Goal: Complete application form: Complete application form

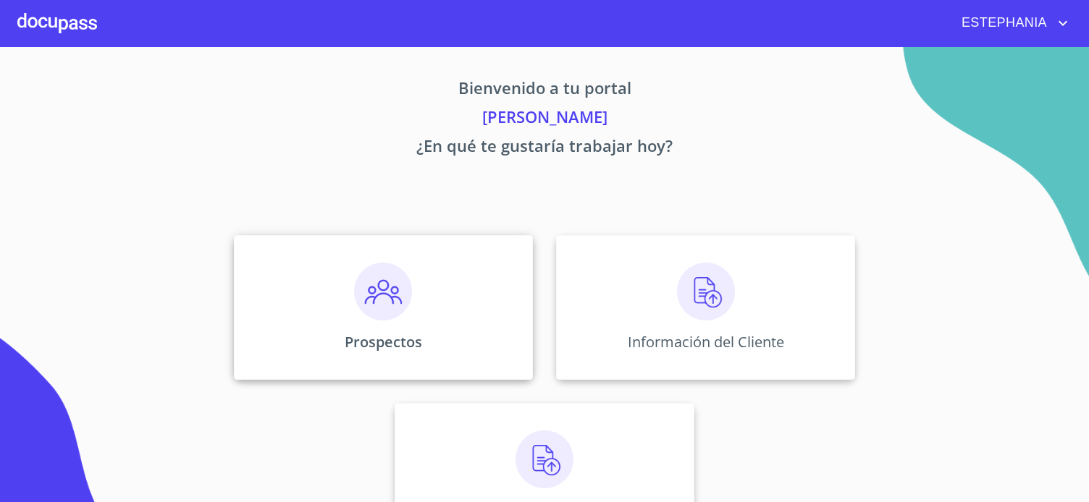
click at [345, 300] on div "Prospectos" at bounding box center [383, 307] width 299 height 145
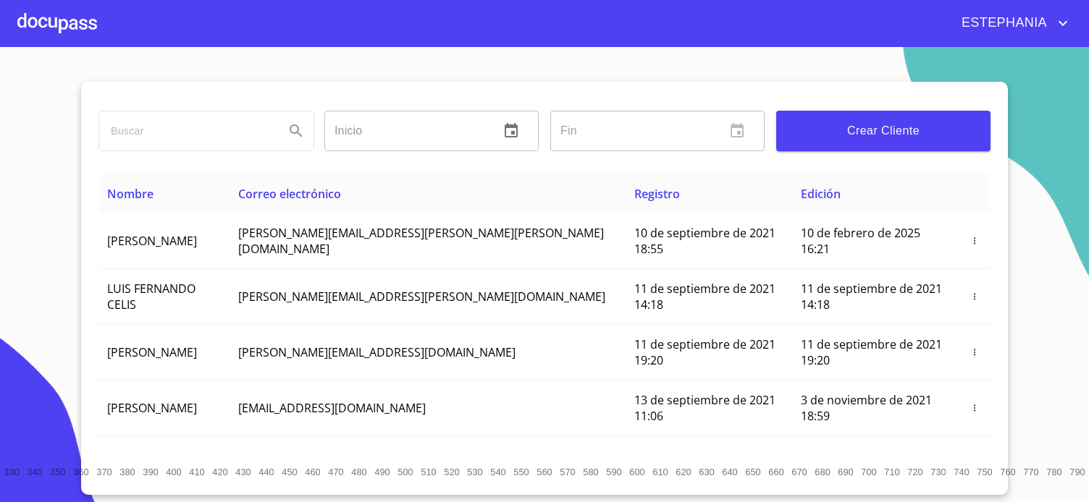
click at [856, 127] on span "Crear Cliente" at bounding box center [883, 131] width 191 height 20
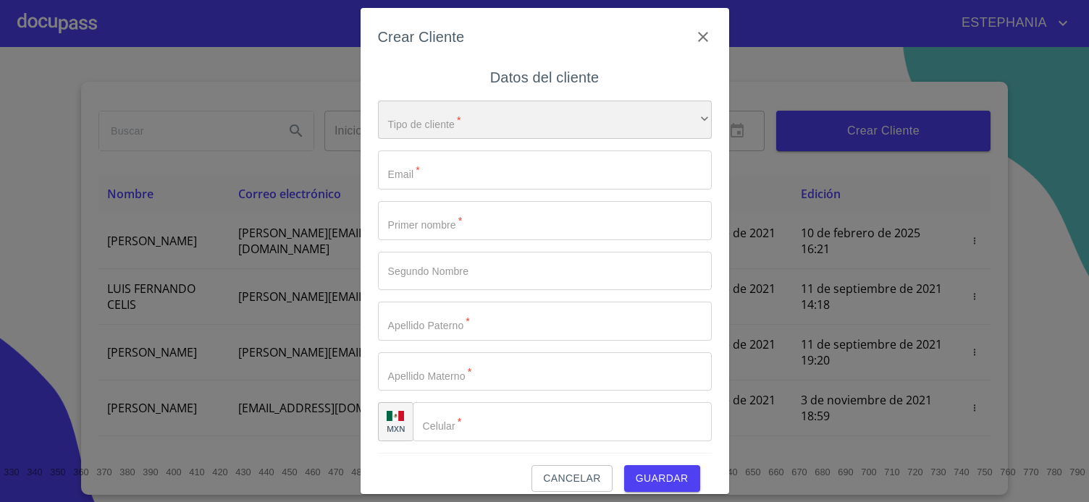
click at [502, 117] on div "​" at bounding box center [545, 120] width 334 height 39
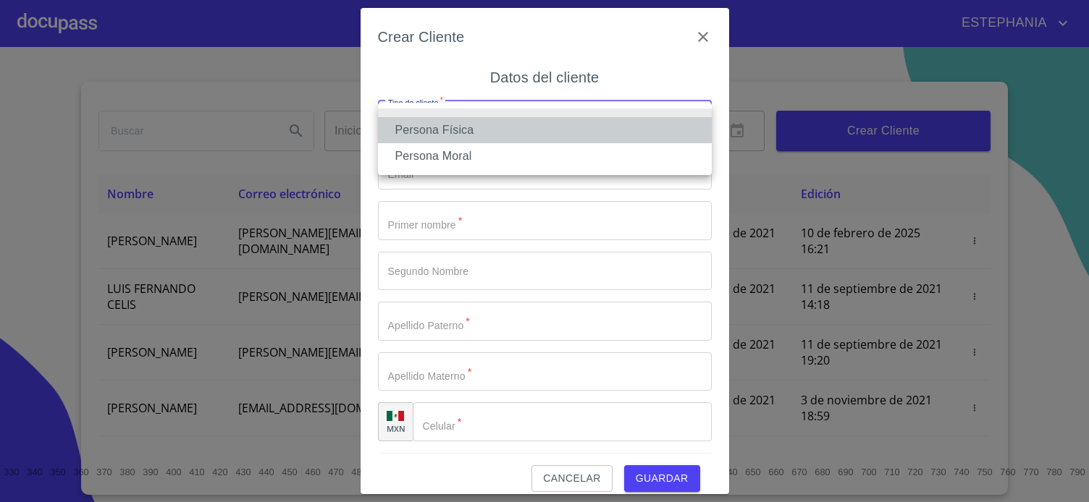
click at [444, 125] on li "Persona Física" at bounding box center [545, 130] width 334 height 26
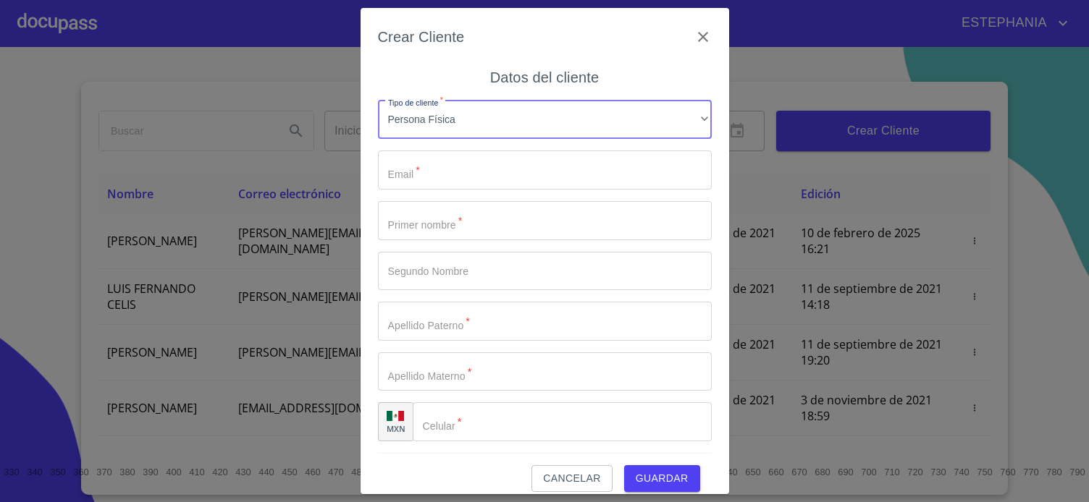
click at [447, 167] on input "Tipo de cliente   *" at bounding box center [545, 170] width 334 height 39
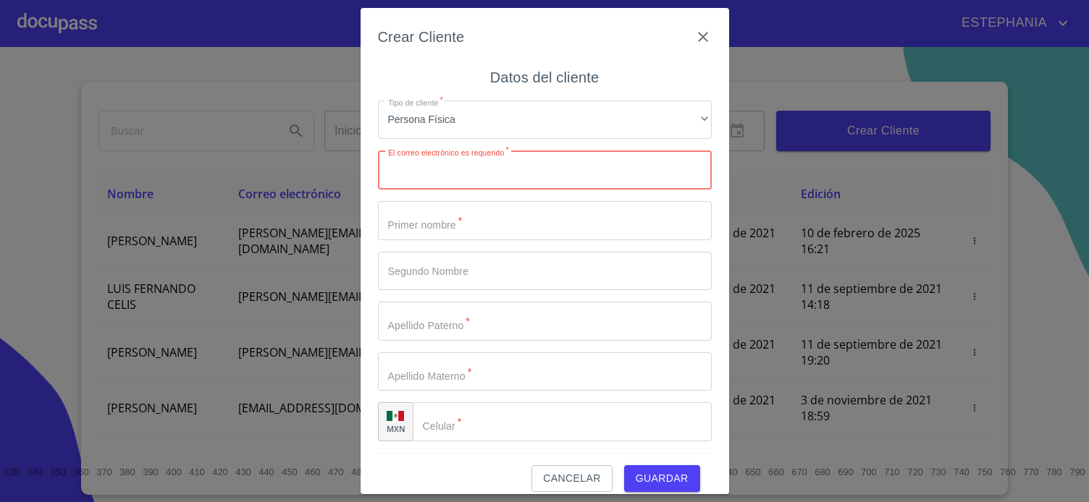
click at [486, 166] on input "Tipo de cliente   *" at bounding box center [545, 170] width 334 height 39
paste input "costapacificresort@gmail.com"
type input "costapacificresort@gmail.com"
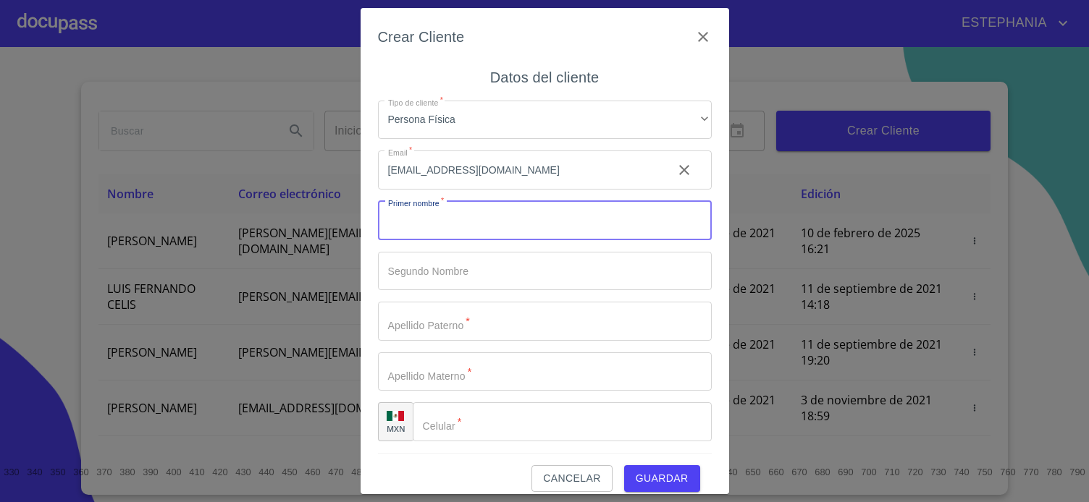
click at [510, 223] on input "Tipo de cliente   *" at bounding box center [545, 220] width 334 height 39
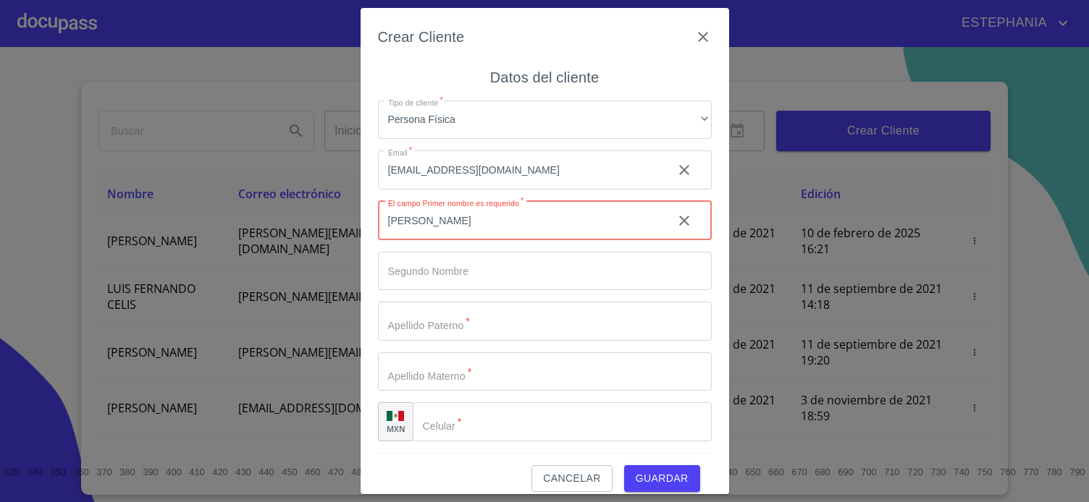
type input "[PERSON_NAME]"
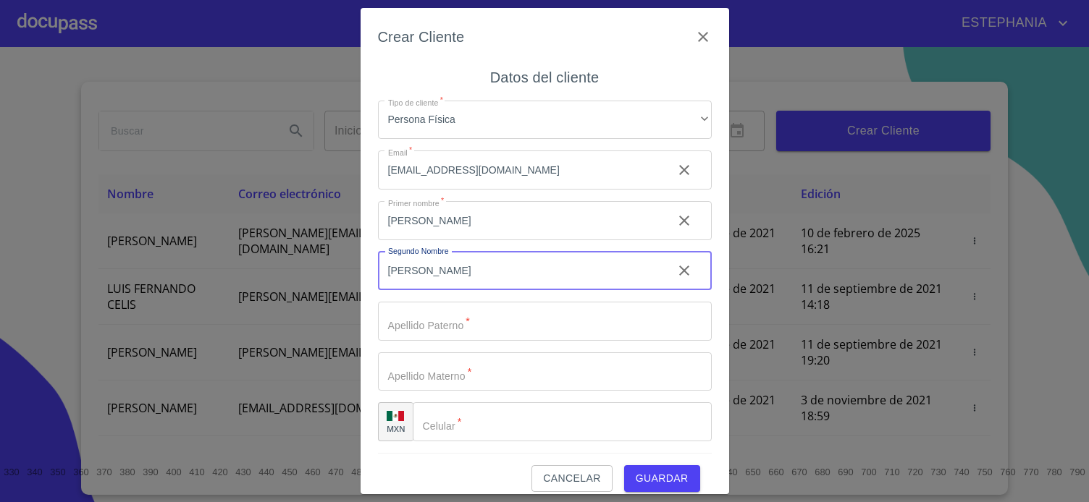
type input "[PERSON_NAME]"
click at [540, 333] on input "Tipo de cliente   *" at bounding box center [545, 321] width 334 height 39
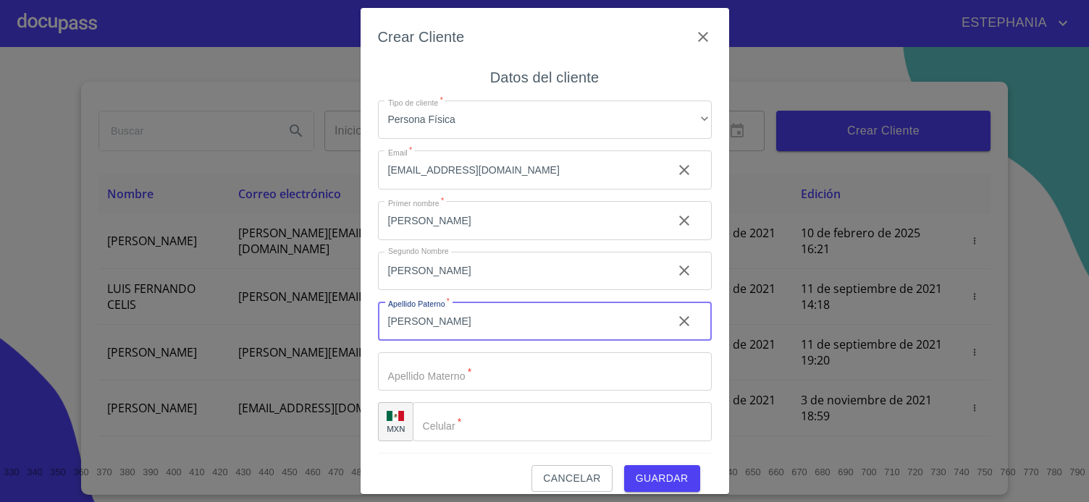
type input "[PERSON_NAME]"
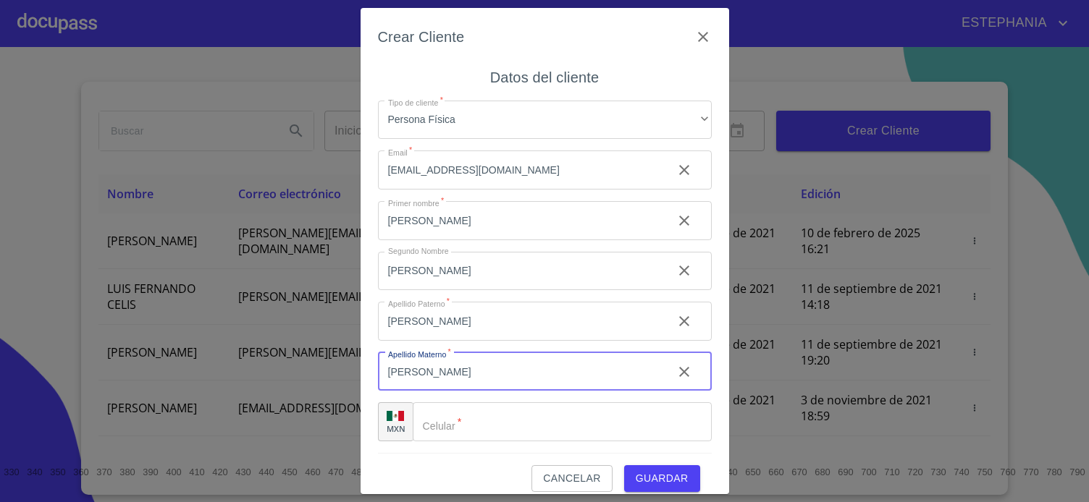
scroll to position [14, 0]
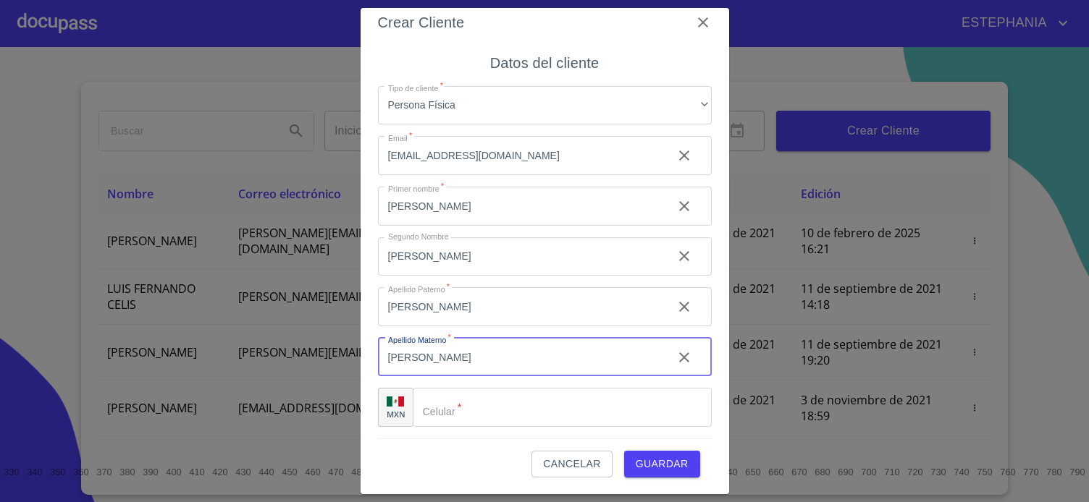
type input "[PERSON_NAME]"
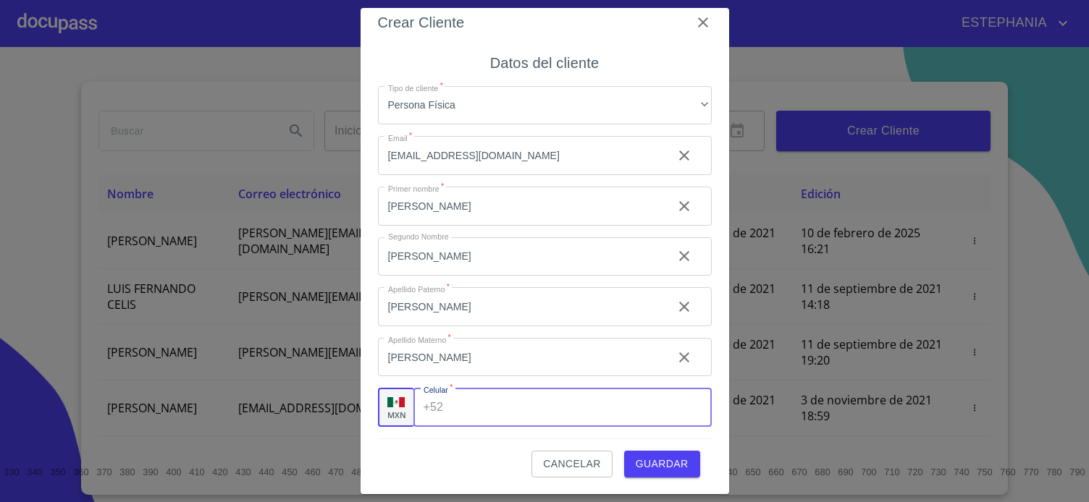
click at [503, 407] on input "Tipo de cliente   *" at bounding box center [580, 407] width 262 height 39
type input "[PHONE_NUMBER]"
click at [712, 449] on div "Crear Cliente Datos del cliente Tipo de cliente   * Persona Física ​ Email   * …" at bounding box center [544, 251] width 368 height 487
click at [666, 453] on button "Guardar" at bounding box center [662, 464] width 76 height 27
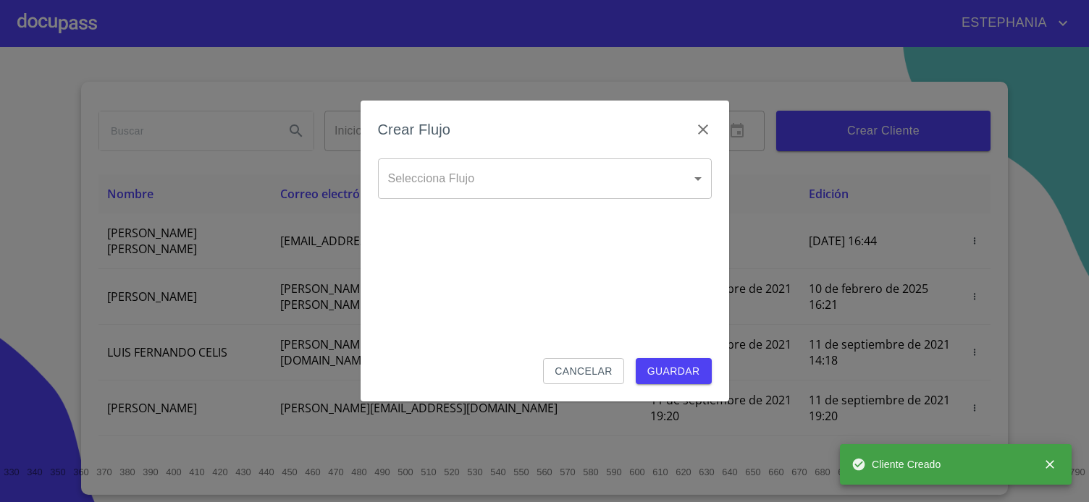
click at [539, 138] on div "Crear Flujo" at bounding box center [545, 138] width 334 height 41
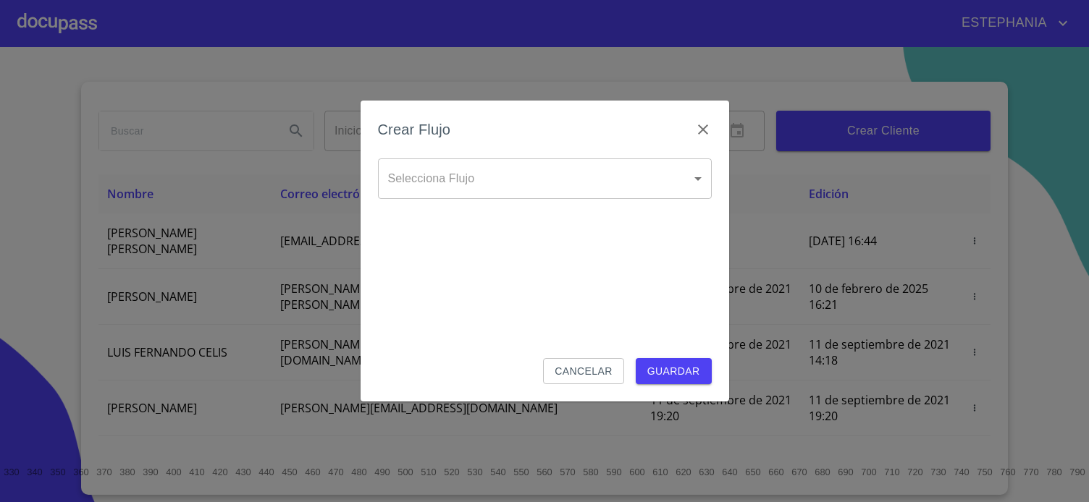
click at [530, 164] on body "ESTEPHANIA Inicio ​ Fin ​ Crear Cliente Nombre Correo electrónico Registro Edic…" at bounding box center [544, 251] width 1089 height 502
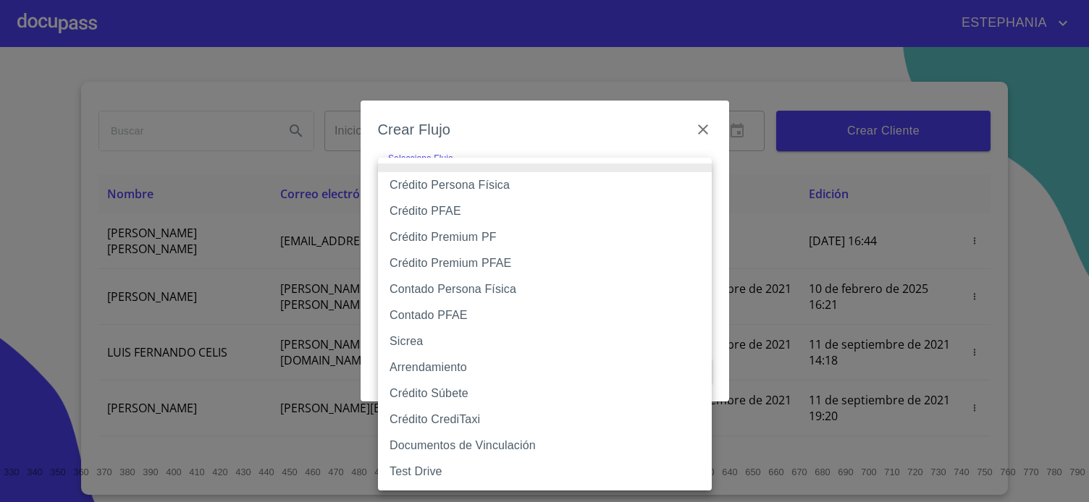
click at [491, 188] on li "Crédito Persona Física" at bounding box center [545, 185] width 334 height 26
type input "6009fb3c7d1714eb8809aa97"
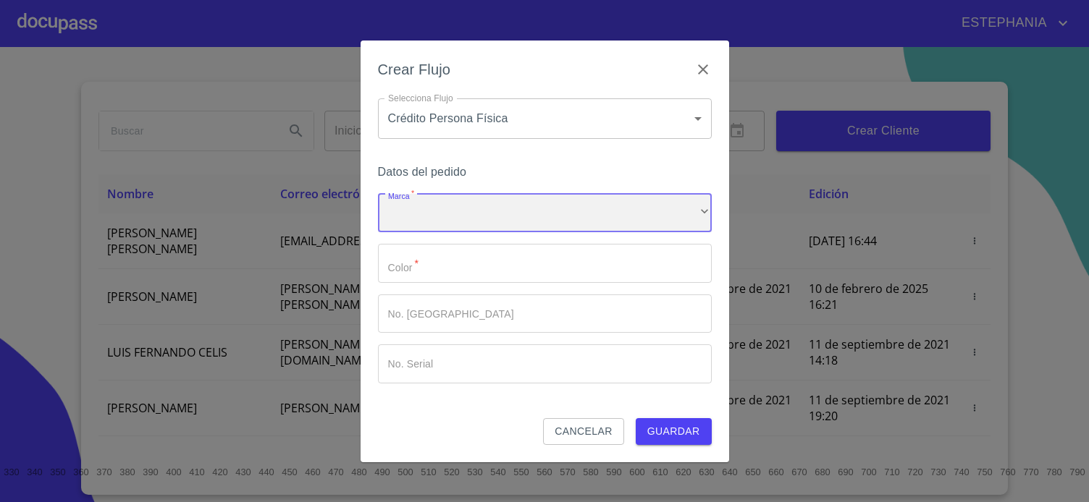
click at [525, 198] on div "​" at bounding box center [545, 213] width 334 height 39
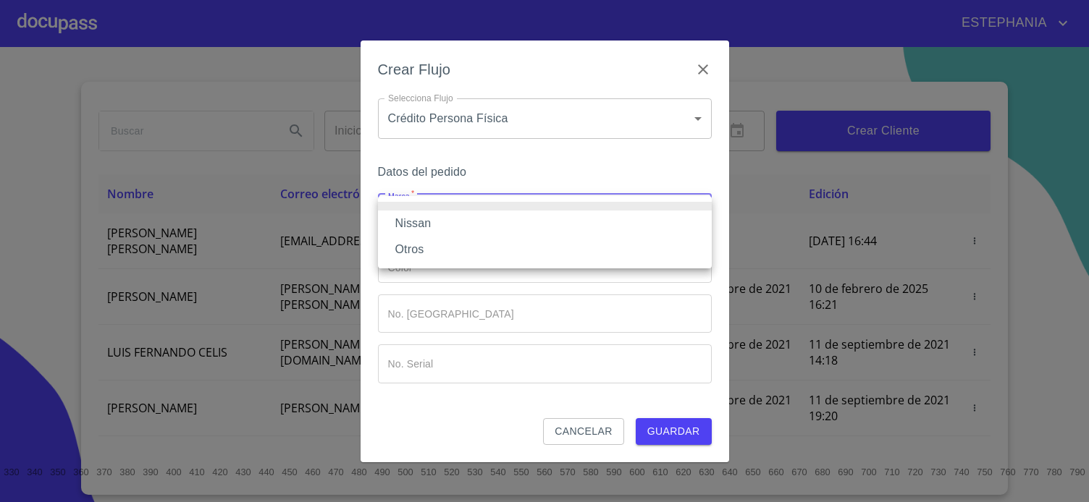
click at [509, 222] on li "Nissan" at bounding box center [545, 224] width 334 height 26
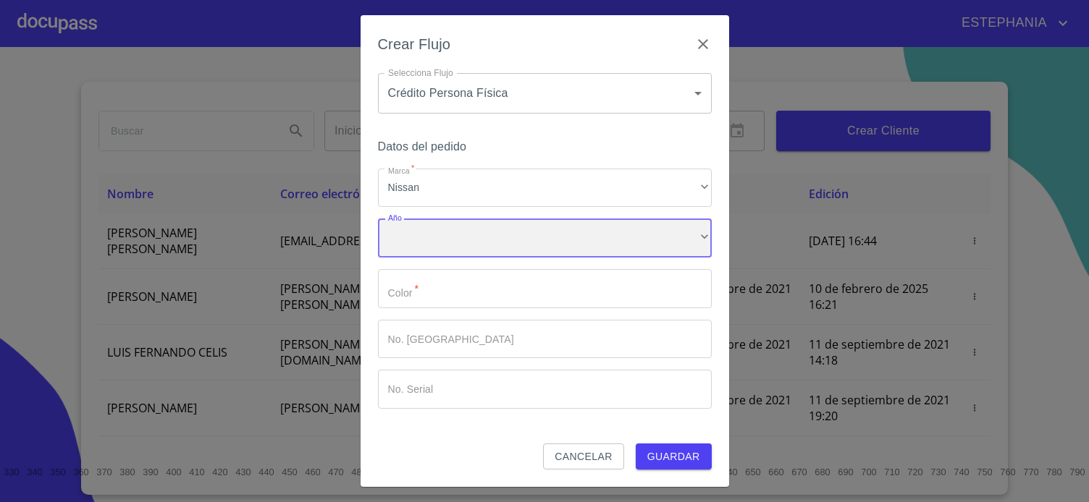
click at [514, 253] on div "​" at bounding box center [545, 238] width 334 height 39
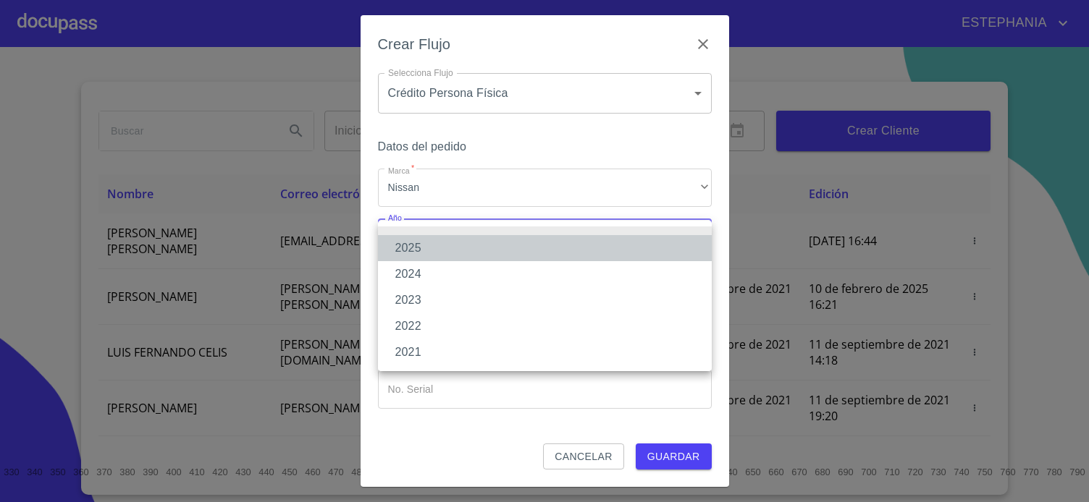
click at [428, 256] on li "2025" at bounding box center [545, 248] width 334 height 26
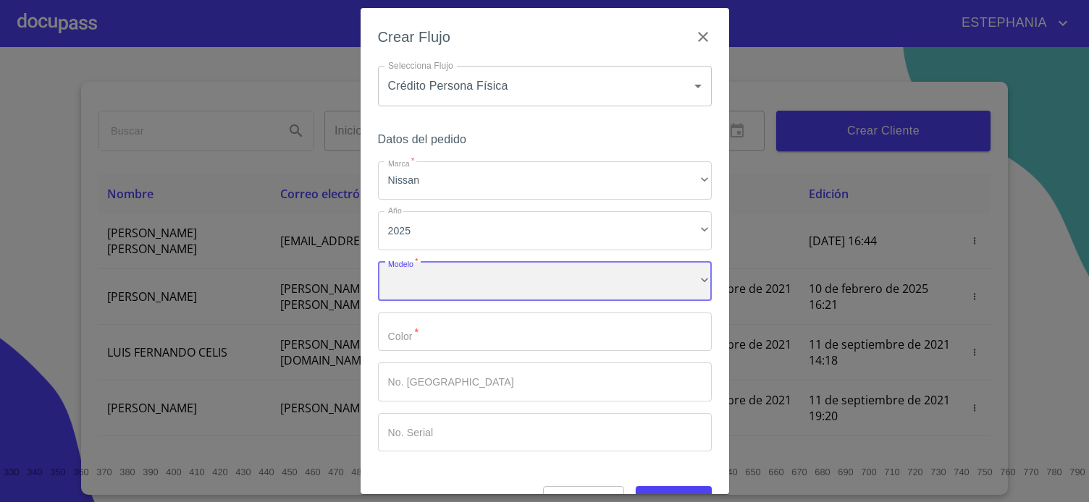
click at [434, 284] on div "​" at bounding box center [545, 281] width 334 height 39
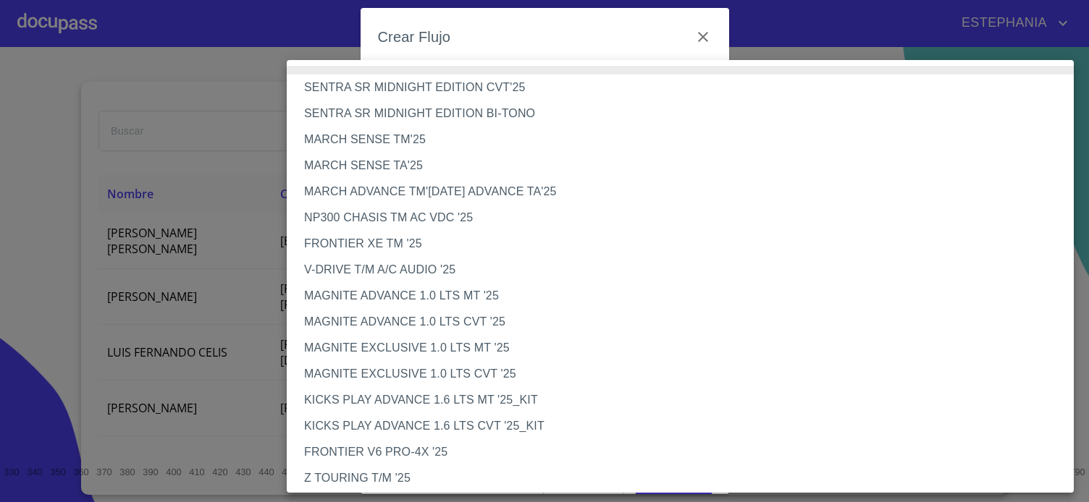
click at [410, 140] on li "MARCH SENSE TM'25" at bounding box center [680, 140] width 787 height 26
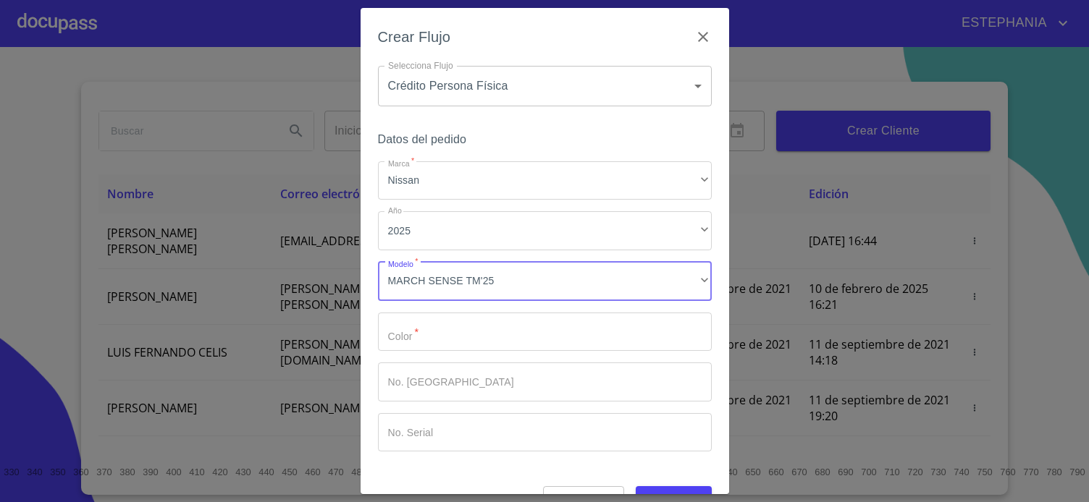
click at [533, 326] on input "Marca   *" at bounding box center [545, 332] width 334 height 39
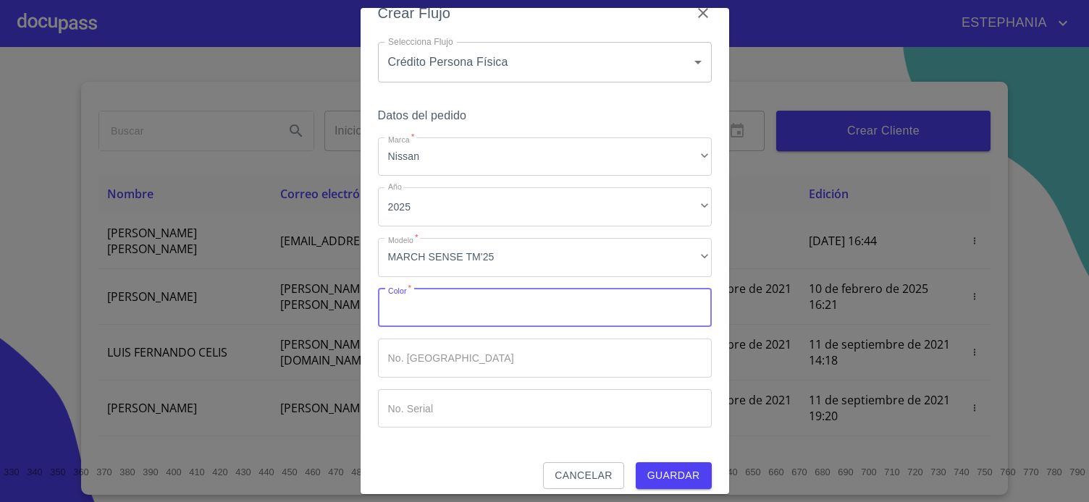
scroll to position [36, 0]
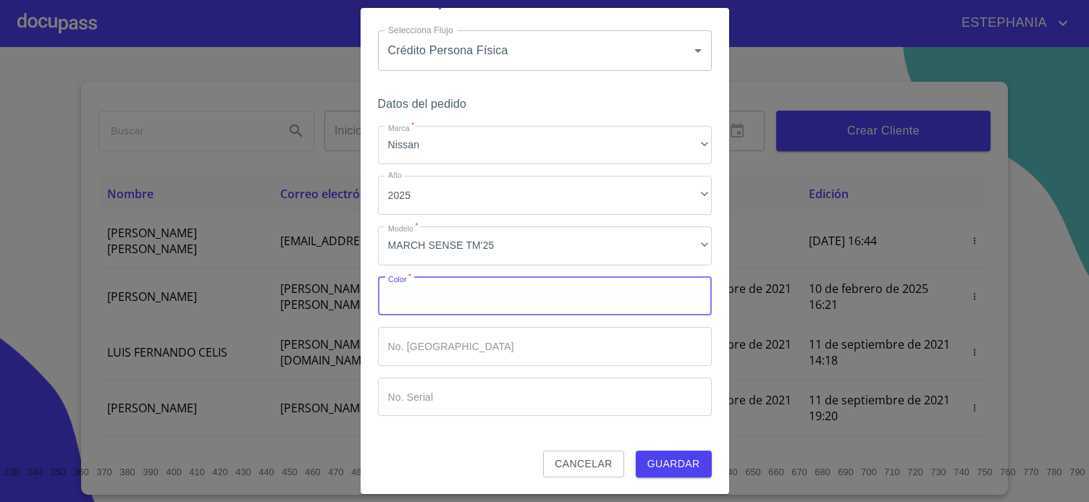
click at [483, 348] on input "Marca   *" at bounding box center [545, 346] width 334 height 39
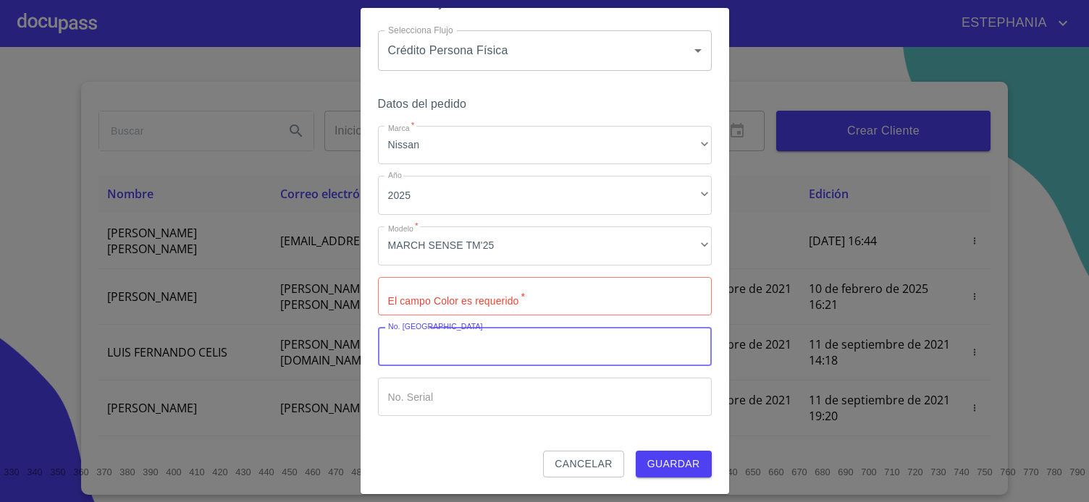
click at [535, 405] on input "Marca   *" at bounding box center [545, 397] width 334 height 39
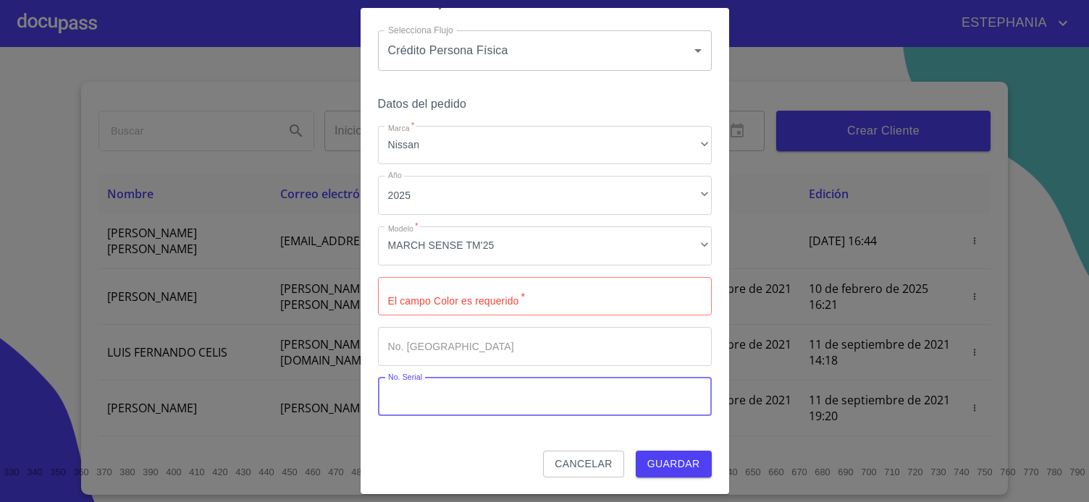
click at [633, 306] on input "Marca   *" at bounding box center [545, 296] width 334 height 39
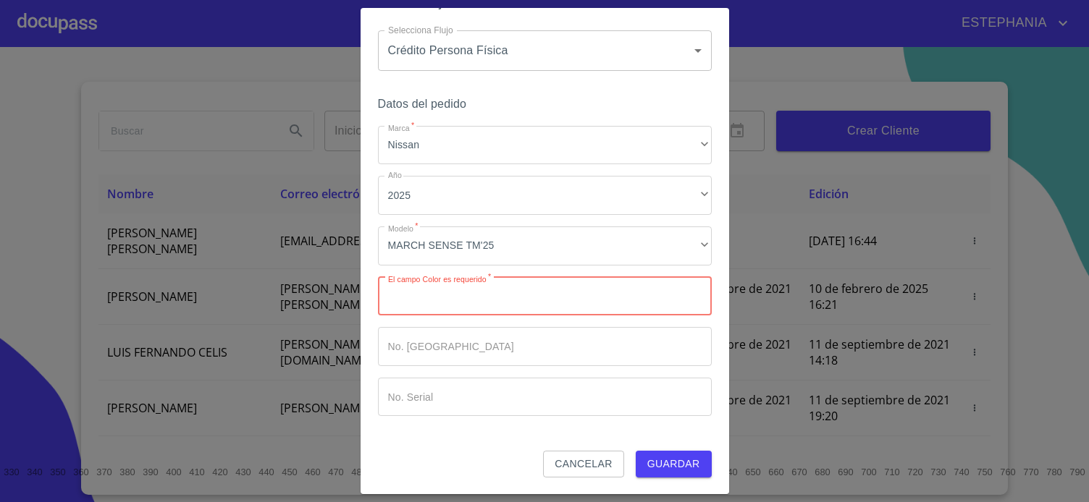
click at [567, 297] on input "Marca   *" at bounding box center [545, 296] width 334 height 39
type input "AZUL ZAFIRO"
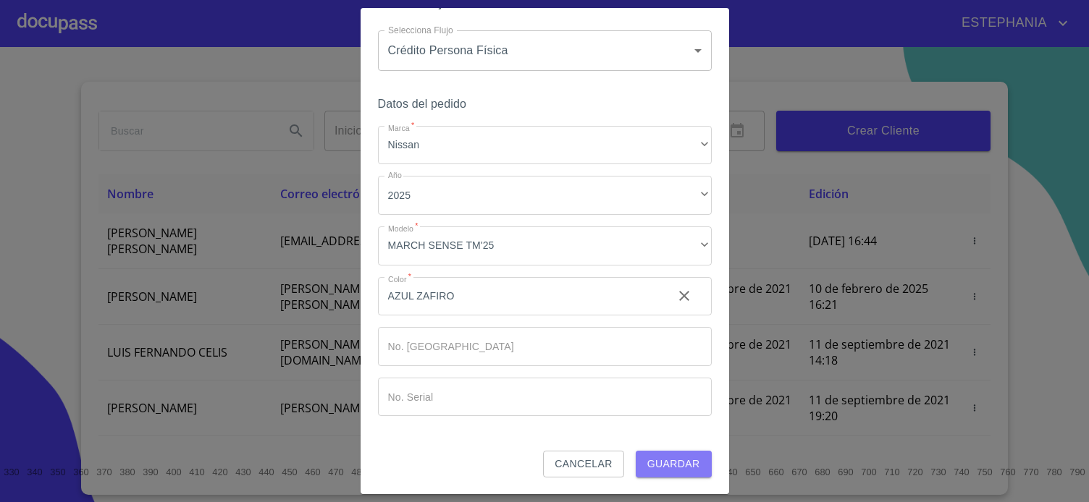
click at [700, 469] on button "Guardar" at bounding box center [674, 464] width 76 height 27
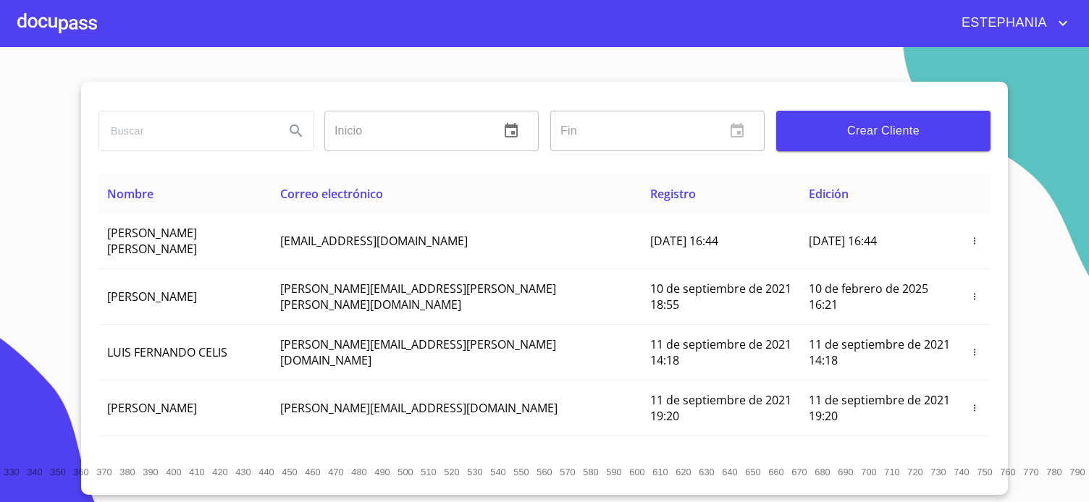
click at [20, 26] on div at bounding box center [57, 23] width 80 height 46
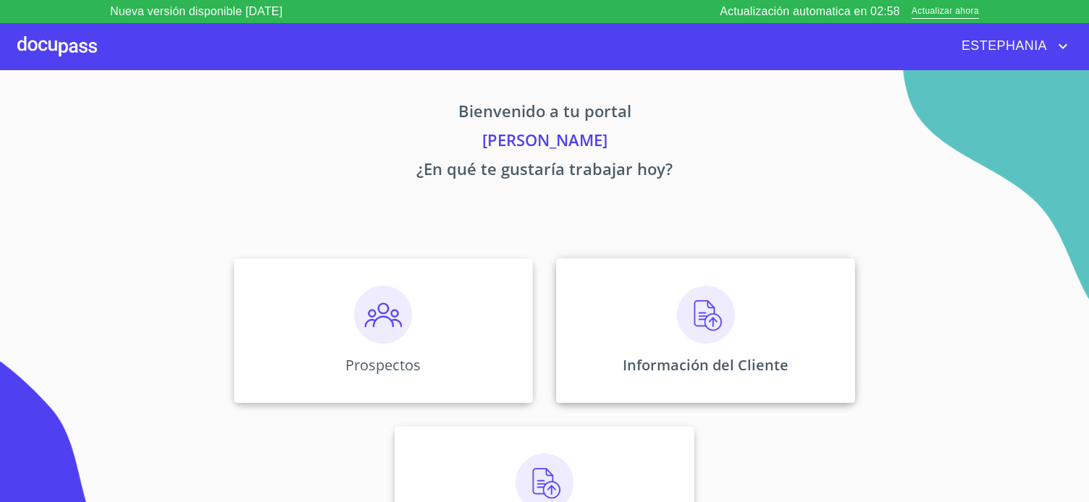
click at [688, 322] on img at bounding box center [706, 315] width 58 height 58
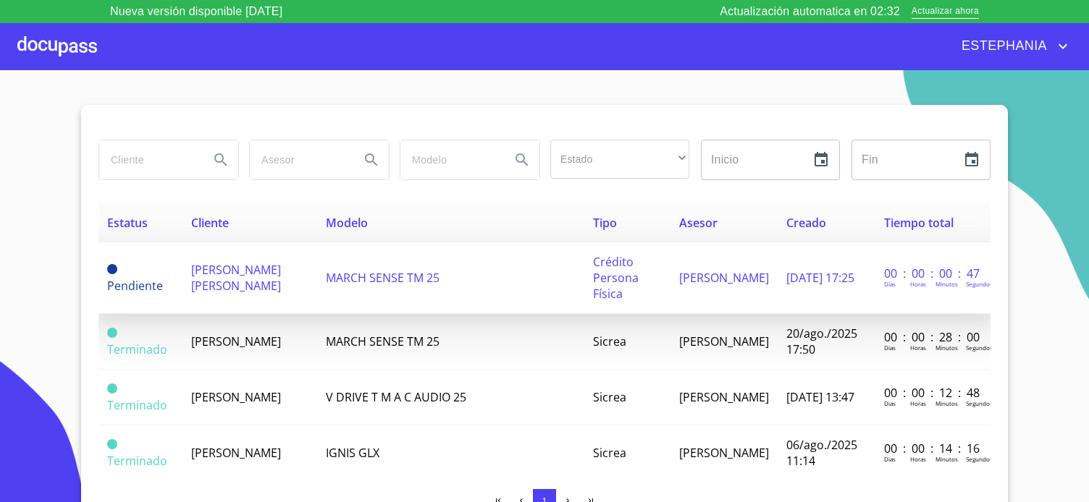
click at [281, 284] on span "[PERSON_NAME] [PERSON_NAME]" at bounding box center [236, 278] width 90 height 32
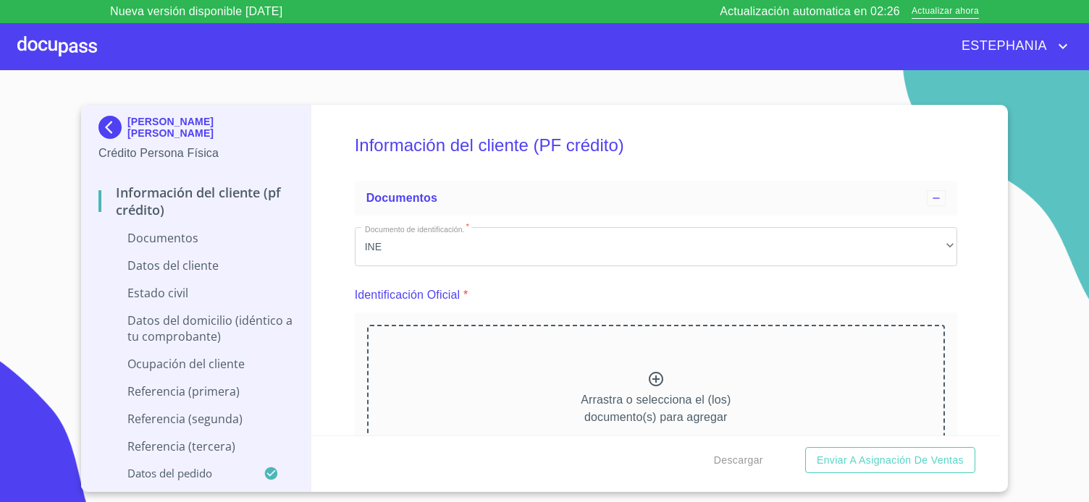
scroll to position [285, 0]
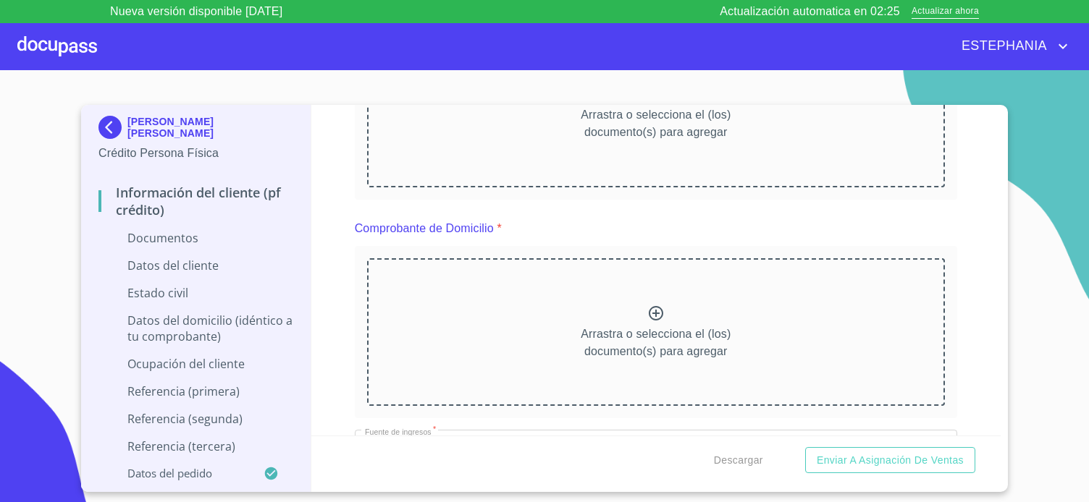
click at [640, 130] on p "Arrastra o selecciona el (los) documento(s) para agregar" at bounding box center [656, 123] width 150 height 35
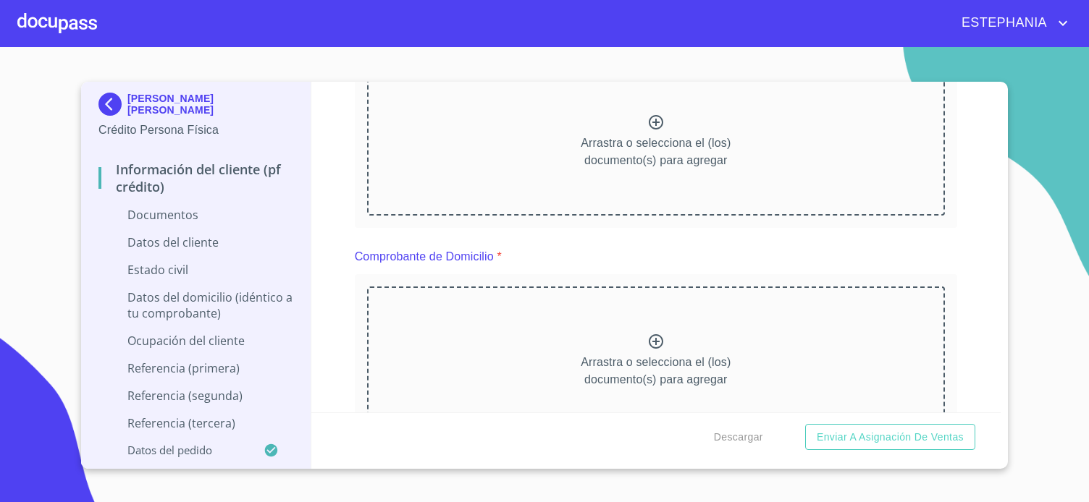
scroll to position [190, 0]
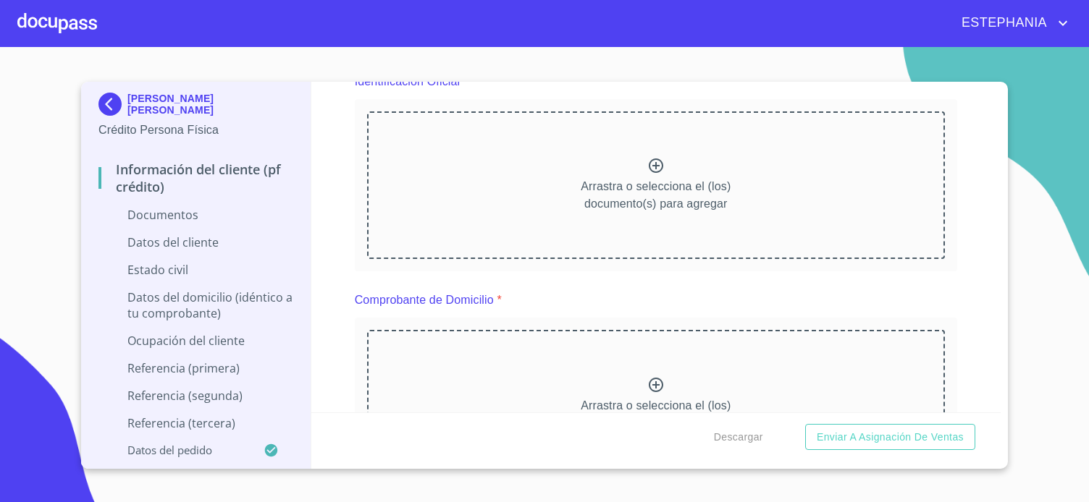
click at [656, 166] on icon at bounding box center [656, 166] width 14 height 14
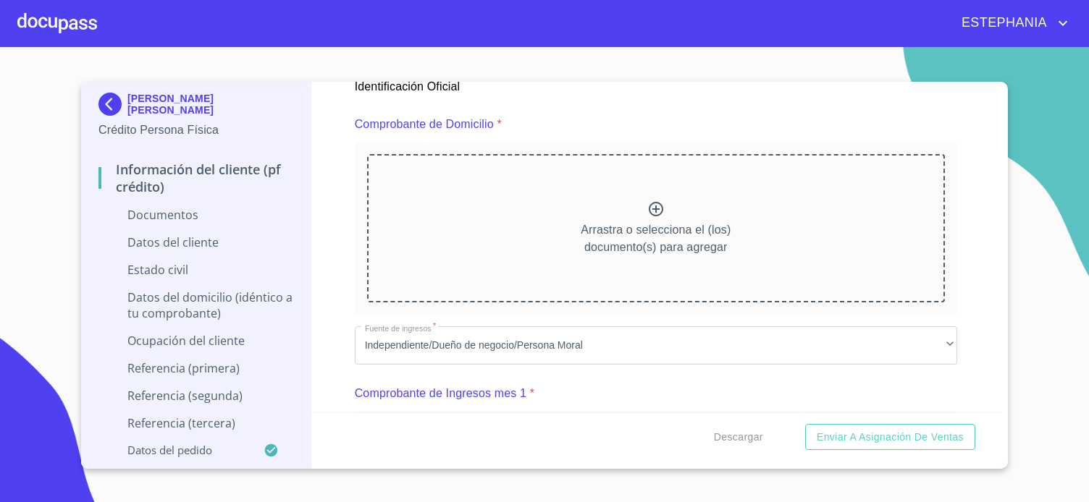
scroll to position [476, 0]
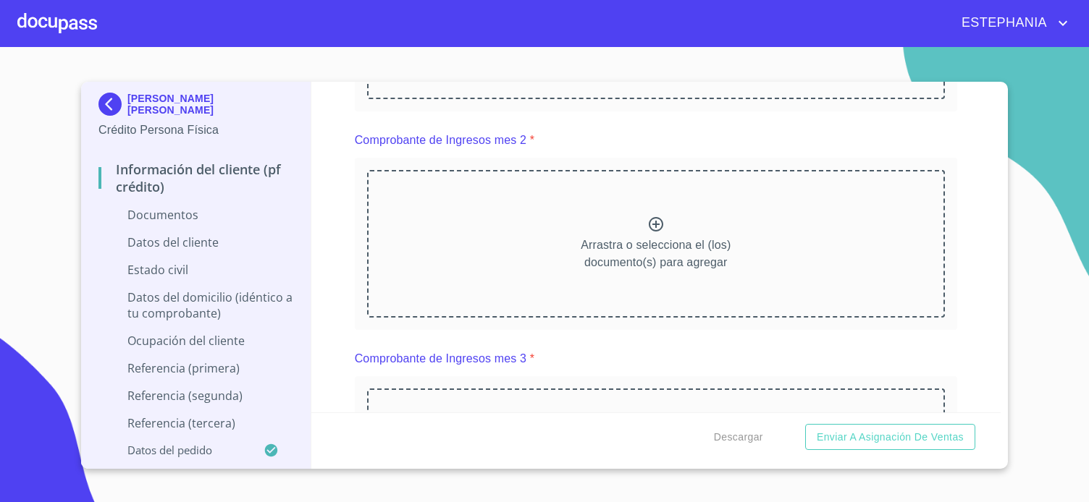
scroll to position [667, 0]
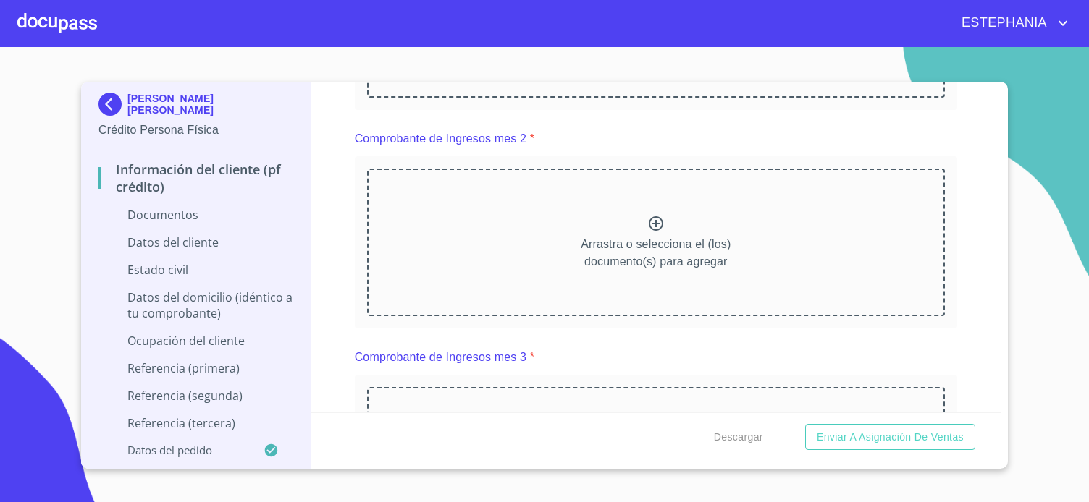
scroll to position [1238, 0]
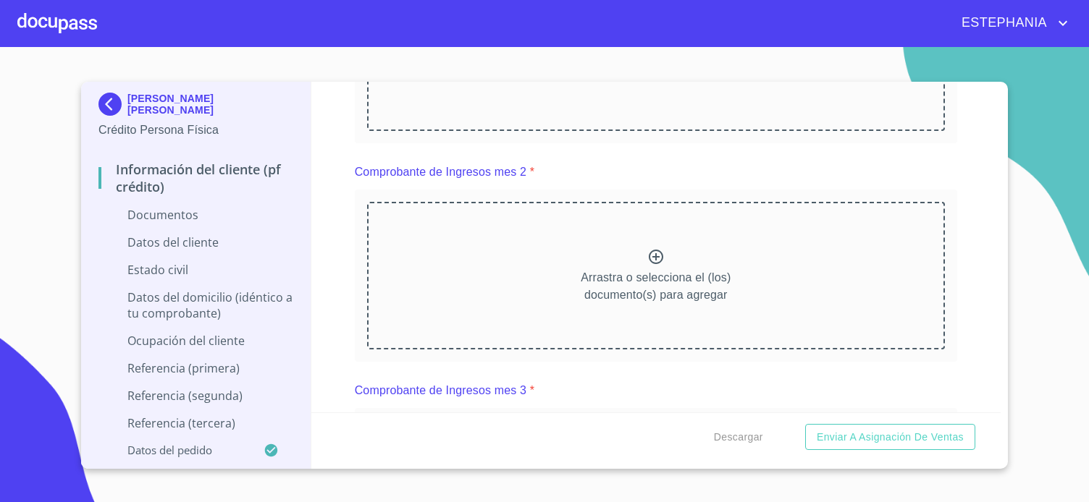
click at [659, 46] on icon at bounding box center [655, 37] width 17 height 17
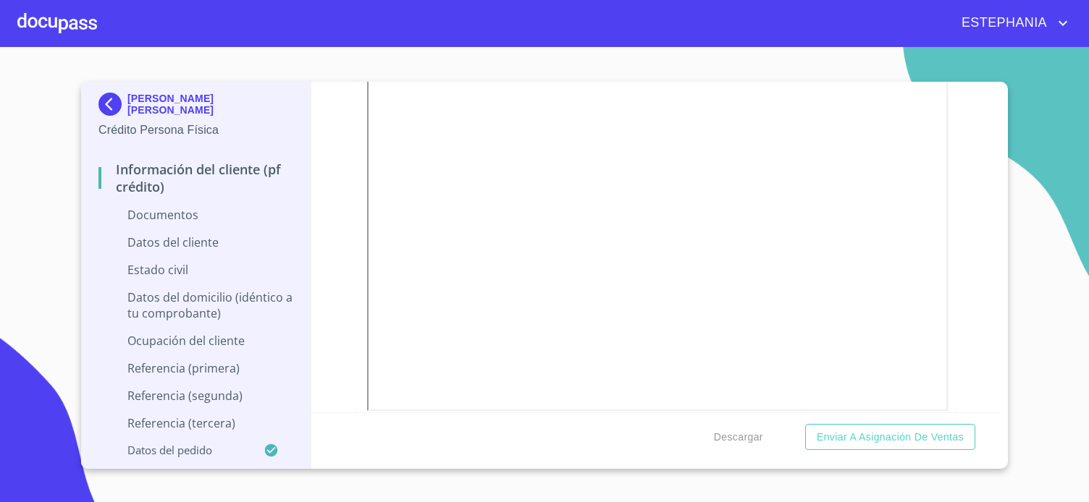
click at [977, 321] on div "Información del cliente (PF crédito) Documentos Documento de identificación.   …" at bounding box center [656, 247] width 690 height 331
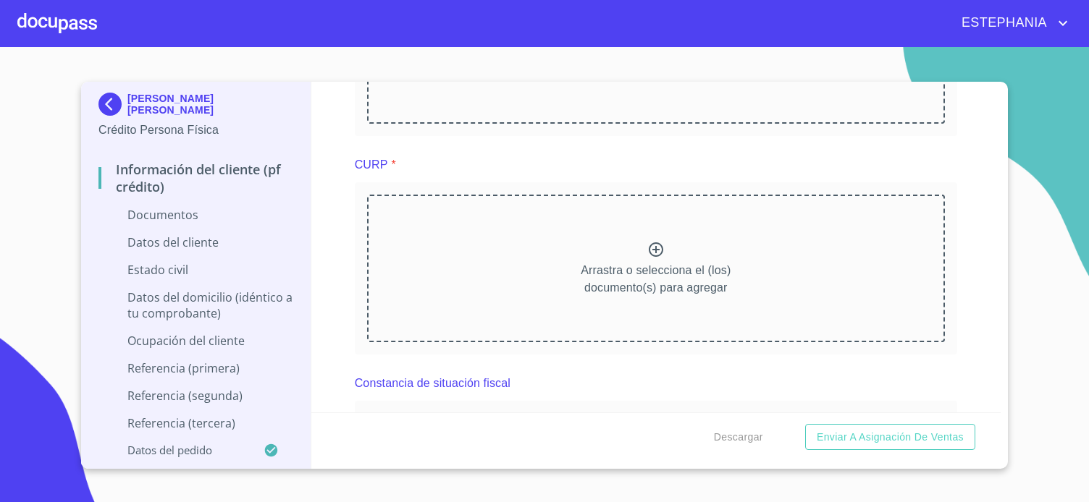
scroll to position [2000, 0]
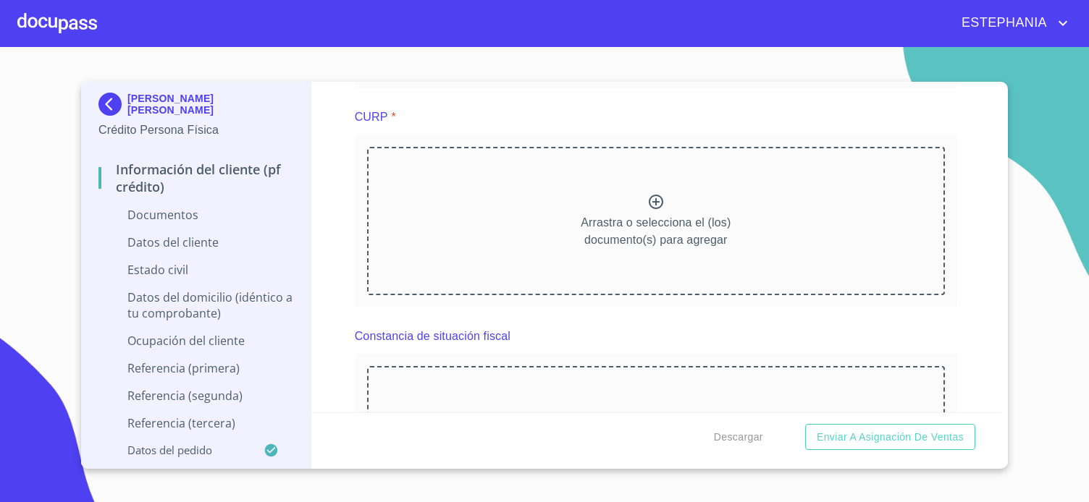
scroll to position [2667, 0]
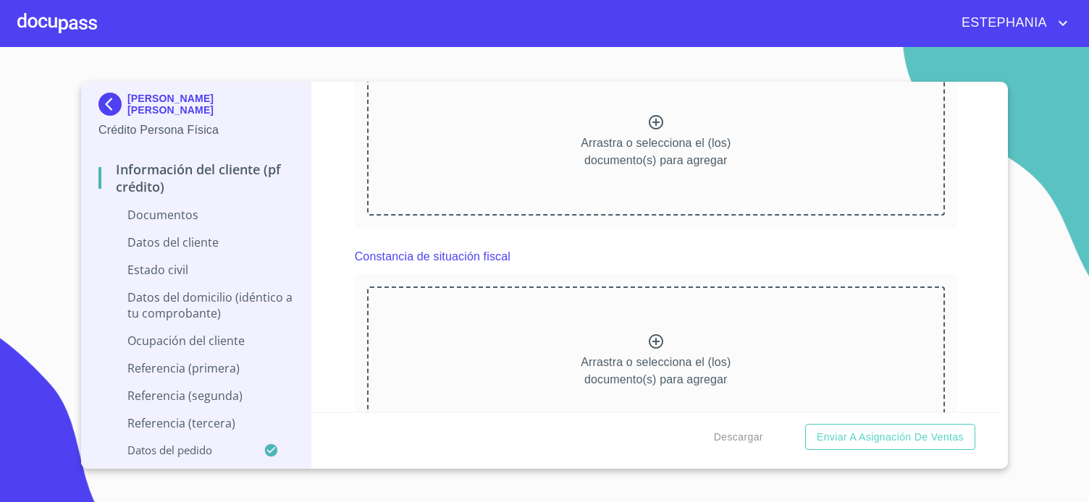
scroll to position [3429, 0]
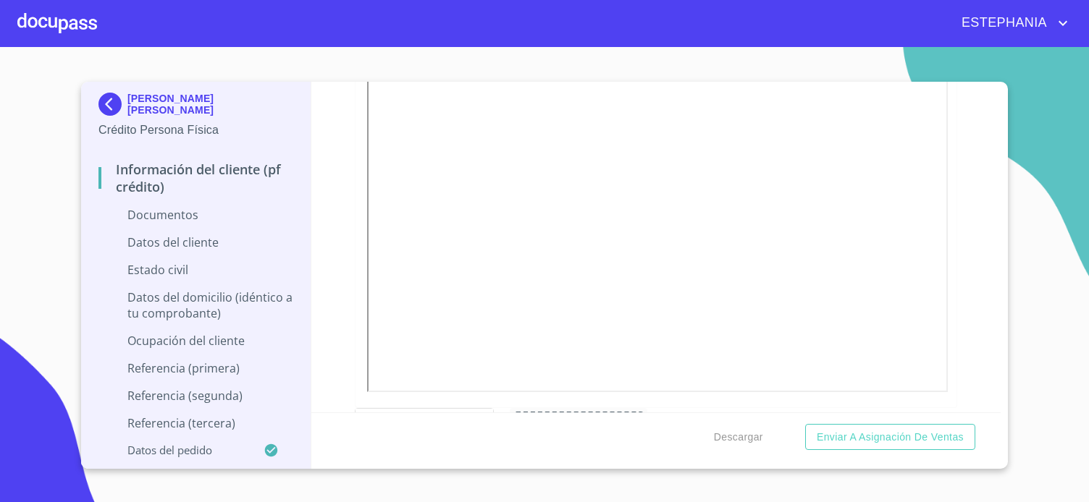
scroll to position [3334, 0]
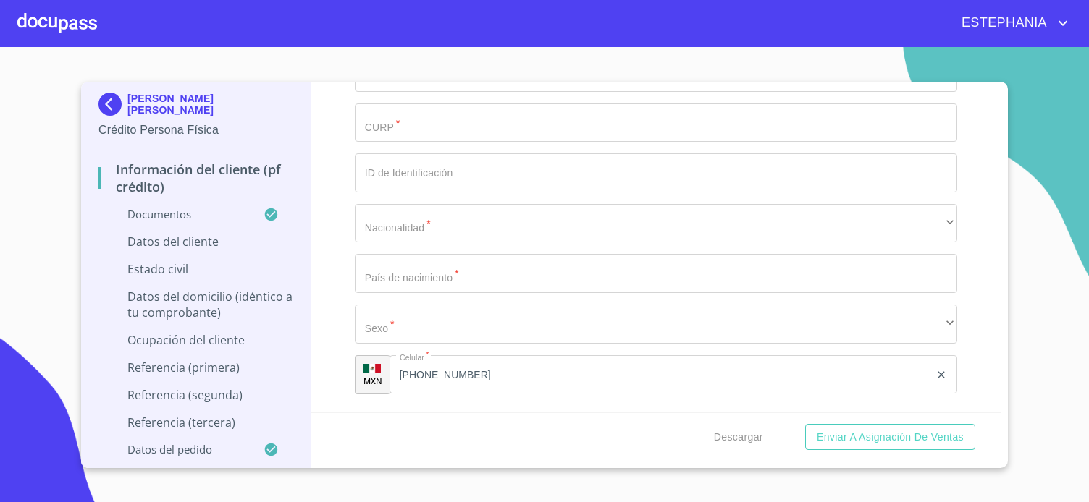
scroll to position [4667, 0]
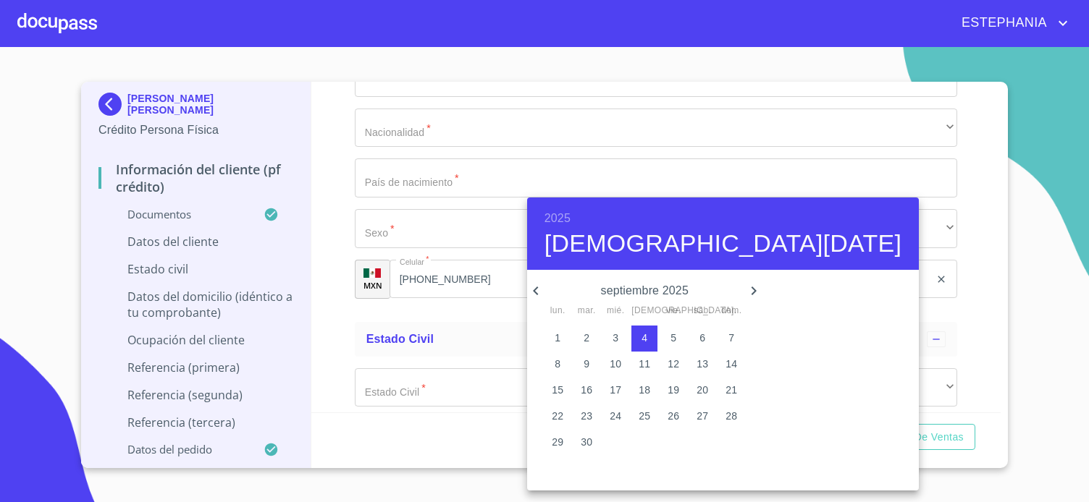
click at [562, 215] on h6 "2025" at bounding box center [557, 218] width 26 height 20
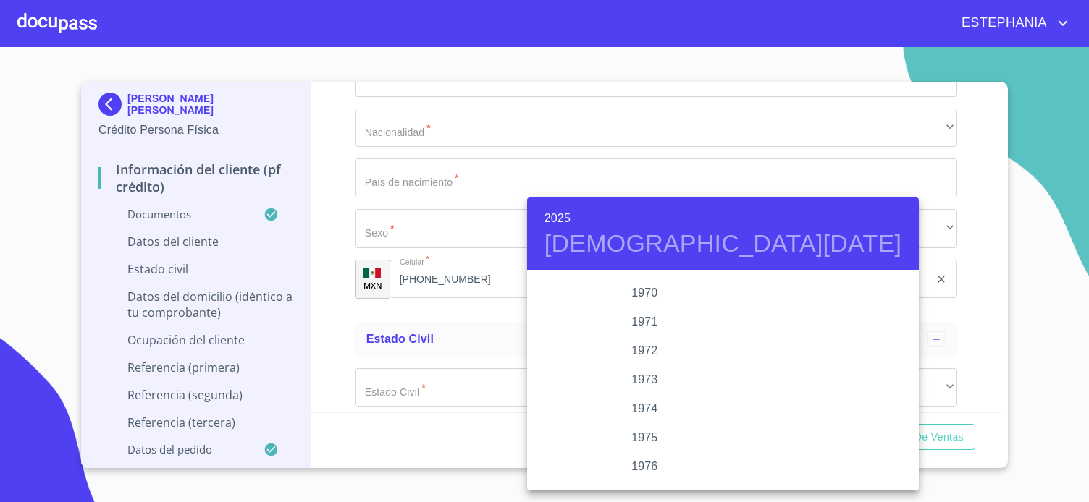
scroll to position [1284, 0]
click at [643, 394] on div "1973" at bounding box center [644, 392] width 235 height 29
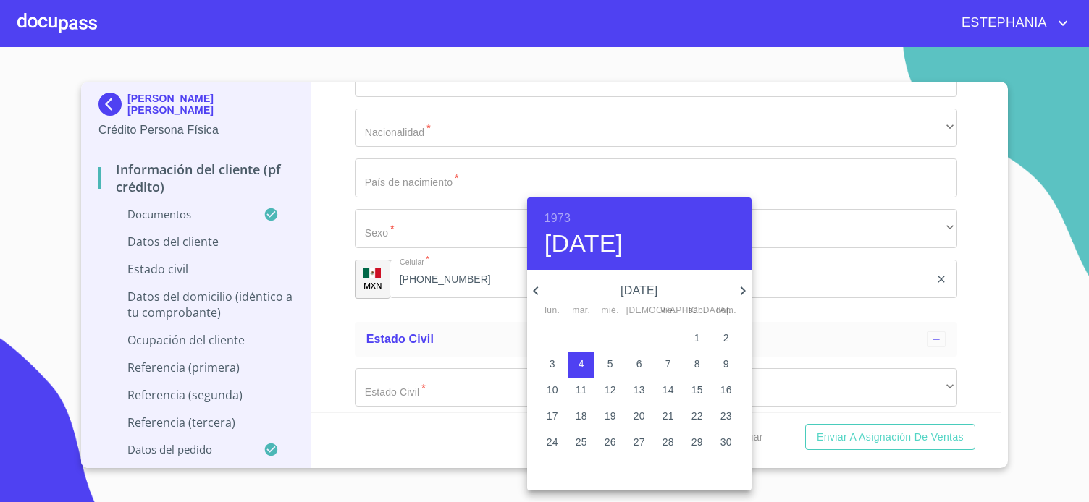
click at [744, 290] on icon "button" at bounding box center [742, 291] width 5 height 9
click at [645, 423] on p "20" at bounding box center [639, 416] width 12 height 14
type input "[DATE]"
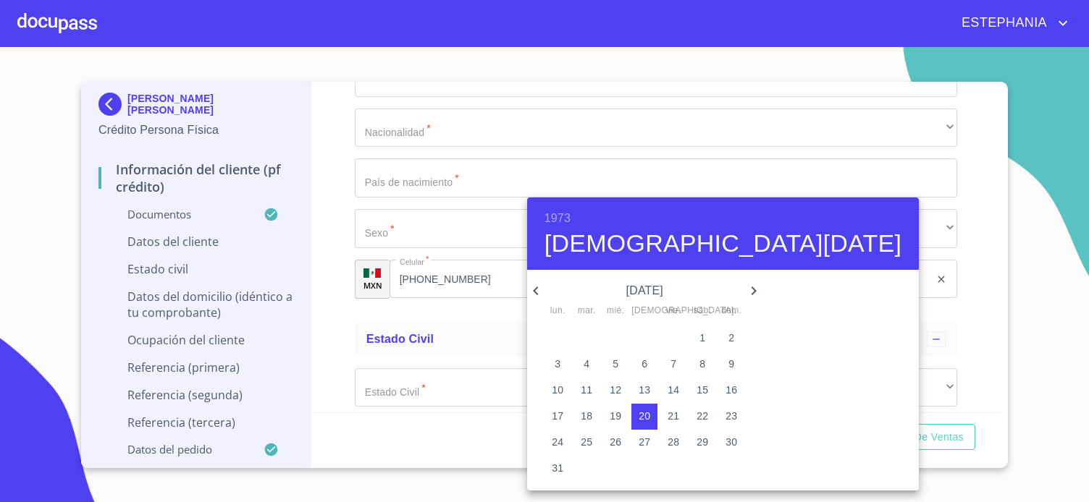
click at [466, 252] on div at bounding box center [544, 251] width 1089 height 502
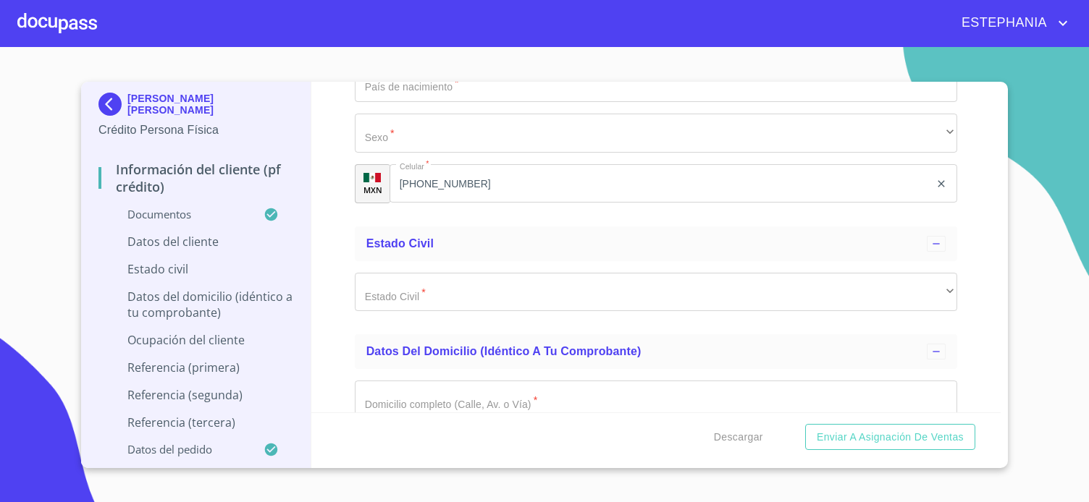
scroll to position [4763, 0]
paste input "MABR731220MJCRCC02"
type input "MABR731220MJCRCC02"
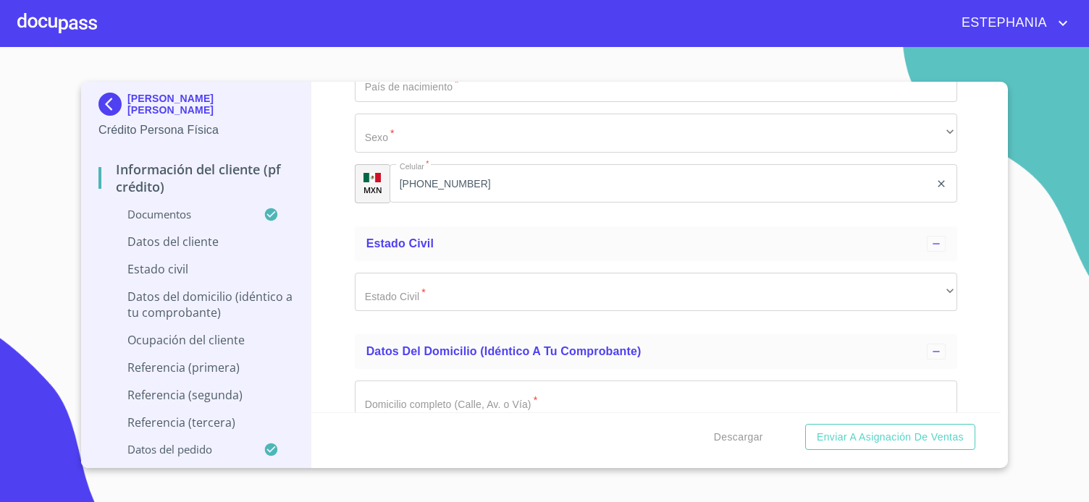
paste input "MABR731220I88"
type input "MABR731220I88"
type input "2190110354"
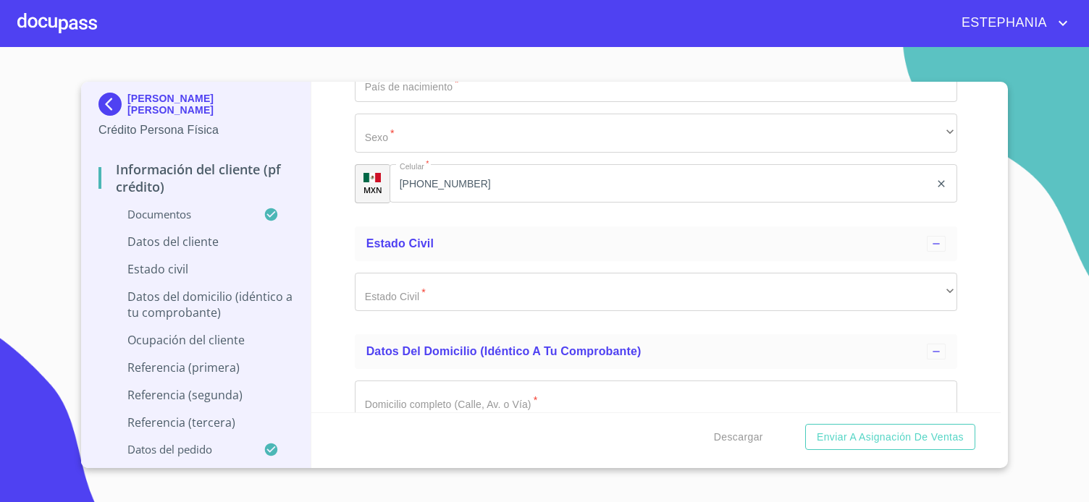
click at [450, 52] on div "​" at bounding box center [656, 32] width 602 height 39
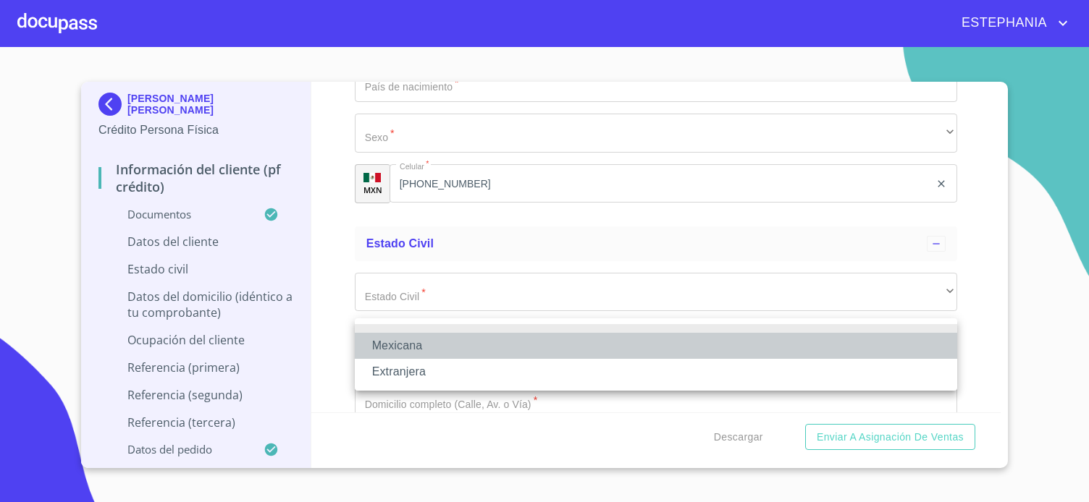
click at [443, 345] on li "Mexicana" at bounding box center [656, 346] width 602 height 26
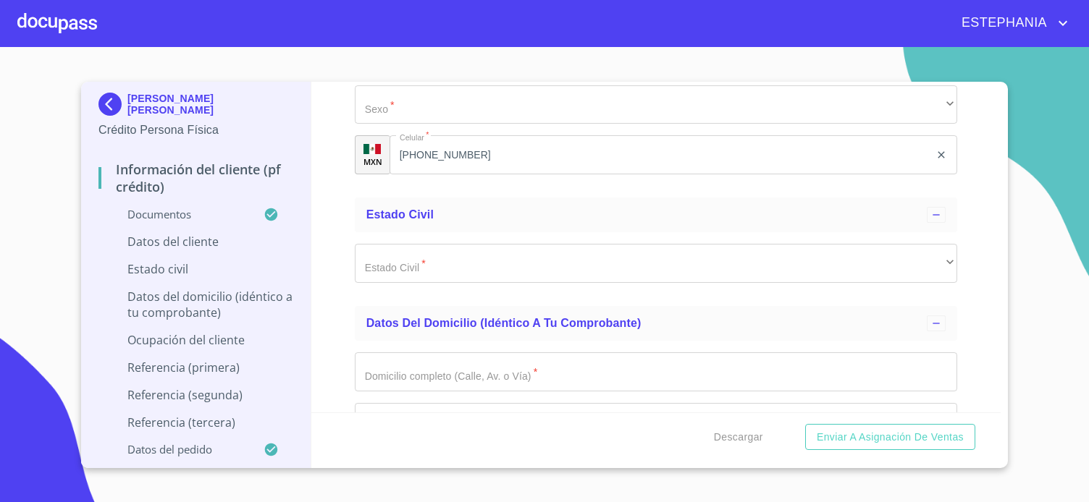
scroll to position [4953, 0]
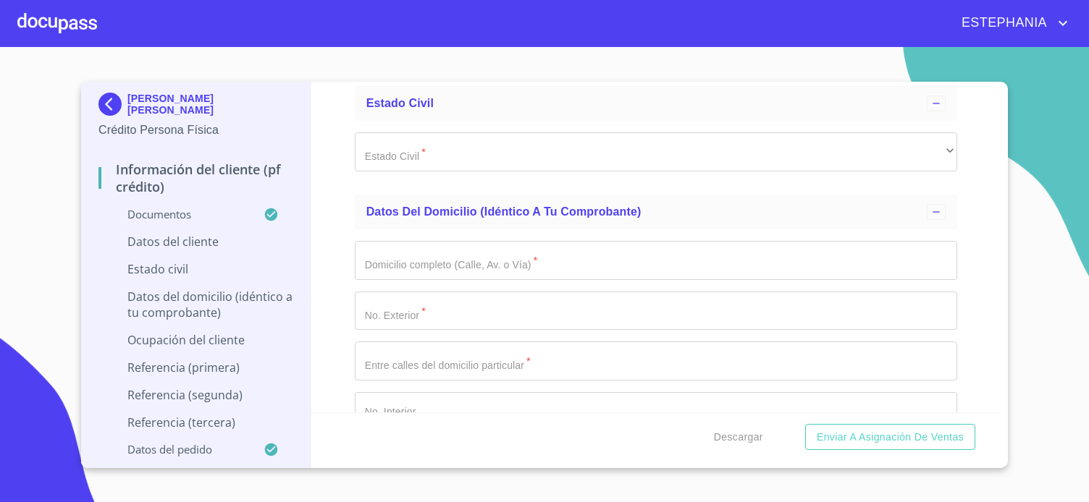
type input "[GEOGRAPHIC_DATA]"
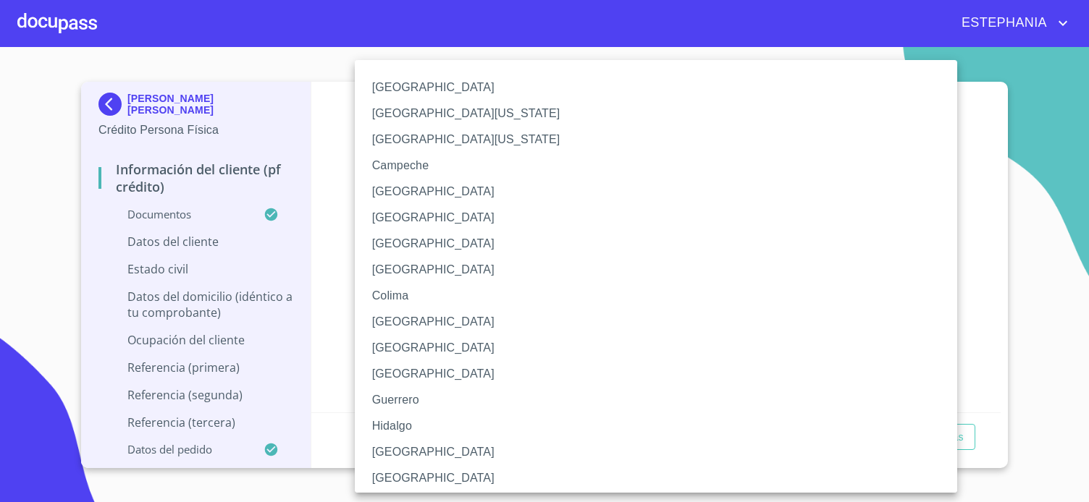
click at [379, 454] on li "[GEOGRAPHIC_DATA]" at bounding box center [656, 452] width 602 height 26
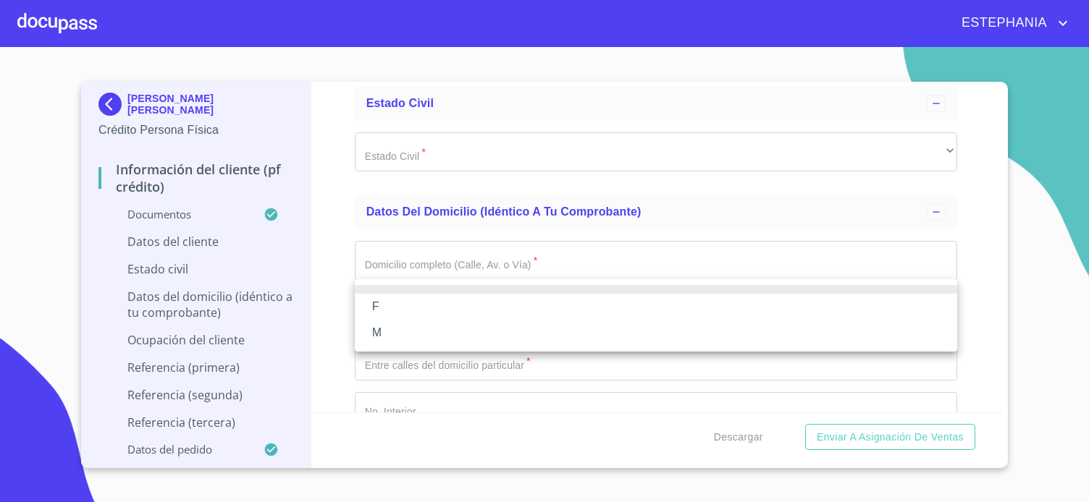
click at [471, 306] on li "F" at bounding box center [656, 307] width 602 height 26
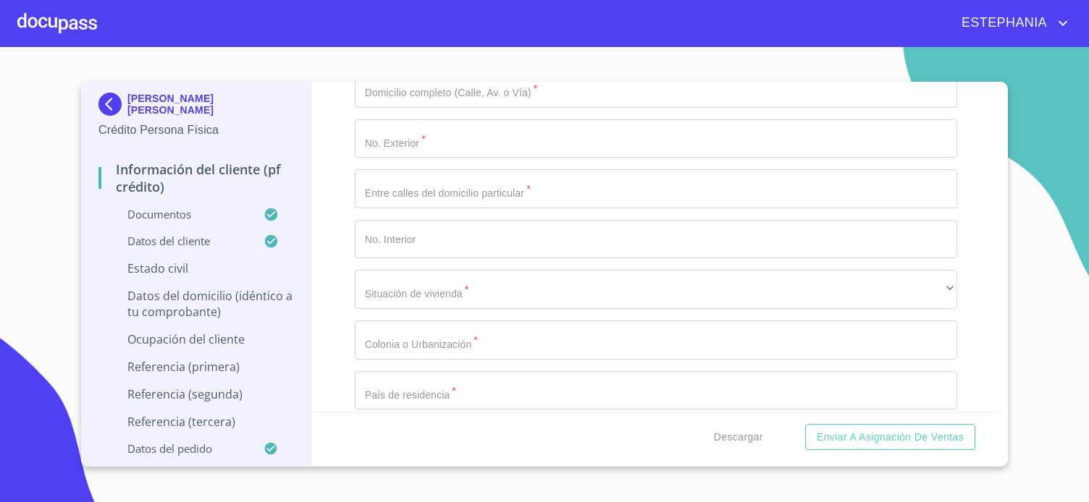
scroll to position [5144, 0]
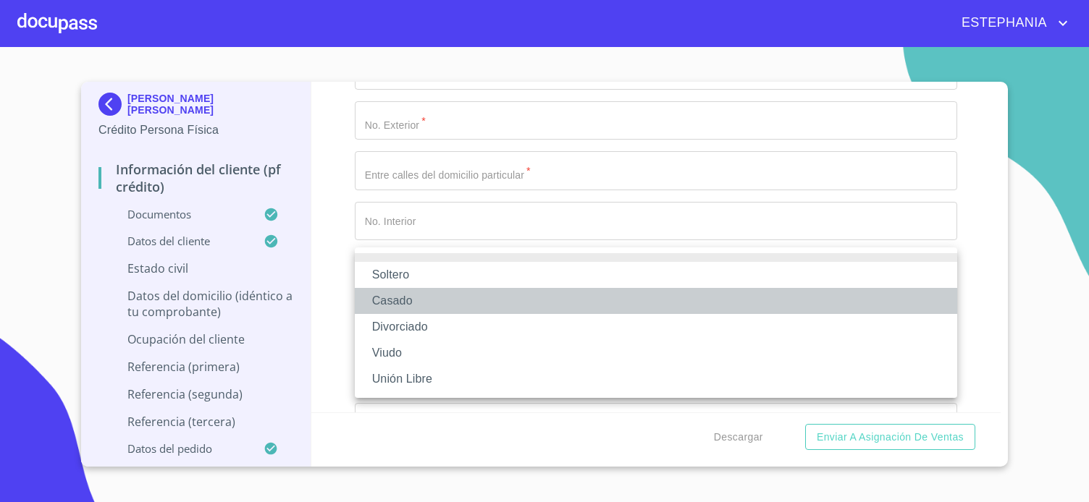
click at [406, 305] on li "Casado" at bounding box center [656, 301] width 602 height 26
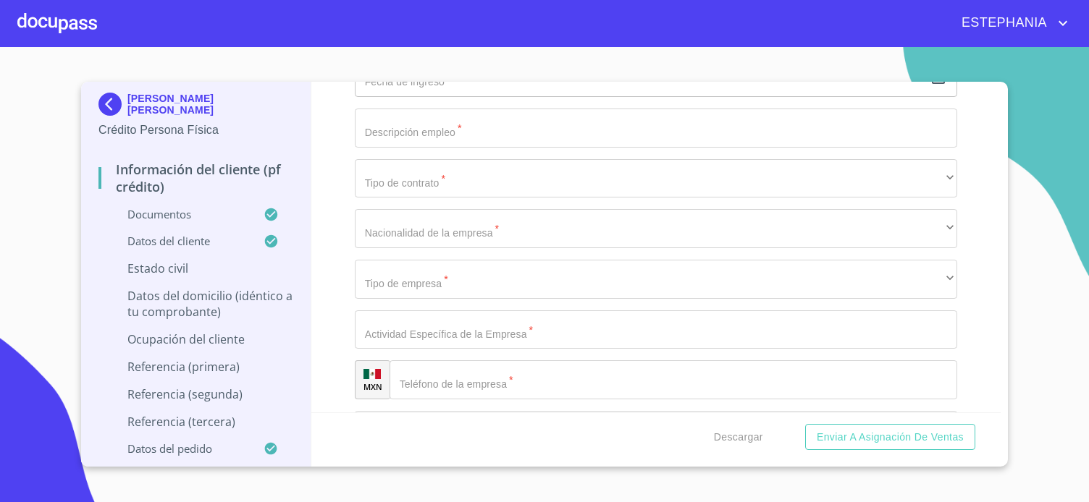
scroll to position [6286, 0]
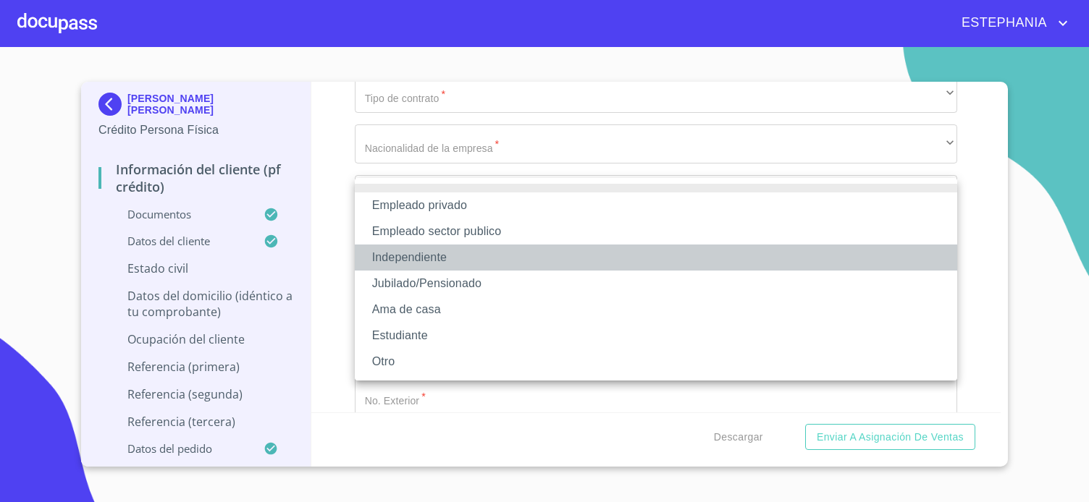
click at [430, 264] on li "Independiente" at bounding box center [656, 258] width 602 height 26
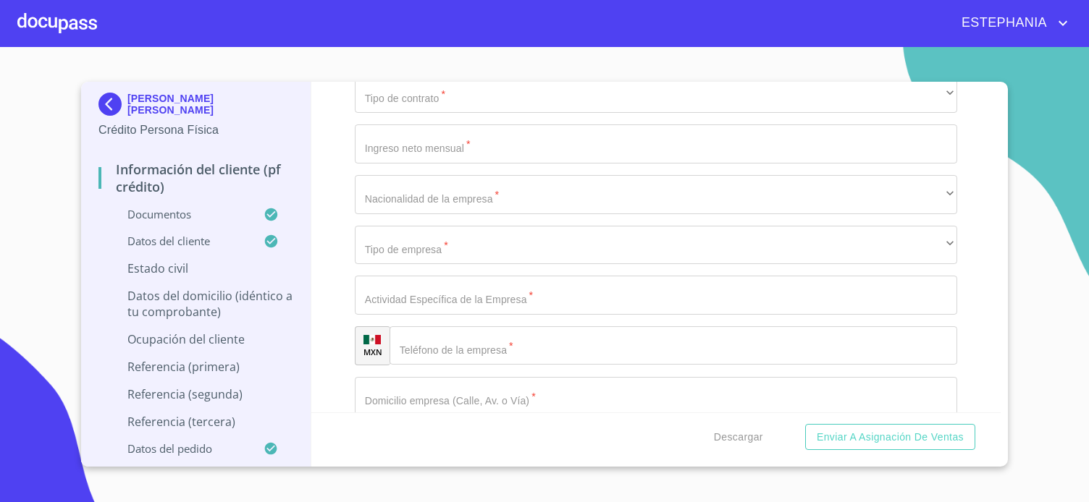
paste input "Luams Clothes"
type input "Luams Clothes"
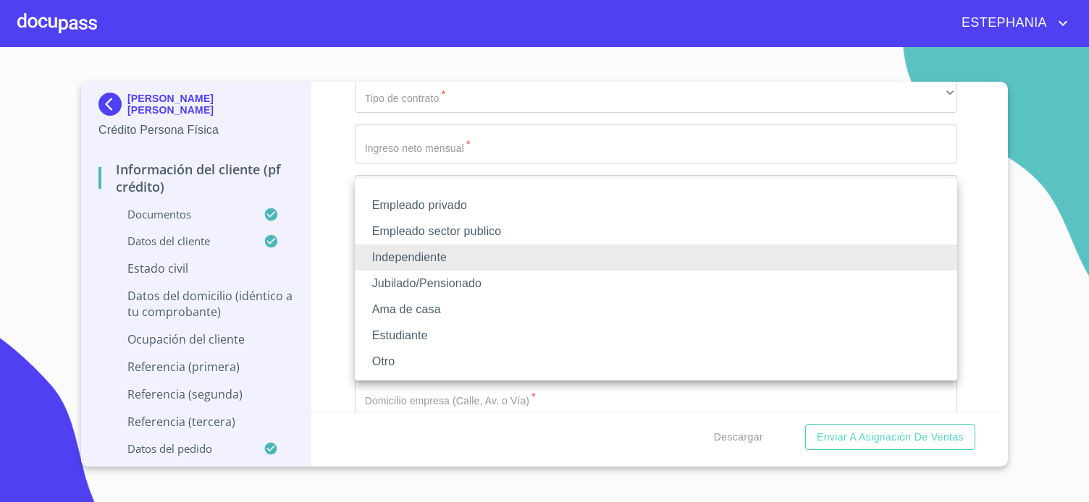
click at [397, 354] on li "Otro" at bounding box center [656, 362] width 602 height 26
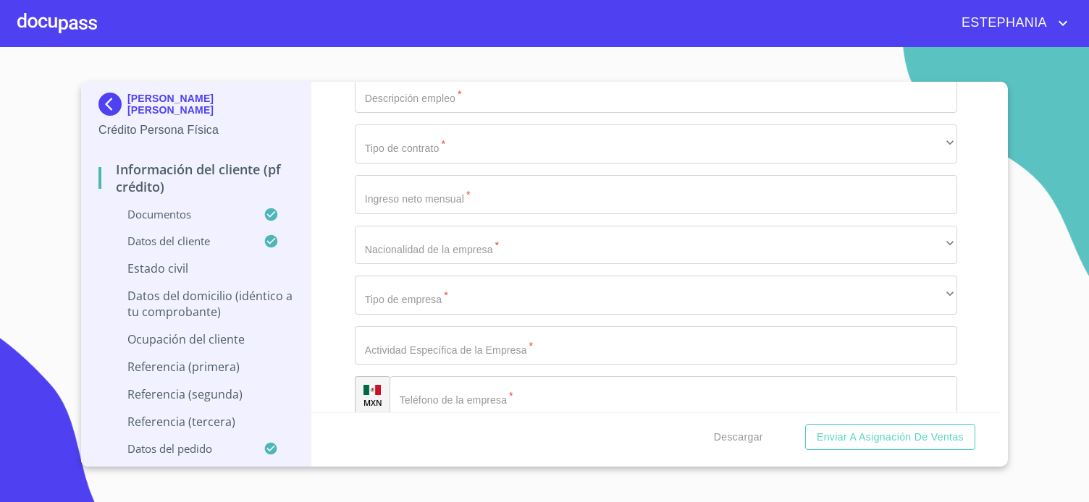
type input "Venta de Ropa"
click at [350, 342] on div "Información del cliente (PF crédito) Documentos Documento de identificación.   …" at bounding box center [656, 247] width 690 height 331
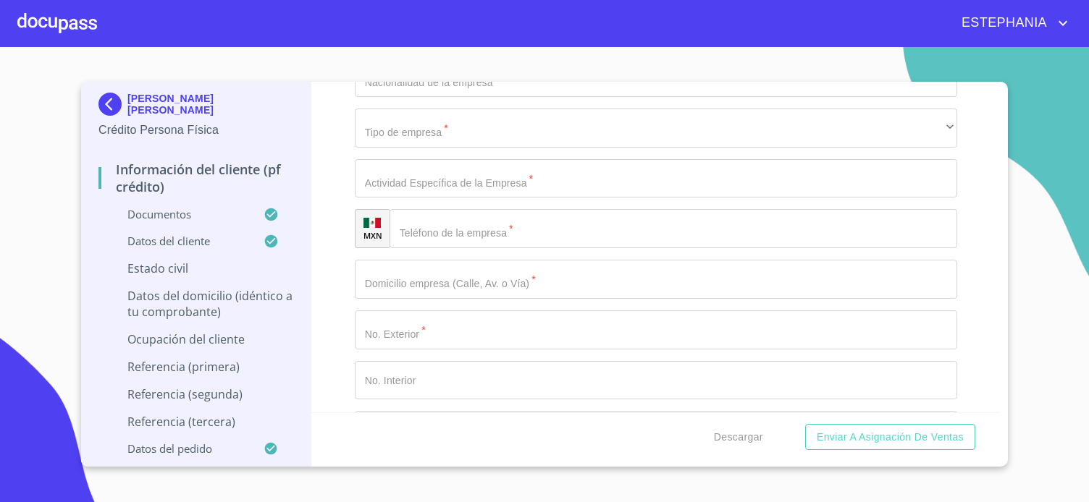
scroll to position [6477, 0]
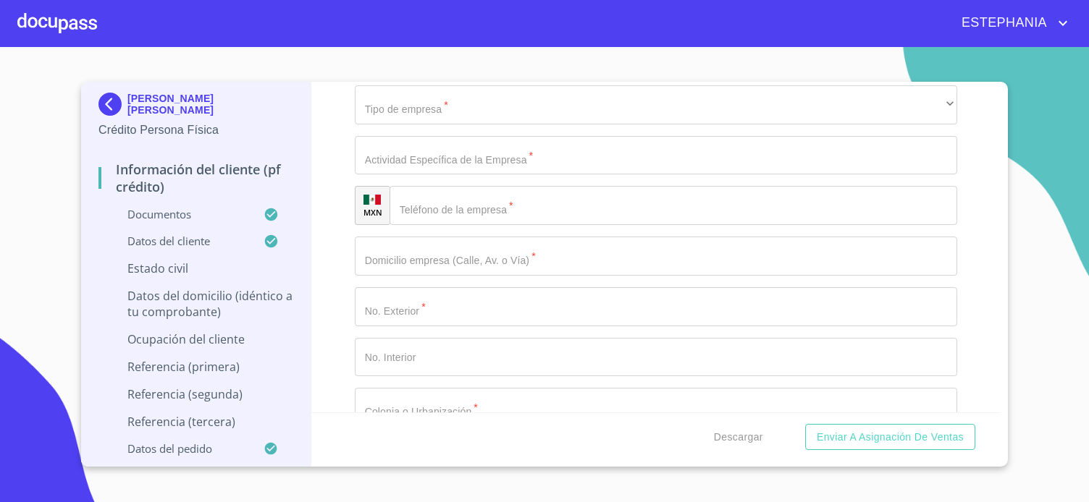
type input "Venta de prendas de vestir"
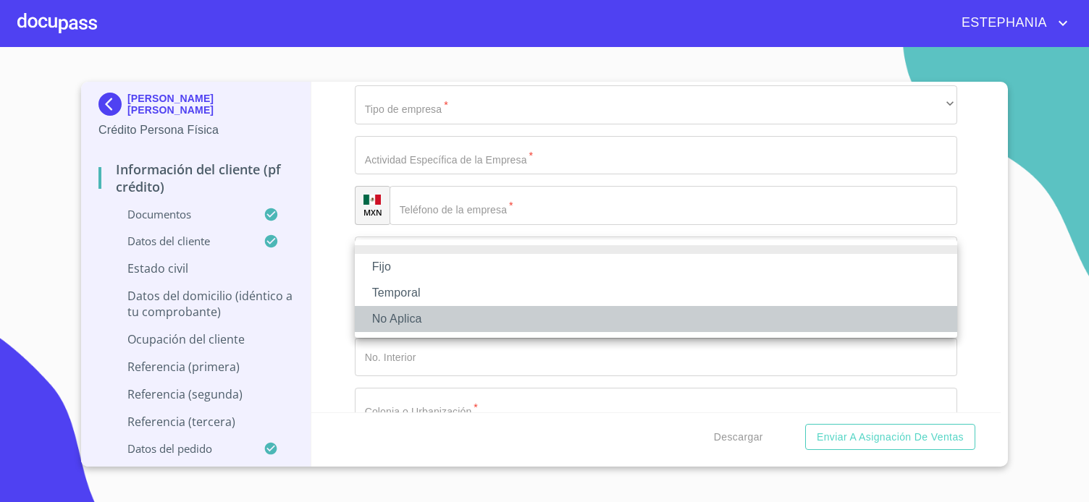
click at [410, 313] on li "No Aplica" at bounding box center [656, 319] width 602 height 26
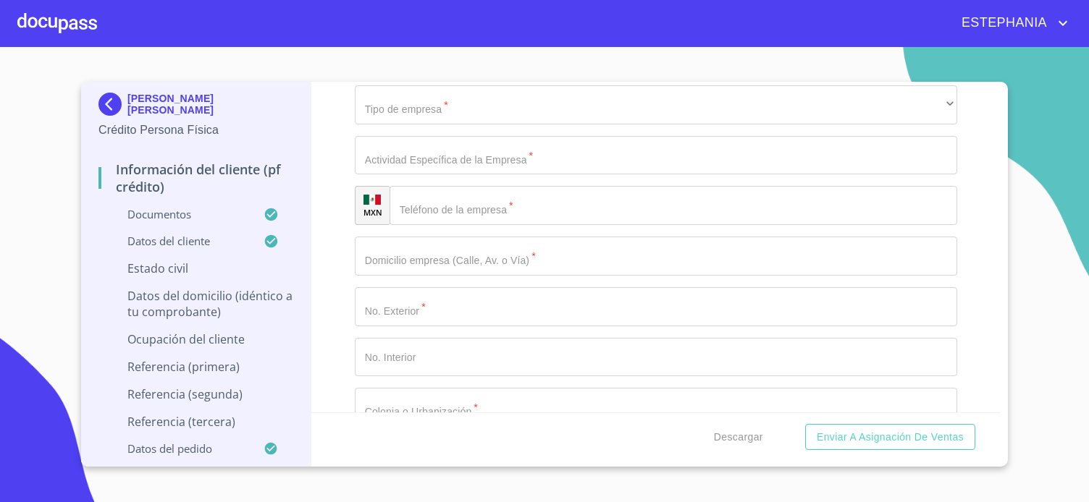
click at [334, 269] on div "Información del cliente (PF crédito) Documentos Documento de identificación.   …" at bounding box center [656, 247] width 690 height 331
click at [538, 24] on input "Documento de identificación.   *" at bounding box center [656, 4] width 602 height 39
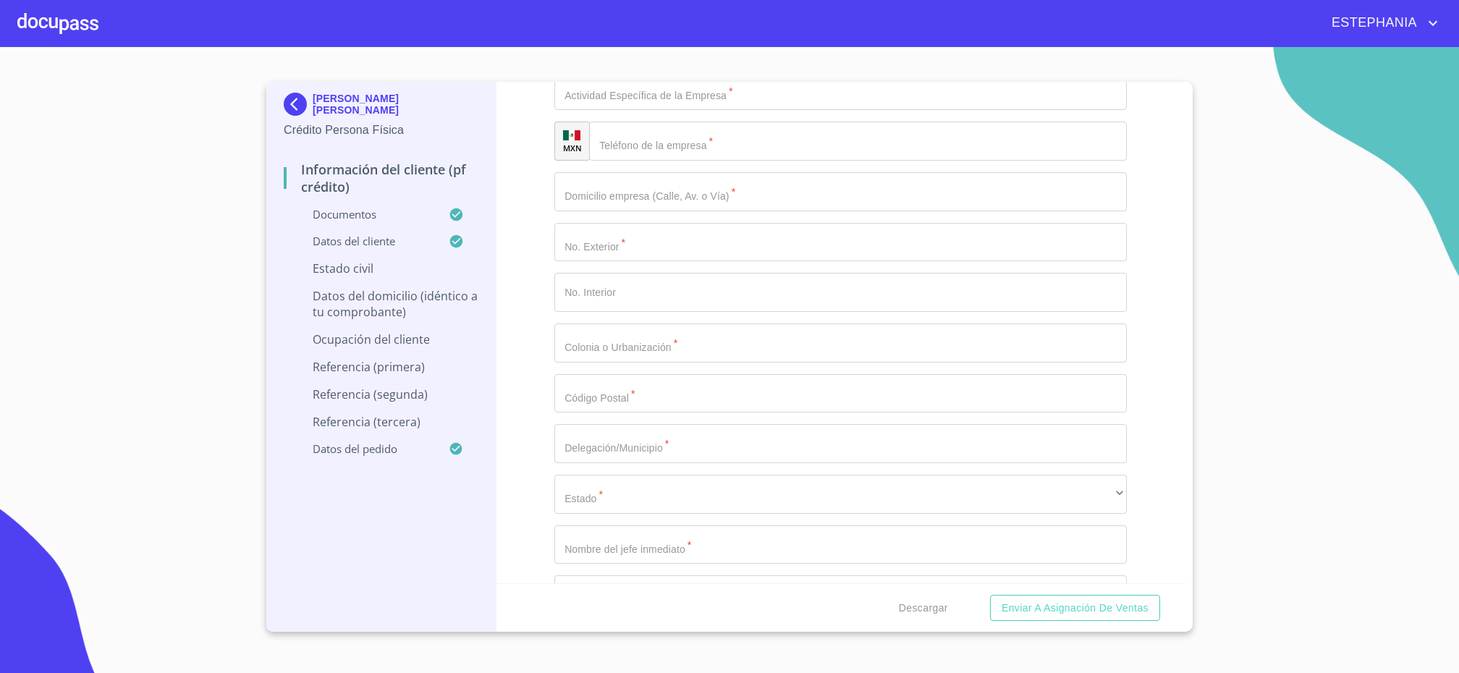
scroll to position [6763, 0]
click at [1088, 46] on div "​" at bounding box center [840, 26] width 573 height 39
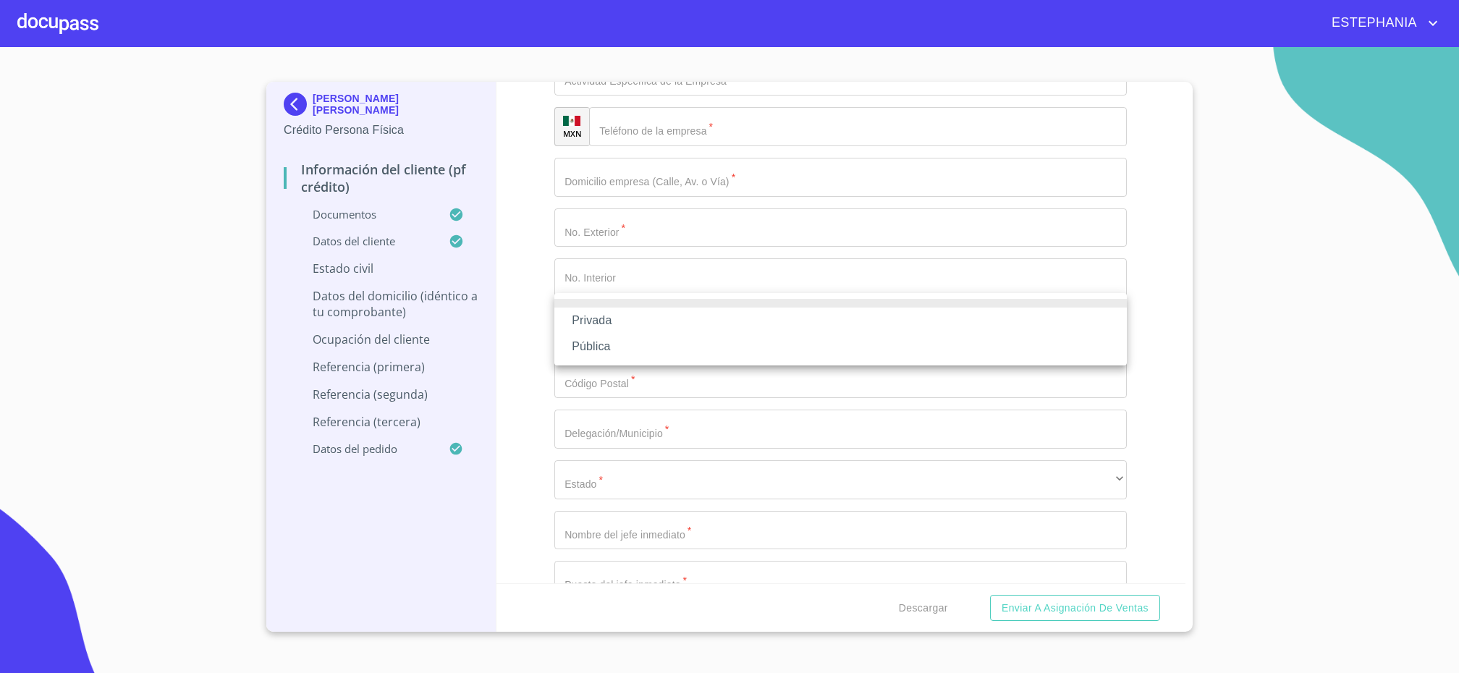
click at [597, 324] on li "Privada" at bounding box center [840, 321] width 573 height 26
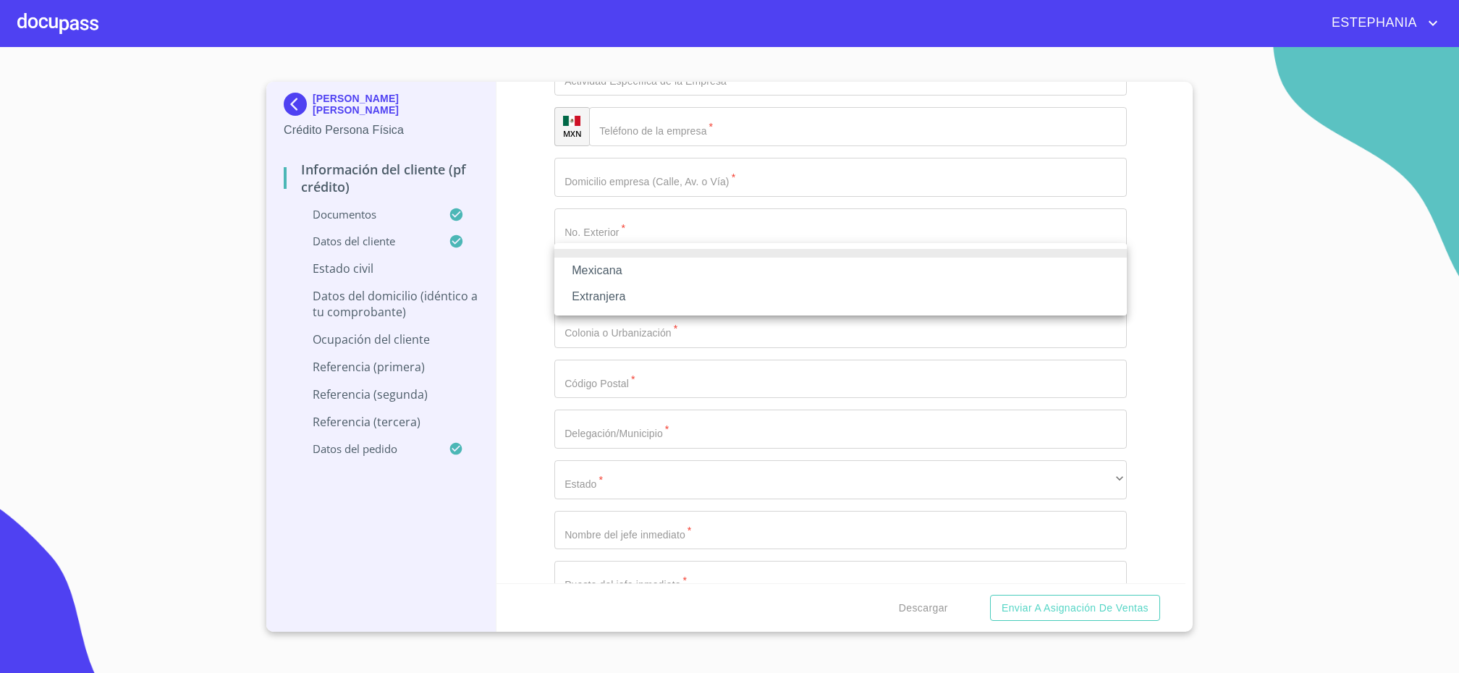
click at [614, 278] on li "Mexicana" at bounding box center [840, 271] width 573 height 26
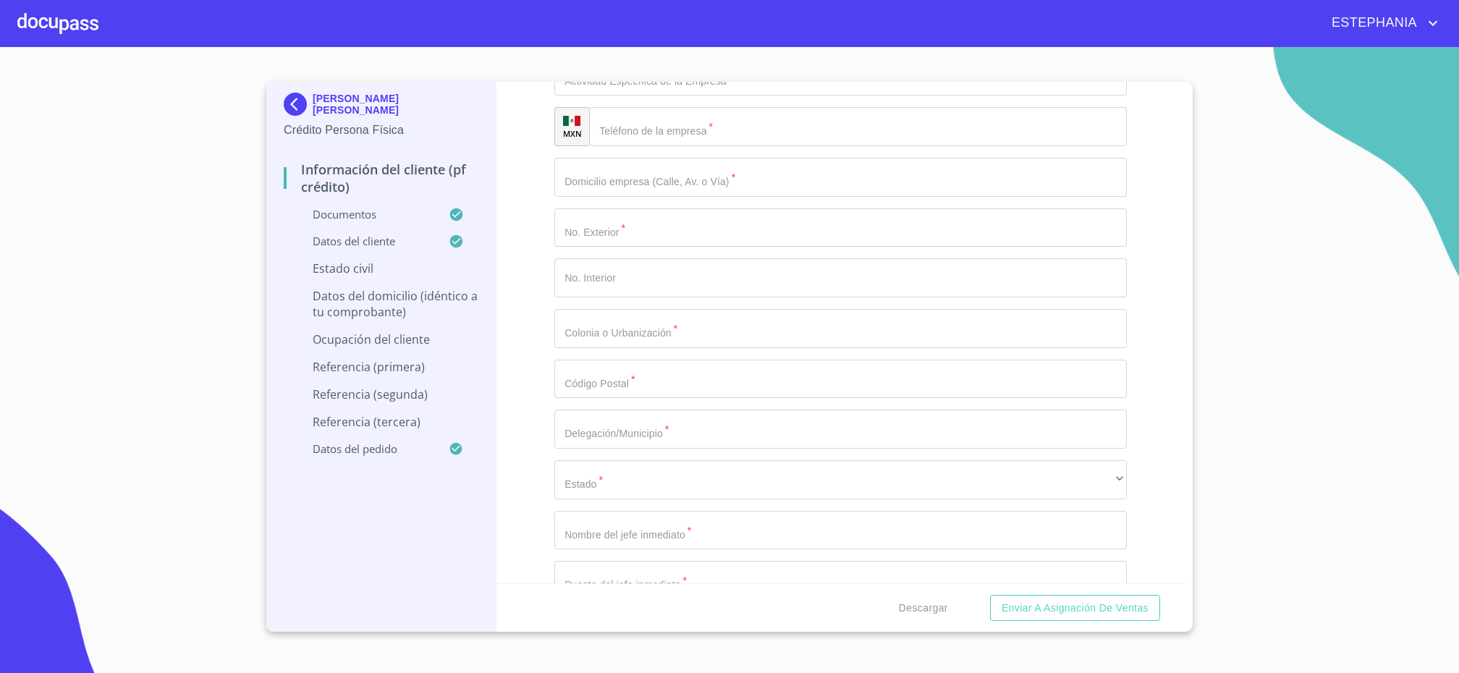
type input "50000"
click at [528, 192] on div "Información del cliente (PF crédito) Documentos Documento de identificación.   …" at bounding box center [842, 333] width 690 height 502
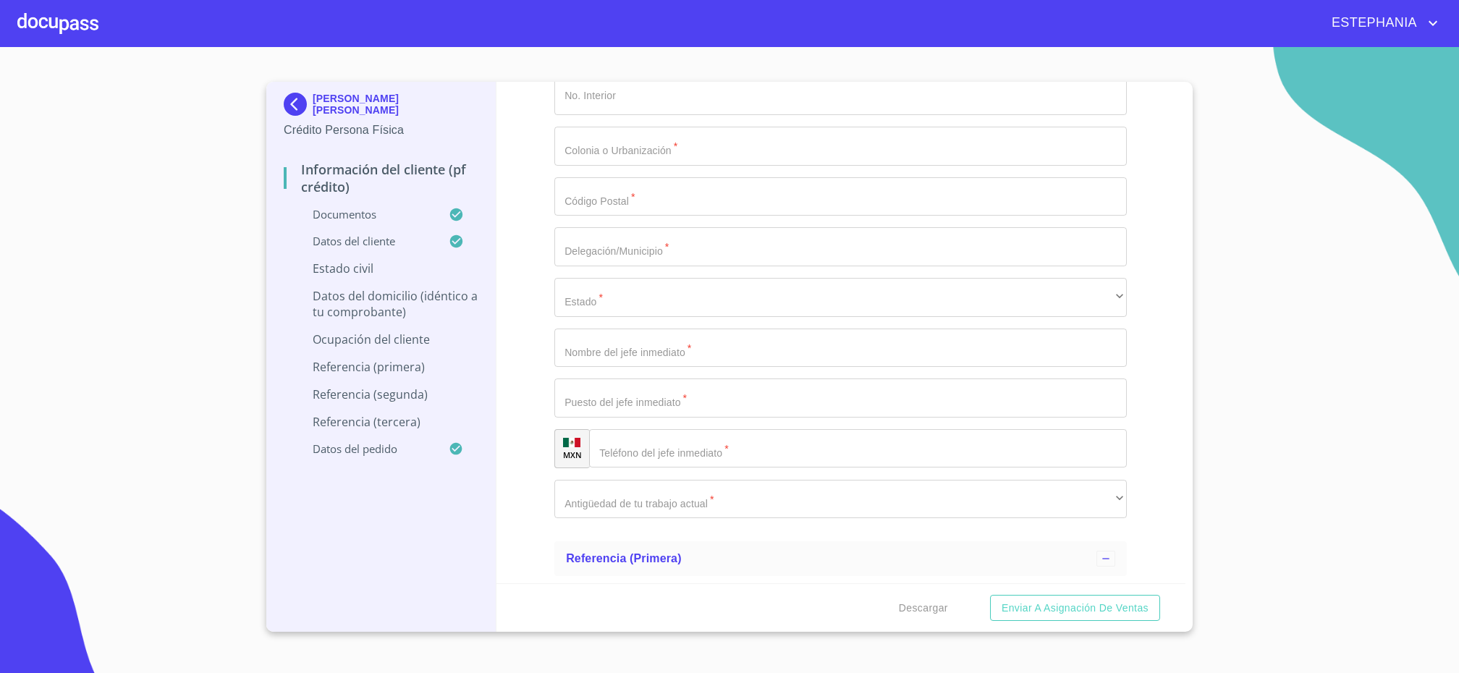
type input "Venta de Ropa"
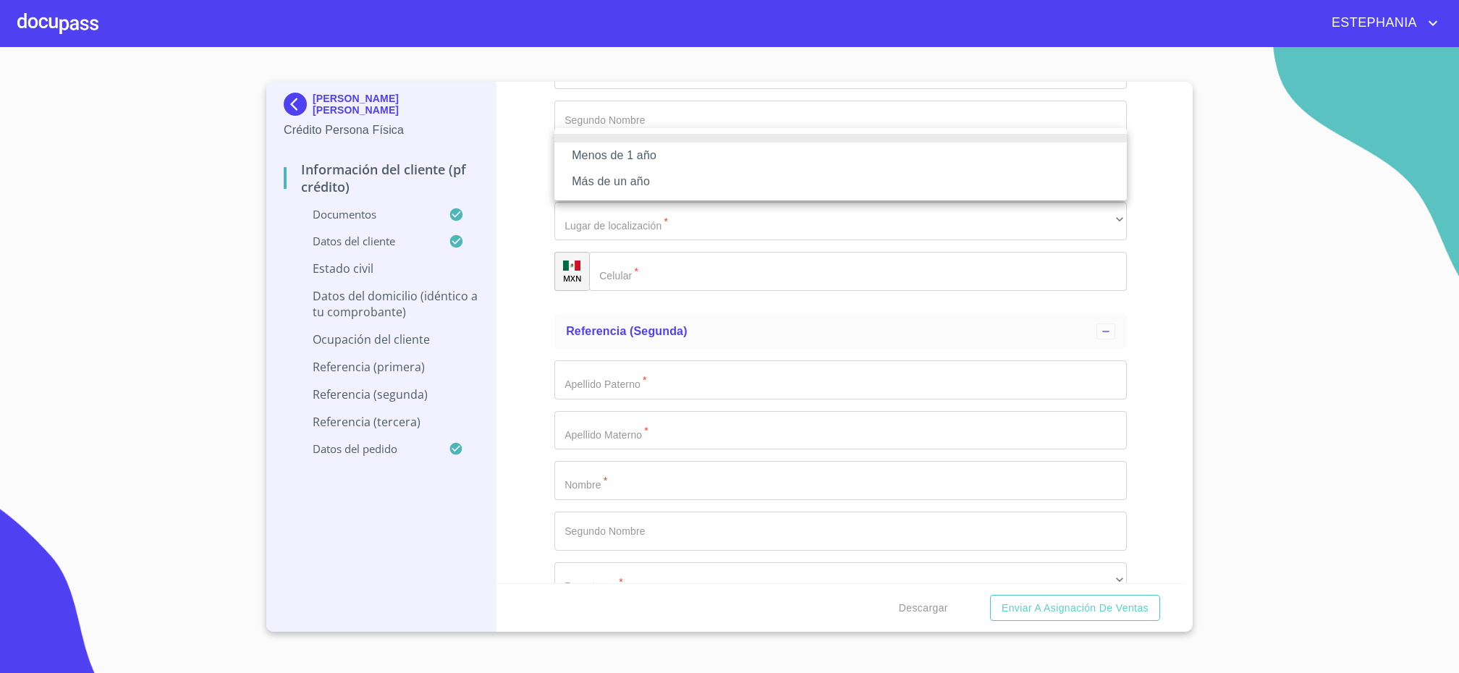
click at [1088, 216] on div at bounding box center [729, 336] width 1459 height 673
click at [1088, 295] on section "[PERSON_NAME] [PERSON_NAME] Crédito Persona Física Información del cliente (PF …" at bounding box center [729, 360] width 1459 height 626
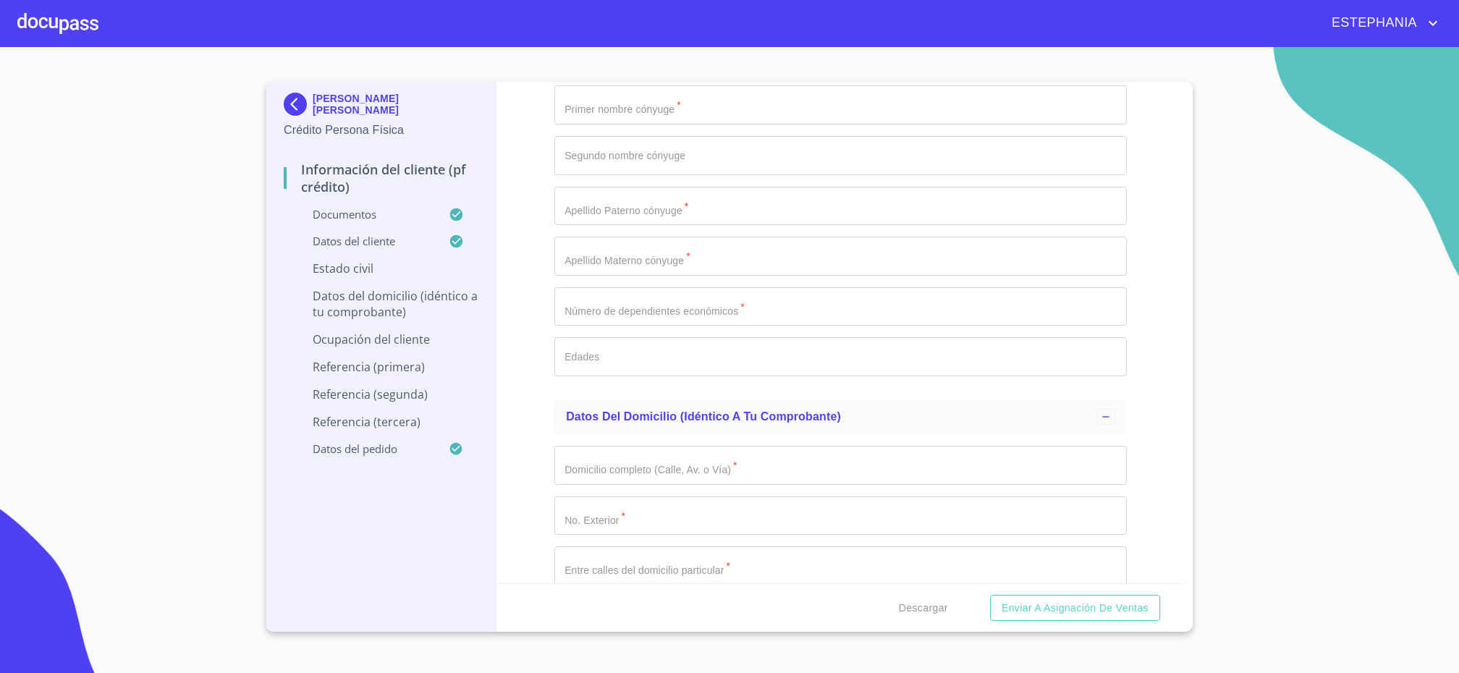
scroll to position [5304, 0]
click at [613, 28] on div "Casado" at bounding box center [840, 8] width 573 height 39
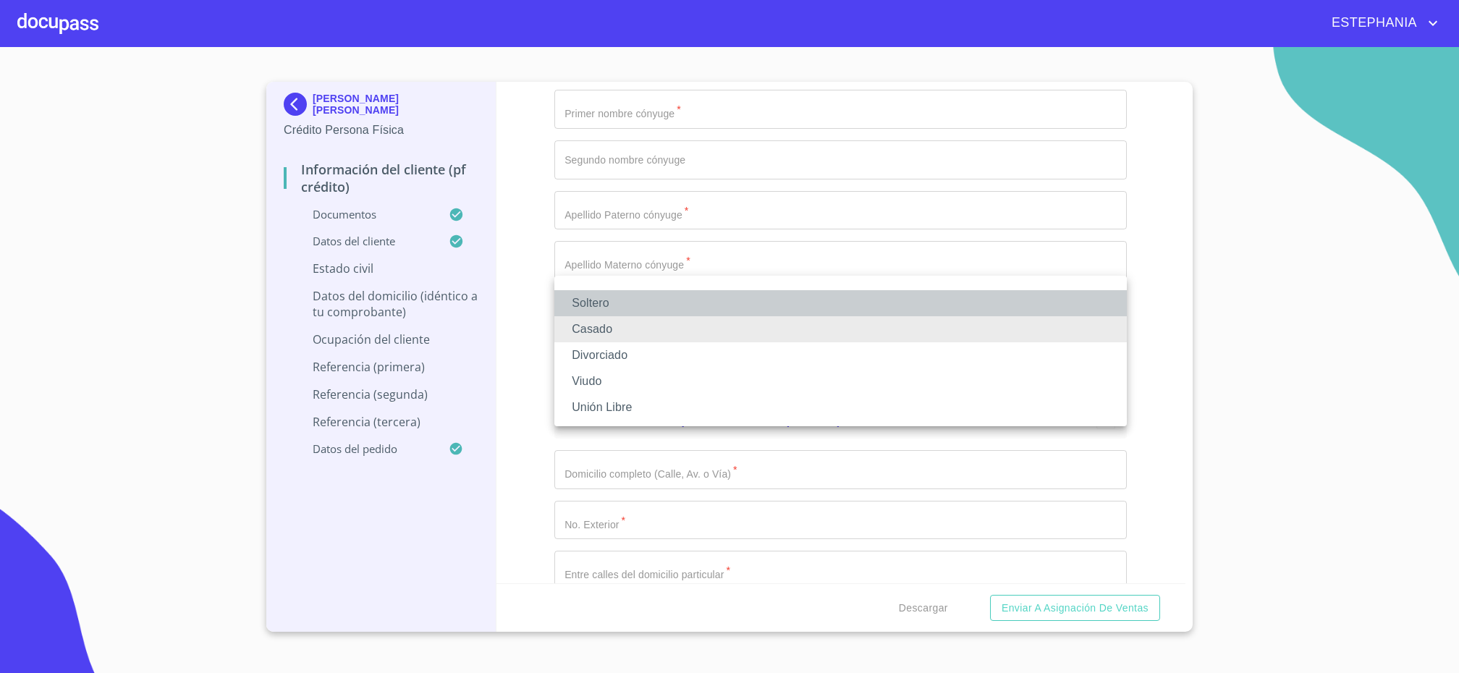
click at [582, 301] on li "Soltero" at bounding box center [840, 303] width 573 height 26
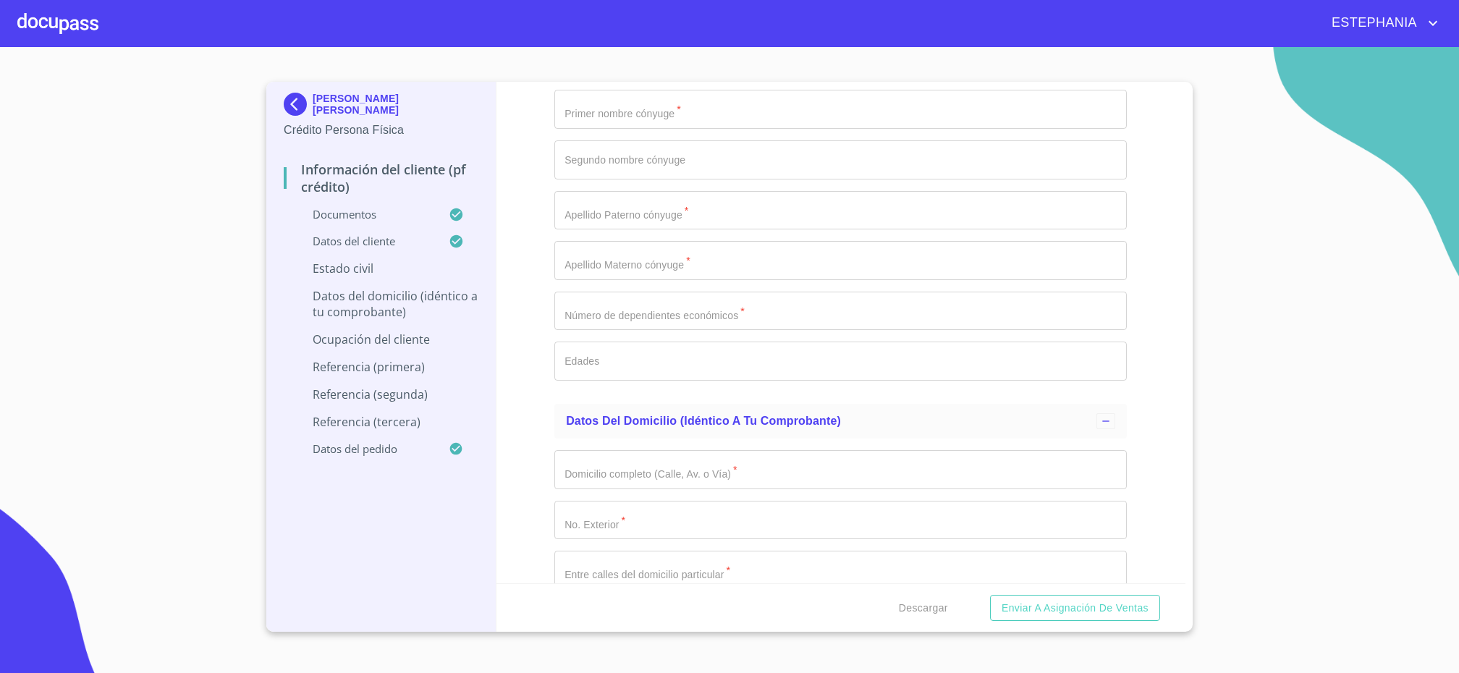
click at [537, 317] on div "Información del cliente (PF crédito) Documentos Documento de identificación.   …" at bounding box center [842, 333] width 690 height 502
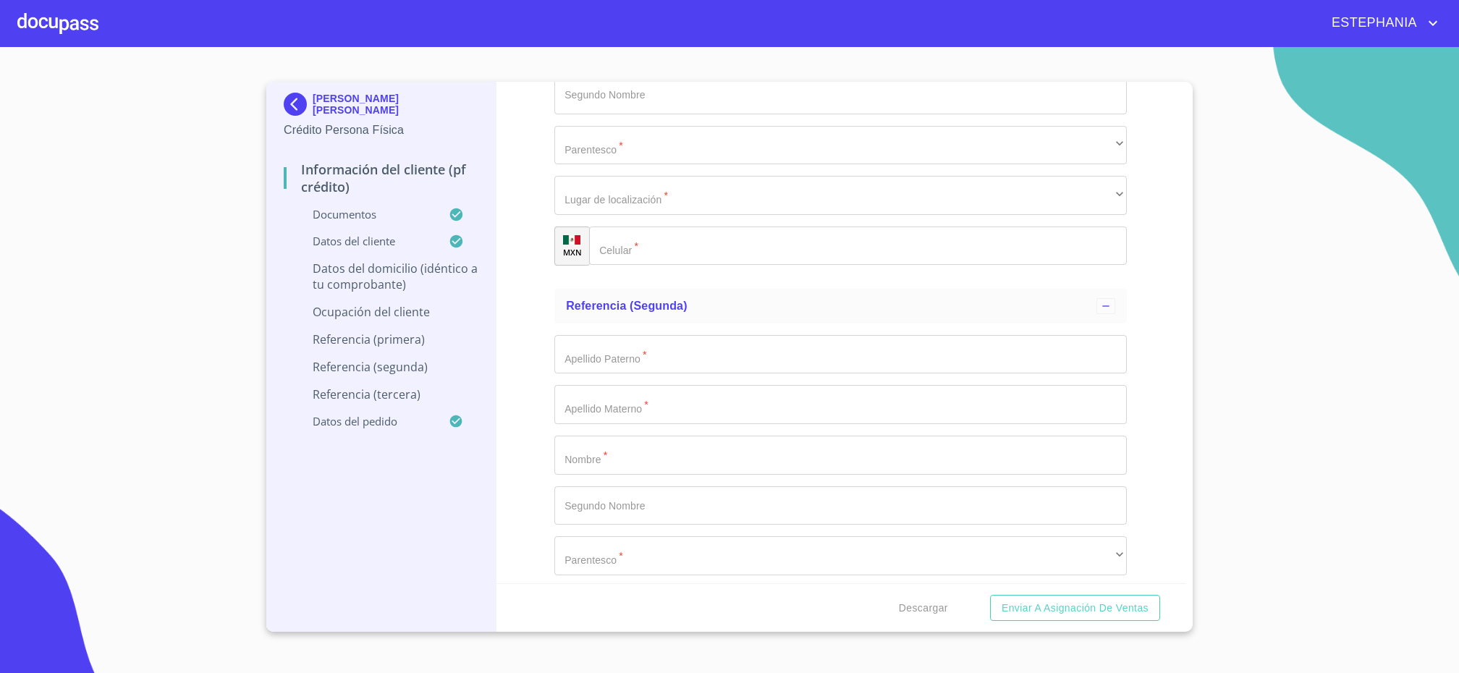
scroll to position [7311, 0]
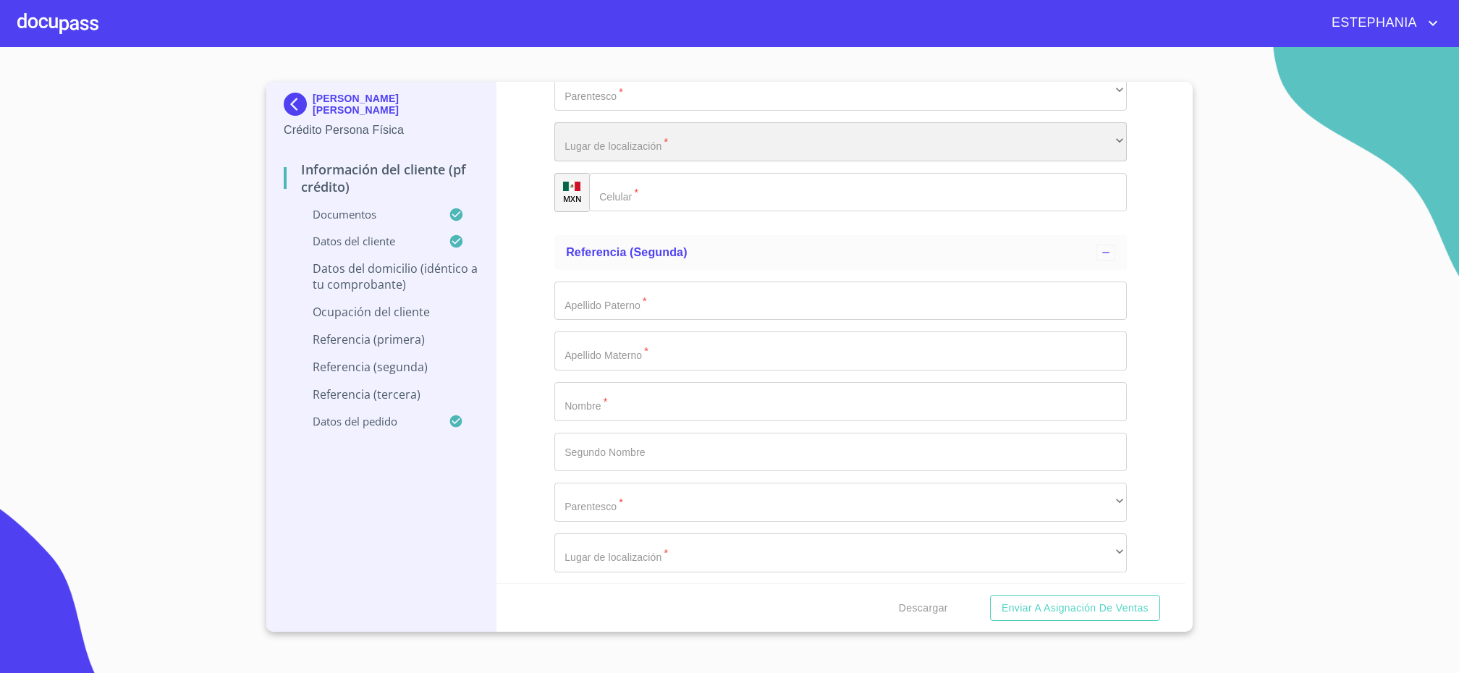
click at [615, 161] on div "​" at bounding box center [840, 141] width 573 height 39
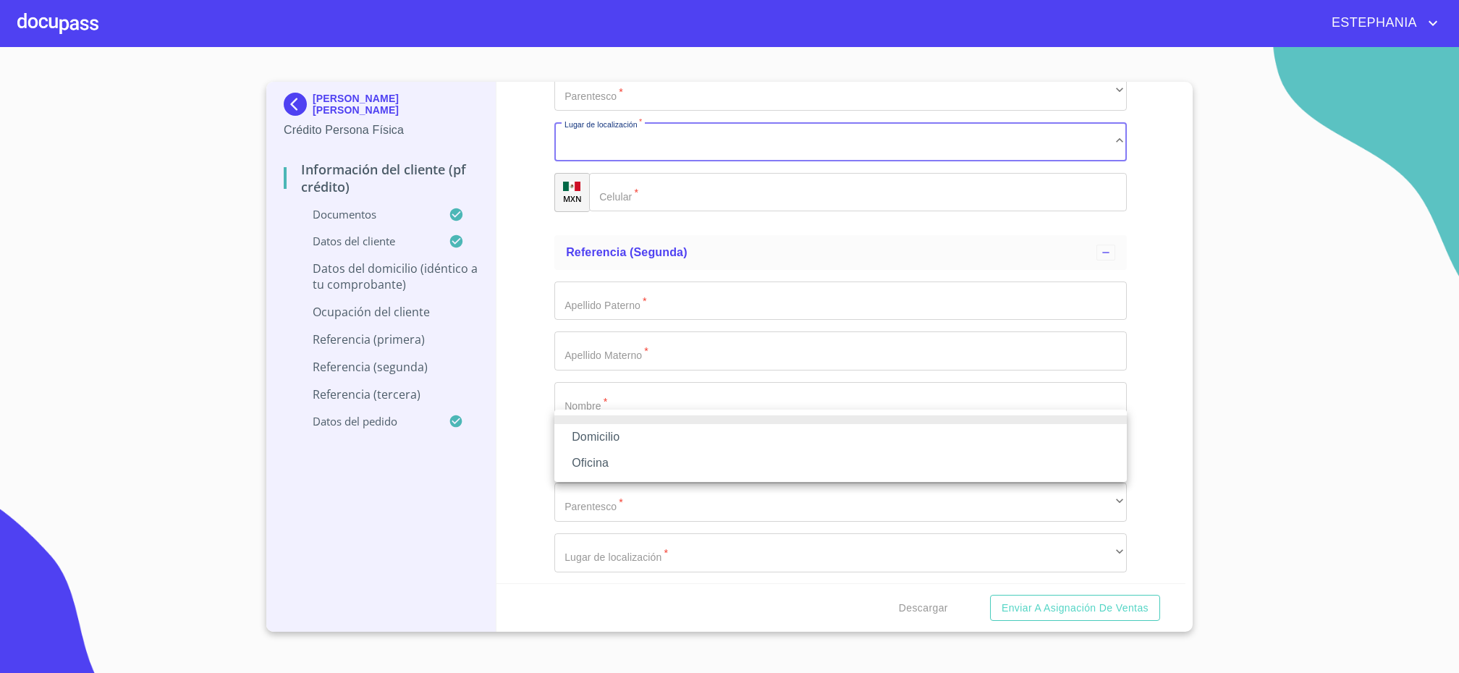
click at [523, 425] on div at bounding box center [729, 336] width 1459 height 673
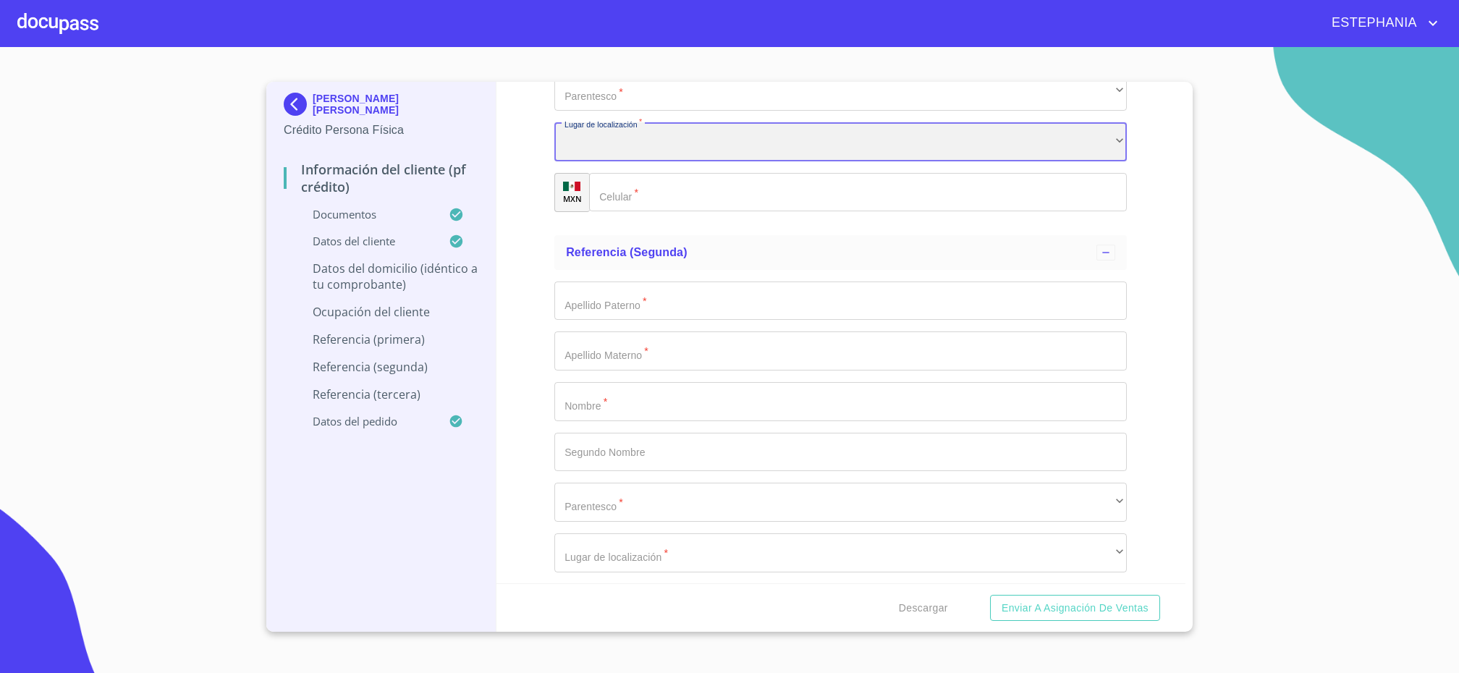
scroll to position [7219, 0]
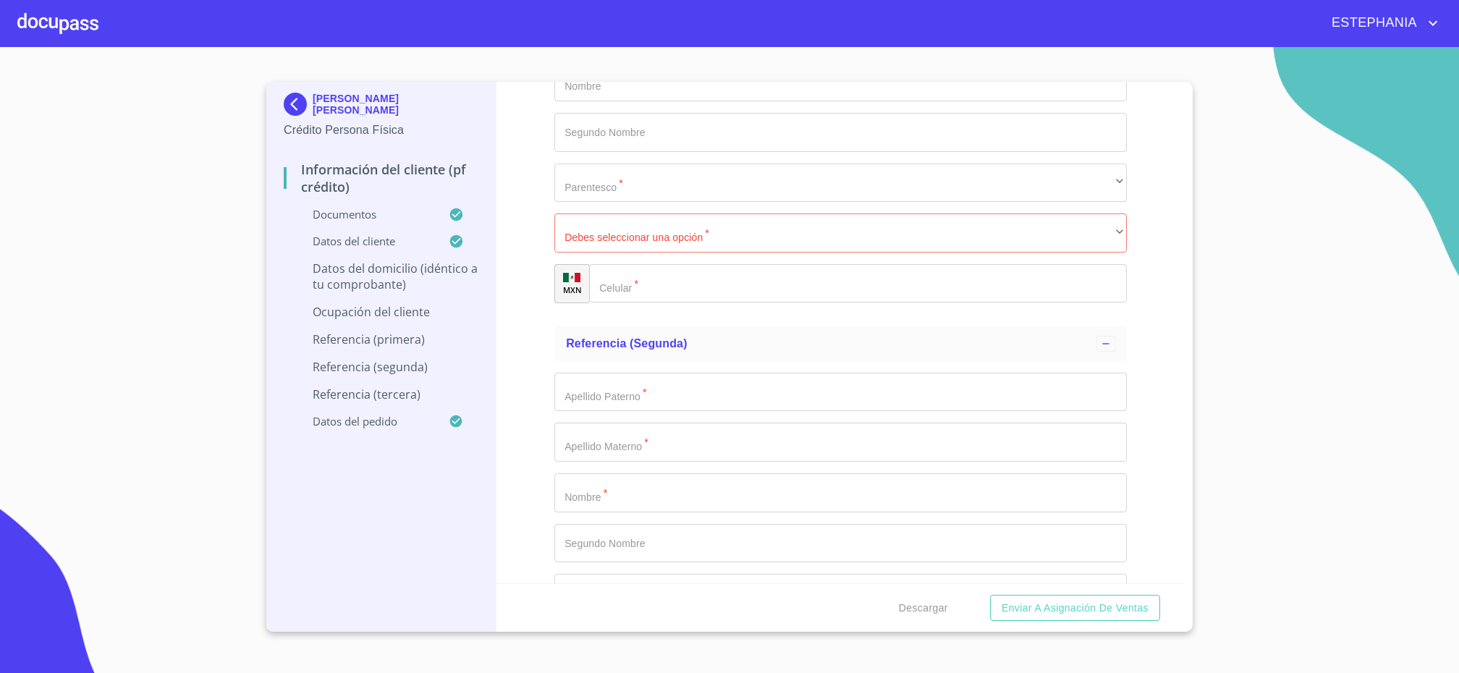
click at [517, 371] on div "Información del cliente (PF crédito) Documentos Documento de identificación.   …" at bounding box center [842, 333] width 690 height 502
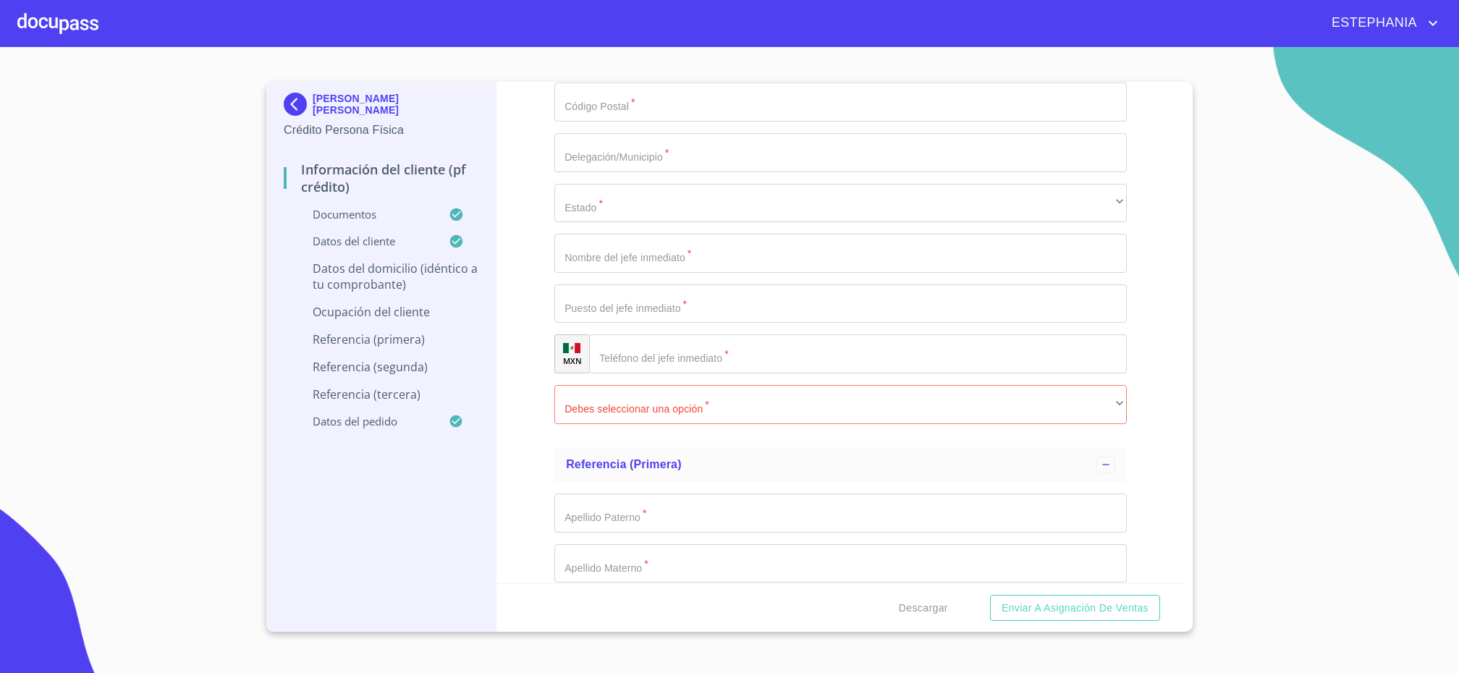
click at [412, 265] on p "Datos del domicilio (idéntico a tu comprobante)" at bounding box center [381, 277] width 195 height 32
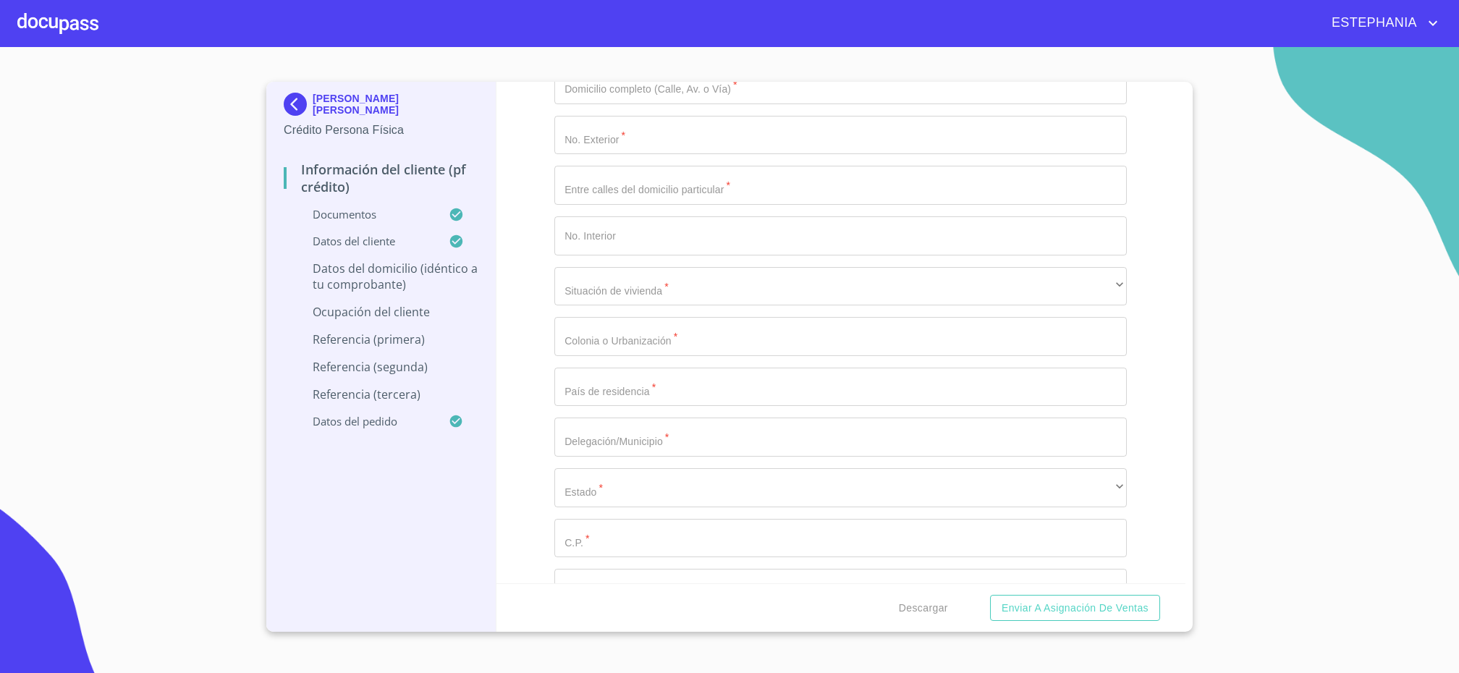
scroll to position [4, 0]
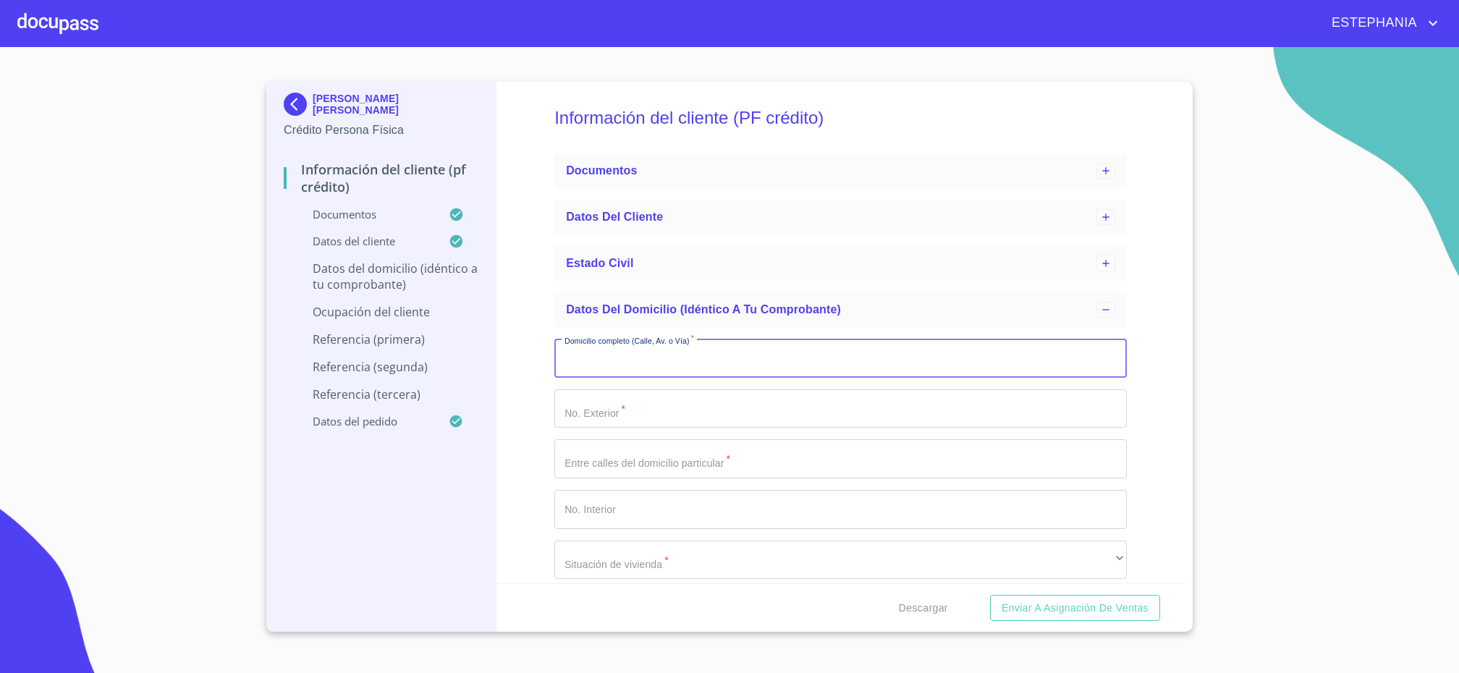
click at [736, 355] on input "Domicilio completo (Calle, Av. o Vía)   *" at bounding box center [840, 358] width 573 height 39
paste input "86H47BE).-."
type input "86H47BE).-."
drag, startPoint x: 653, startPoint y: 356, endPoint x: 180, endPoint y: 318, distance: 474.9
click at [554, 339] on input "86H47BE).-." at bounding box center [823, 358] width 539 height 39
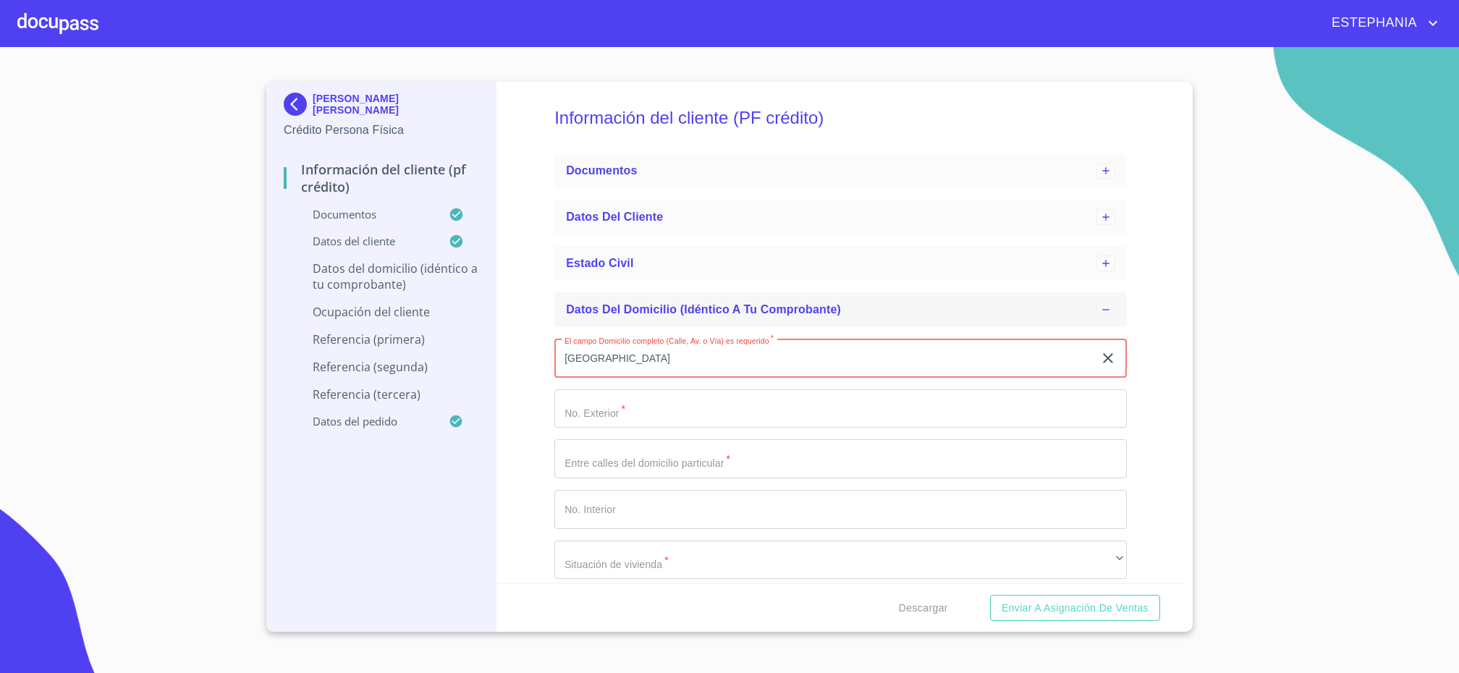
type input "[GEOGRAPHIC_DATA]"
type input "1656"
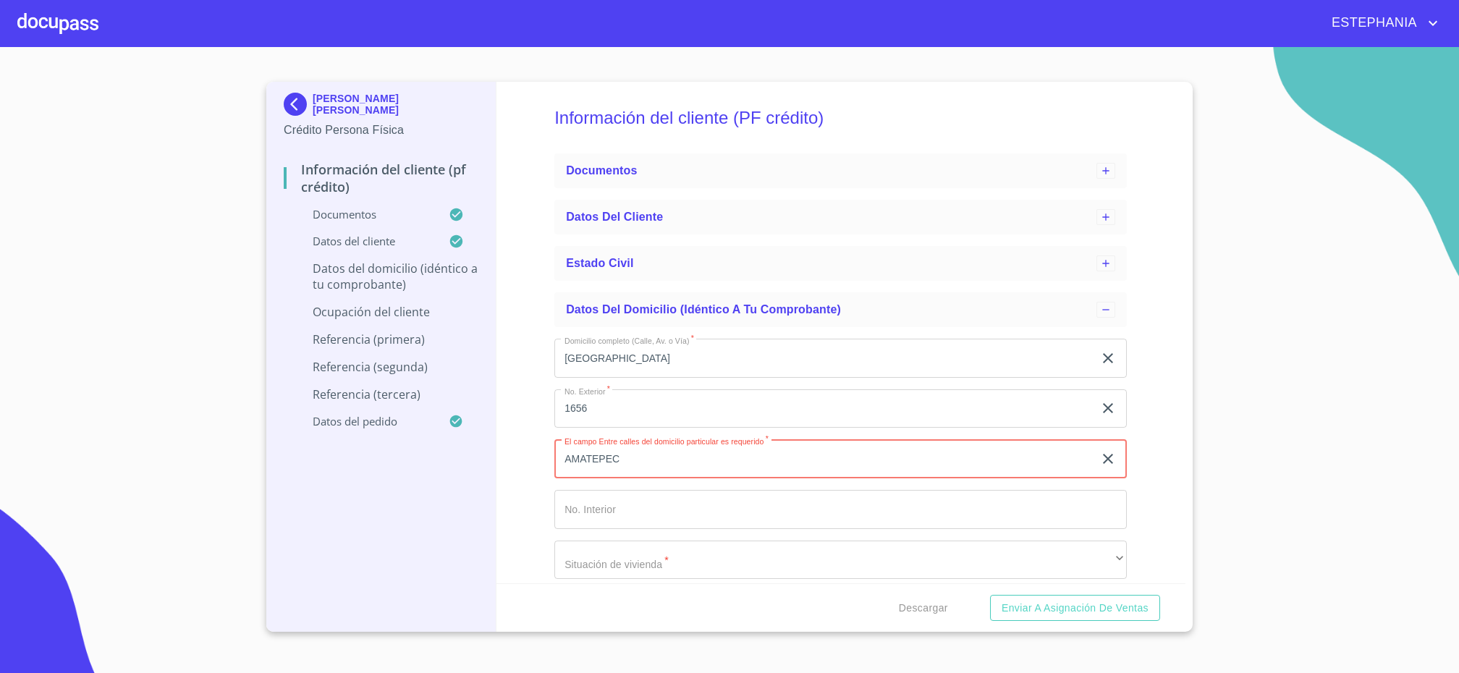
type input "AMATEPEC"
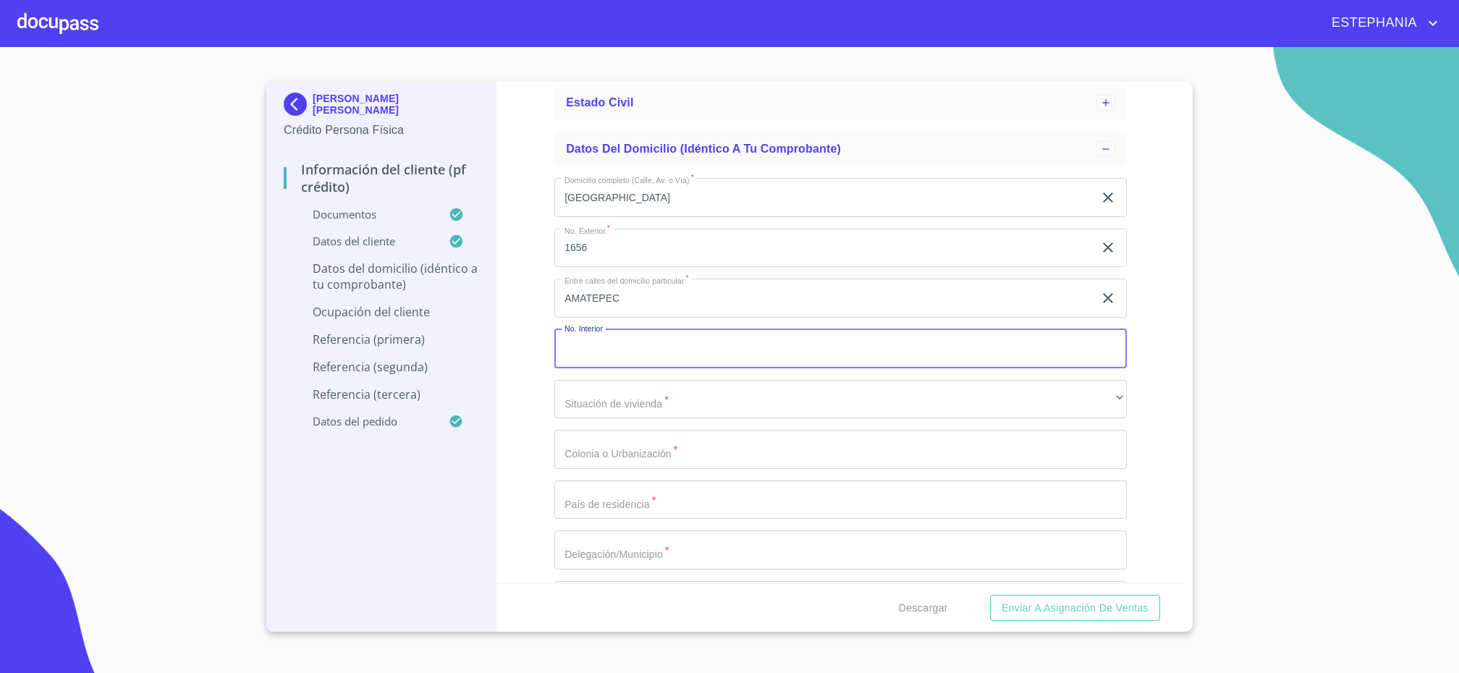
scroll to position [187, 0]
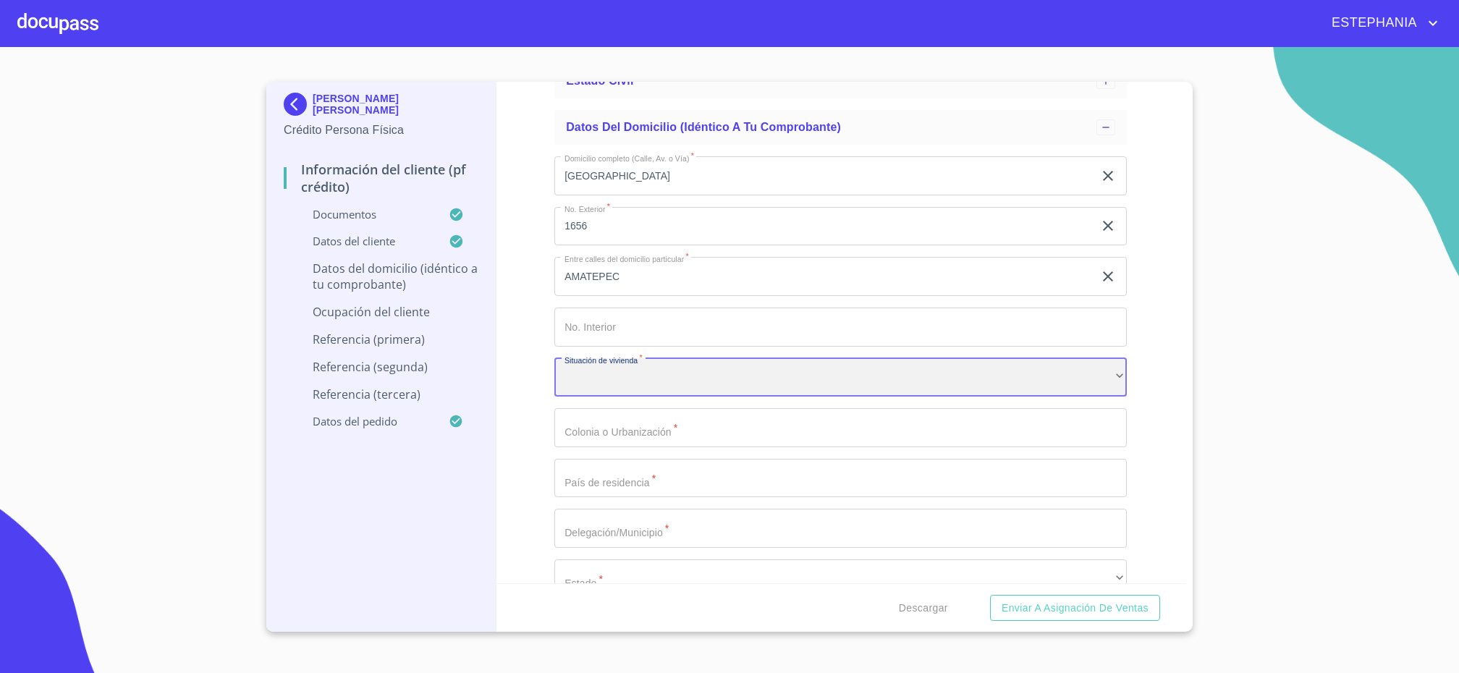
click at [709, 384] on div "​" at bounding box center [840, 377] width 573 height 39
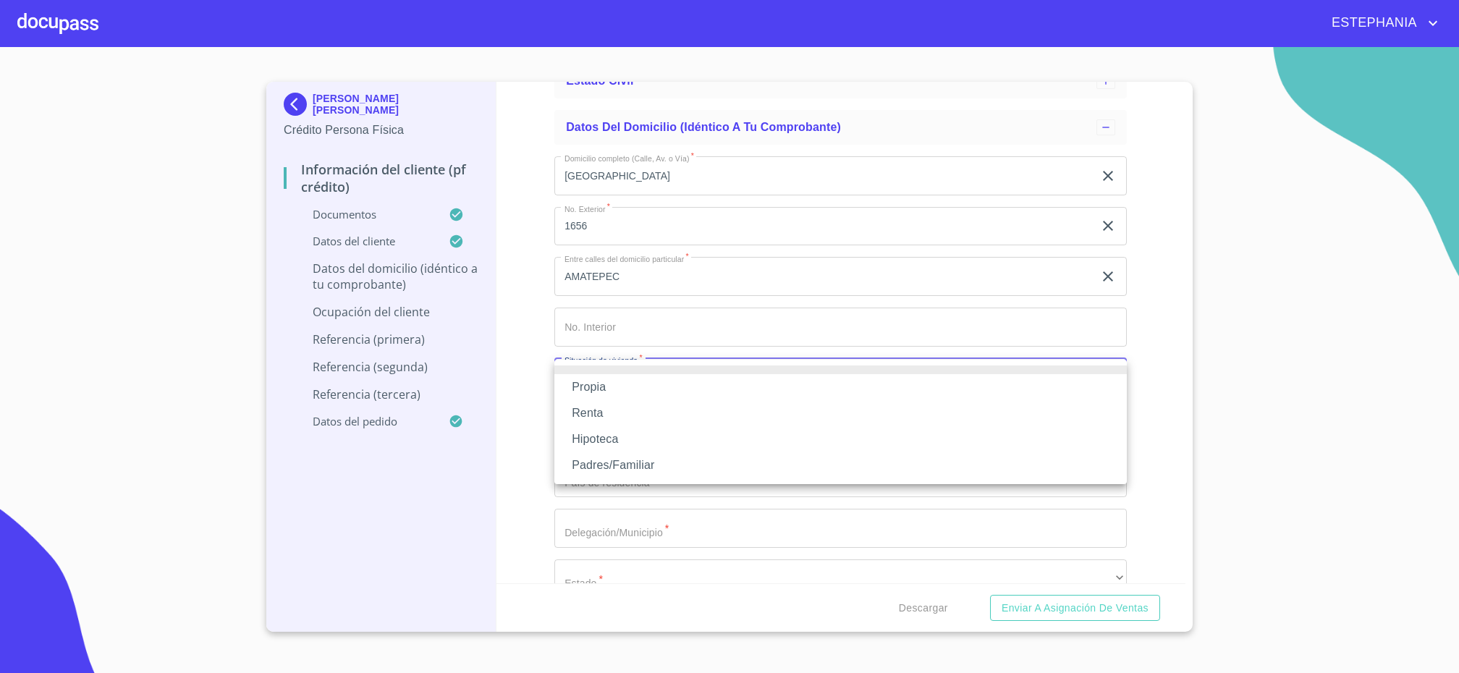
click at [613, 467] on li "Padres/Familiar" at bounding box center [840, 465] width 573 height 26
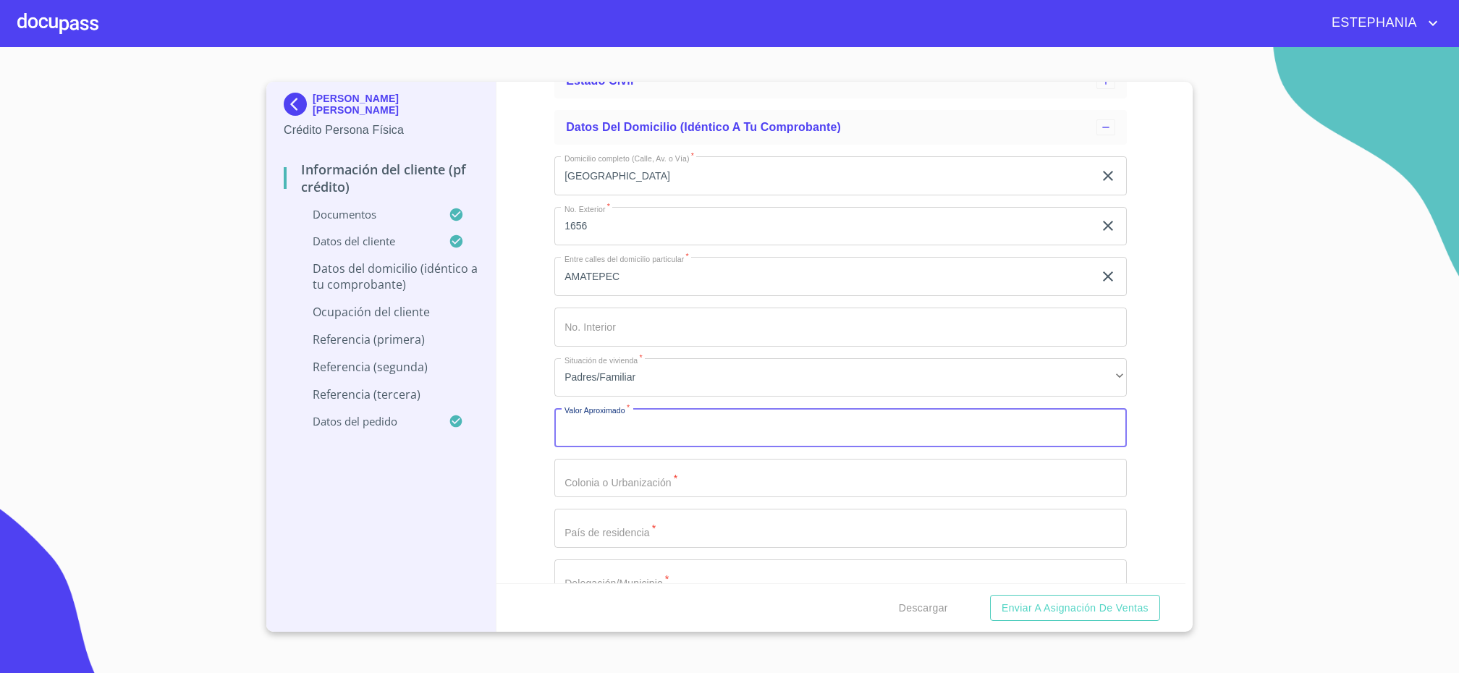
click at [732, 434] on input "Domicilio completo (Calle, Av. o Vía)   *" at bounding box center [840, 427] width 573 height 39
click at [515, 458] on div "Información del cliente (PF crédito) Documentos Datos del cliente Estado Civil …" at bounding box center [842, 333] width 690 height 502
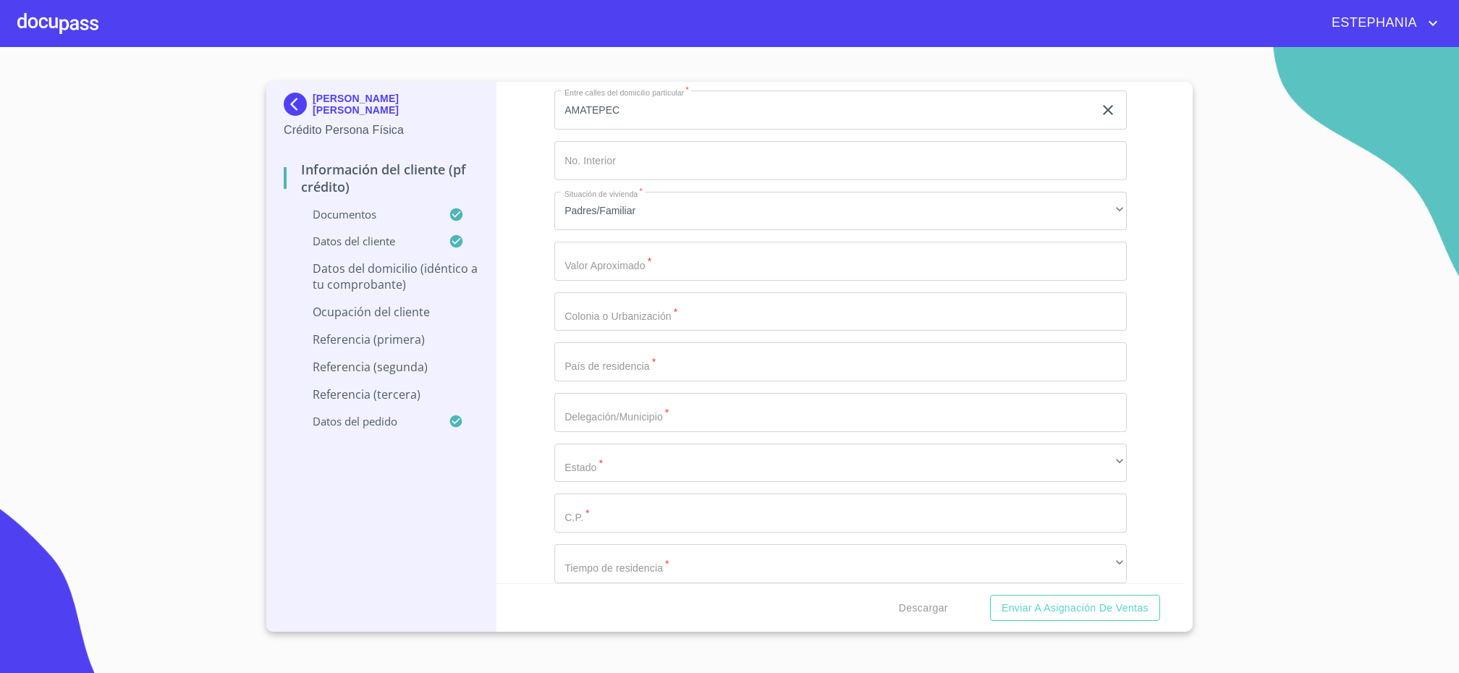
scroll to position [369, 0]
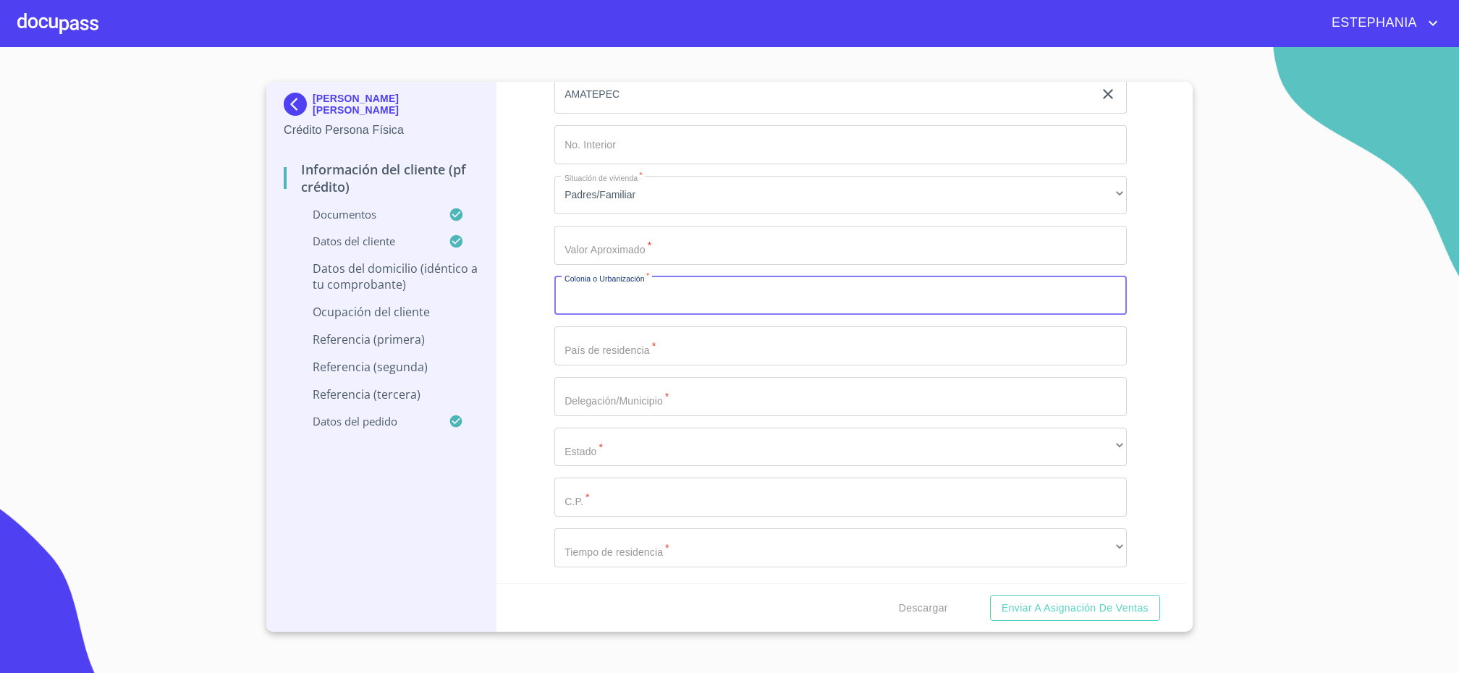
click at [660, 300] on input "Domicilio completo (Calle, Av. o Vía)   *" at bounding box center [840, 296] width 573 height 39
paste input ""4M4EB64E78A4F"
drag, startPoint x: 690, startPoint y: 305, endPoint x: 500, endPoint y: 279, distance: 191.4
click at [554, 279] on input ""4M4EB64E78A4F" at bounding box center [823, 296] width 539 height 39
type input "[PERSON_NAME]"
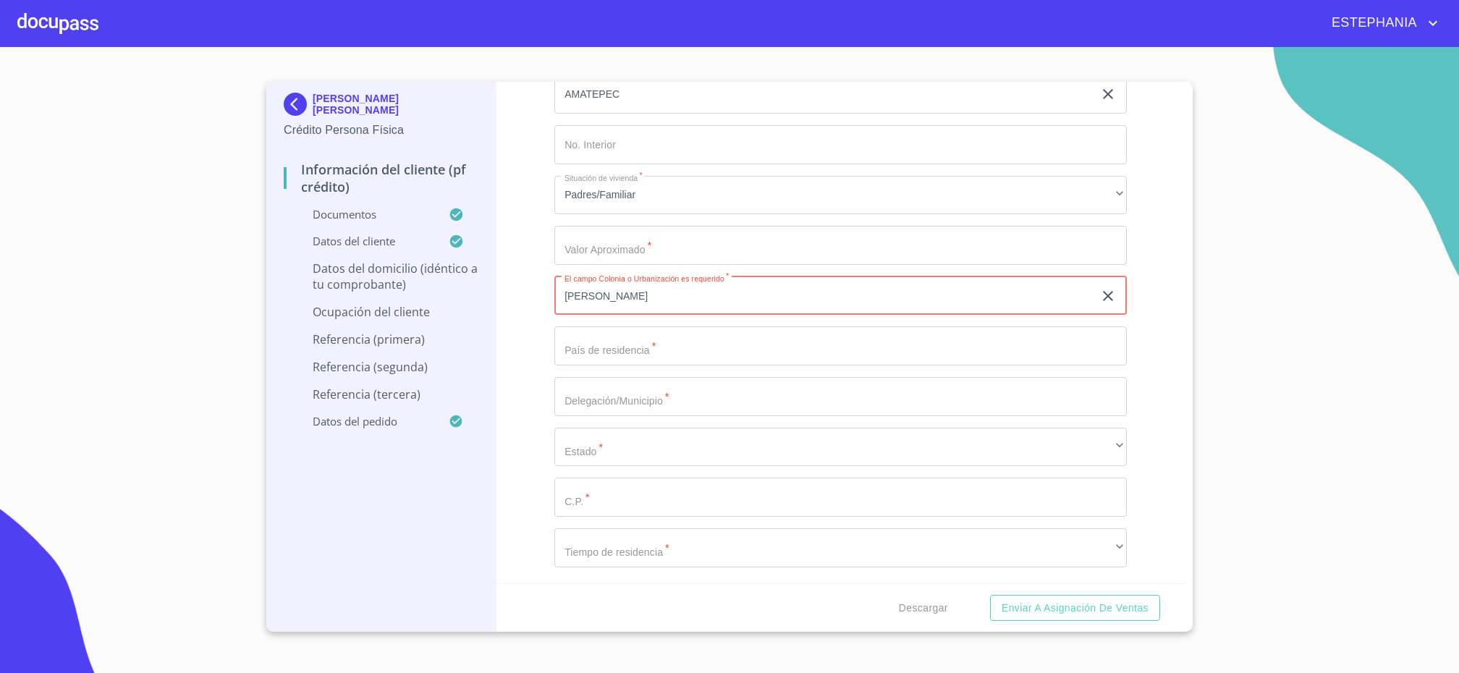
click at [659, 348] on input "Domicilio completo (Calle, Av. o Vía)   *" at bounding box center [840, 345] width 573 height 39
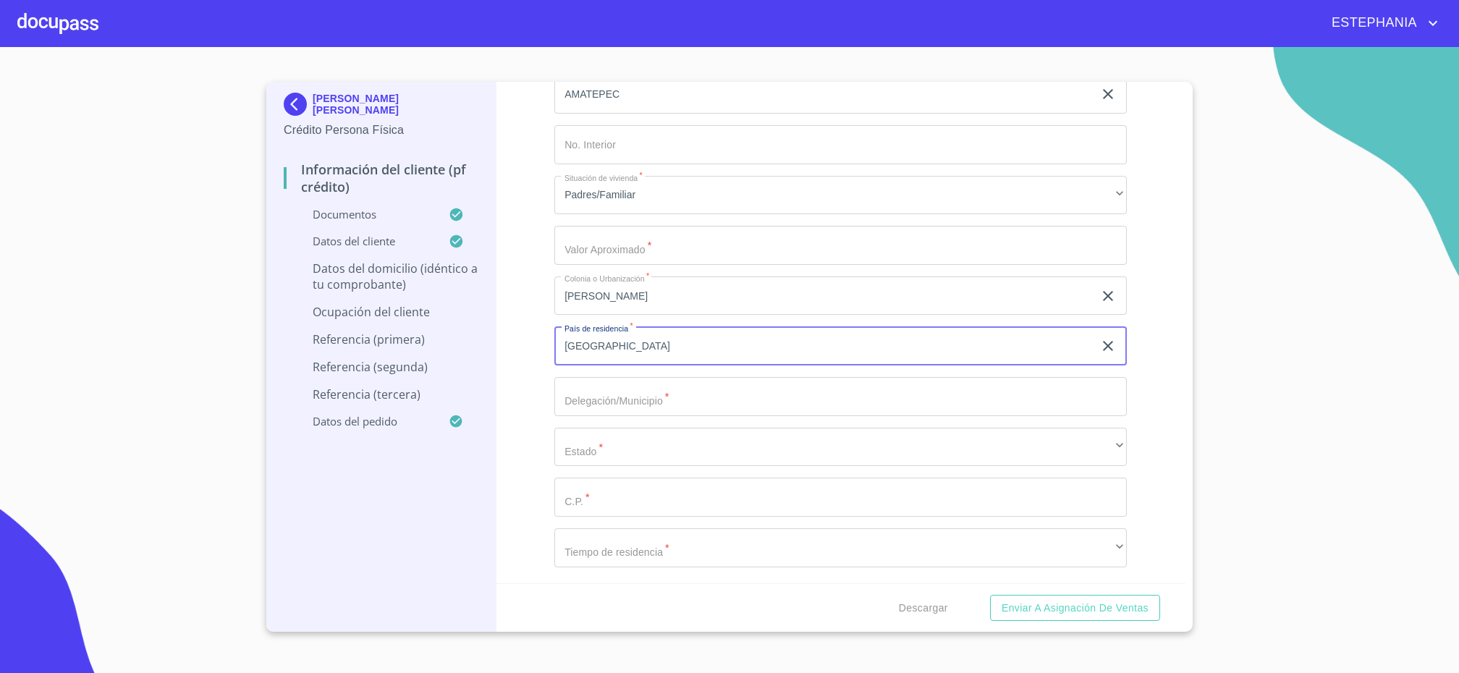
type input "[GEOGRAPHIC_DATA]"
click at [633, 408] on input "Domicilio completo (Calle, Av. o Vía)   *" at bounding box center [840, 396] width 573 height 39
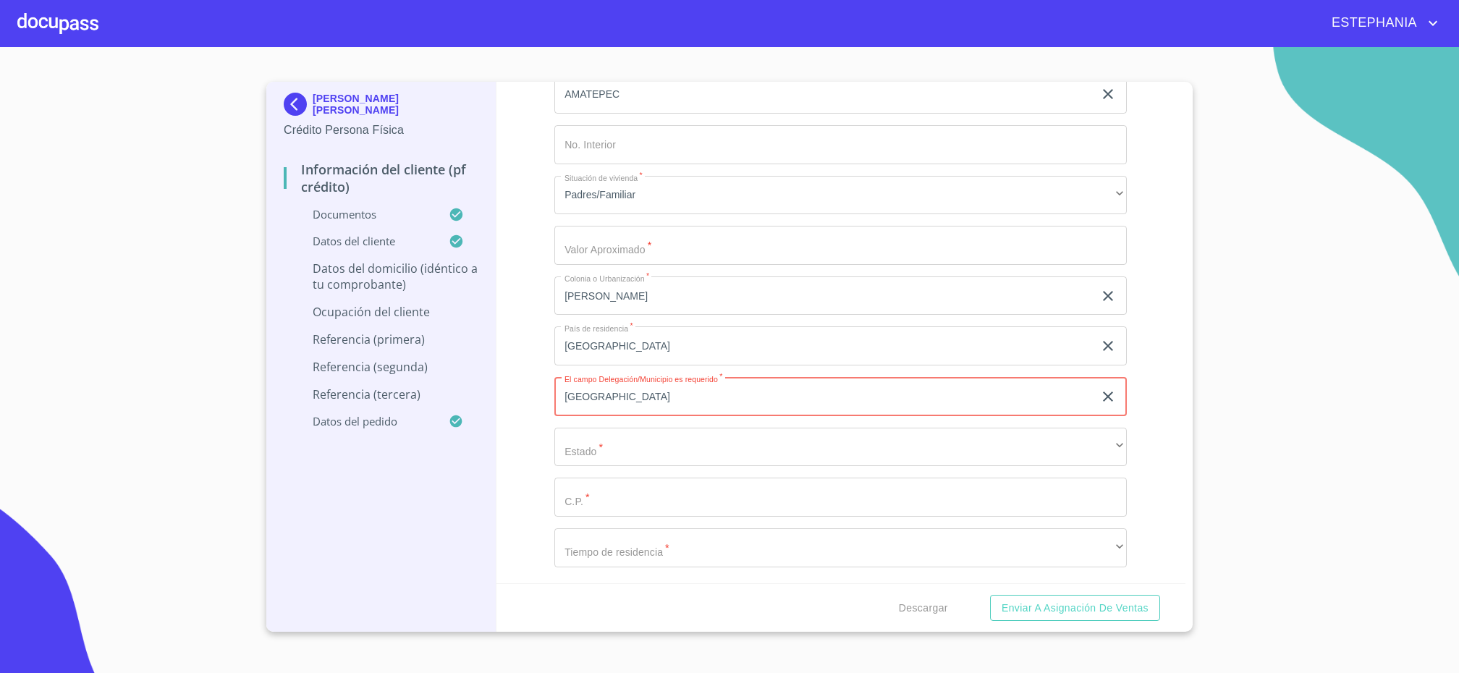
type input "[GEOGRAPHIC_DATA]"
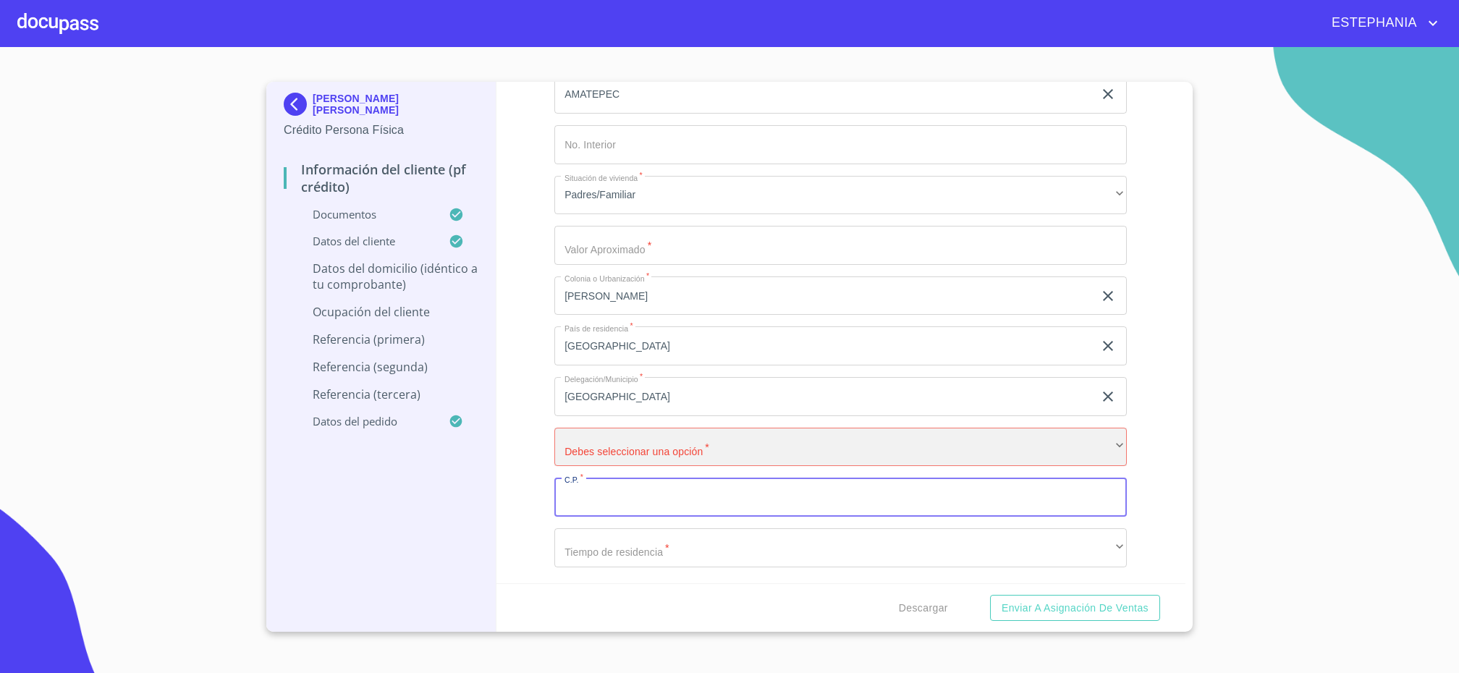
click at [641, 450] on div "​" at bounding box center [840, 447] width 573 height 39
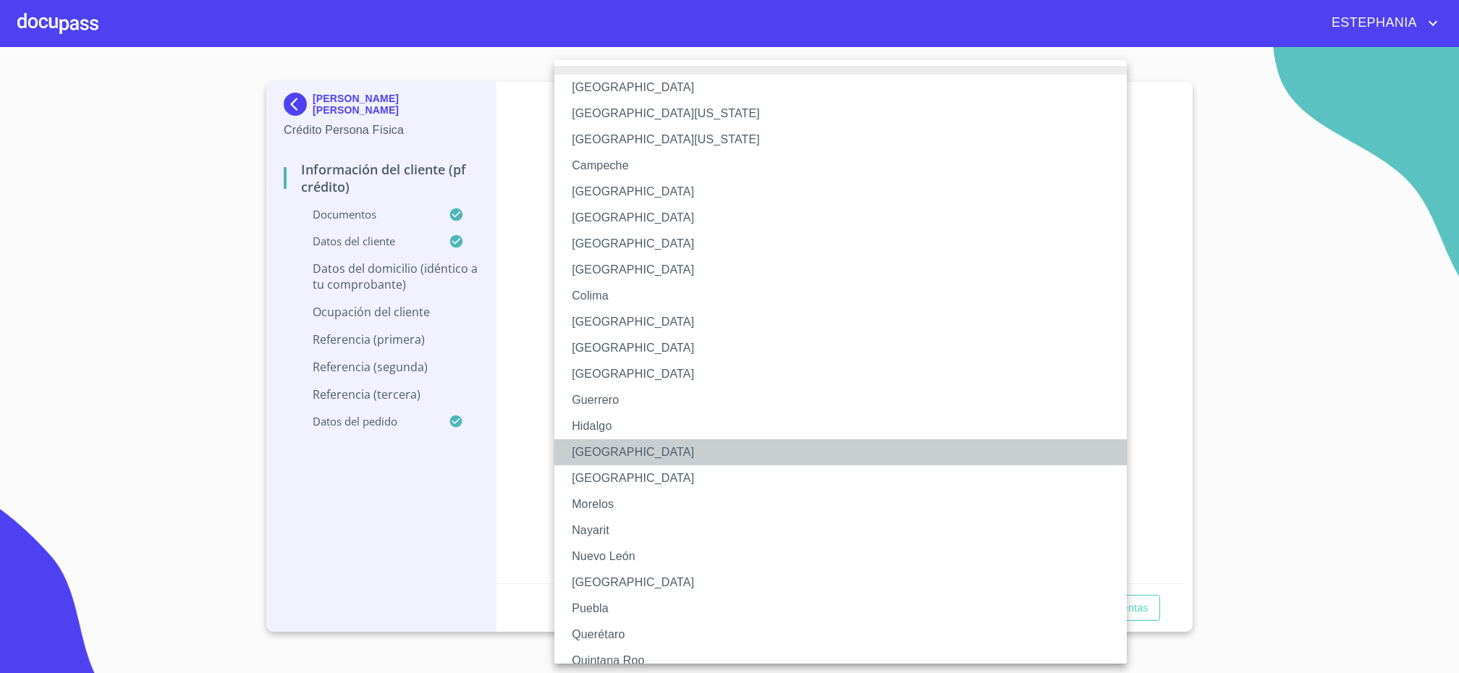
click at [634, 447] on li "[GEOGRAPHIC_DATA]" at bounding box center [840, 452] width 573 height 26
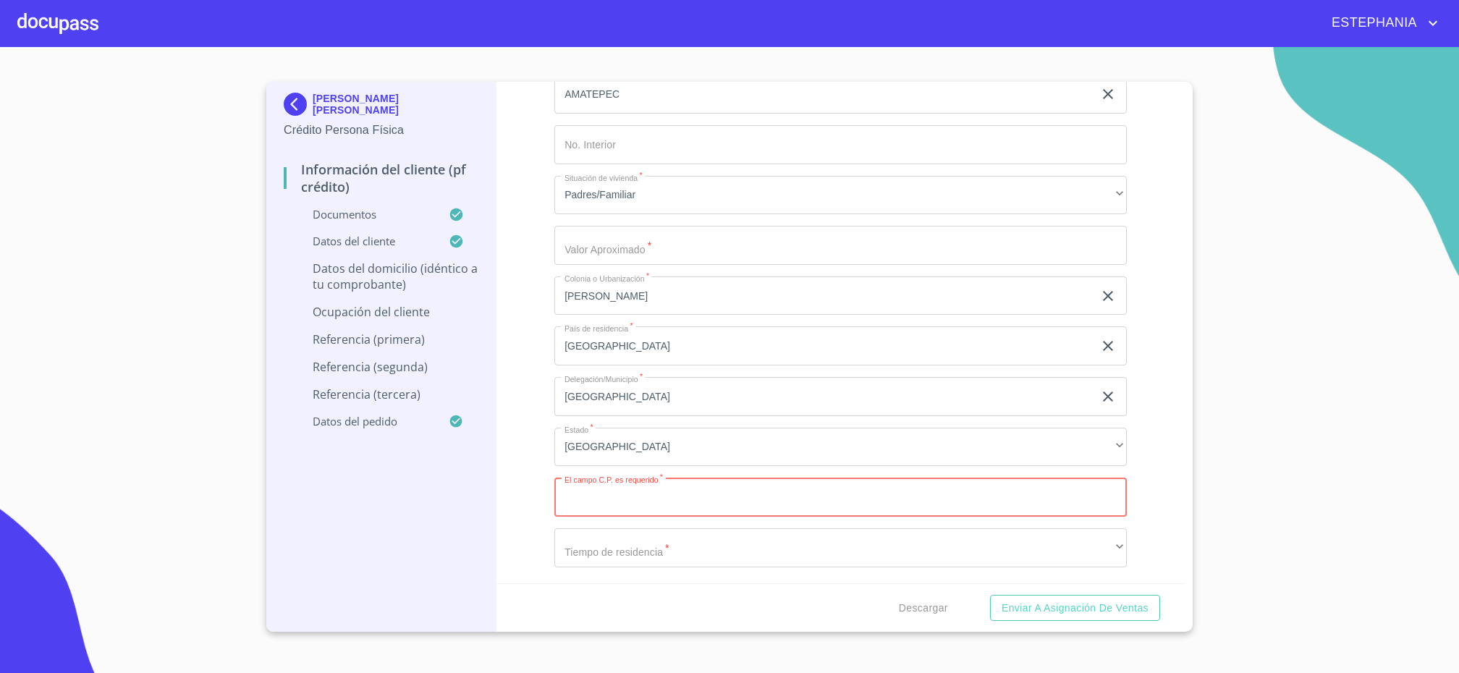
click at [628, 487] on input "Domicilio completo (Calle, Av. o Vía)   *" at bounding box center [840, 497] width 573 height 39
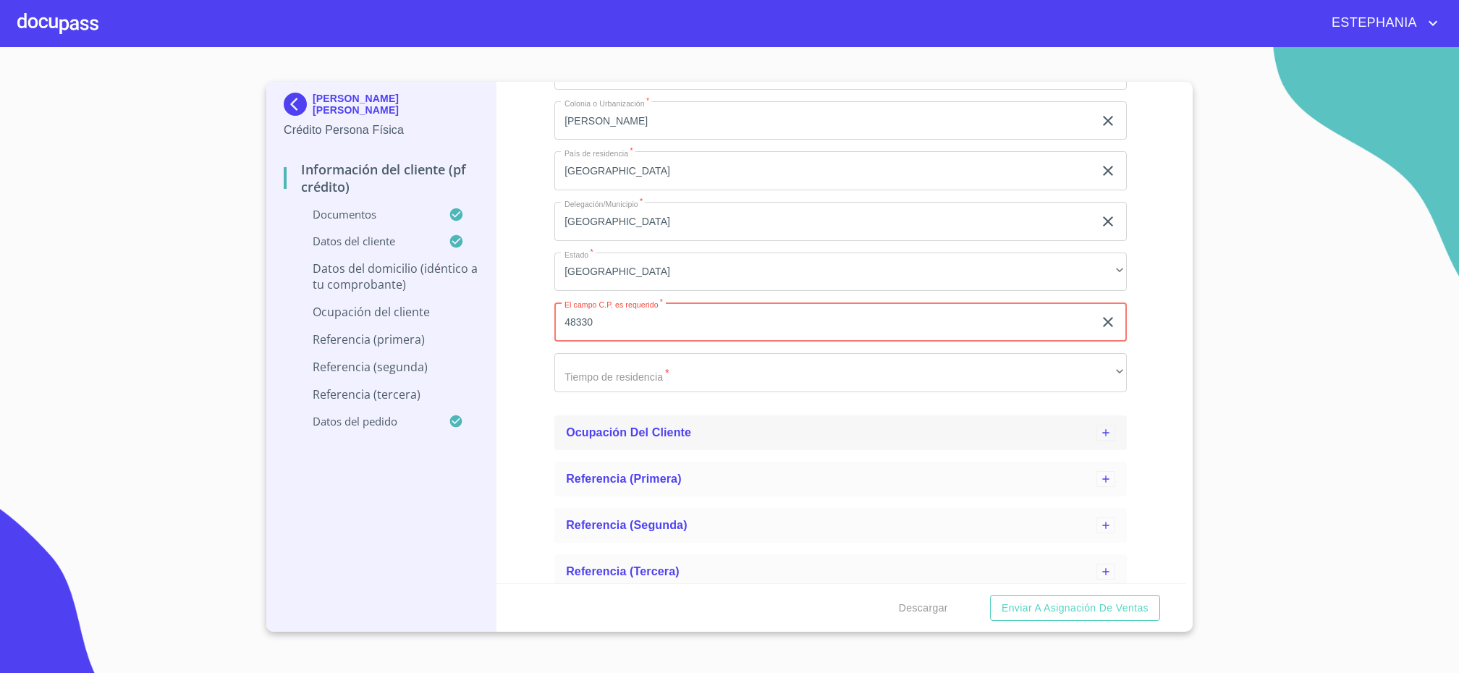
scroll to position [552, 0]
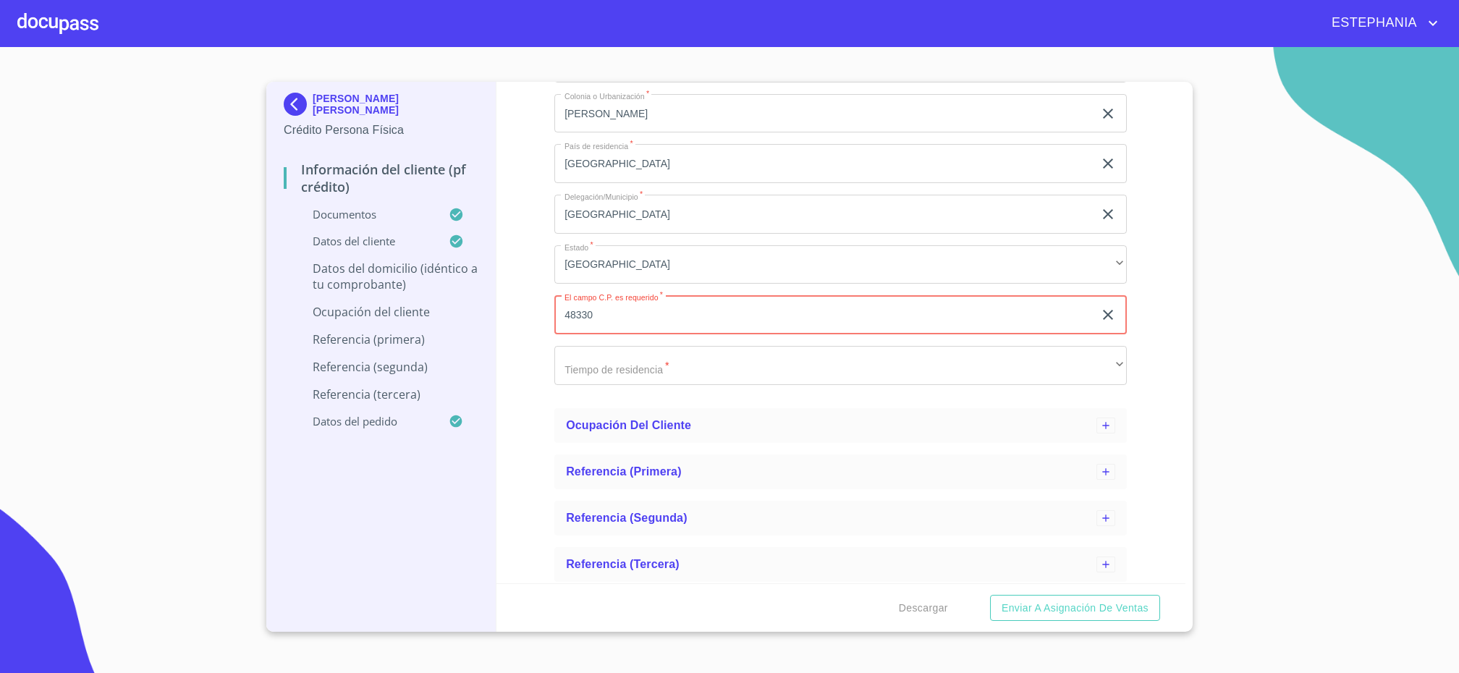
type input "48330"
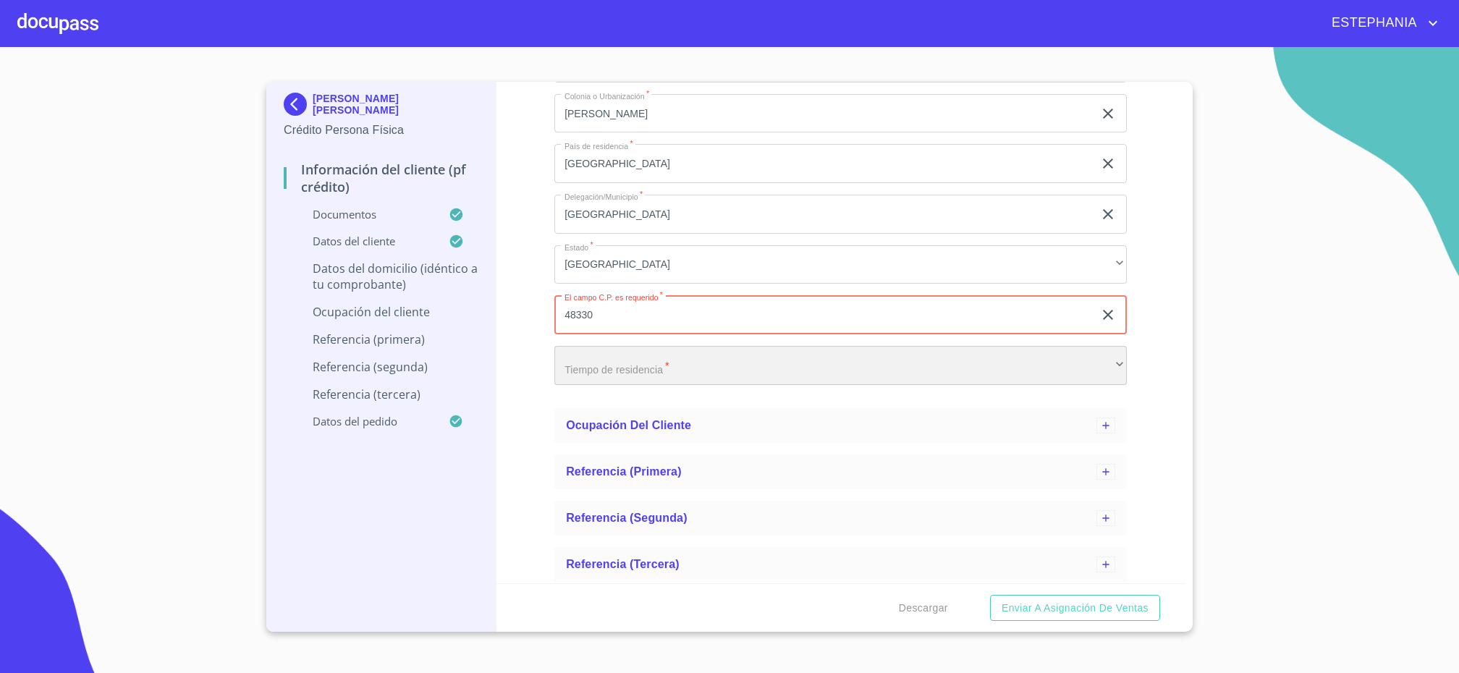
click at [719, 376] on div "​" at bounding box center [840, 365] width 573 height 39
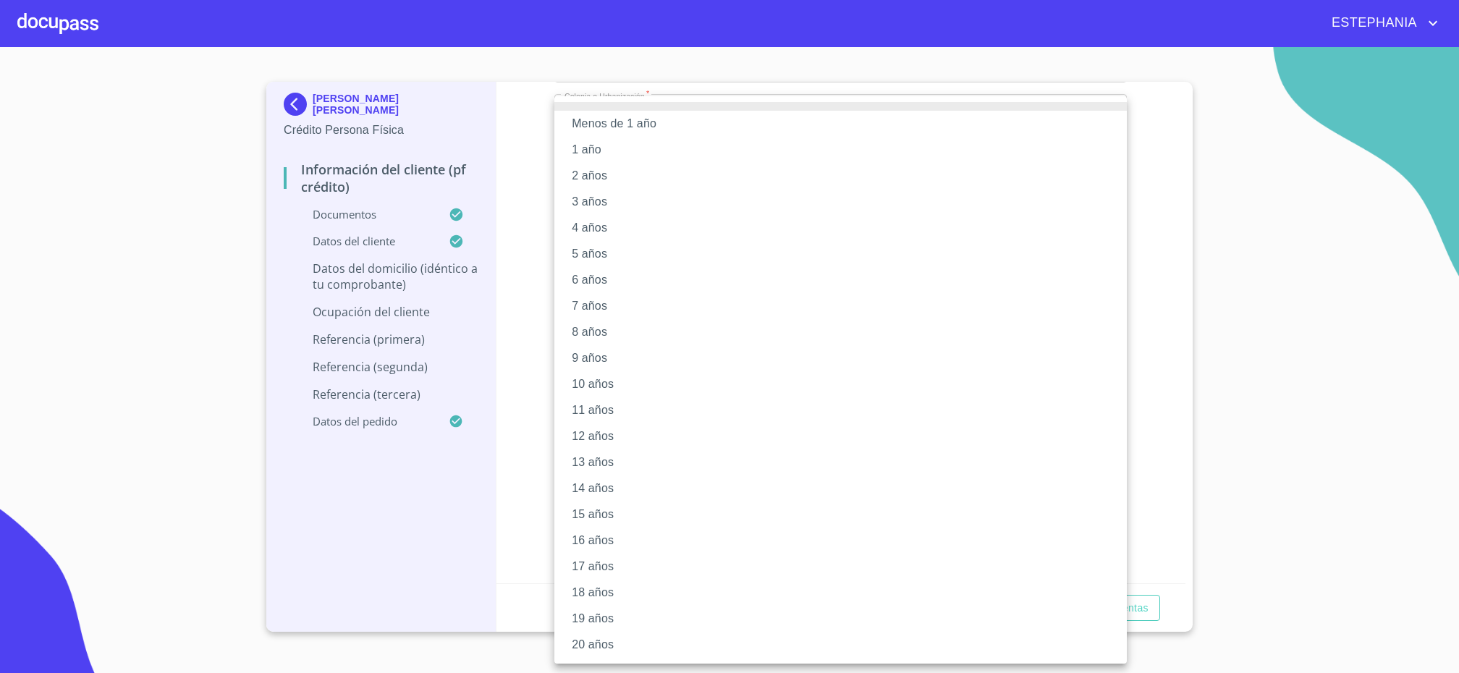
click at [630, 502] on li "20 años" at bounding box center [840, 645] width 573 height 26
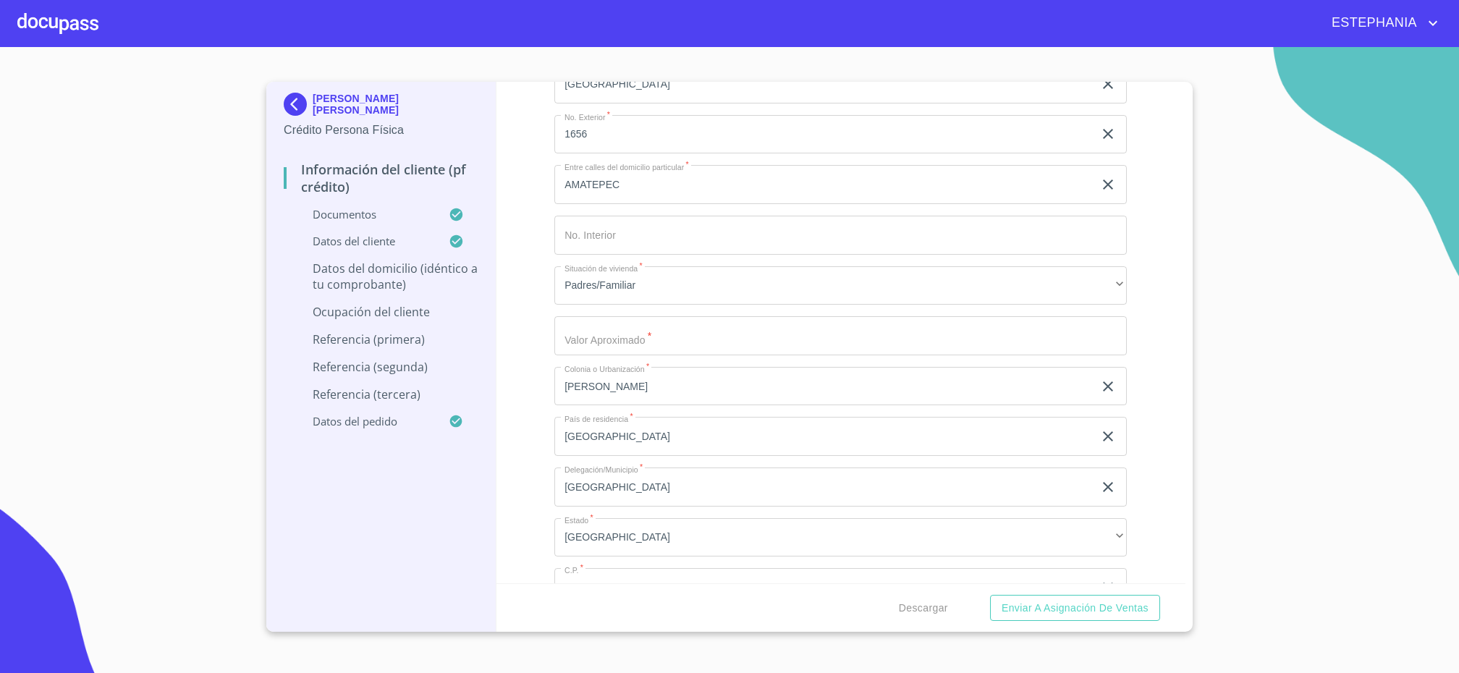
scroll to position [329, 0]
click at [621, 275] on input "Domicilio completo (Calle, Av. o Vía)   *" at bounding box center [840, 285] width 573 height 39
type input "$1,000,000"
click at [1088, 373] on div "Información del cliente (PF crédito) Documentos Datos del cliente Estado Civil …" at bounding box center [842, 333] width 690 height 502
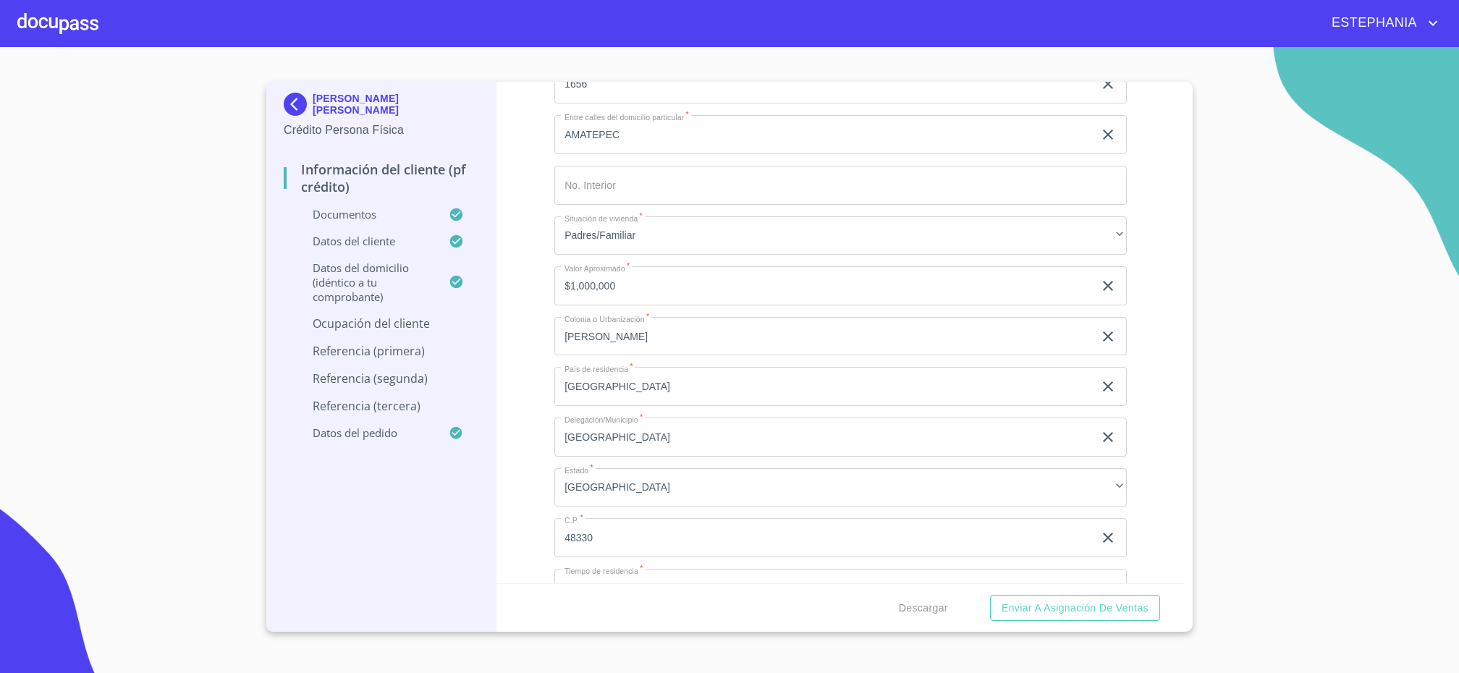
scroll to position [146, 0]
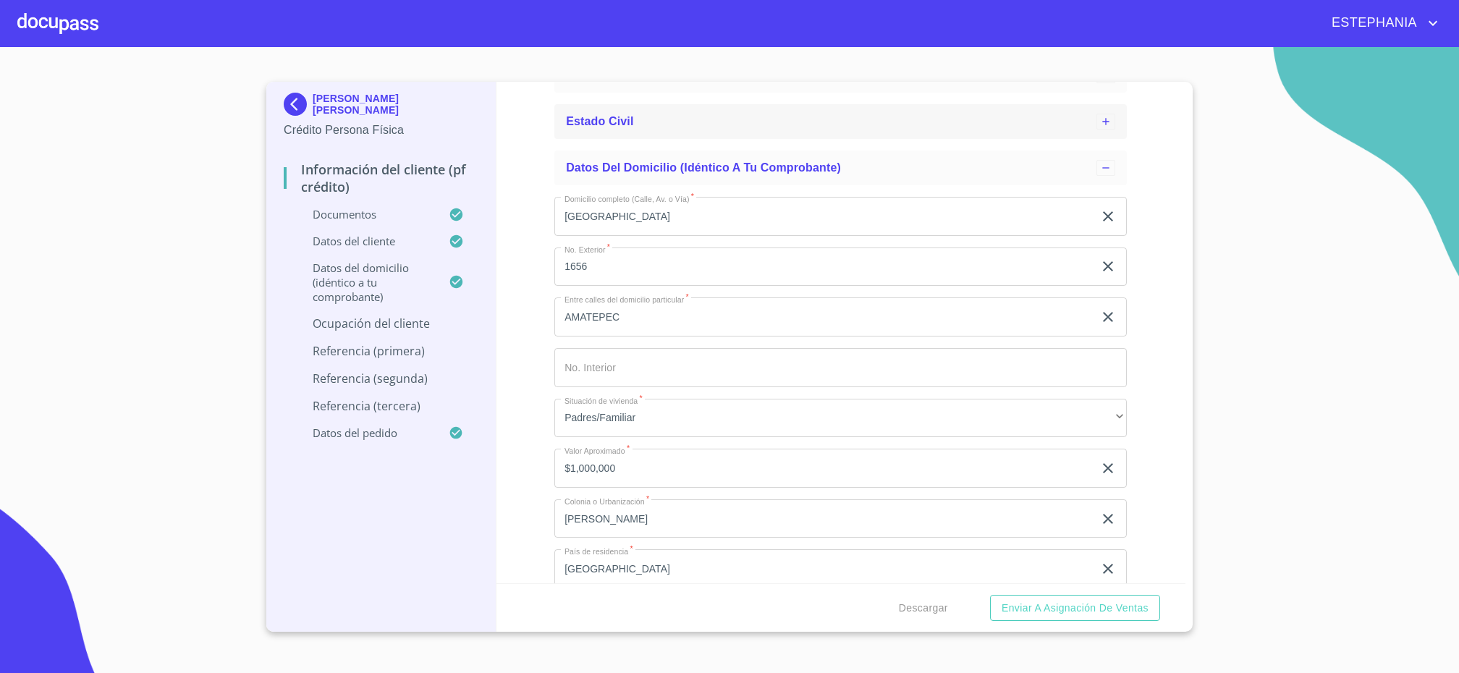
click at [751, 126] on div "Estado Civil" at bounding box center [831, 121] width 531 height 17
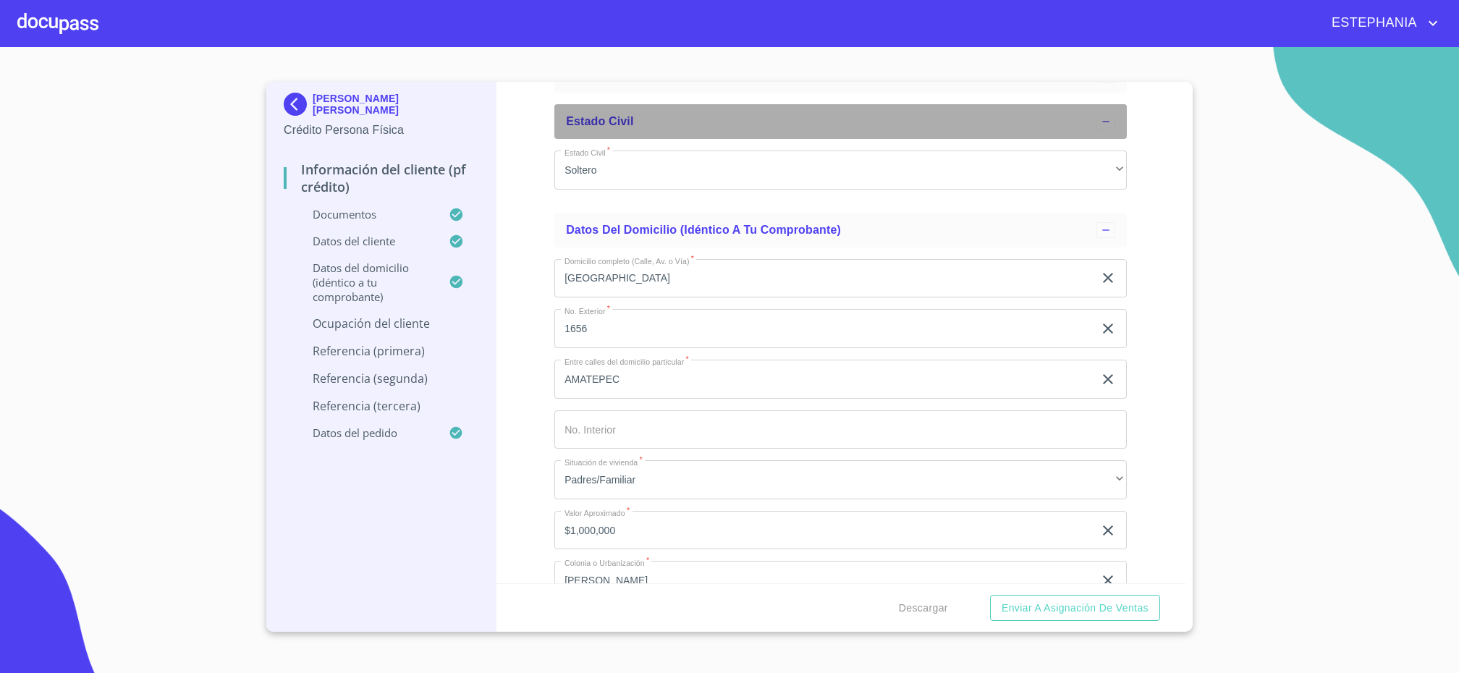
click at [751, 126] on div "Estado Civil" at bounding box center [831, 121] width 531 height 17
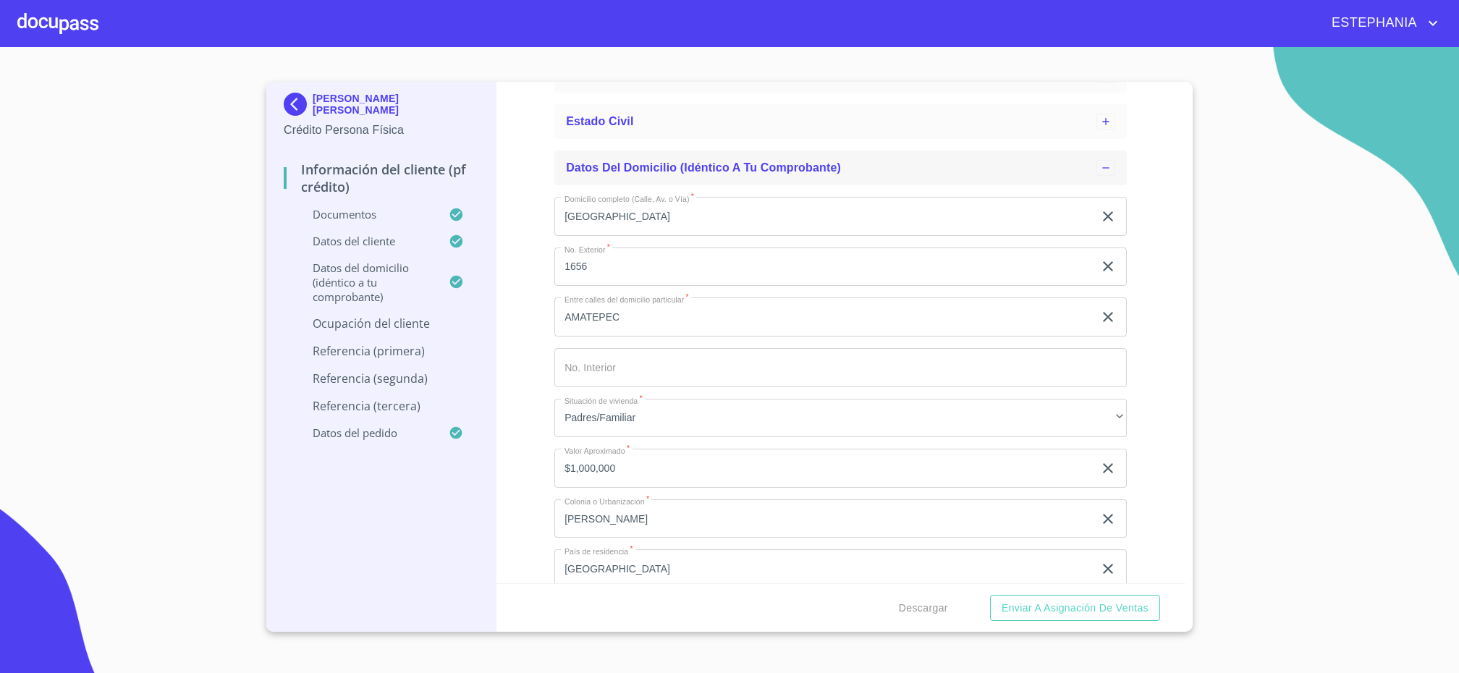
click at [780, 173] on span "Datos del domicilio (idéntico a tu comprobante)" at bounding box center [703, 167] width 275 height 12
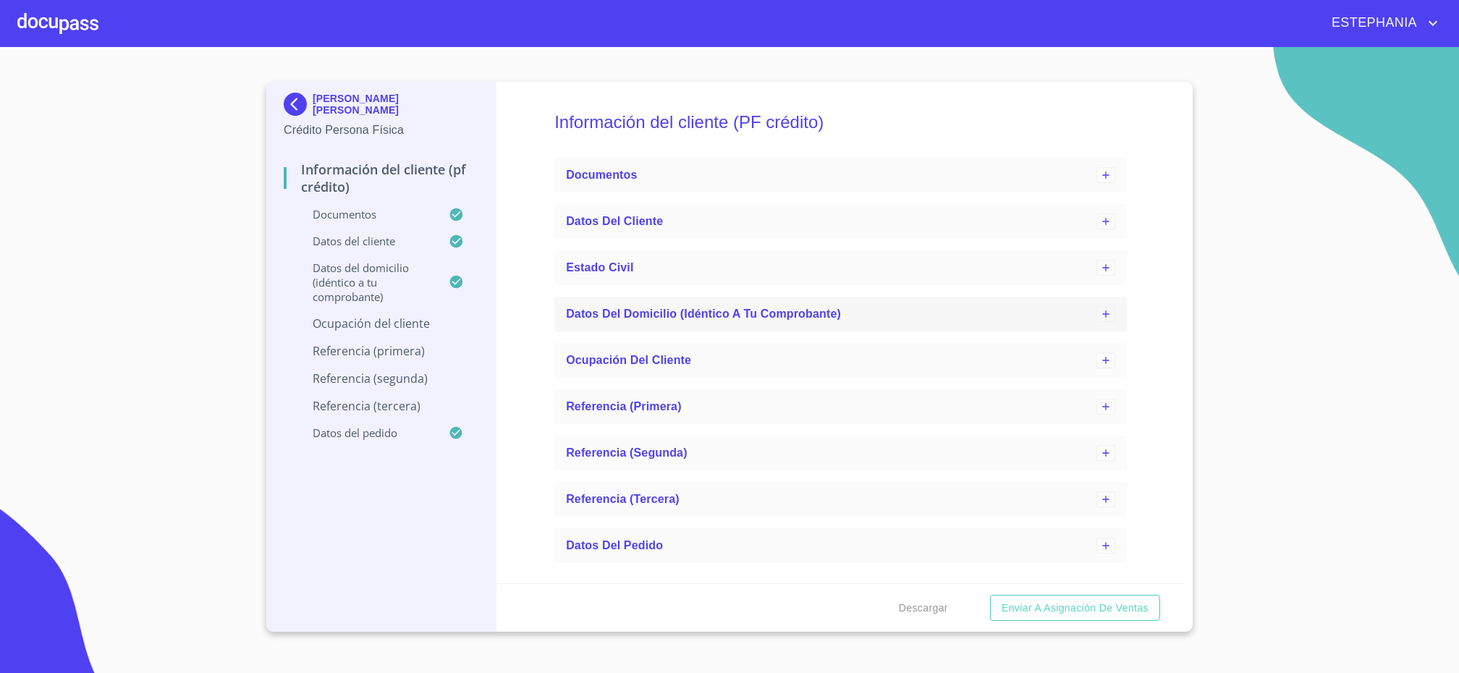
scroll to position [0, 0]
click at [691, 226] on div "Datos del cliente" at bounding box center [831, 221] width 531 height 17
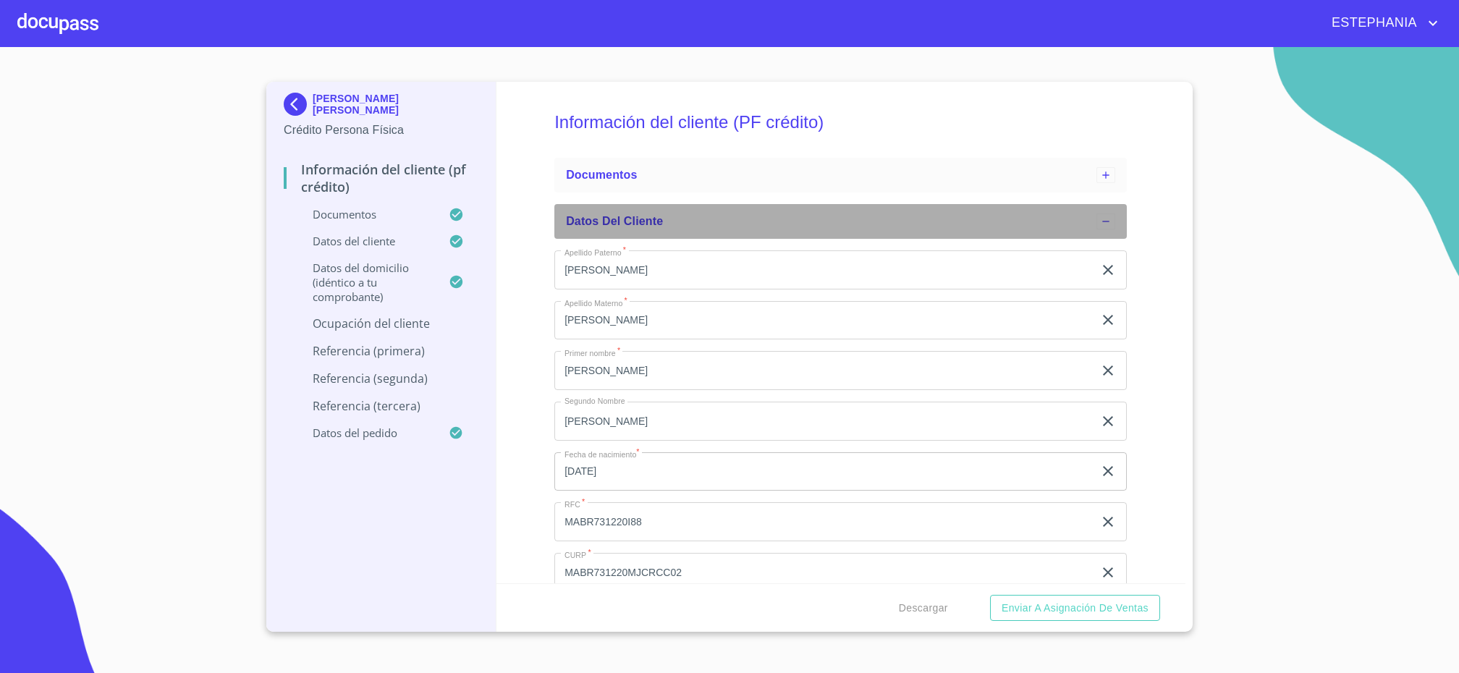
click at [691, 226] on div "Datos del cliente" at bounding box center [831, 221] width 531 height 17
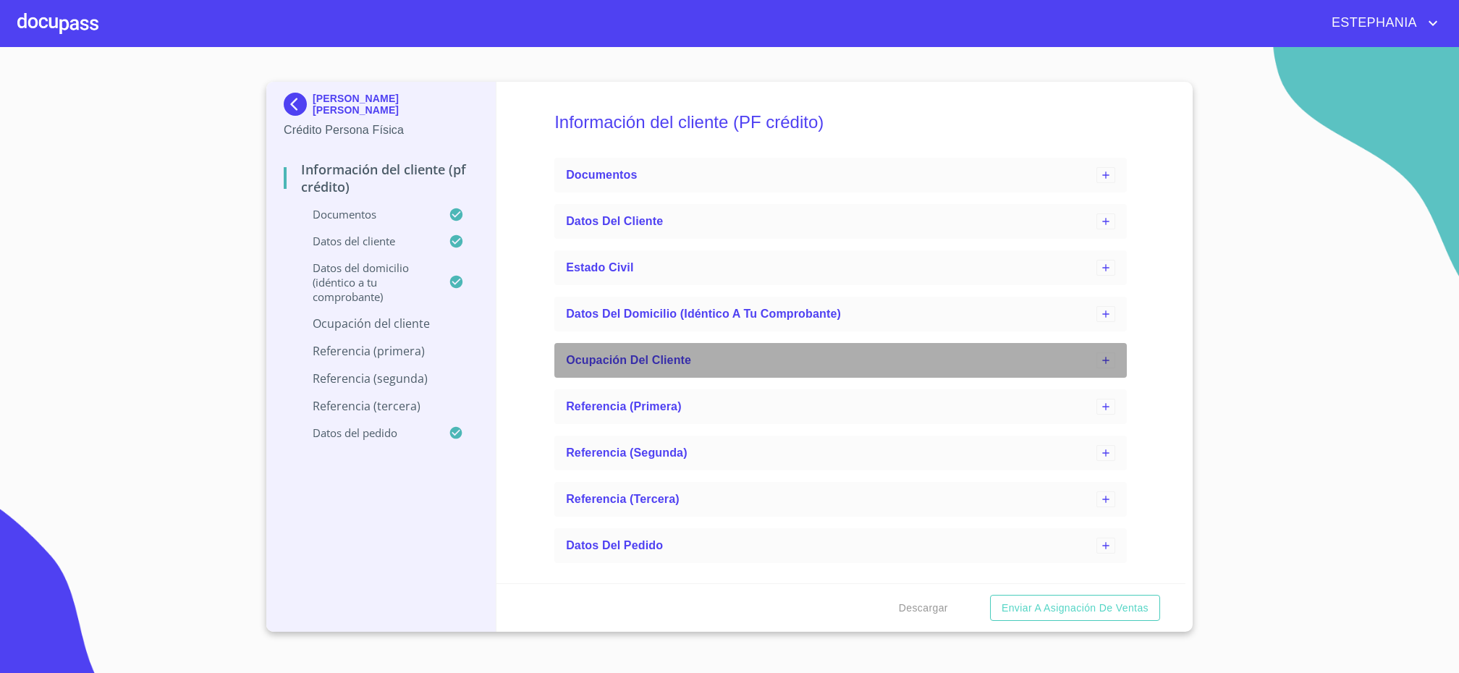
click at [671, 362] on span "Ocupación del Cliente" at bounding box center [628, 360] width 125 height 12
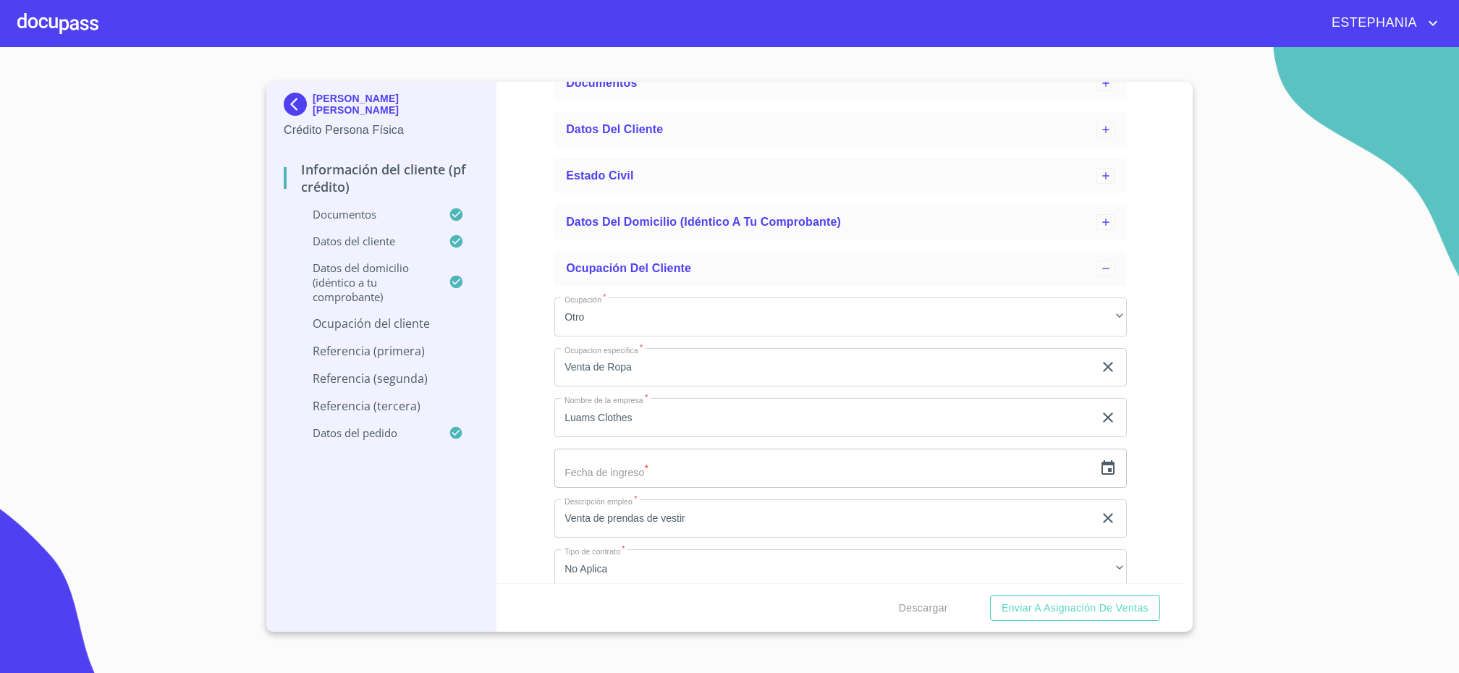
scroll to position [91, 0]
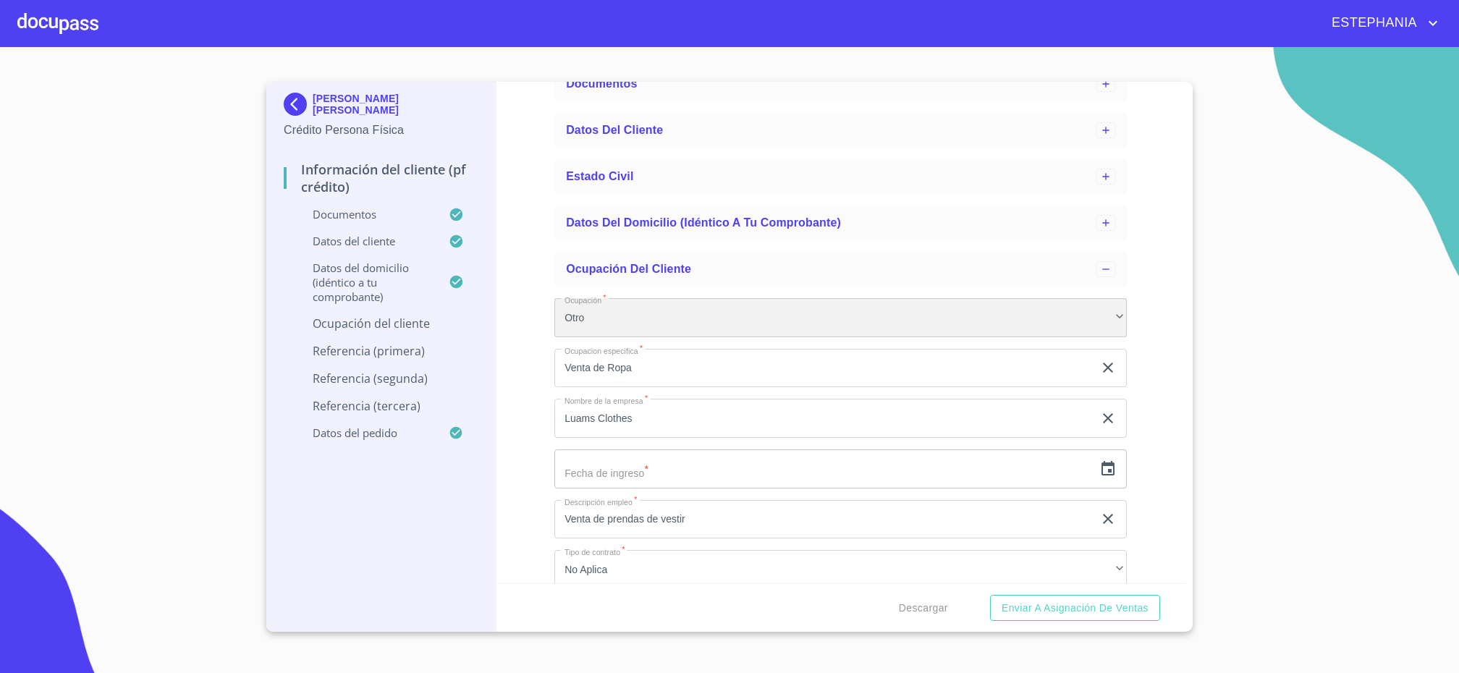
click at [654, 315] on div "Otro" at bounding box center [840, 317] width 573 height 39
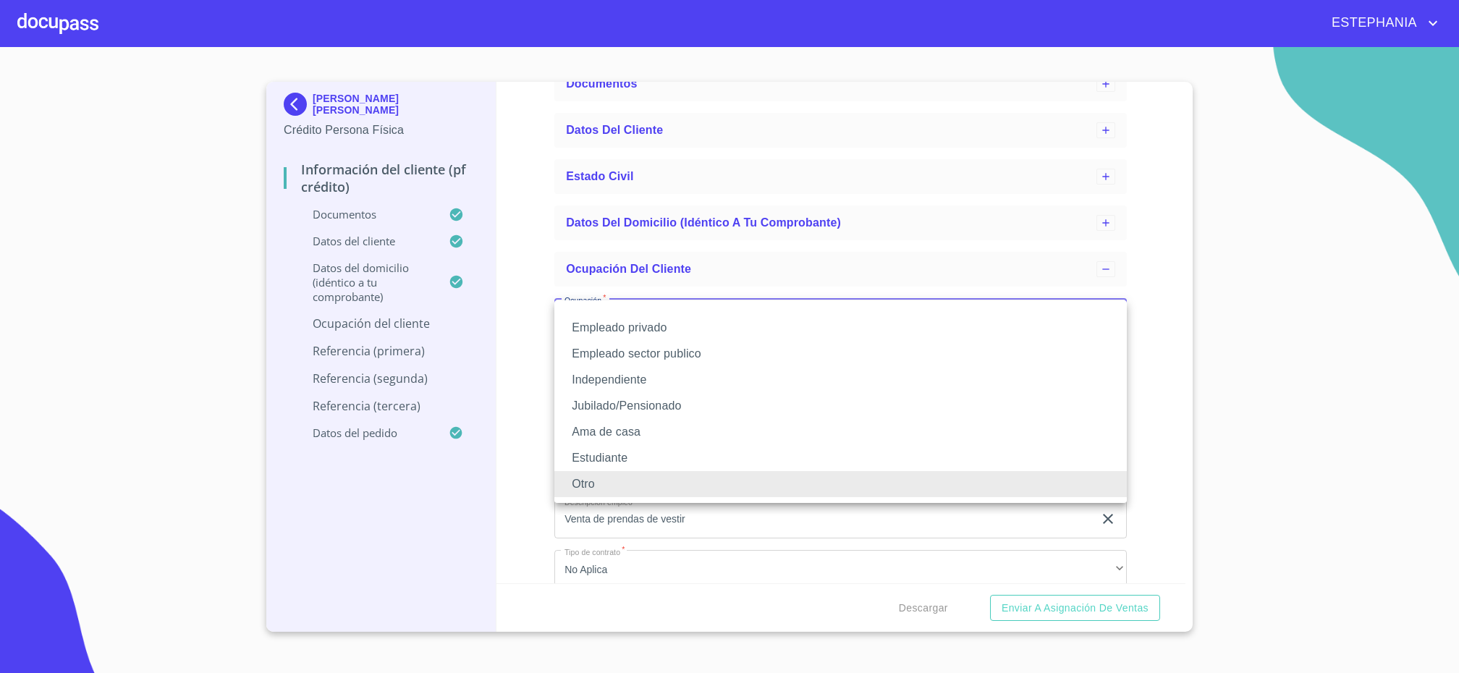
click at [643, 380] on li "Independiente" at bounding box center [840, 380] width 573 height 26
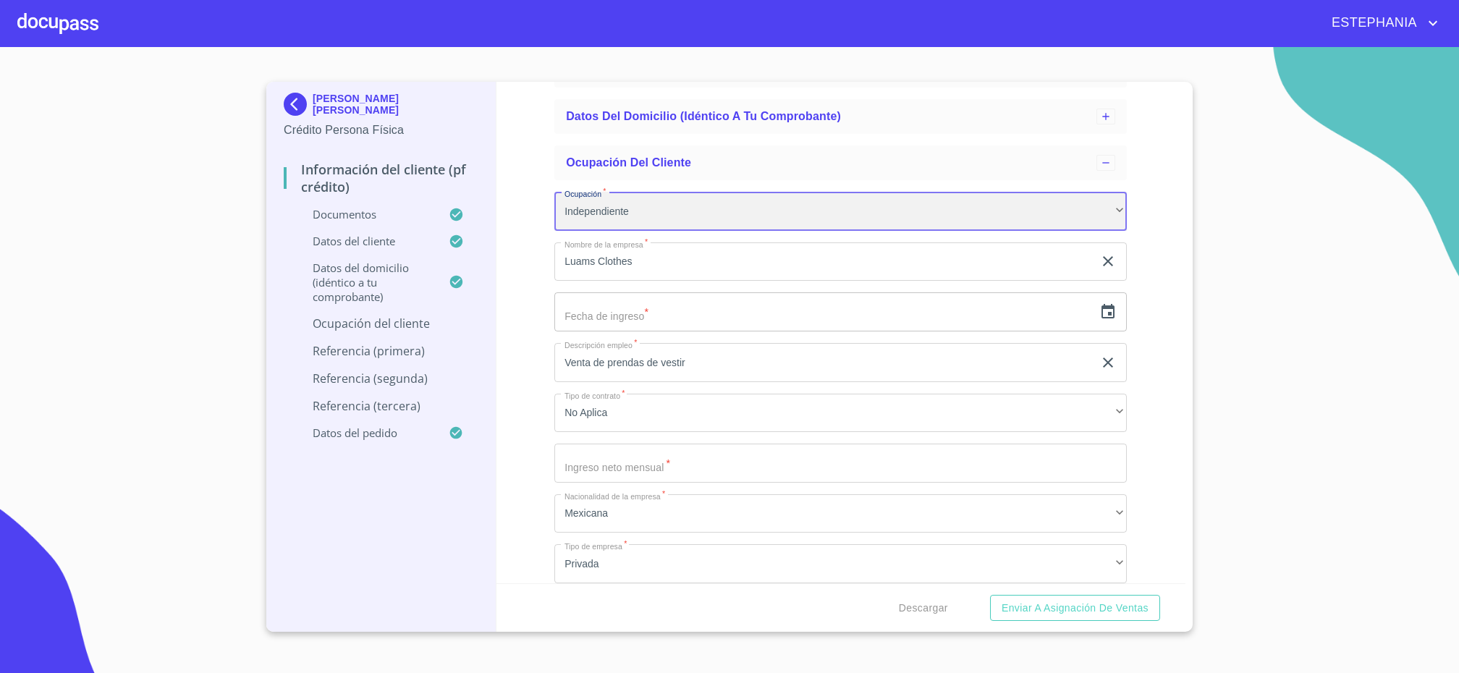
scroll to position [182, 0]
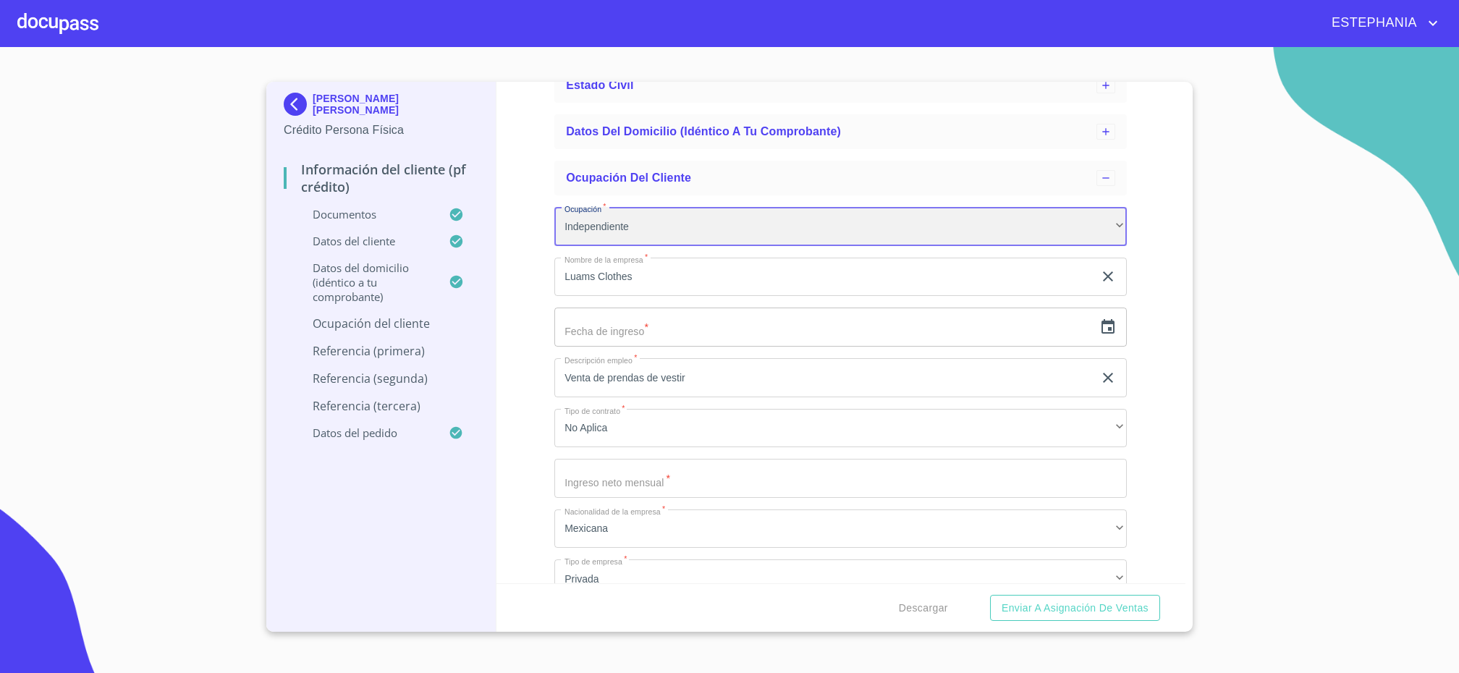
click at [633, 211] on div "Independiente" at bounding box center [840, 226] width 573 height 39
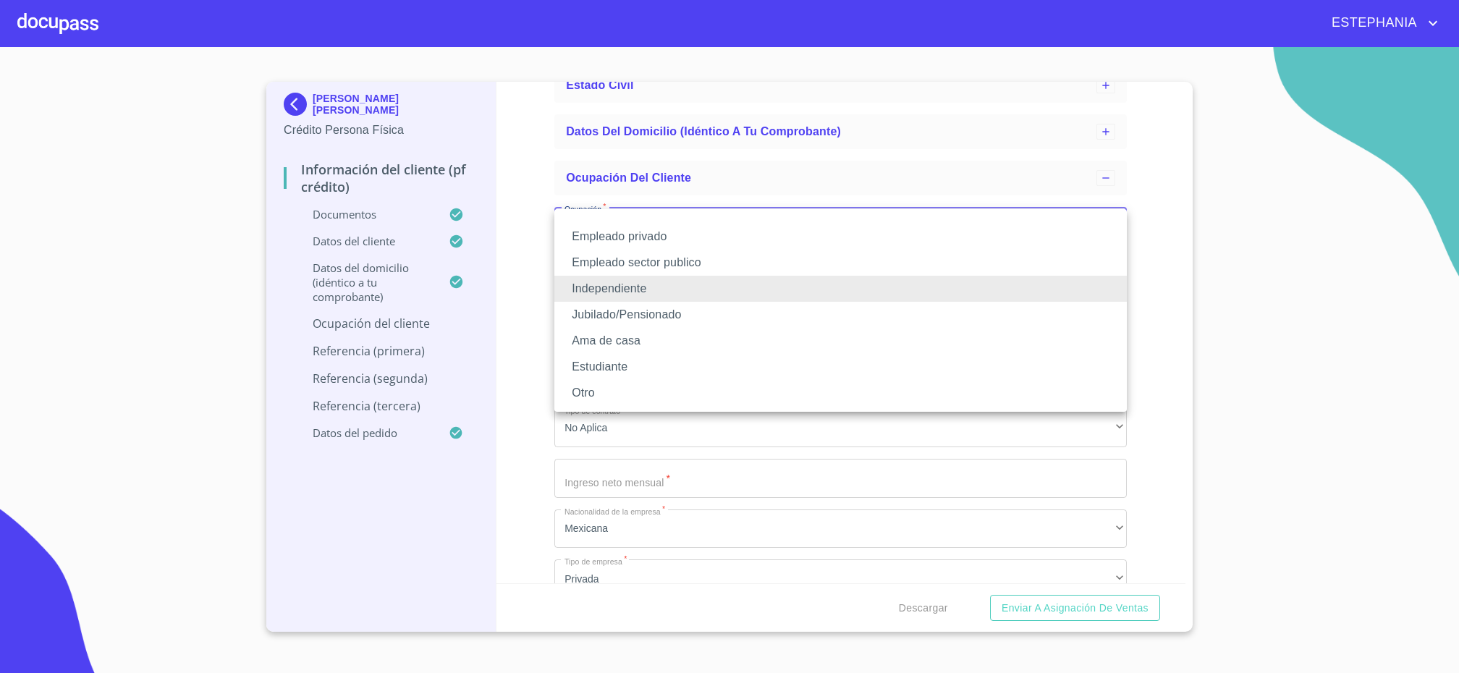
click at [605, 394] on li "Otro" at bounding box center [840, 393] width 573 height 26
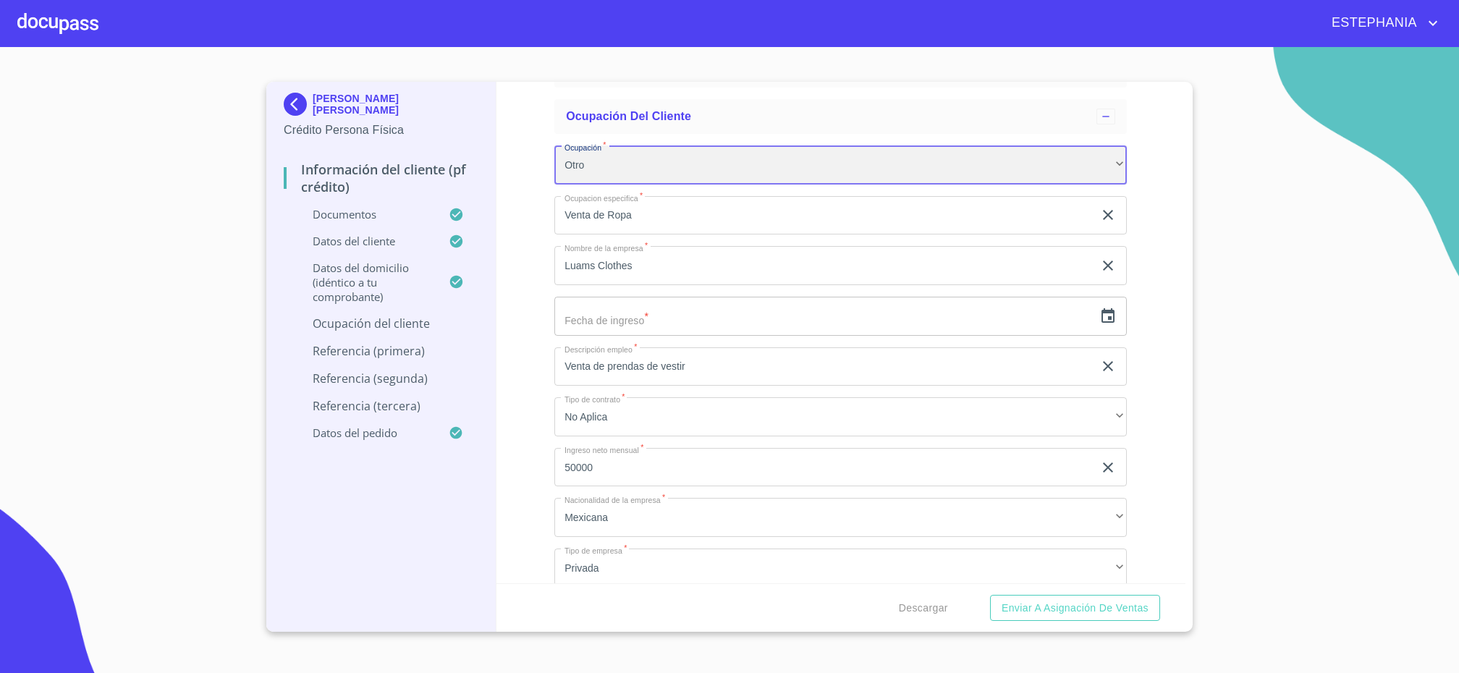
scroll to position [274, 0]
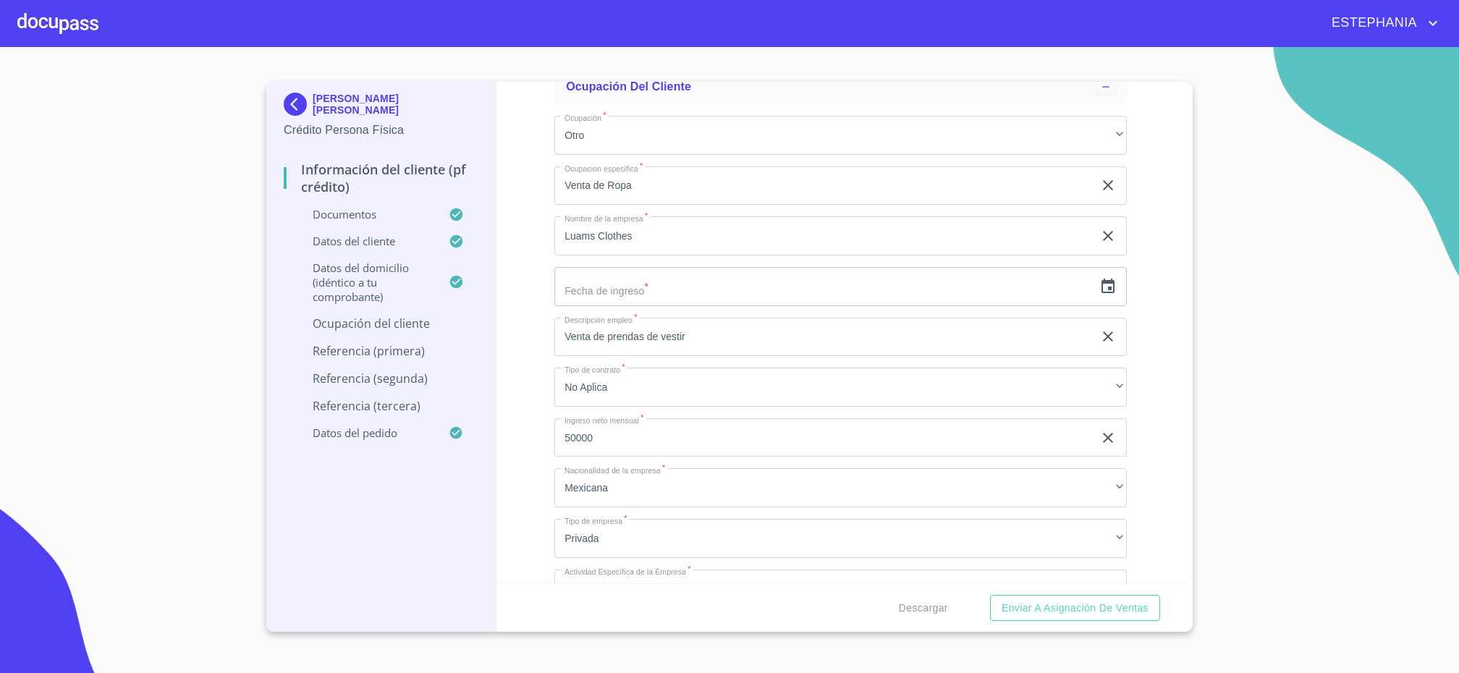
click at [806, 312] on div "Ocupación   * Otro ​ Ocupacion especifica   * Venta de Ropa ​ Nombre de la empr…" at bounding box center [840, 664] width 573 height 1121
click at [32, 244] on section "[PERSON_NAME] [PERSON_NAME] Crédito Persona Física Información del cliente (PF …" at bounding box center [729, 360] width 1459 height 626
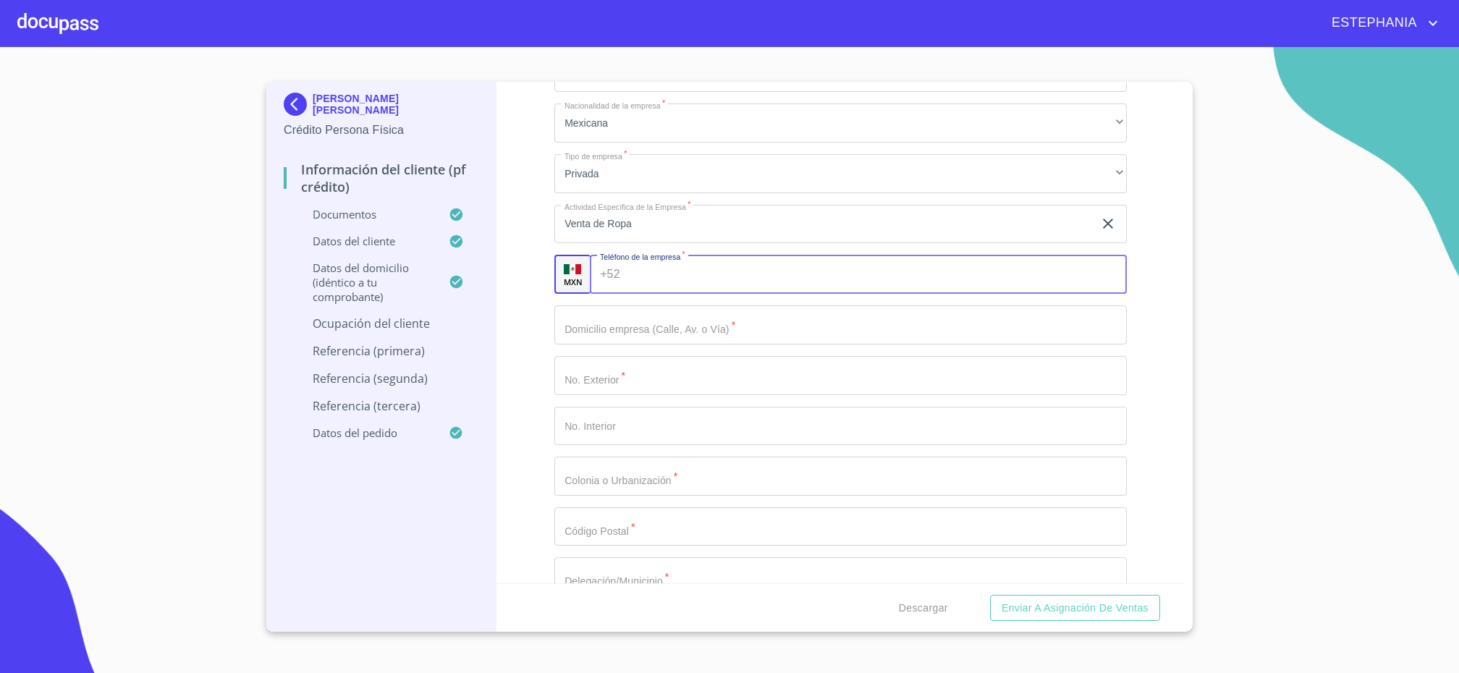
click at [696, 284] on input "Ocupación   *" at bounding box center [877, 274] width 502 height 39
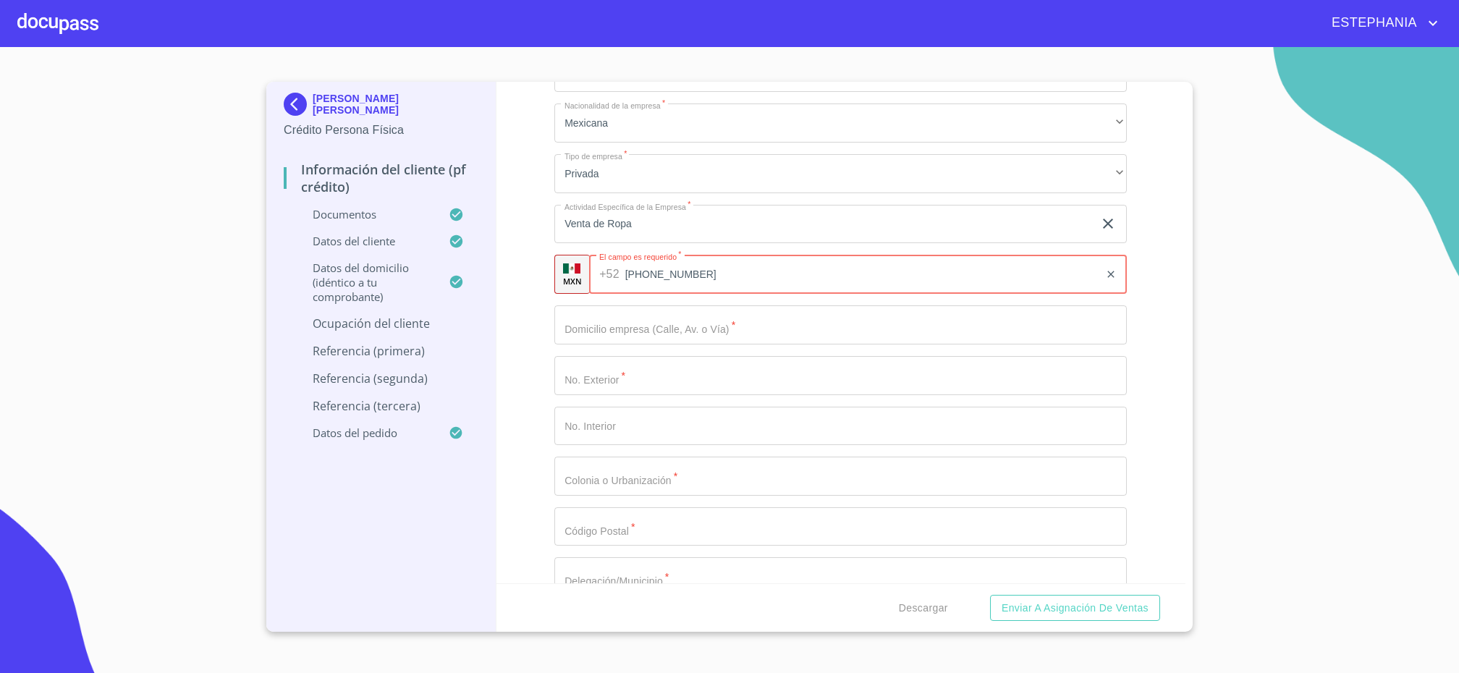
type input "[PHONE_NUMBER]"
click at [1088, 326] on div "Información del cliente (PF crédito) Documentos Datos del cliente Estado Civil …" at bounding box center [842, 333] width 690 height 502
click at [714, 325] on input "Ocupación   *" at bounding box center [840, 324] width 573 height 39
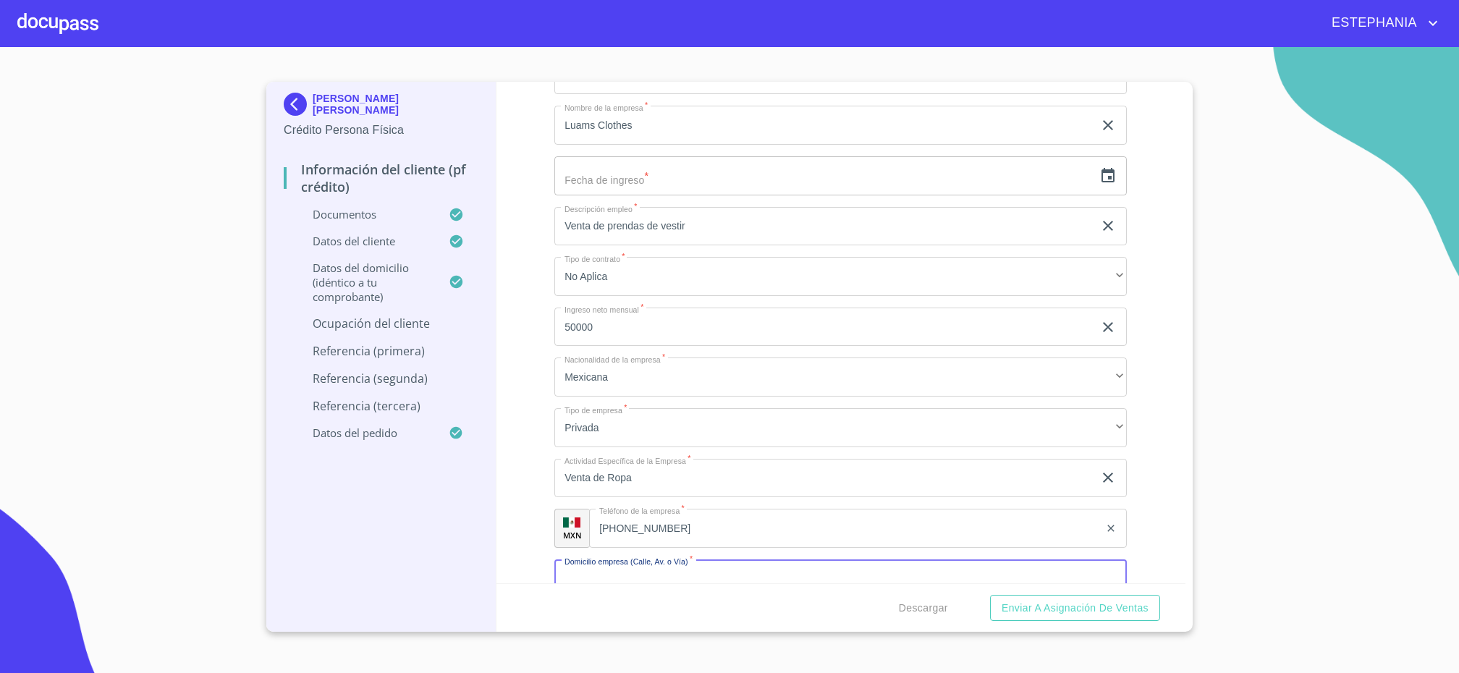
scroll to position [365, 0]
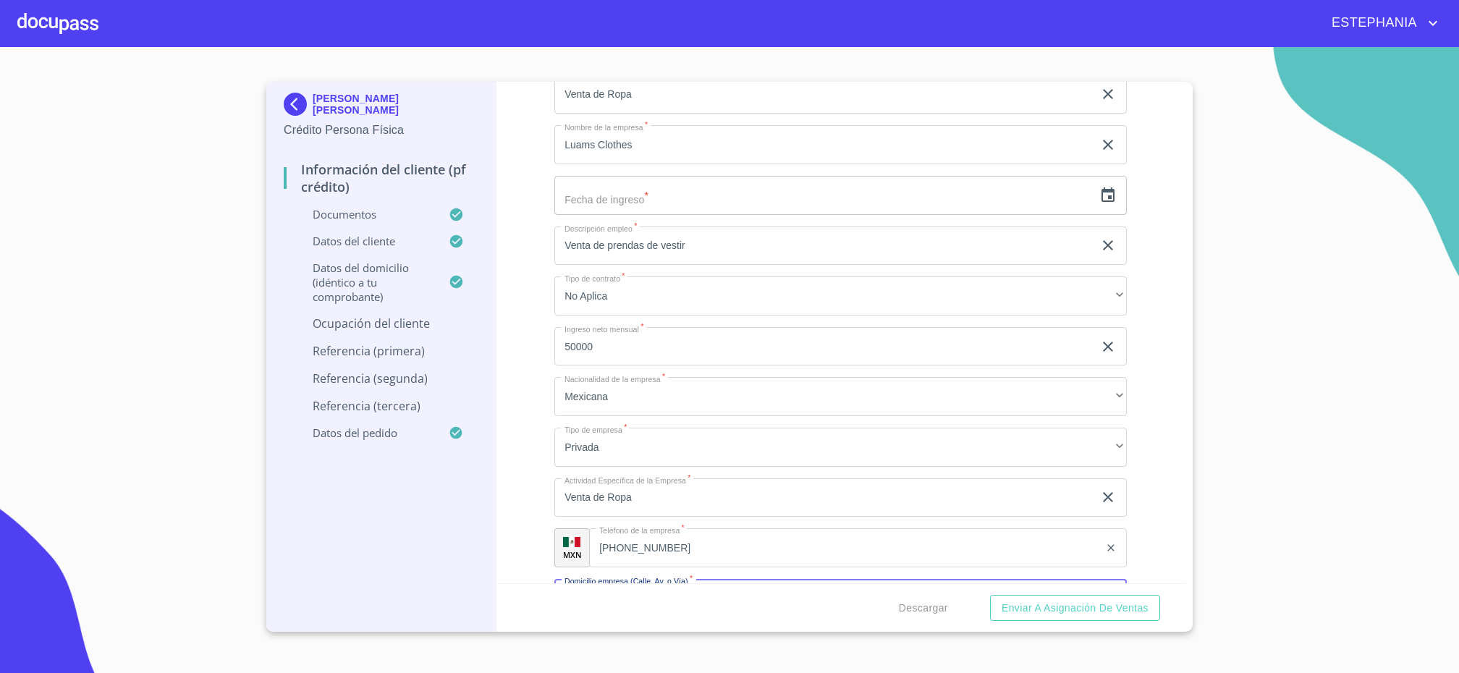
click at [1088, 195] on icon "button" at bounding box center [1107, 195] width 17 height 17
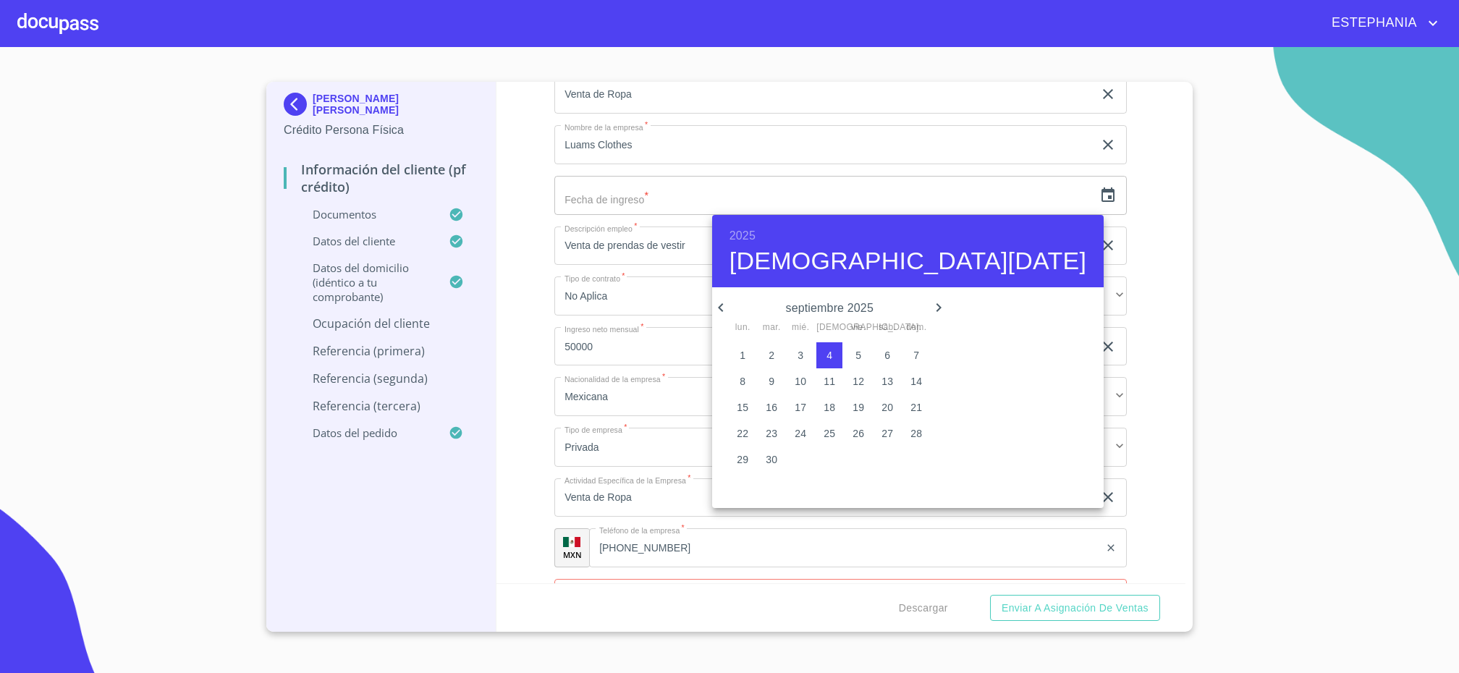
click at [738, 235] on h6 "2025" at bounding box center [743, 236] width 26 height 20
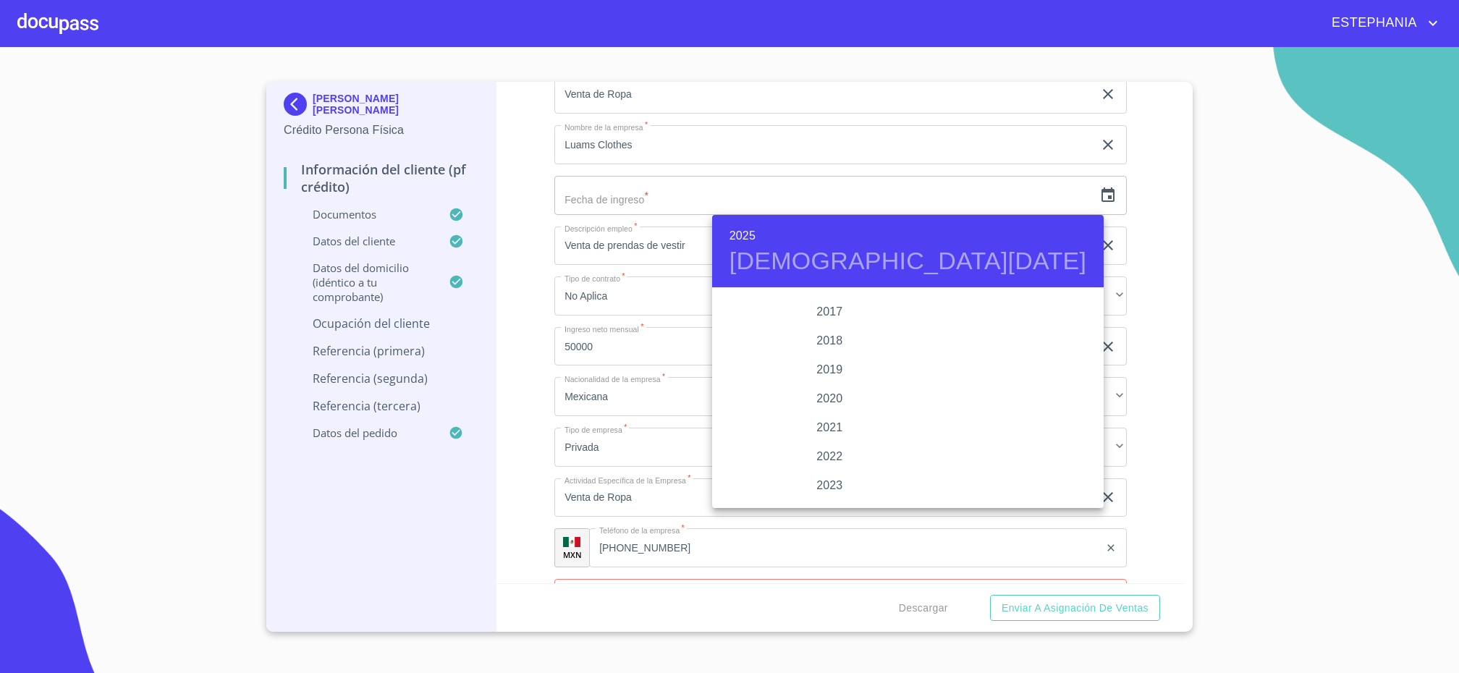
scroll to position [2625, 0]
click at [836, 428] on div "2020" at bounding box center [829, 428] width 235 height 29
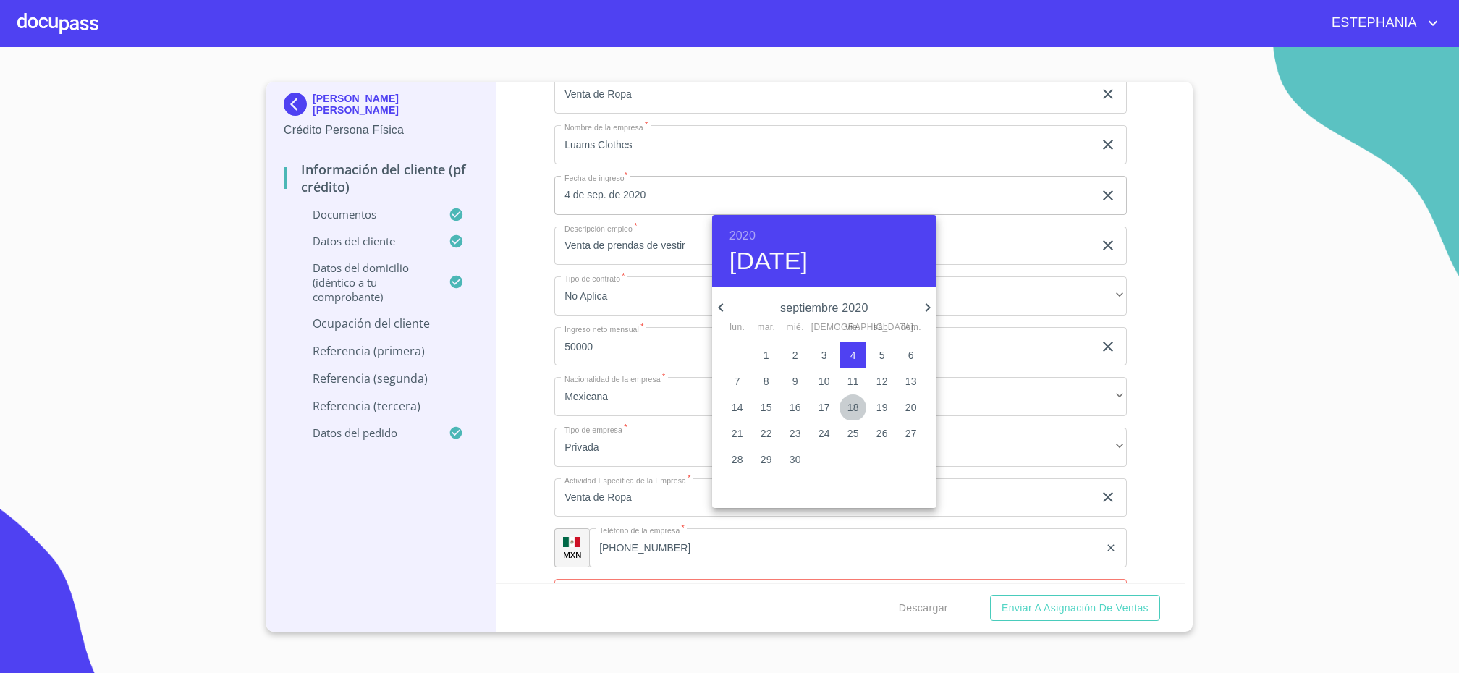
click at [862, 399] on button "18" at bounding box center [853, 407] width 26 height 26
click at [809, 263] on h4 "[DATE]" at bounding box center [769, 261] width 79 height 30
click at [717, 308] on icon "button" at bounding box center [720, 307] width 17 height 17
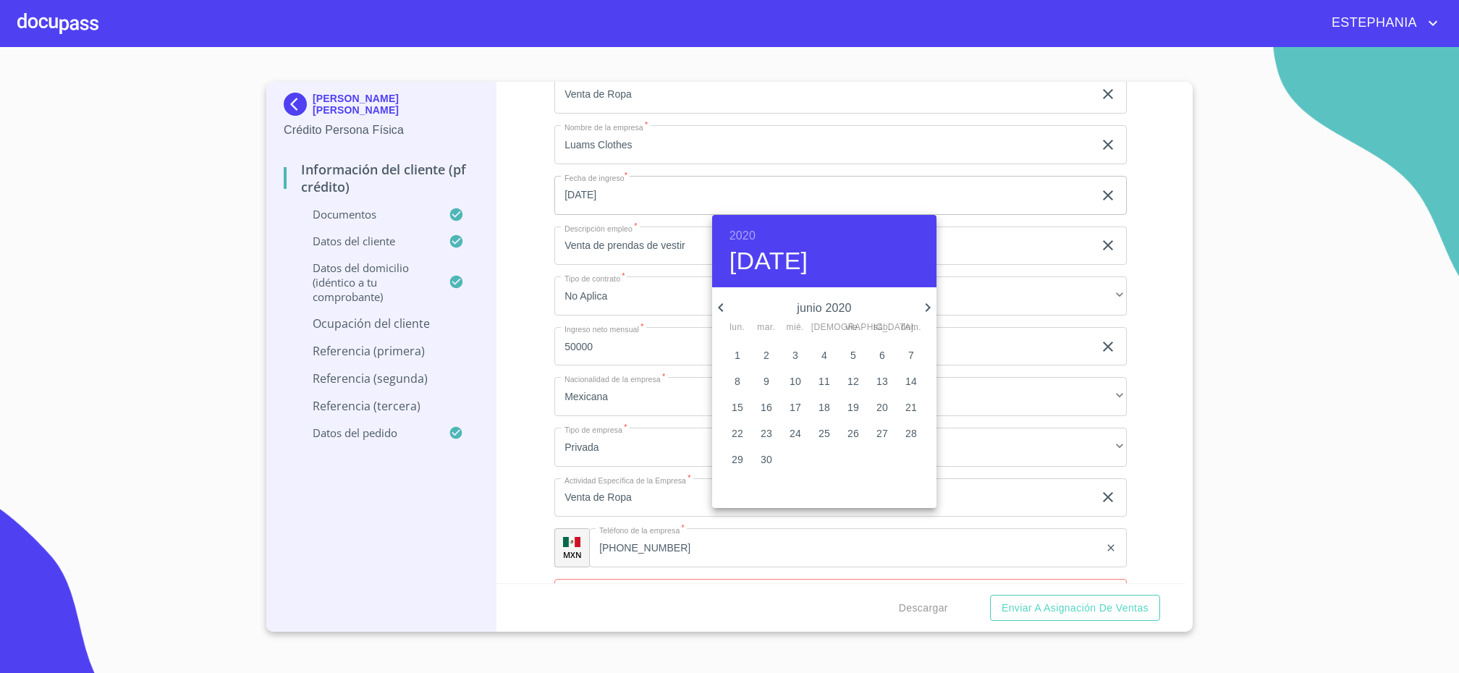
click at [717, 308] on icon "button" at bounding box center [720, 307] width 17 height 17
click at [892, 355] on span "1" at bounding box center [882, 355] width 26 height 14
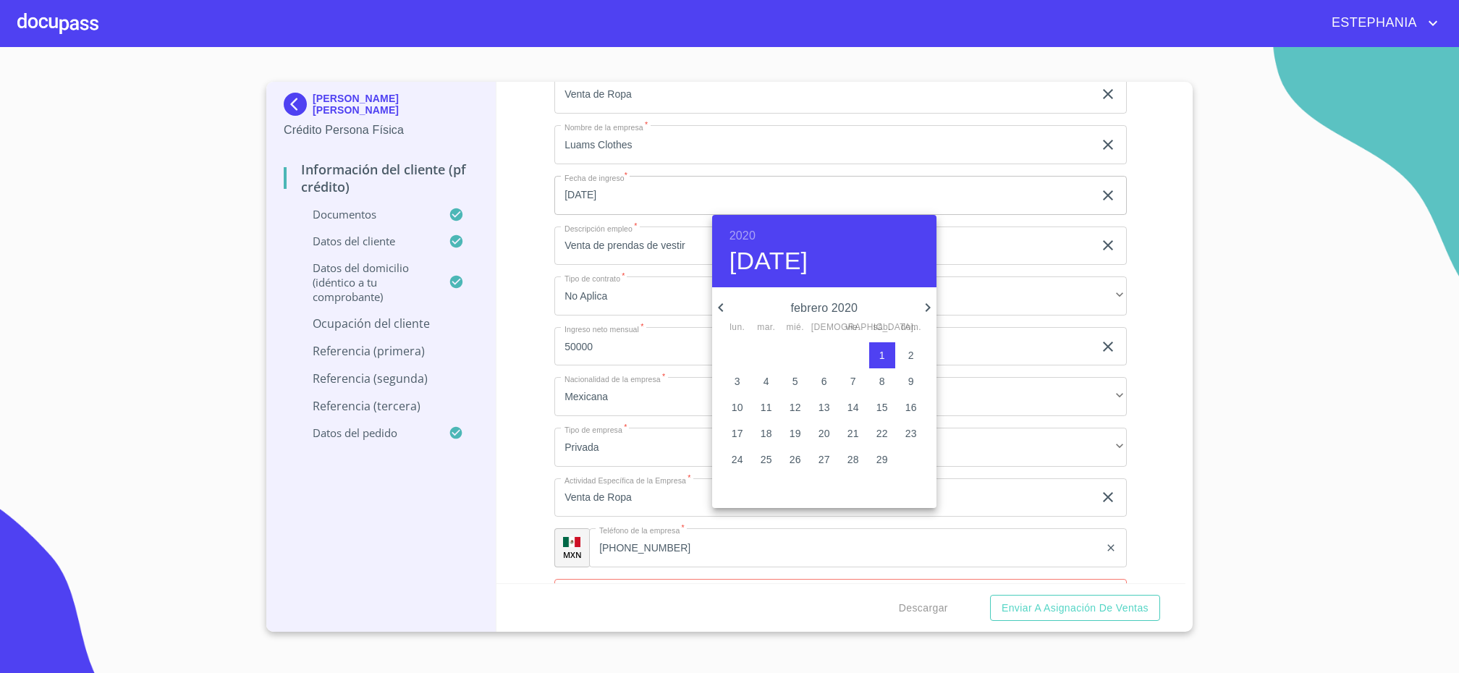
type input "1 de feb. de 2020"
click at [523, 502] on div at bounding box center [729, 336] width 1459 height 673
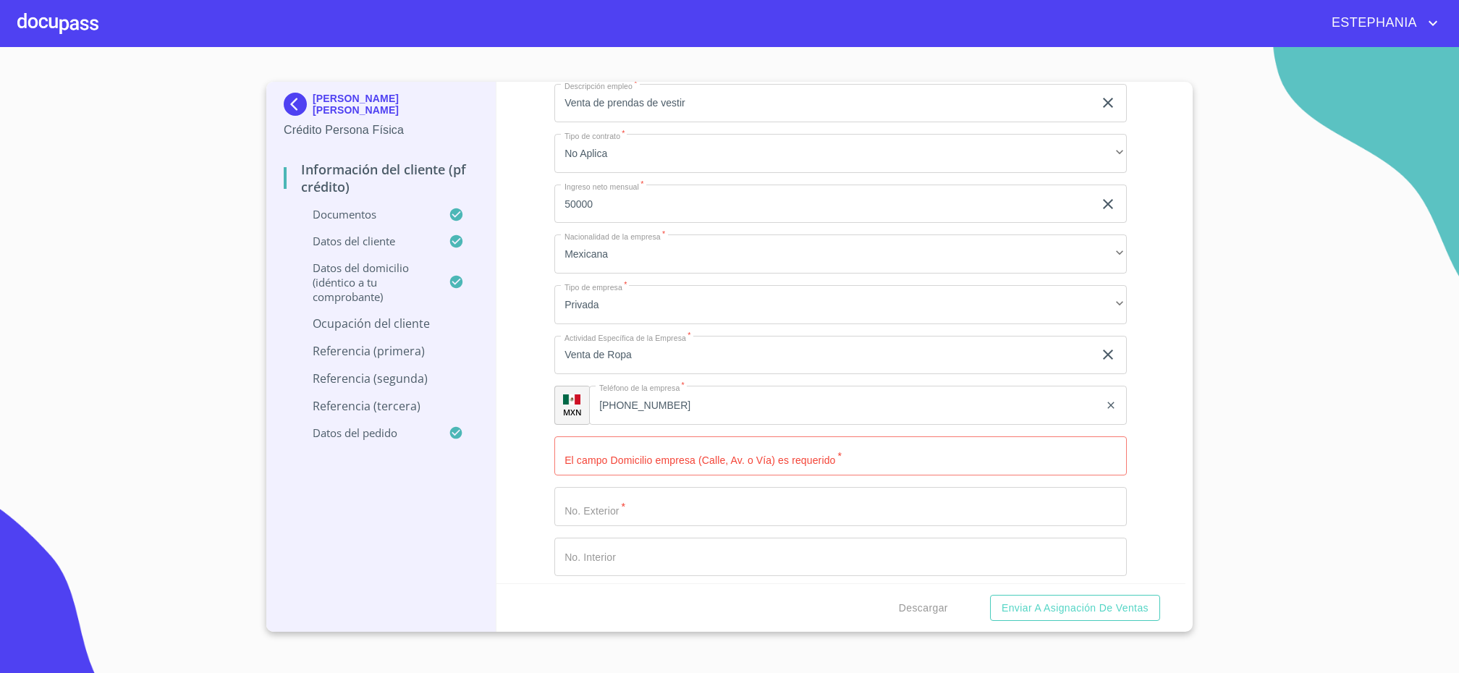
scroll to position [547, 0]
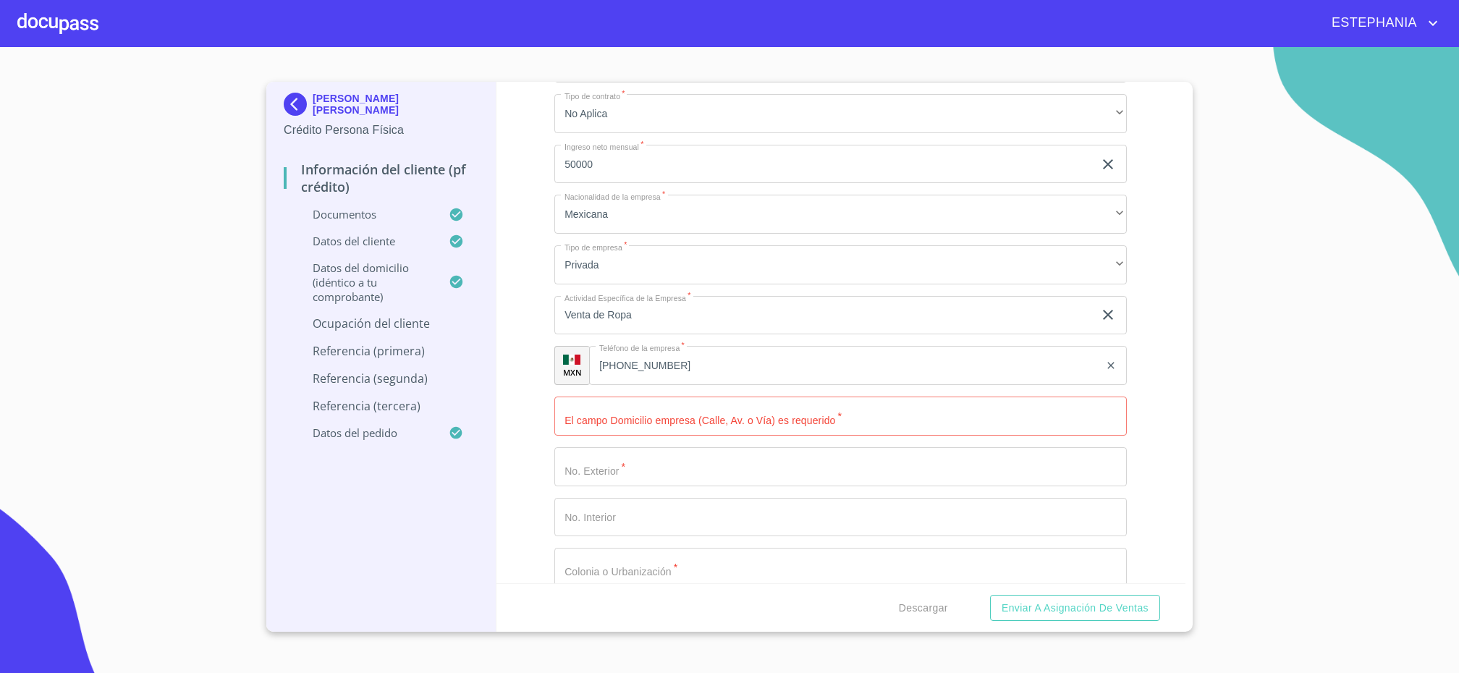
click at [666, 415] on input "Ocupación   *" at bounding box center [840, 416] width 573 height 39
type input "[GEOGRAPHIC_DATA]"
type input "1656"
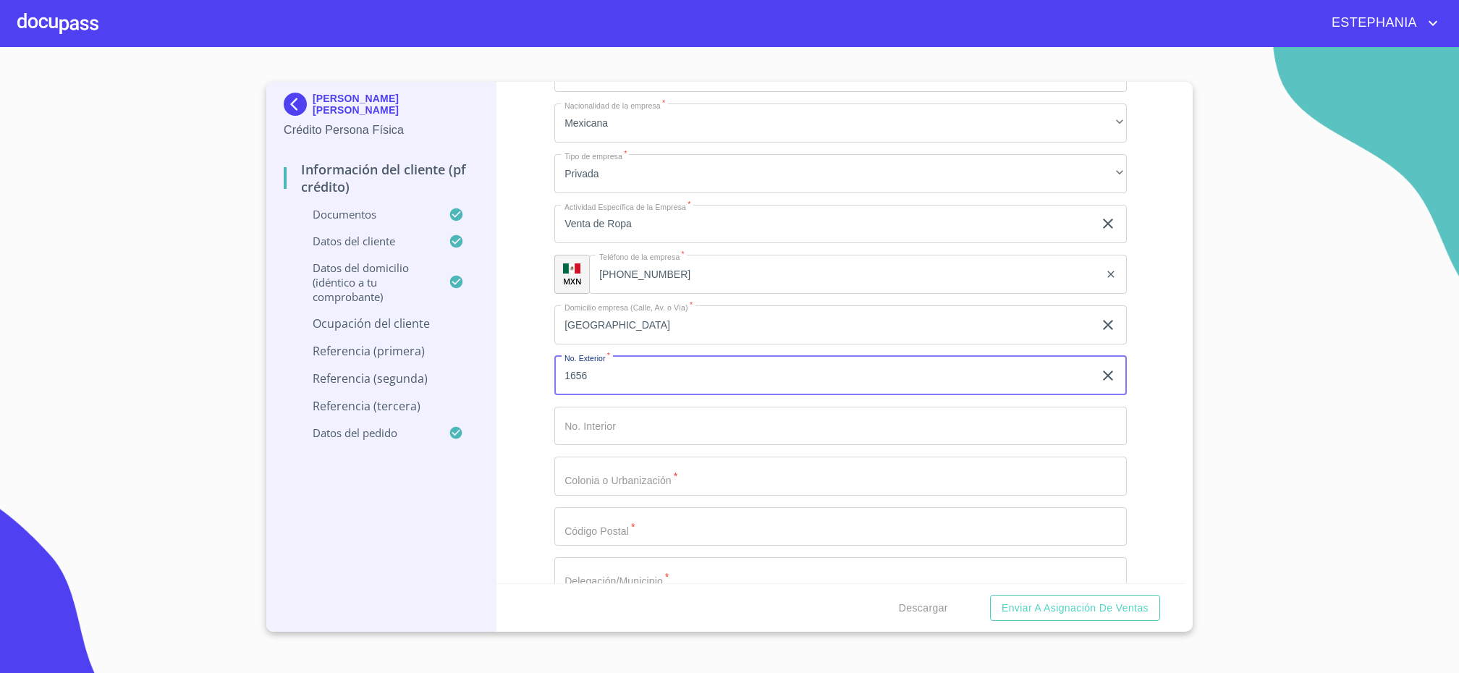
click at [719, 471] on input "Ocupación   *" at bounding box center [840, 476] width 573 height 39
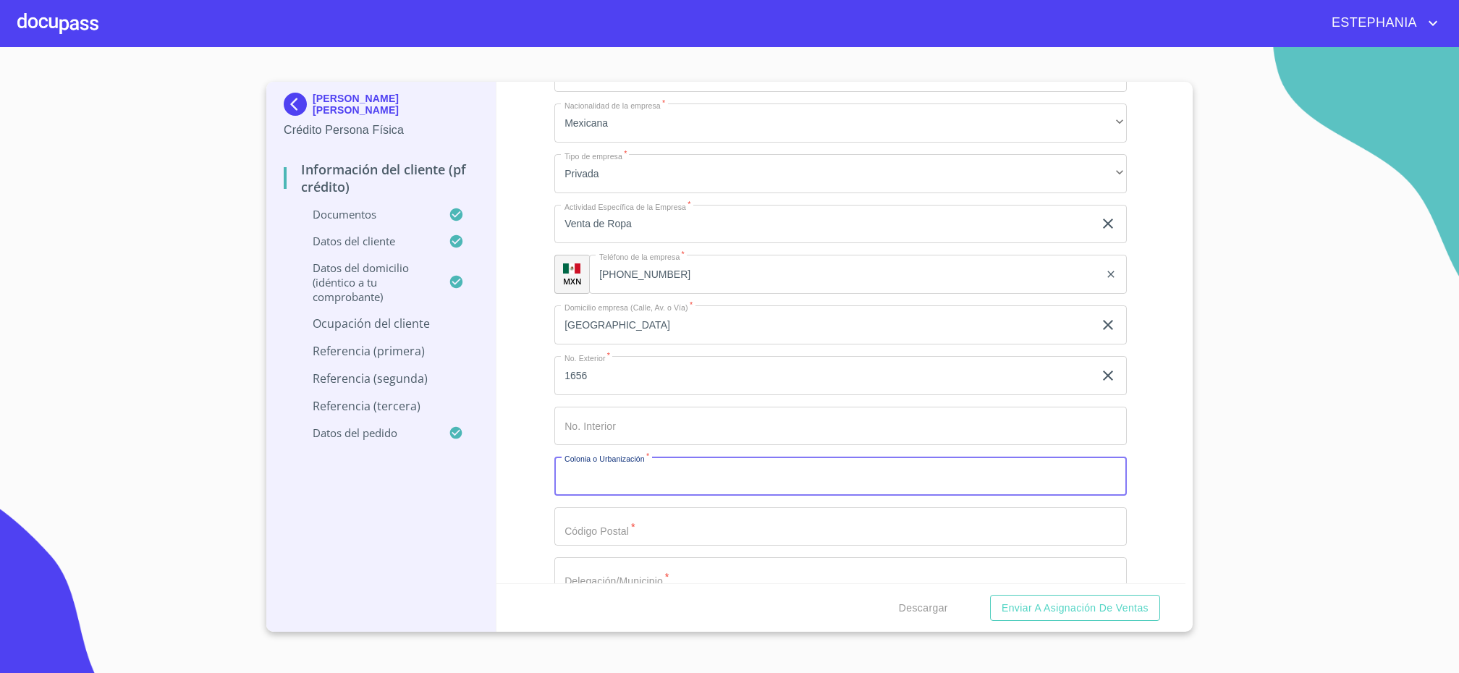
type input "Ñ"
type input "[PERSON_NAME]"
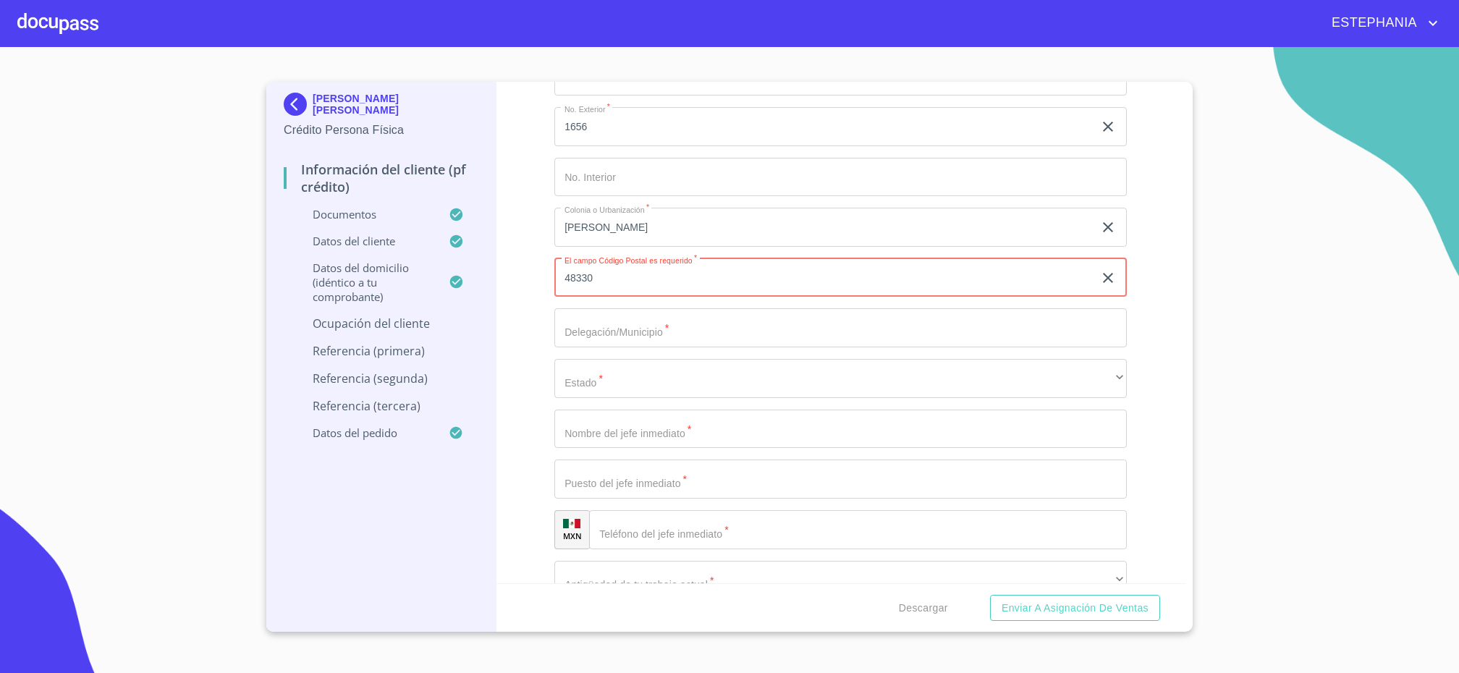
scroll to position [912, 0]
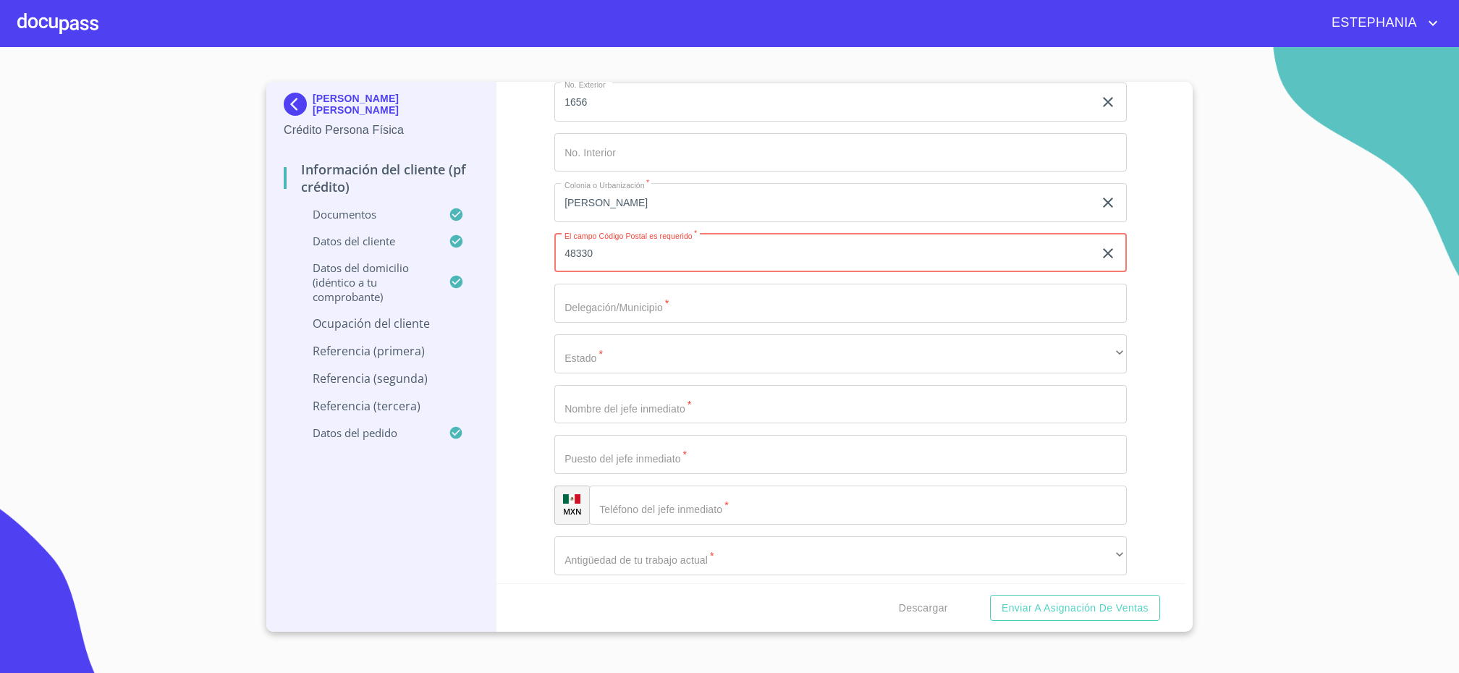
type input "48330"
click at [723, 295] on input "Ocupación   *" at bounding box center [840, 303] width 573 height 39
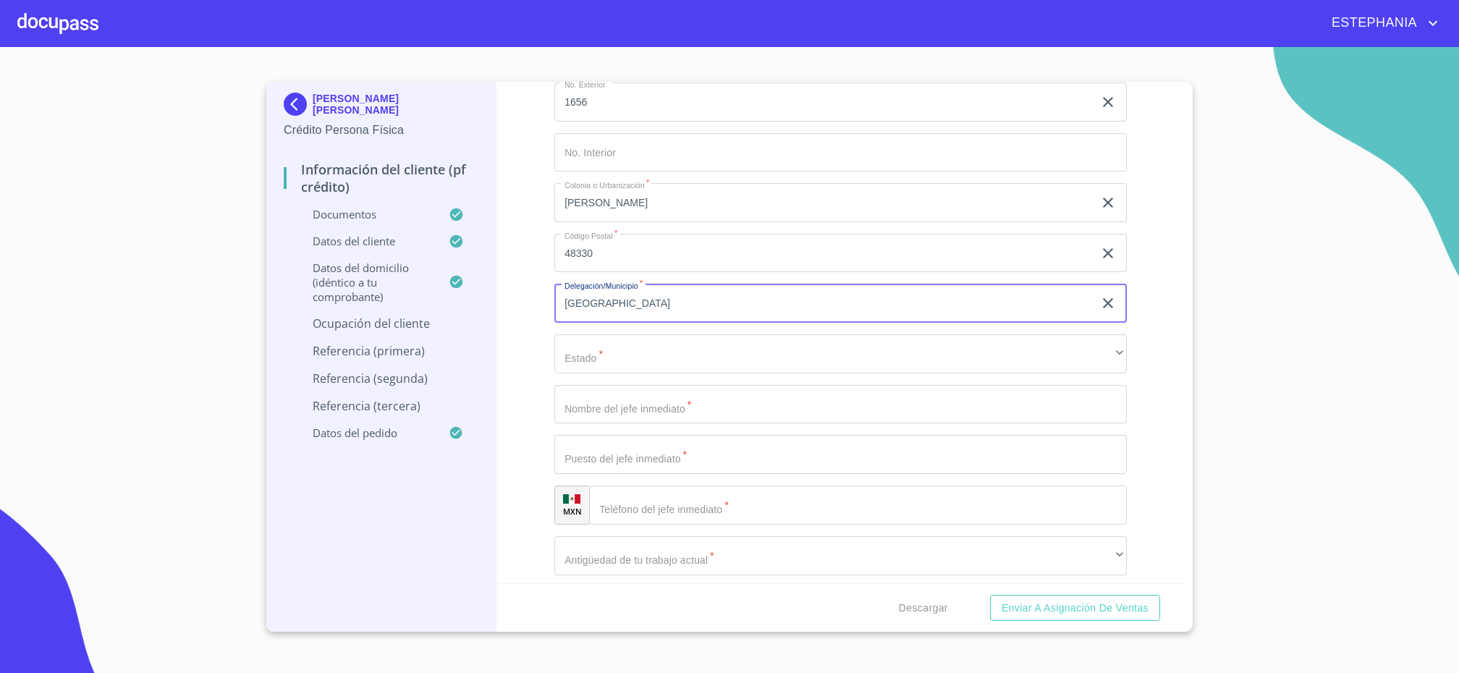
type input "[GEOGRAPHIC_DATA]"
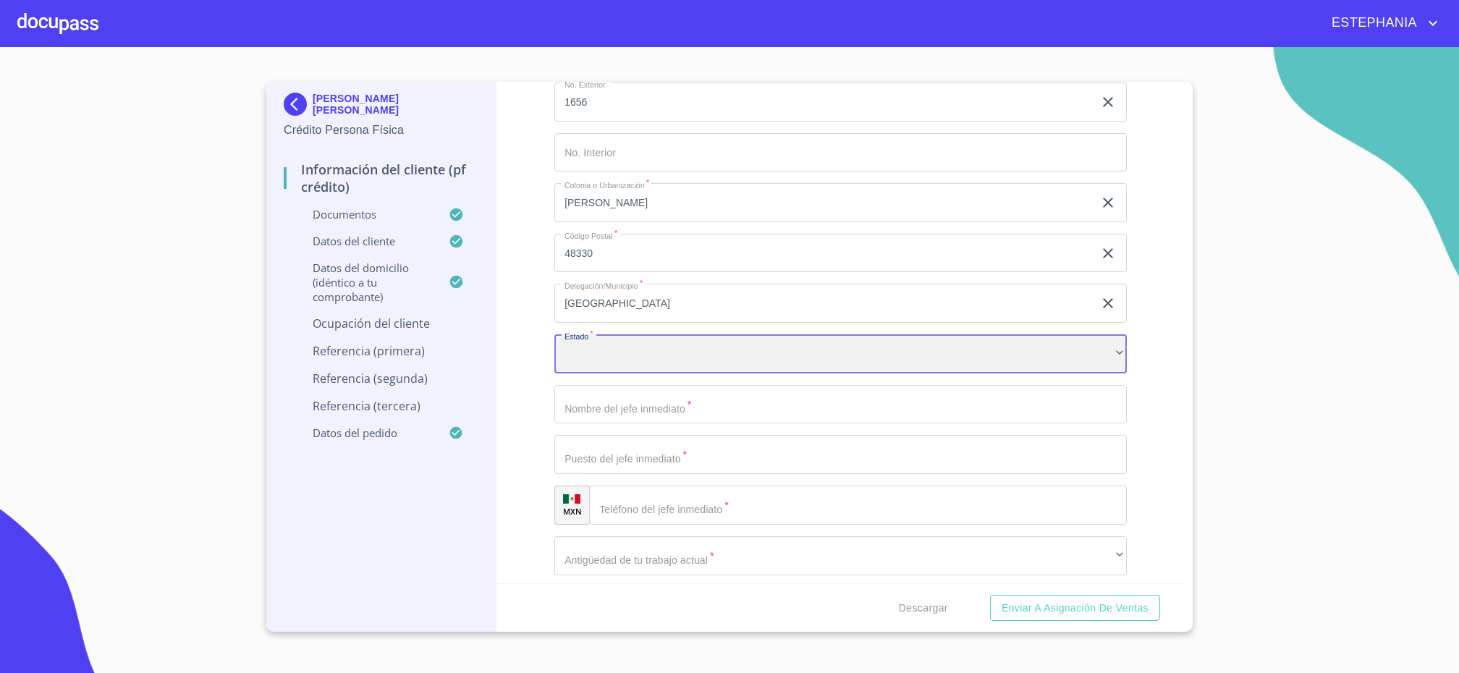
click at [591, 353] on div "​" at bounding box center [840, 353] width 573 height 39
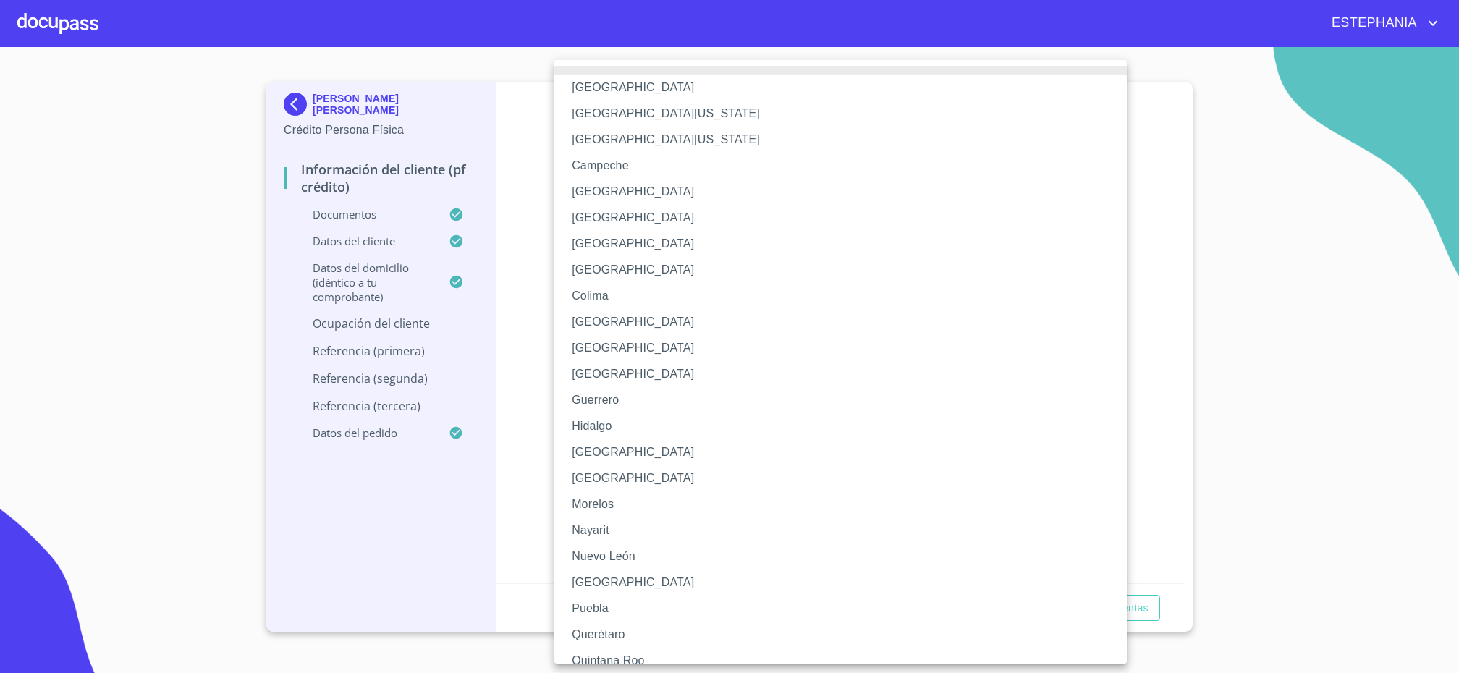
click at [614, 457] on li "[GEOGRAPHIC_DATA]" at bounding box center [840, 452] width 573 height 26
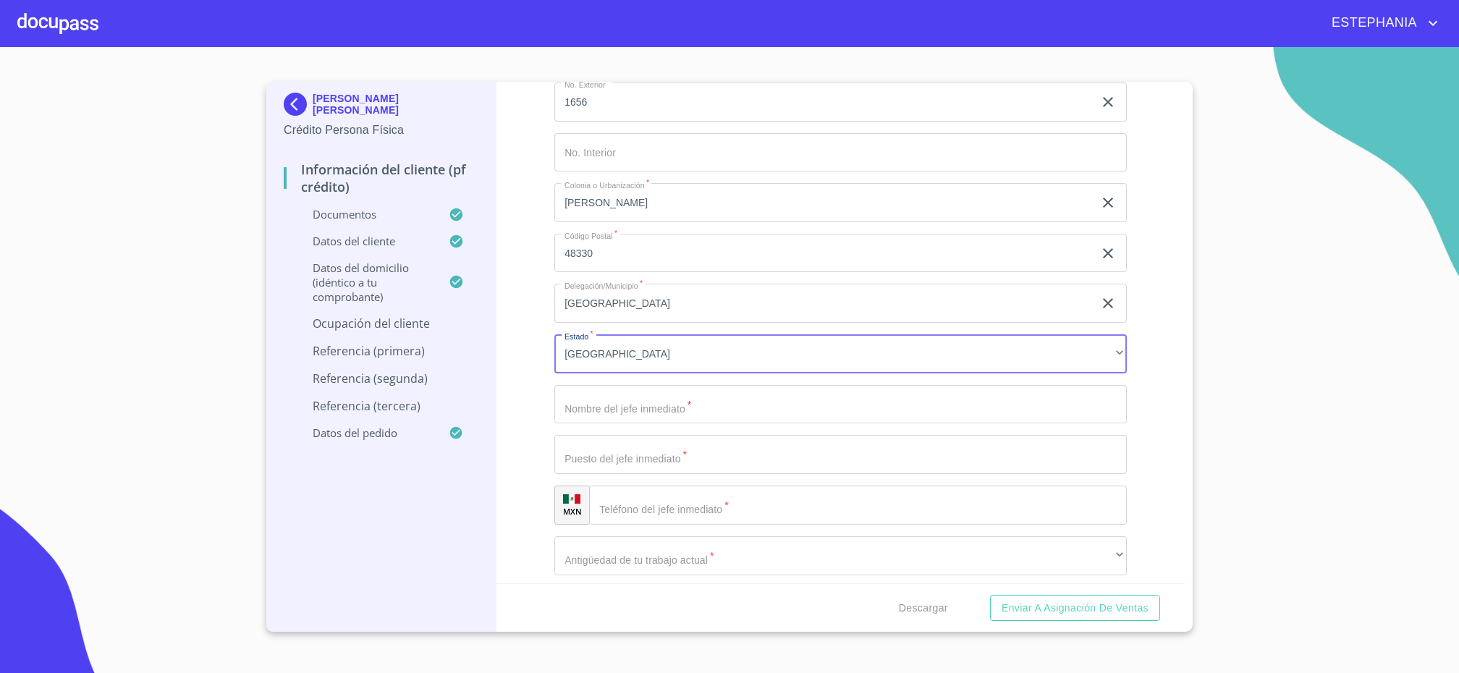
click at [662, 407] on input "Ocupación   *" at bounding box center [840, 404] width 573 height 39
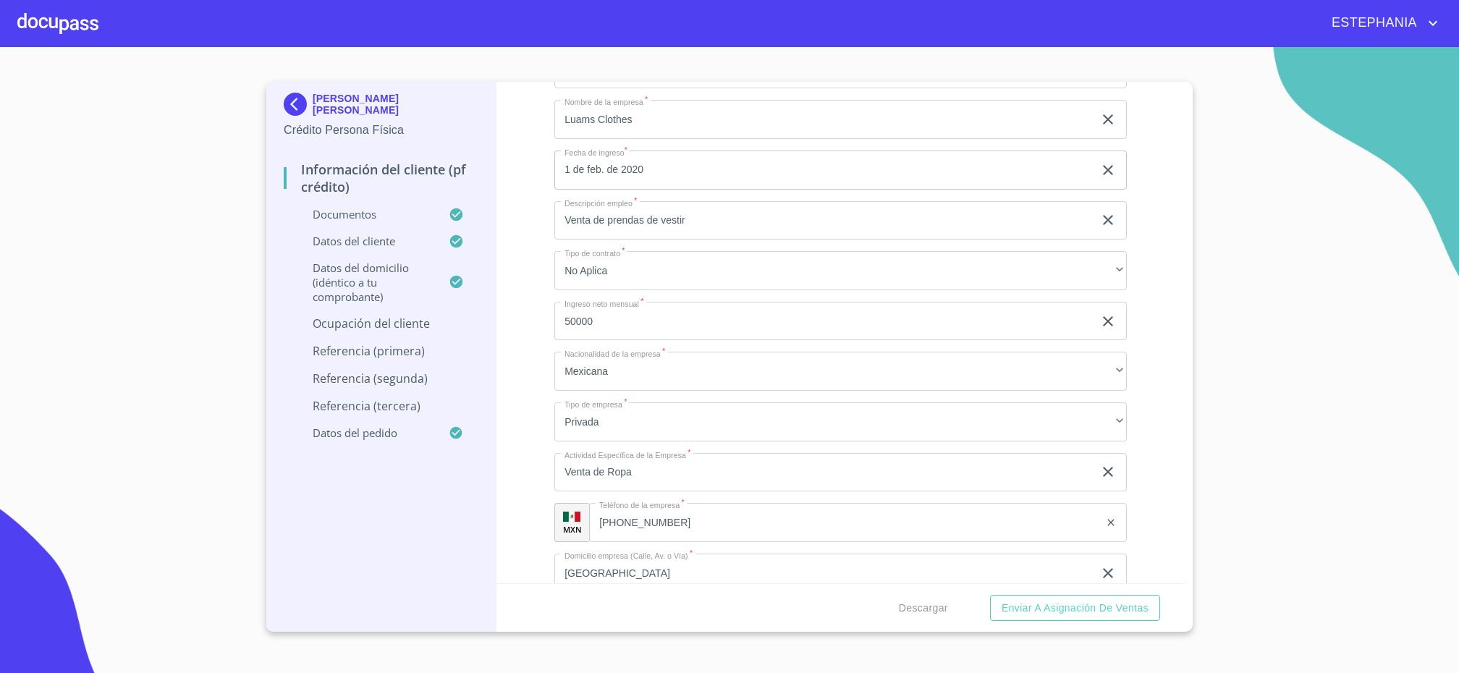
scroll to position [274, 0]
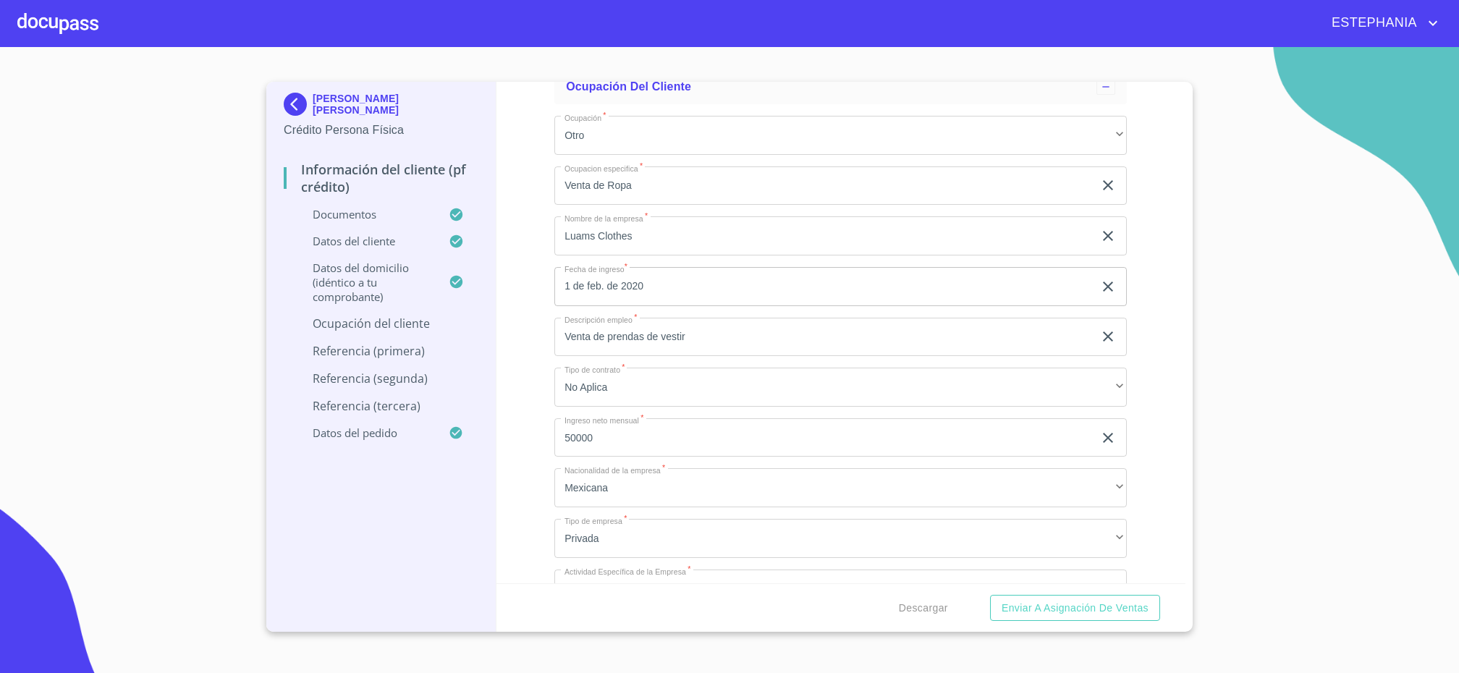
click at [620, 279] on input "1 de feb. de 2020" at bounding box center [826, 286] width 545 height 39
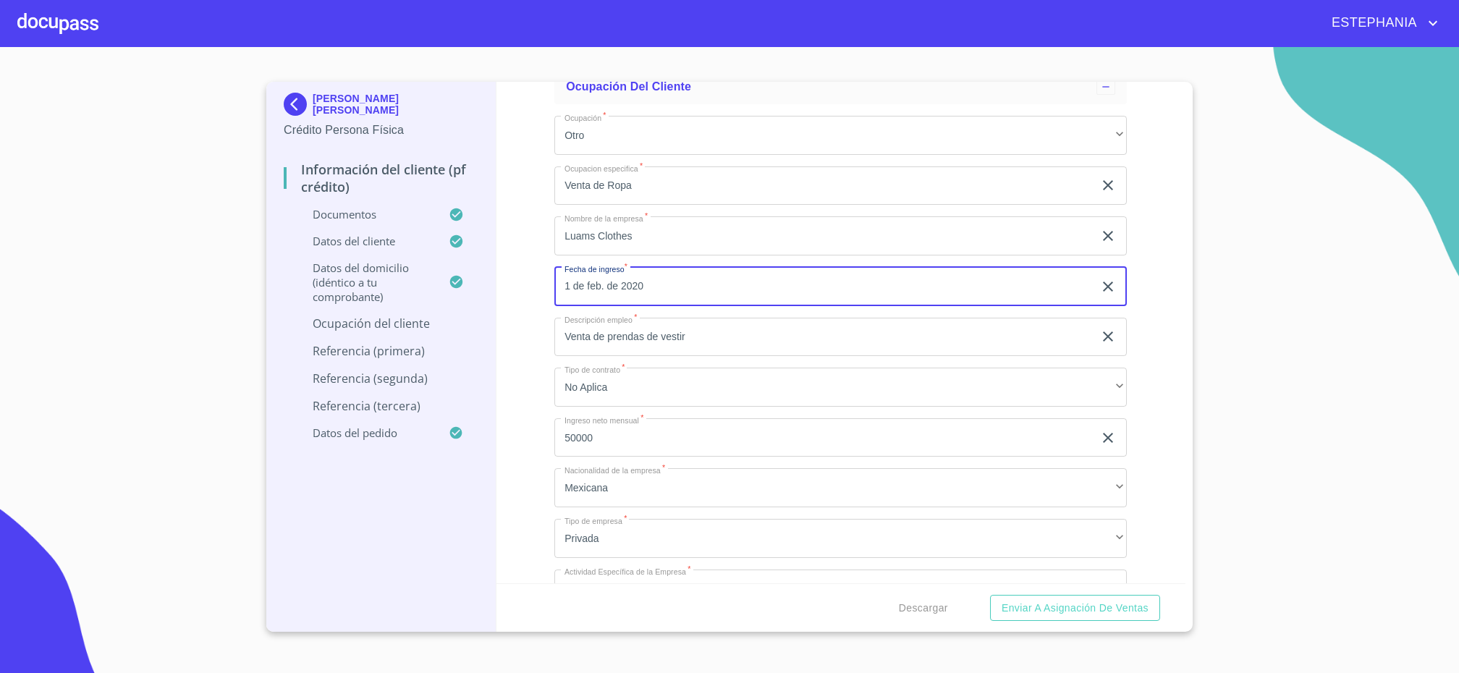
click at [587, 289] on input "1 de feb. de 2020" at bounding box center [826, 286] width 545 height 39
click at [587, 287] on input "1 de feb. de 2020" at bounding box center [826, 286] width 545 height 39
click at [596, 282] on input "1 de feb. de 2020" at bounding box center [826, 286] width 545 height 39
drag, startPoint x: 679, startPoint y: 280, endPoint x: 498, endPoint y: 284, distance: 181.0
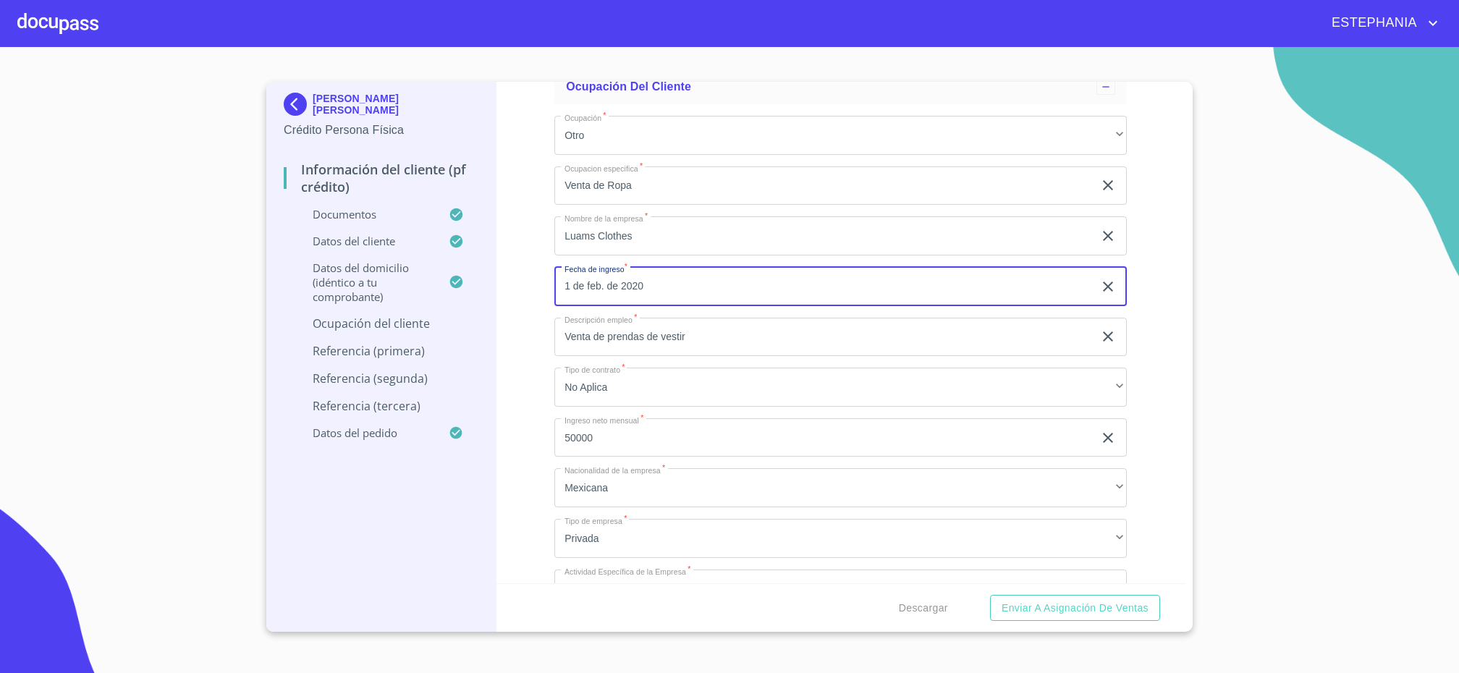
click at [554, 284] on input "1 de feb. de 2020" at bounding box center [826, 286] width 545 height 39
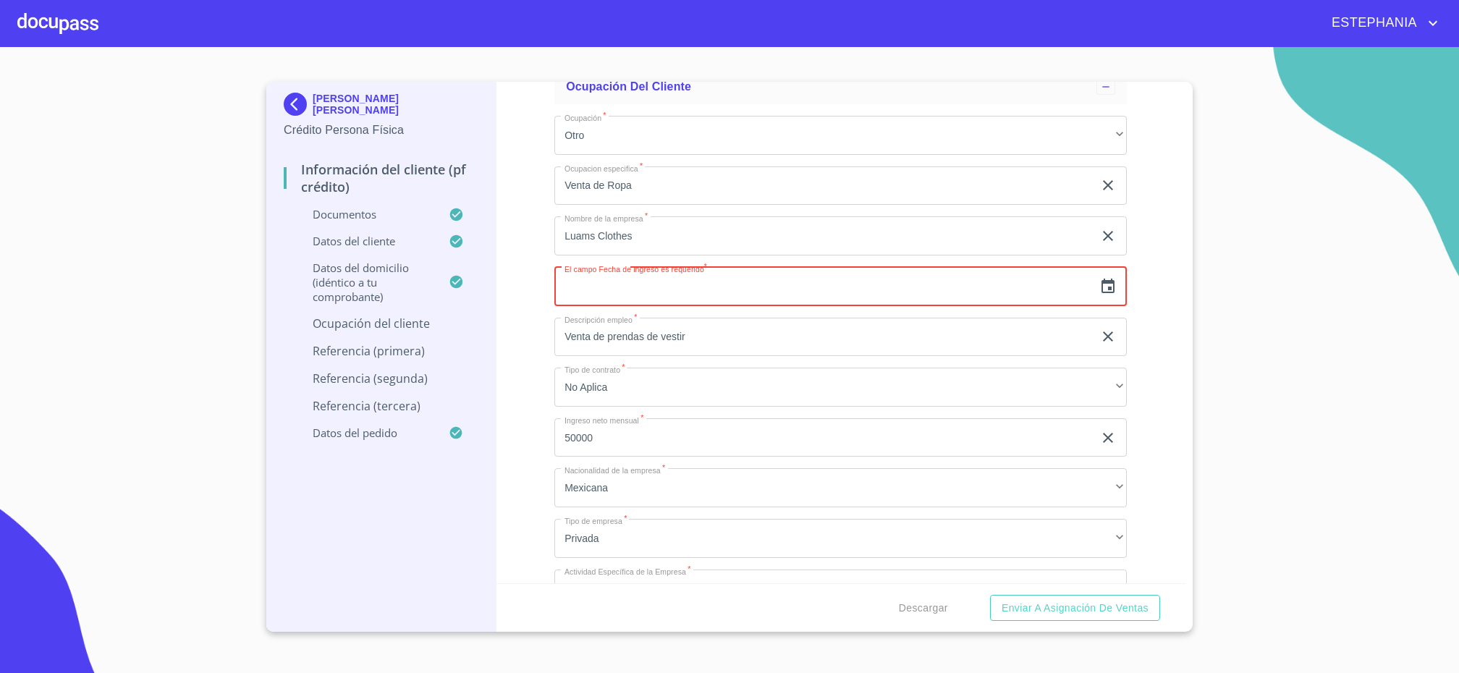
click at [1088, 282] on icon "button" at bounding box center [1108, 286] width 13 height 14
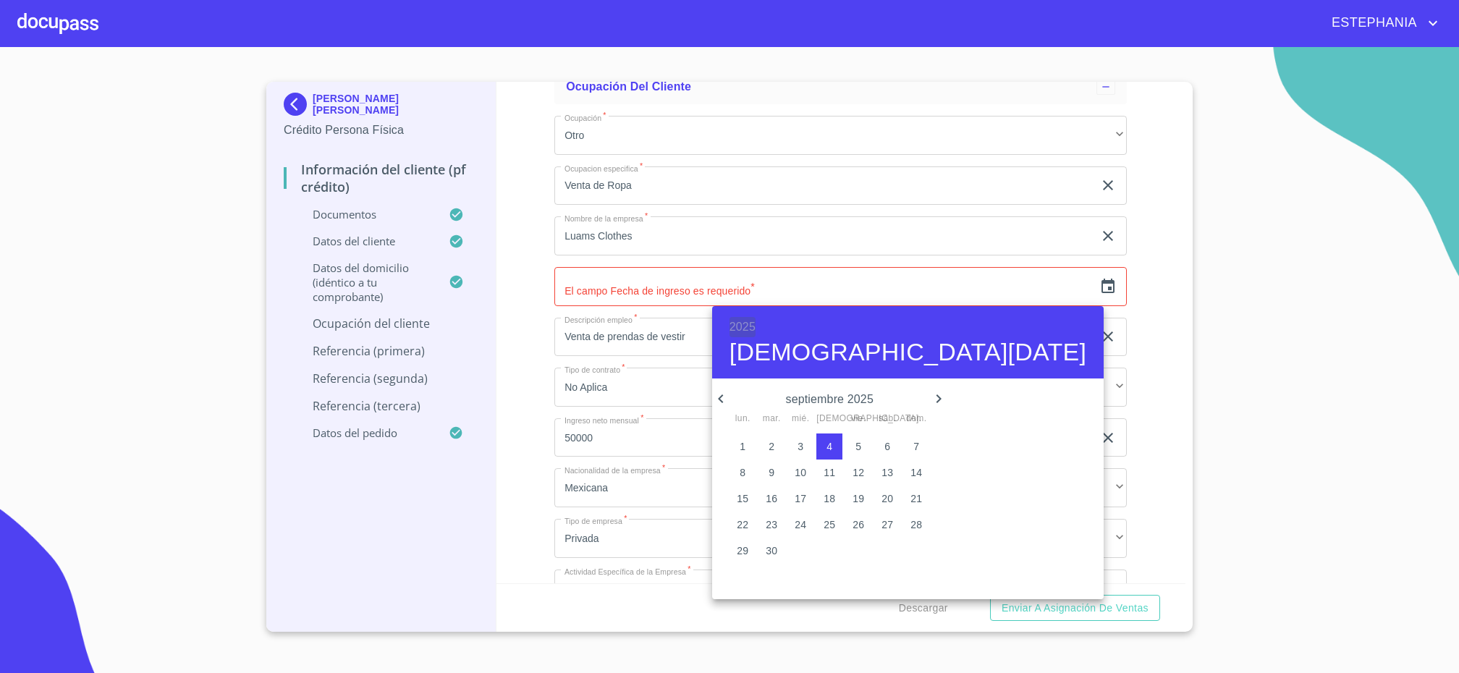
click at [746, 331] on h6 "2025" at bounding box center [743, 327] width 26 height 20
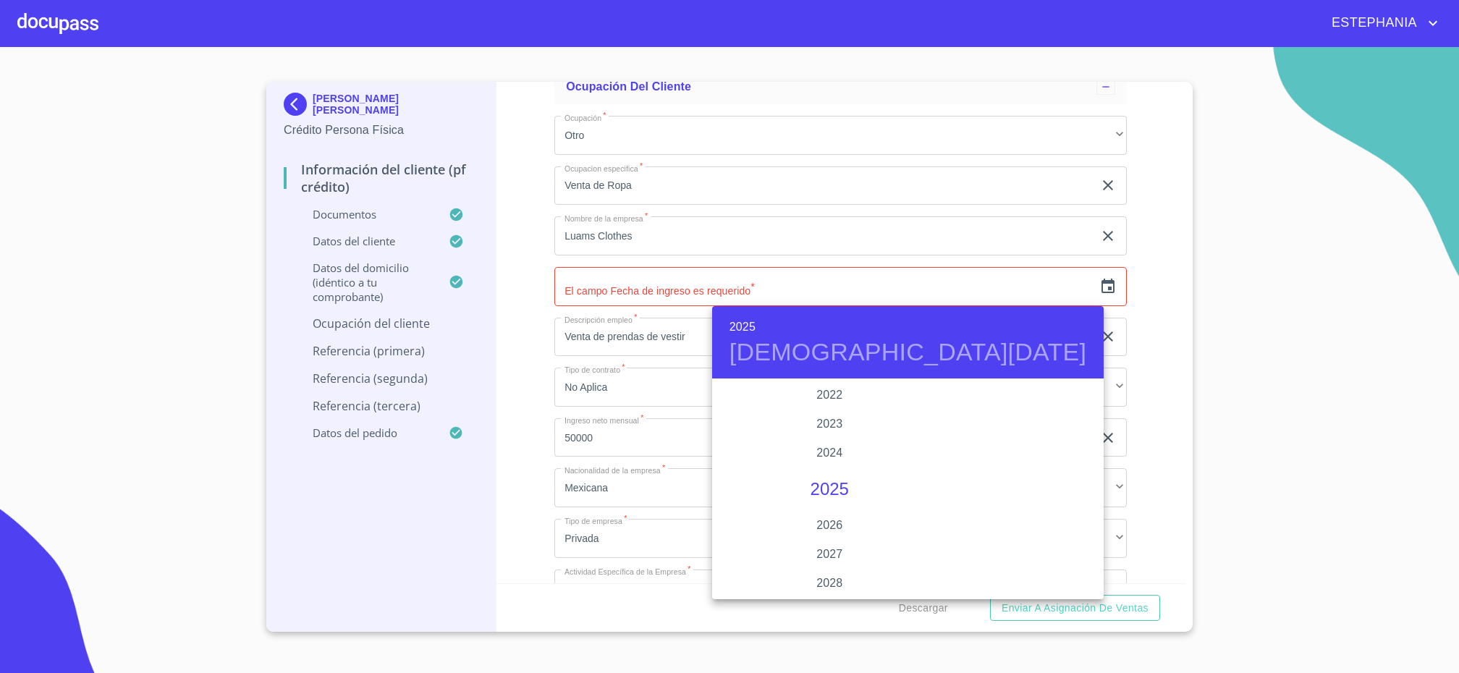
scroll to position [2717, 0]
click at [847, 426] on div "2020" at bounding box center [829, 428] width 235 height 29
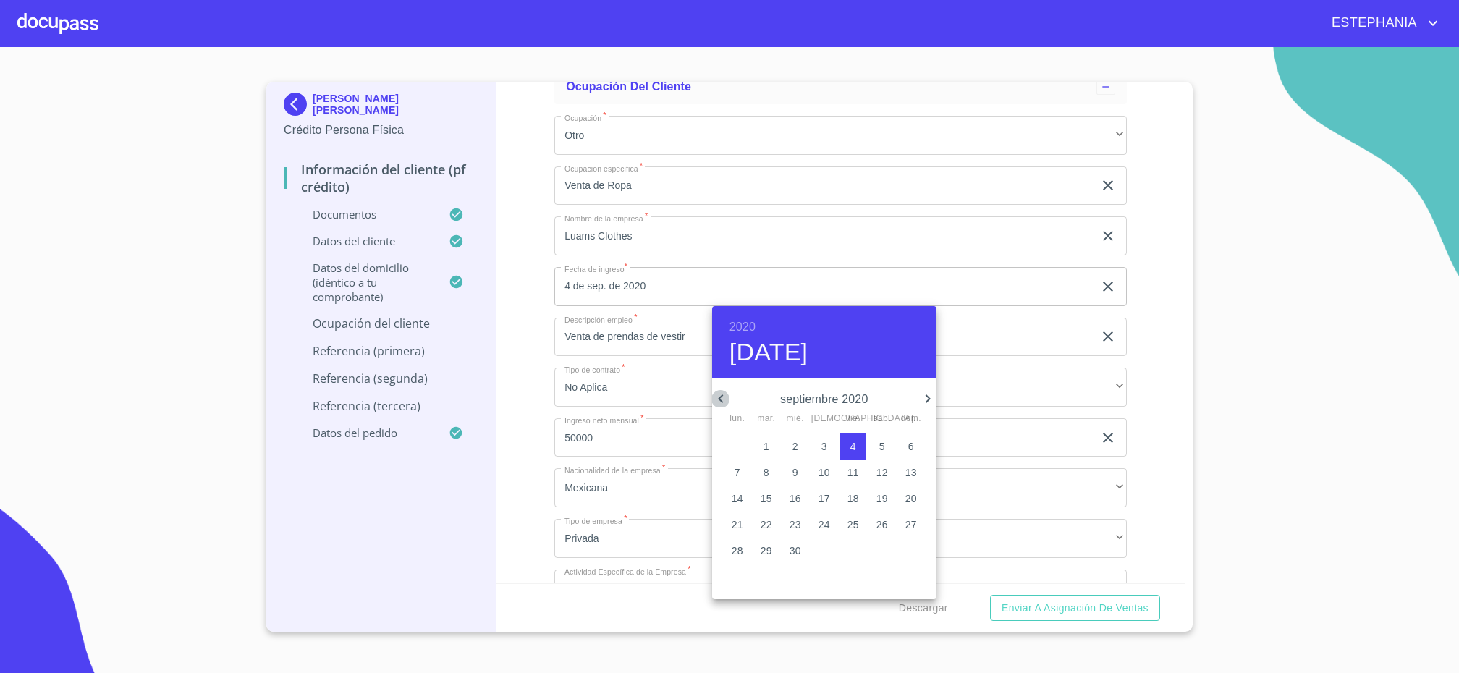
click at [721, 397] on icon "button" at bounding box center [720, 398] width 17 height 17
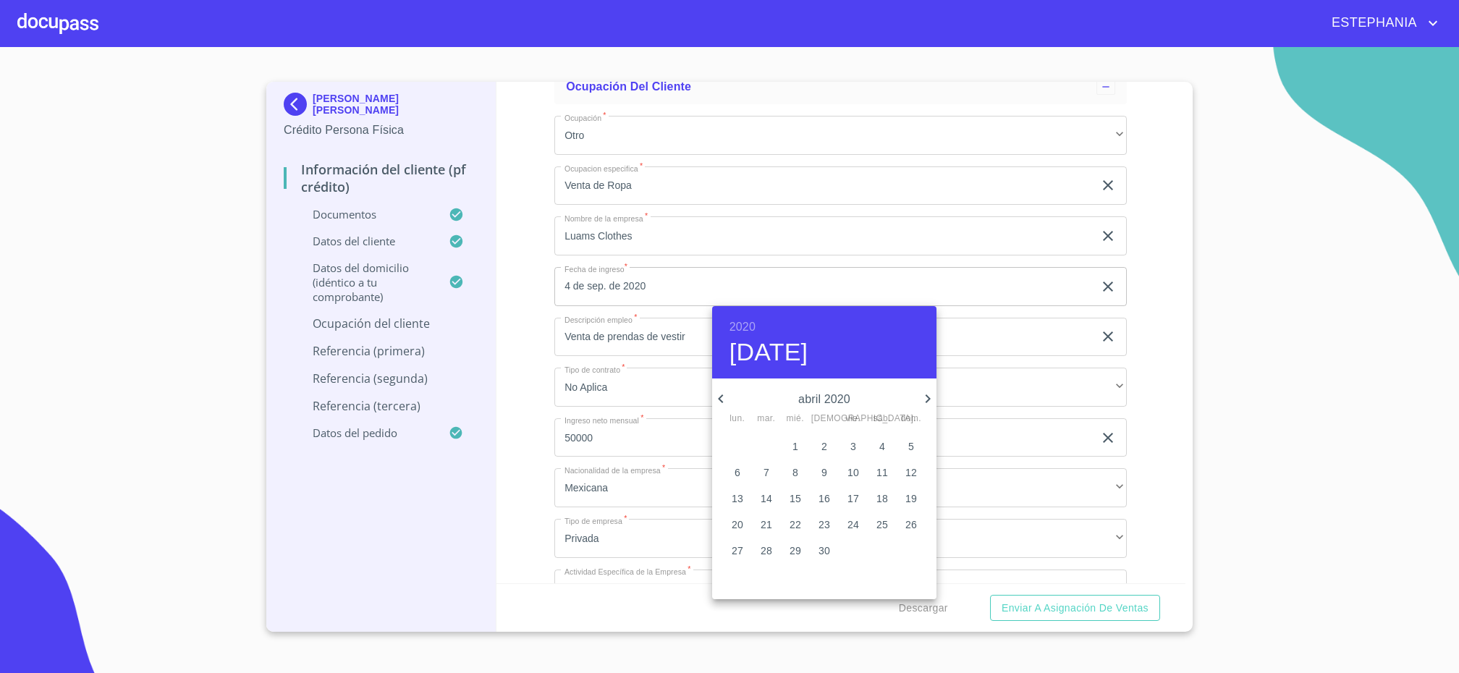
click at [721, 397] on icon "button" at bounding box center [720, 398] width 17 height 17
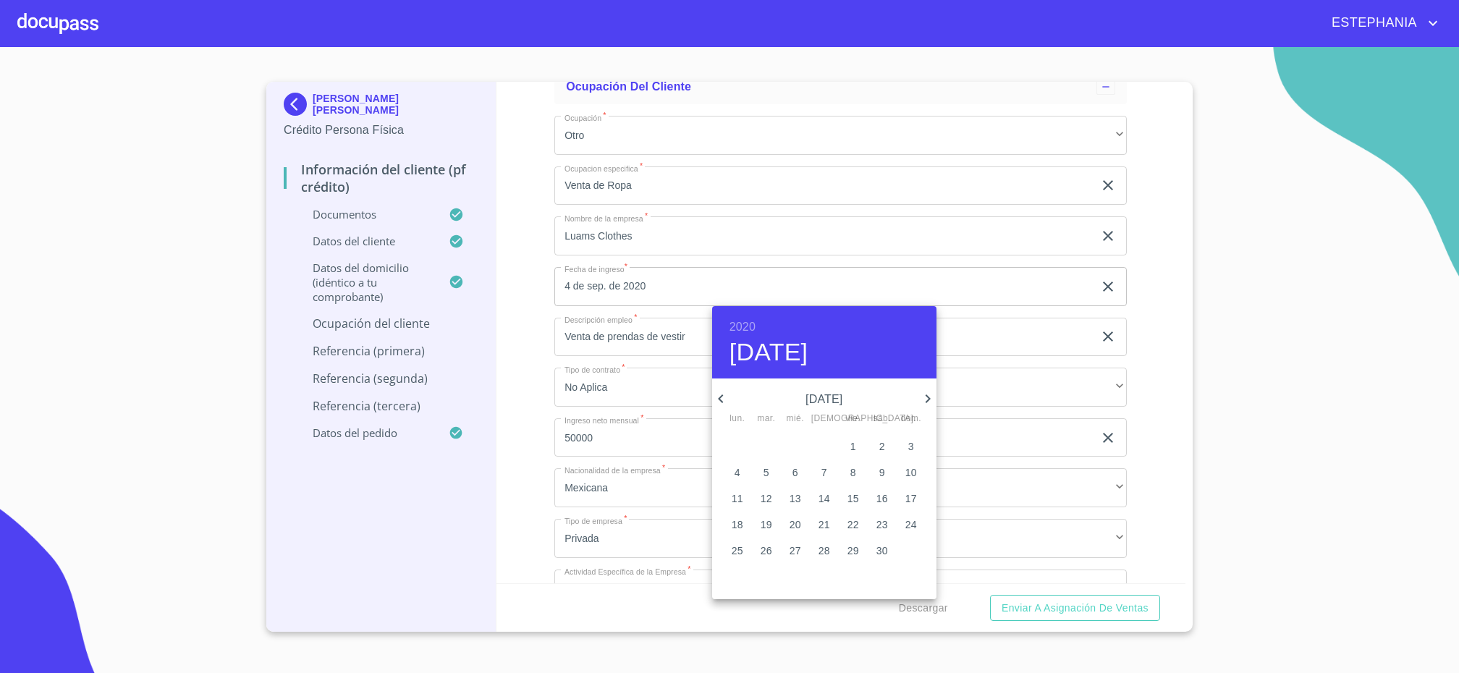
click at [924, 401] on icon "button" at bounding box center [927, 398] width 17 height 17
click at [924, 403] on icon "button" at bounding box center [927, 398] width 17 height 17
click at [827, 451] on p "2" at bounding box center [825, 446] width 6 height 14
type input "[DATE]"
click at [823, 449] on p "2" at bounding box center [825, 446] width 6 height 14
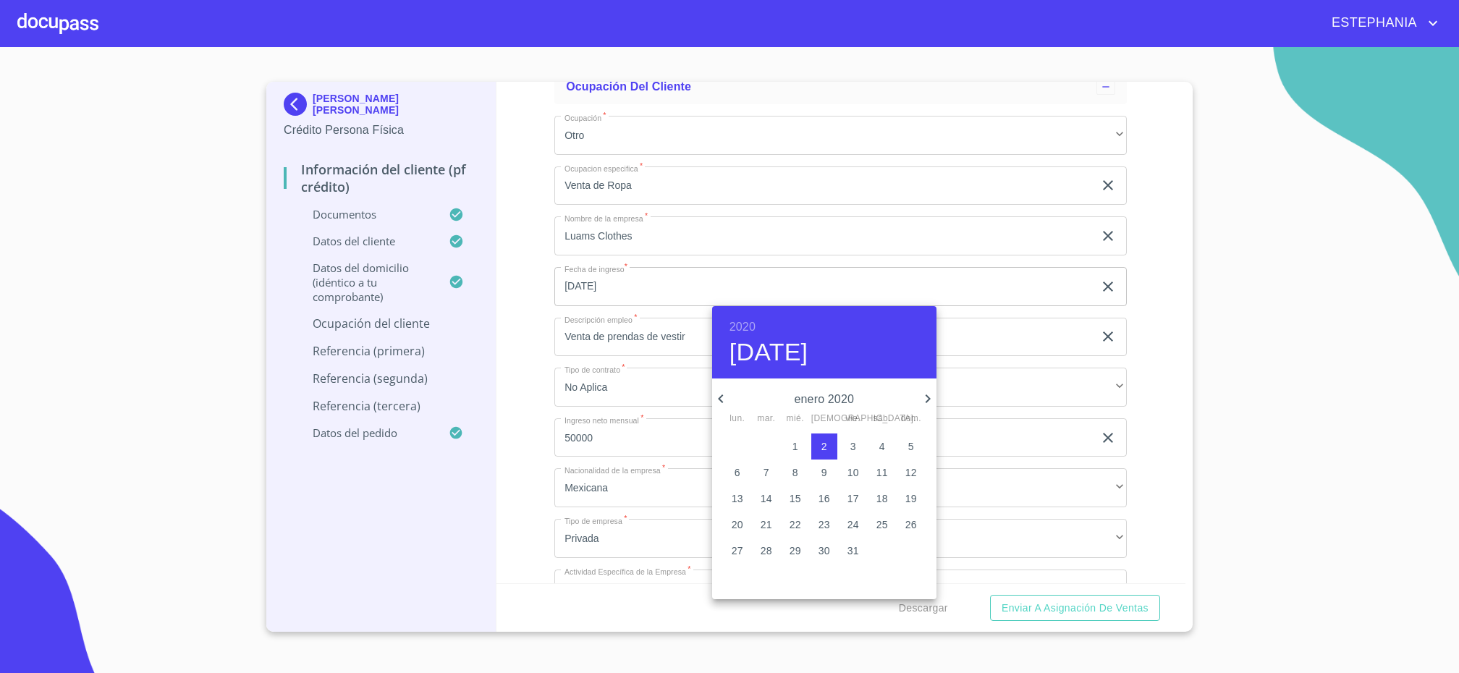
click at [1088, 499] on div at bounding box center [729, 336] width 1459 height 673
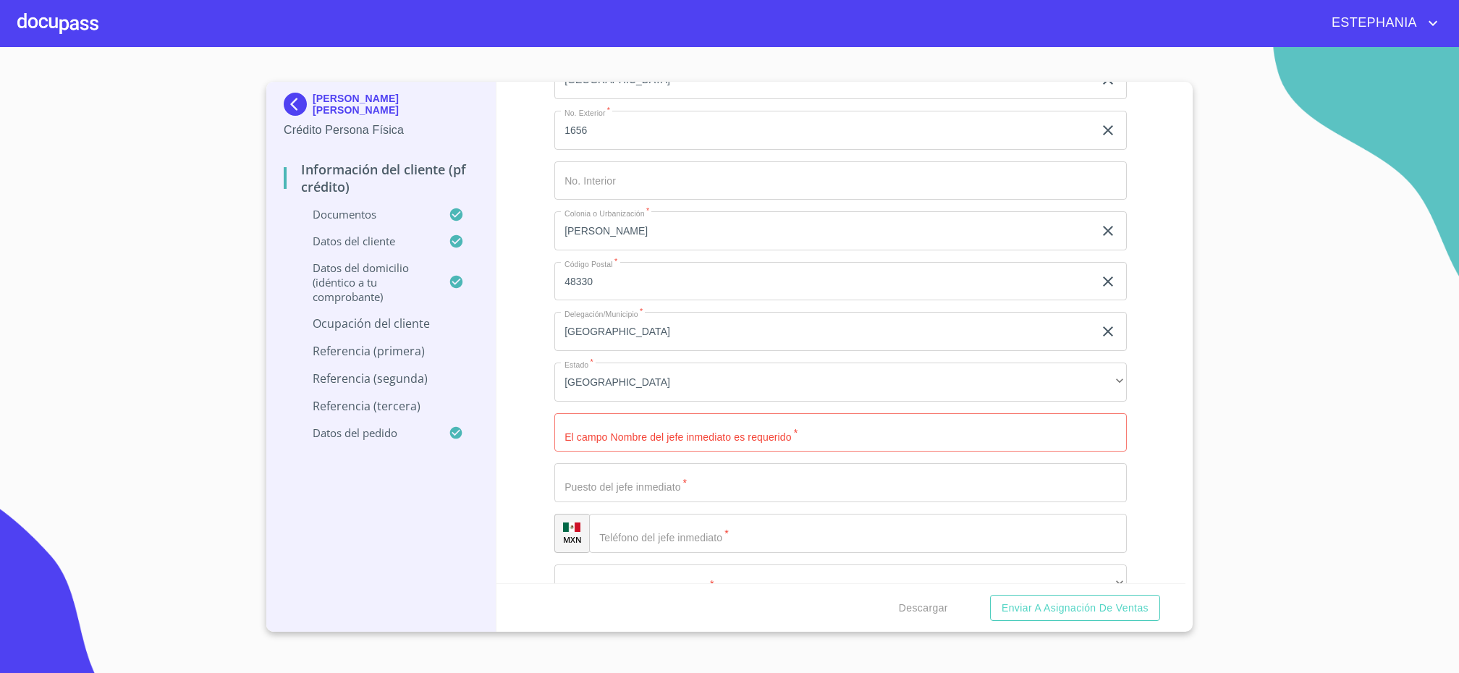
scroll to position [912, 0]
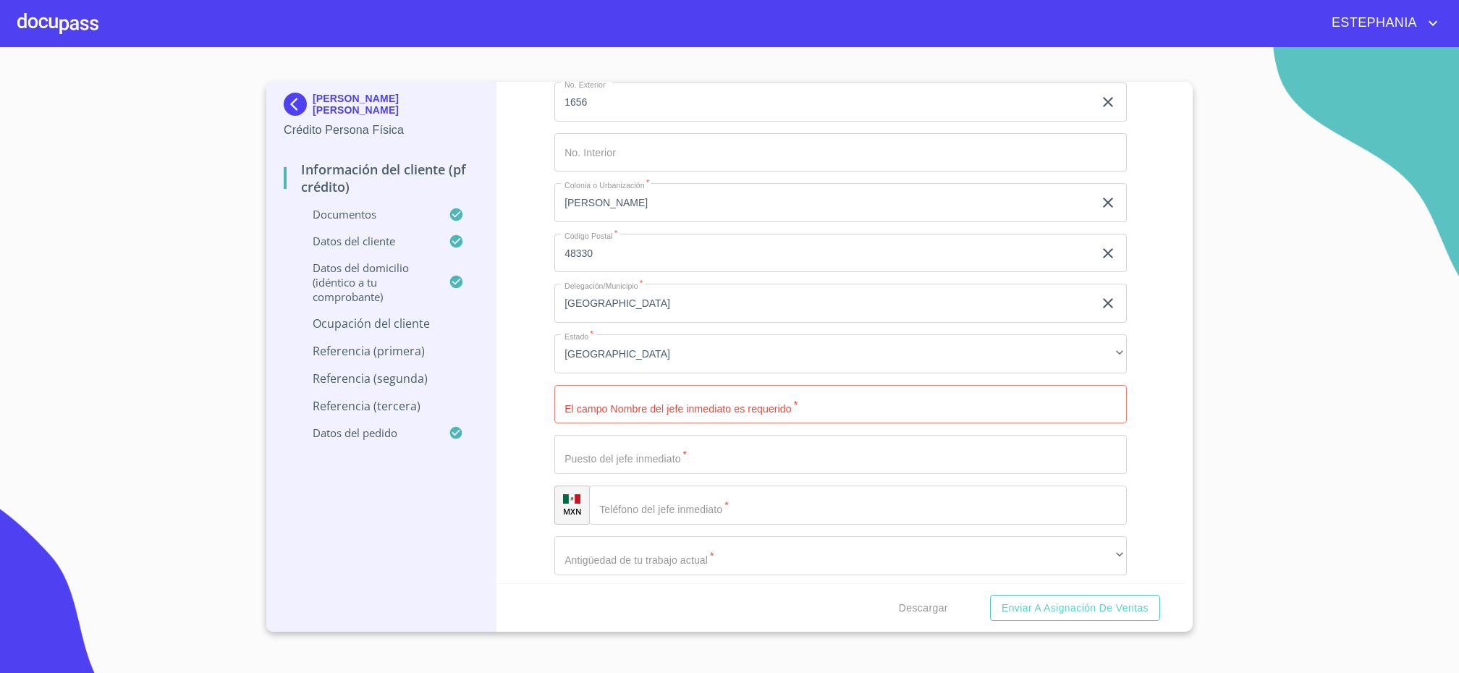
click at [719, 407] on input "Ocupación   *" at bounding box center [840, 404] width 573 height 39
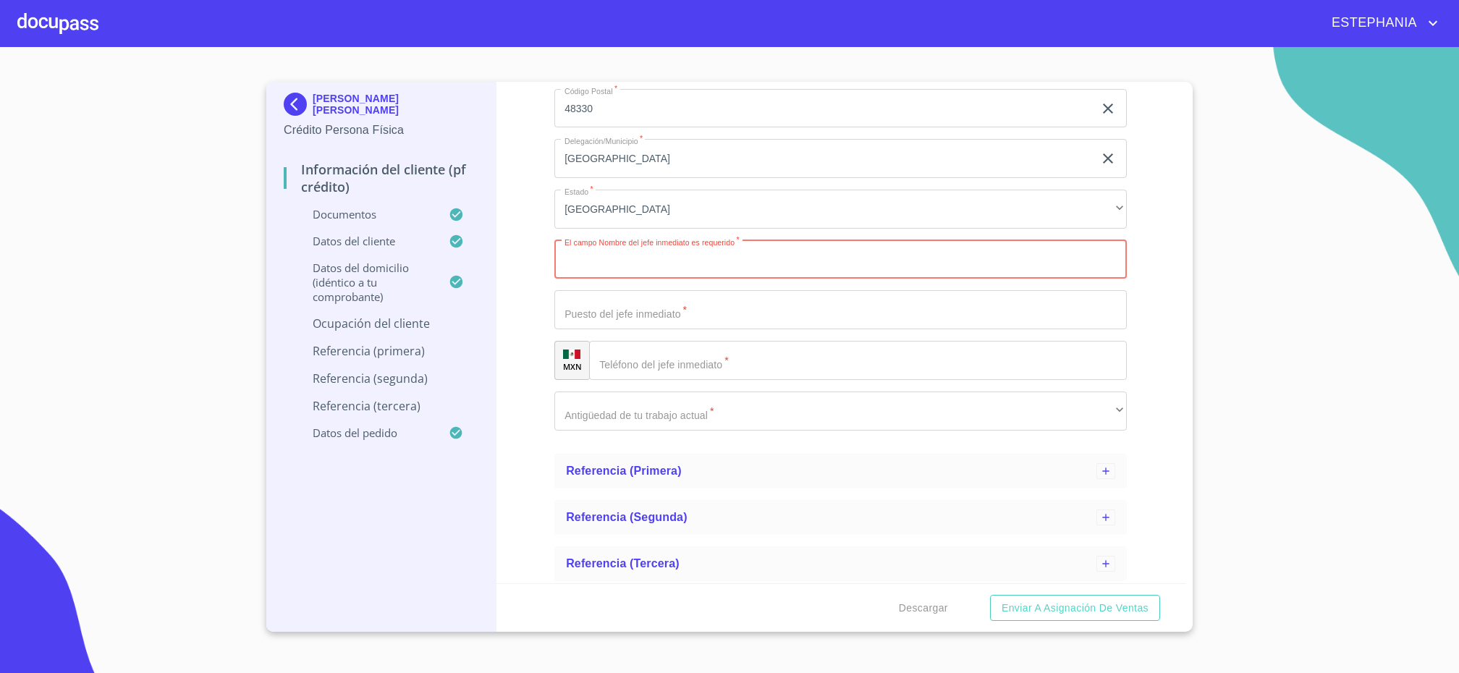
scroll to position [1094, 0]
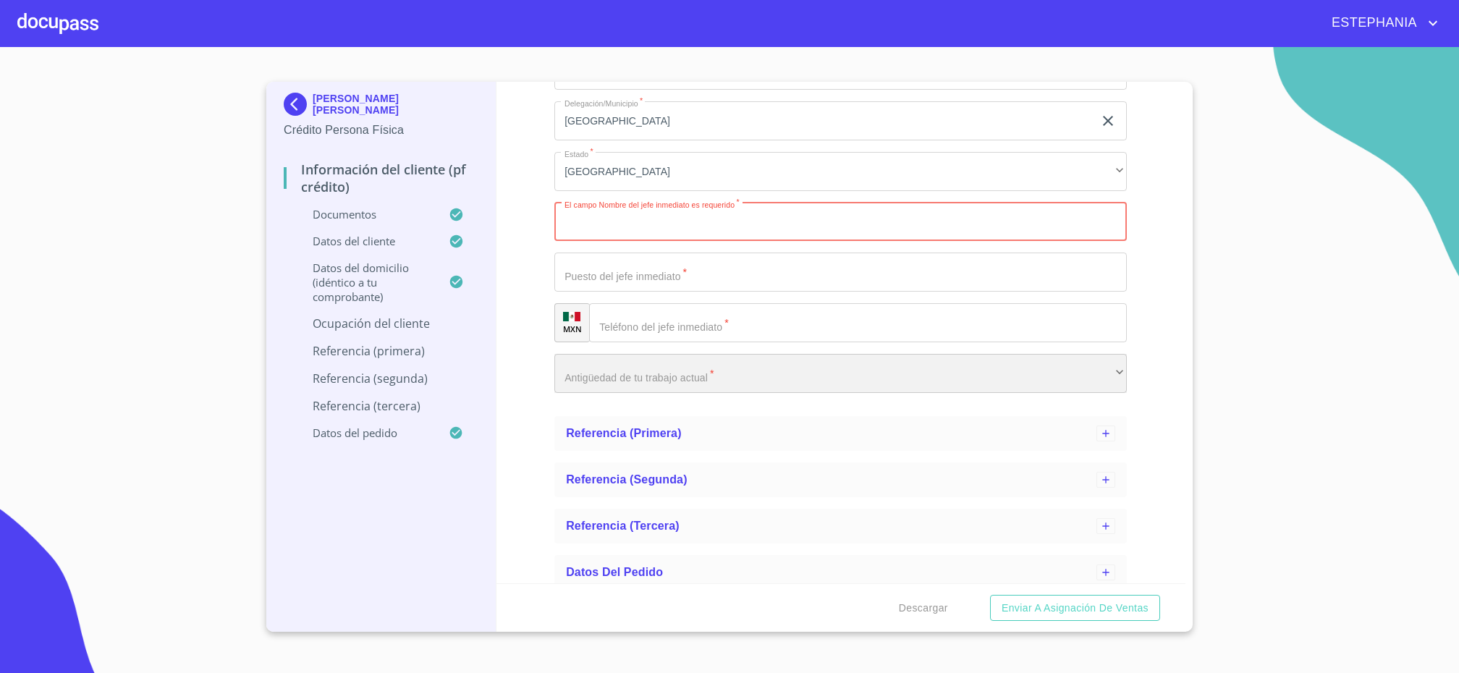
click at [754, 377] on div "​" at bounding box center [840, 373] width 573 height 39
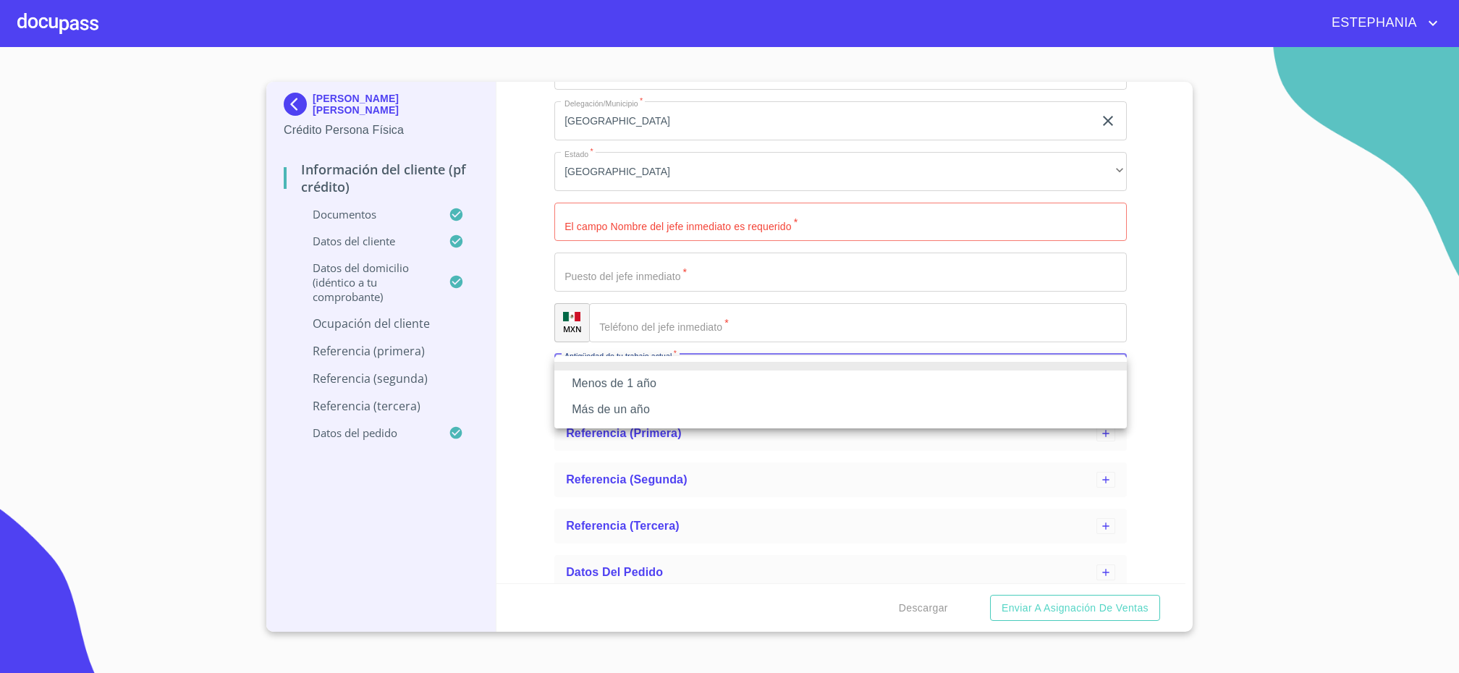
click at [631, 413] on li "Más de un año" at bounding box center [840, 410] width 573 height 26
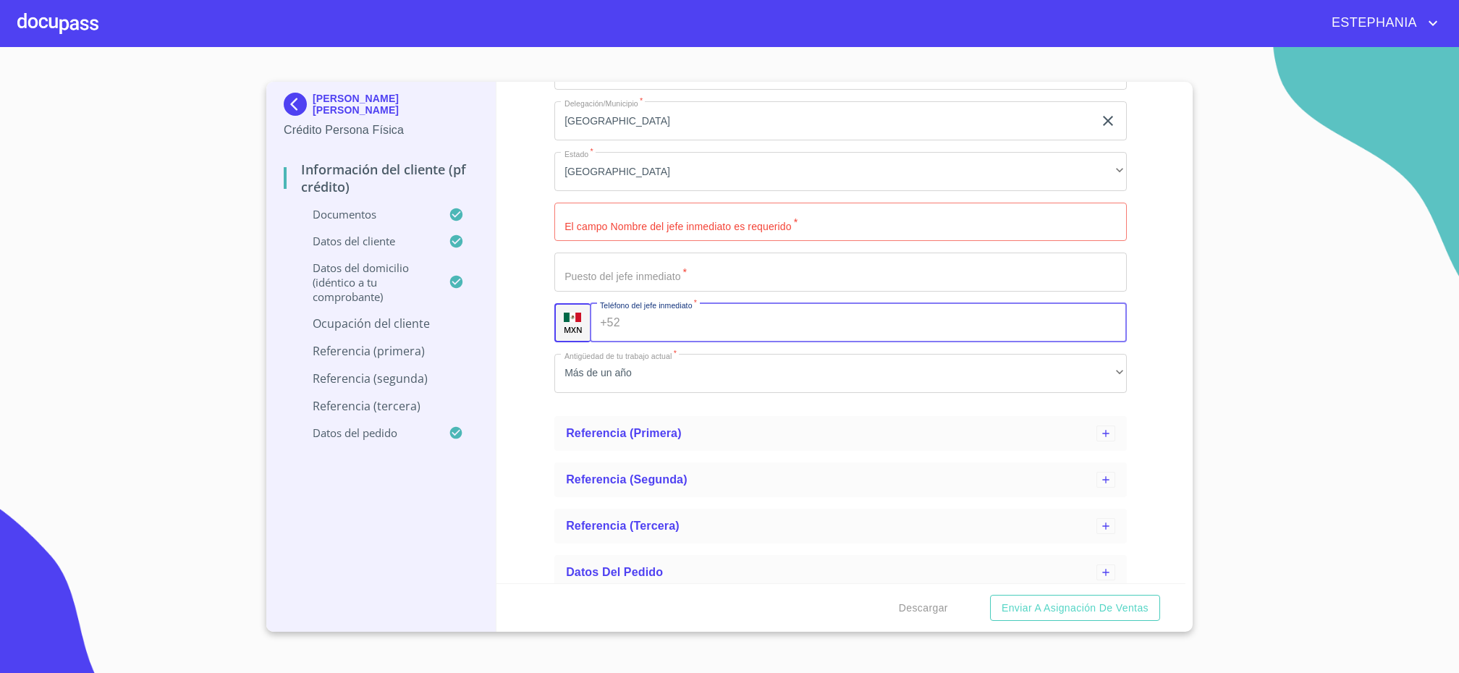
click at [666, 320] on input "Ocupación   *" at bounding box center [877, 322] width 502 height 39
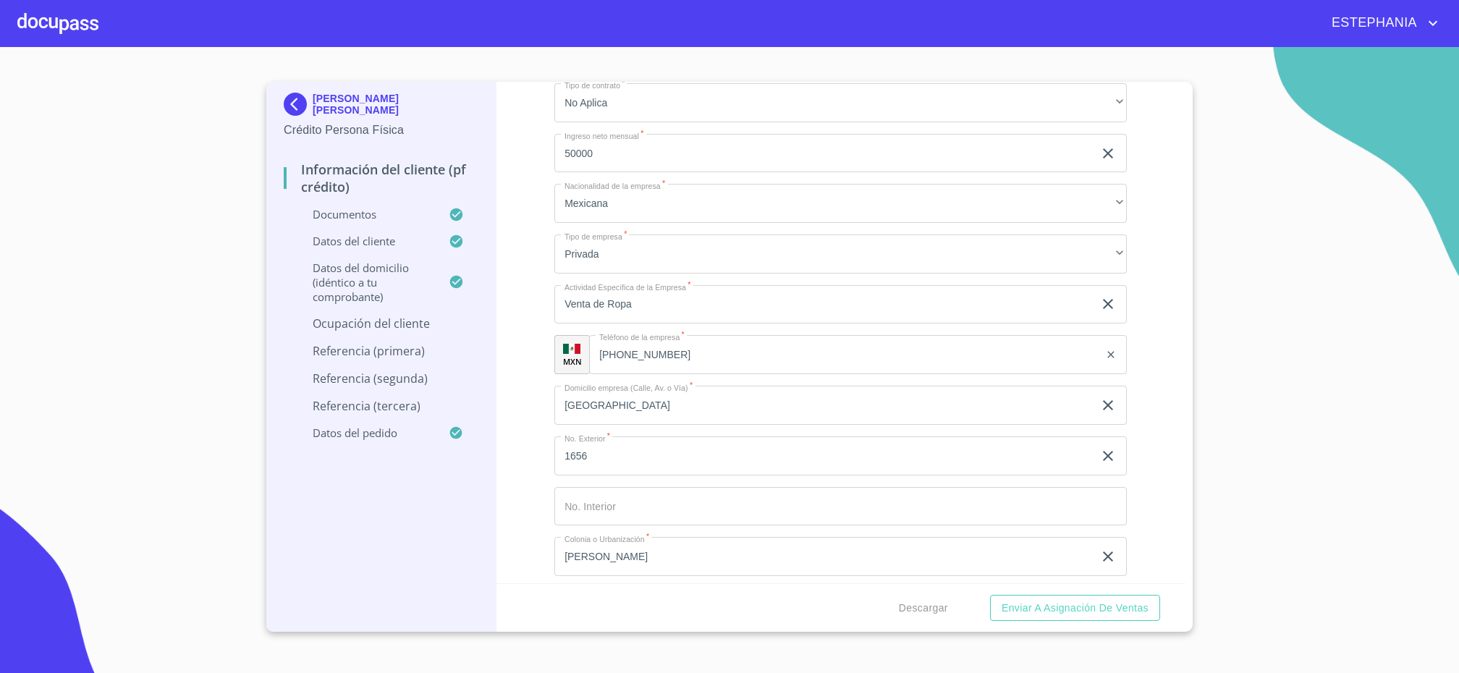
scroll to position [547, 0]
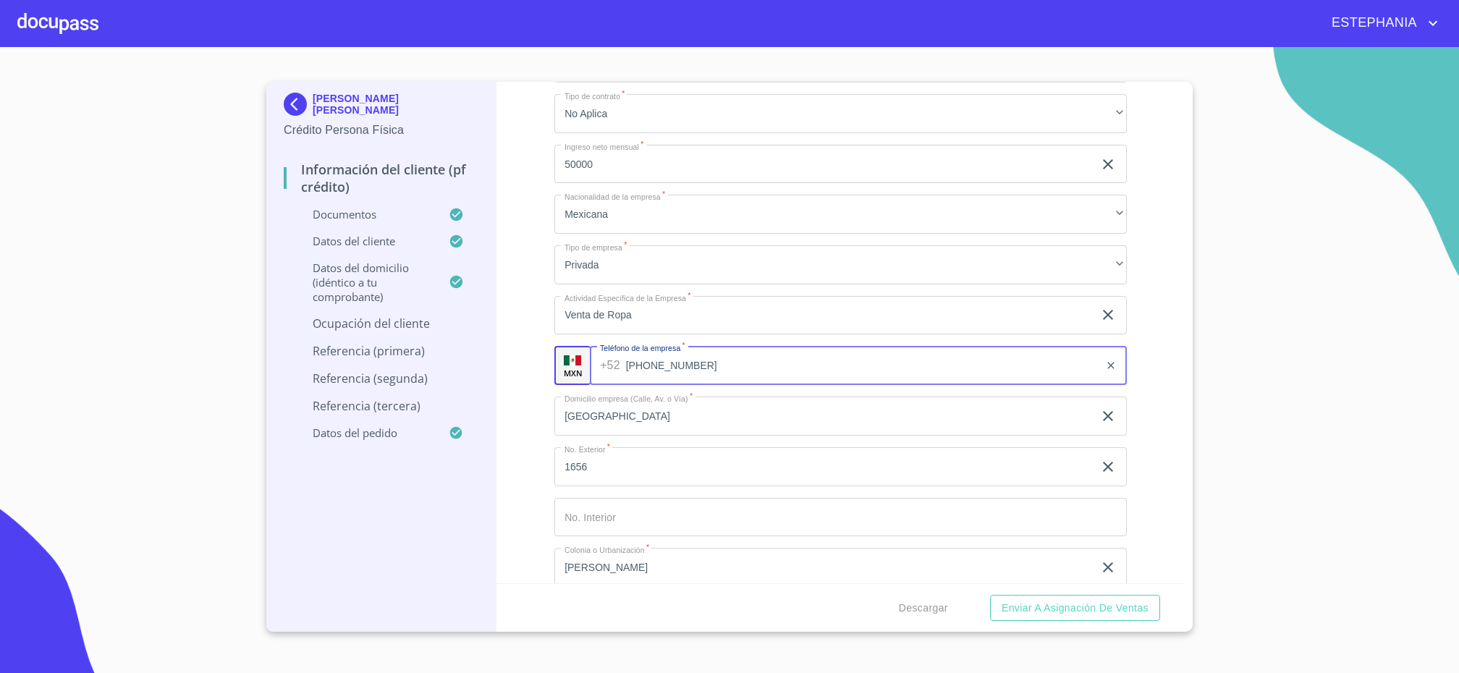
drag, startPoint x: 677, startPoint y: 369, endPoint x: 486, endPoint y: 353, distance: 191.0
click at [626, 353] on input "[PHONE_NUMBER]" at bounding box center [863, 365] width 474 height 39
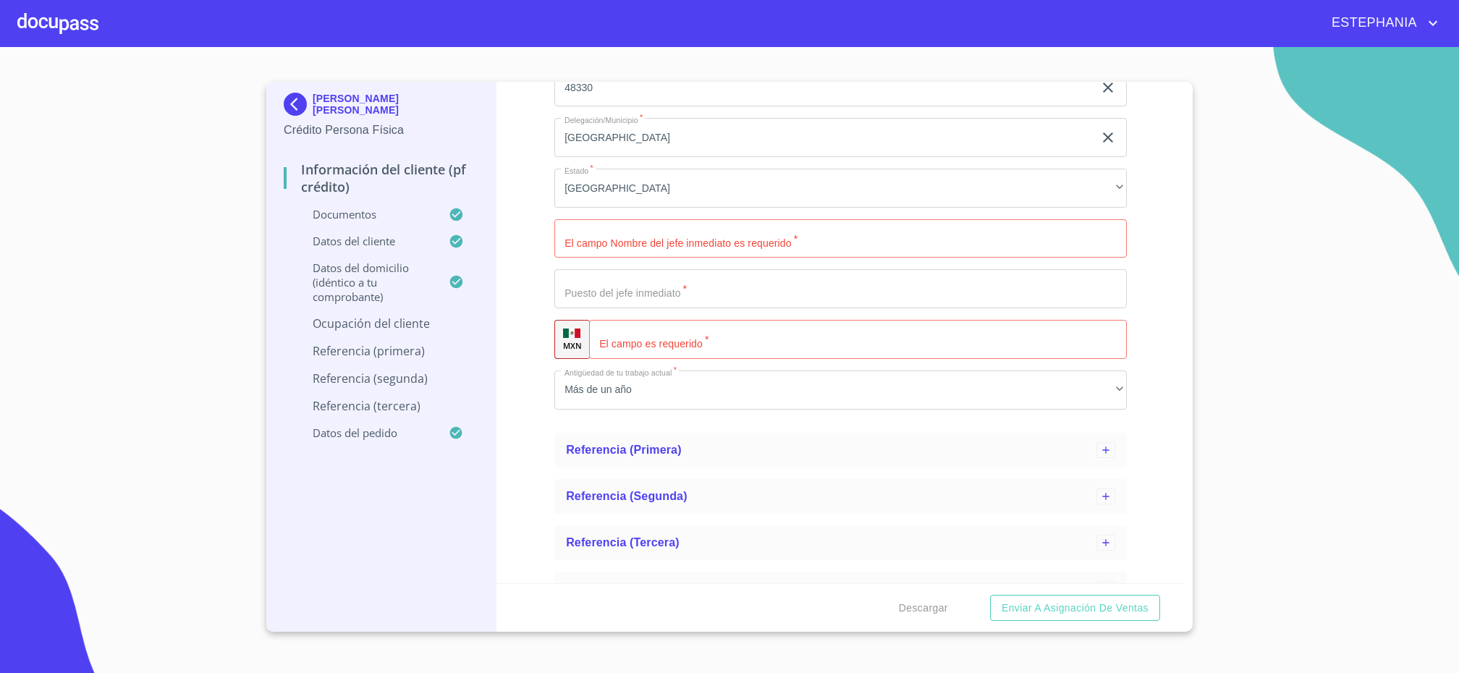
scroll to position [1094, 0]
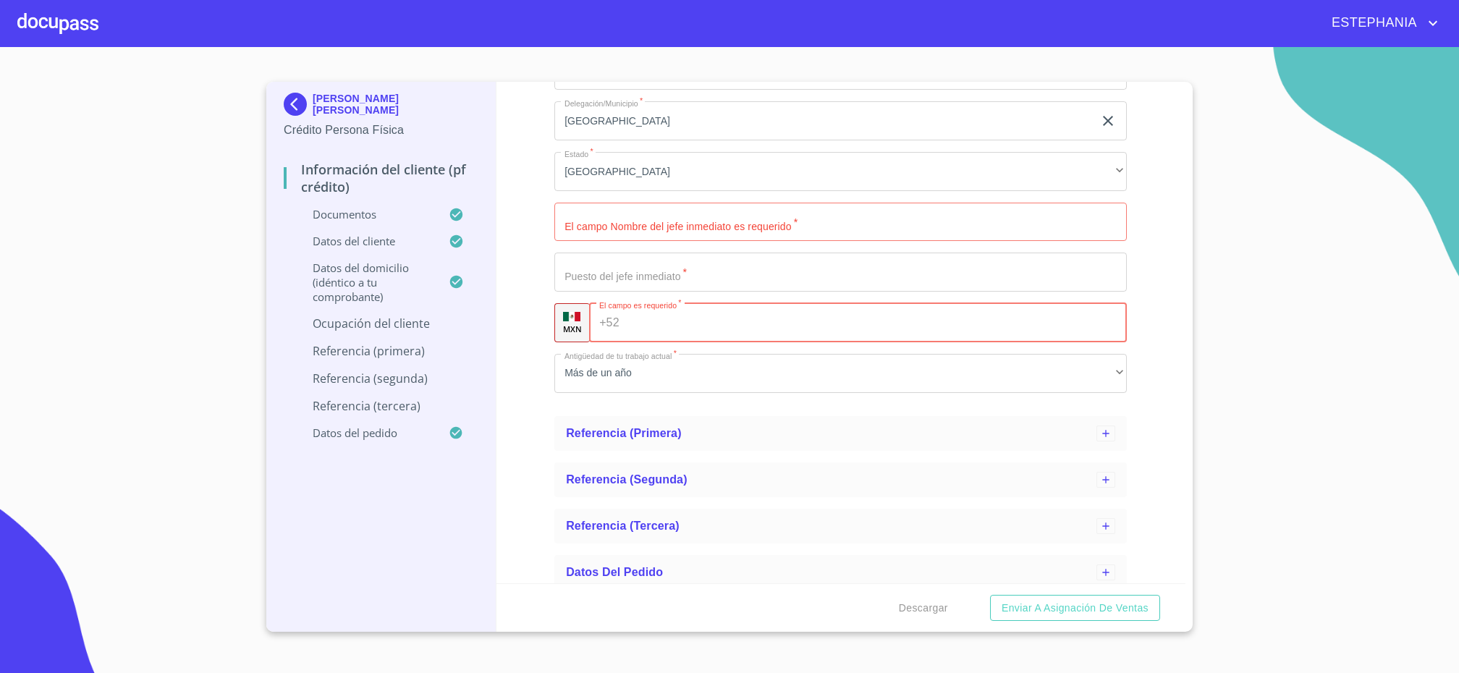
click at [670, 313] on input "Ocupación   *" at bounding box center [876, 322] width 502 height 39
paste input "[PHONE_NUMBER]"
type input "[PHONE_NUMBER]"
click at [533, 327] on div "Información del cliente (PF crédito) Documentos Datos del cliente Estado Civil …" at bounding box center [842, 333] width 690 height 502
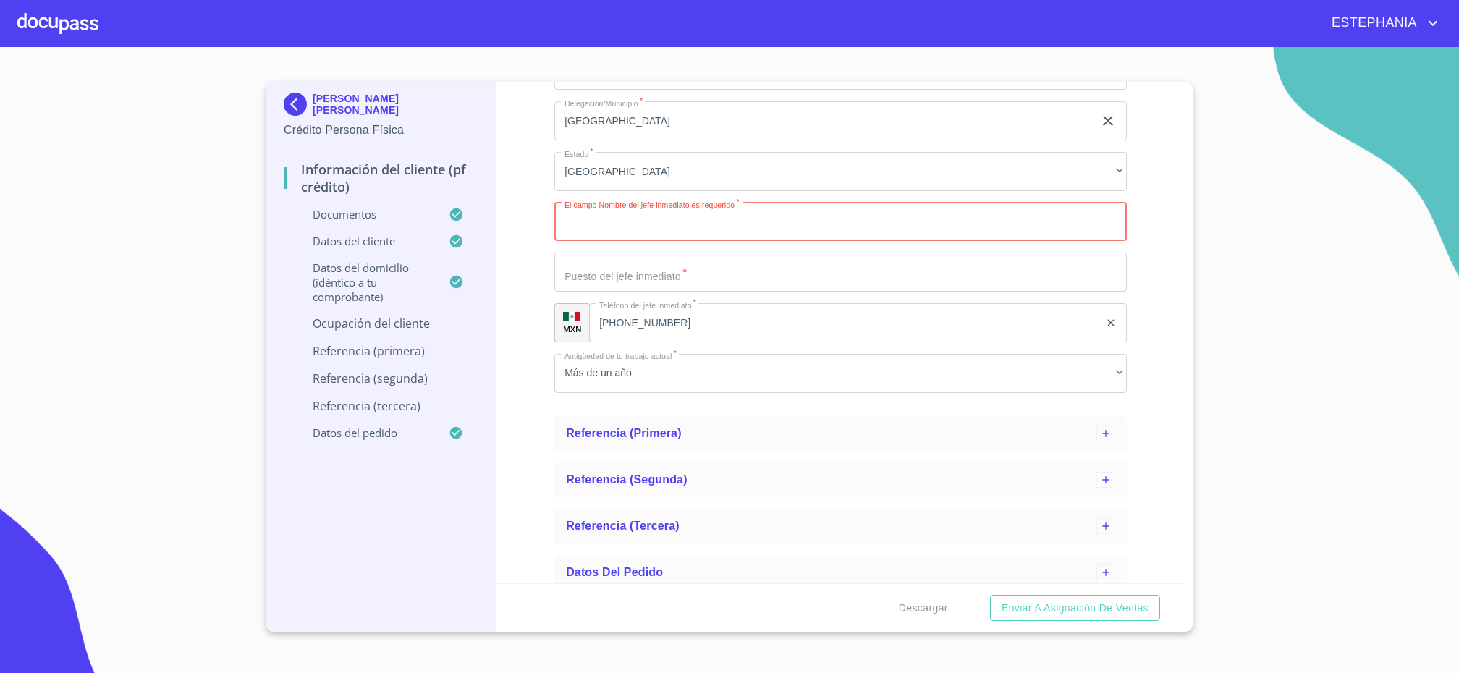
click at [649, 239] on input "Ocupación   *" at bounding box center [840, 222] width 573 height 39
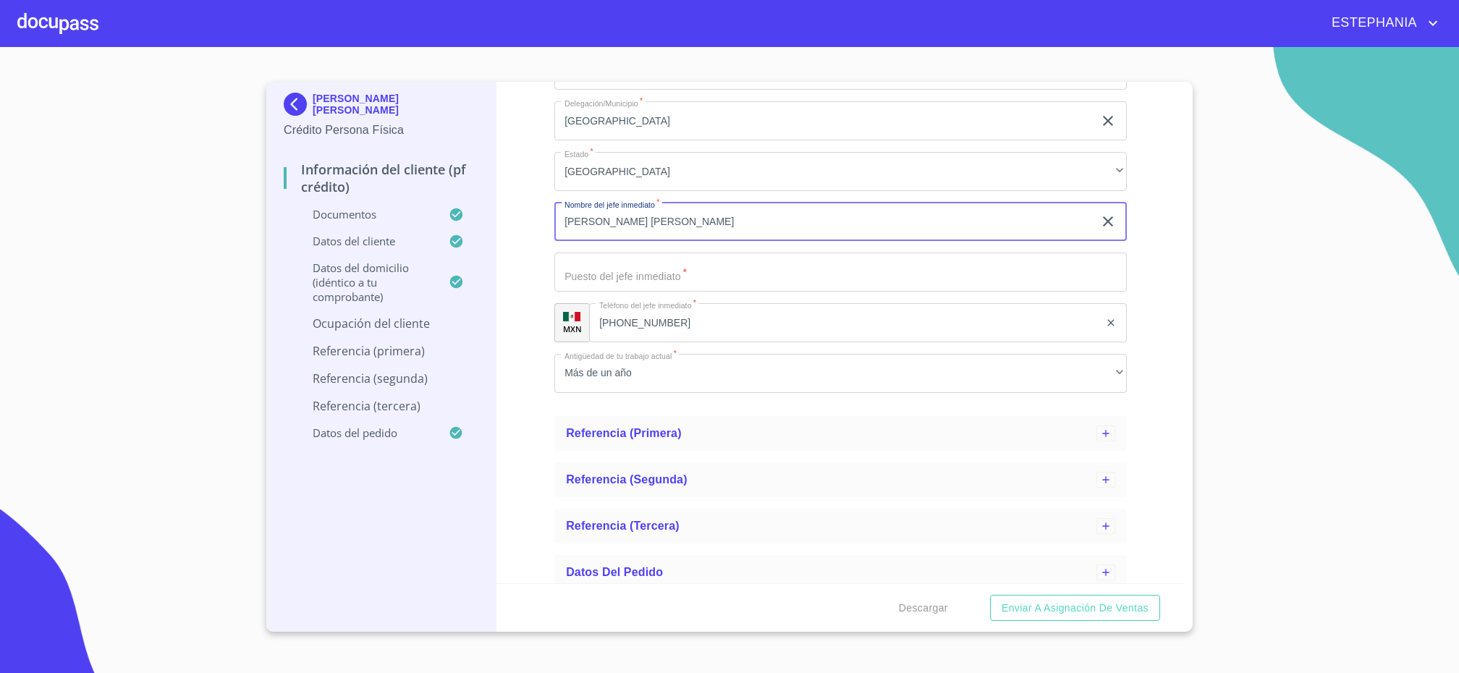
type input "[PERSON_NAME] [PERSON_NAME]"
click at [884, 286] on input "Ocupación   *" at bounding box center [840, 272] width 573 height 39
type input "DUEÑA"
click at [557, 313] on div "MXN" at bounding box center [571, 322] width 35 height 39
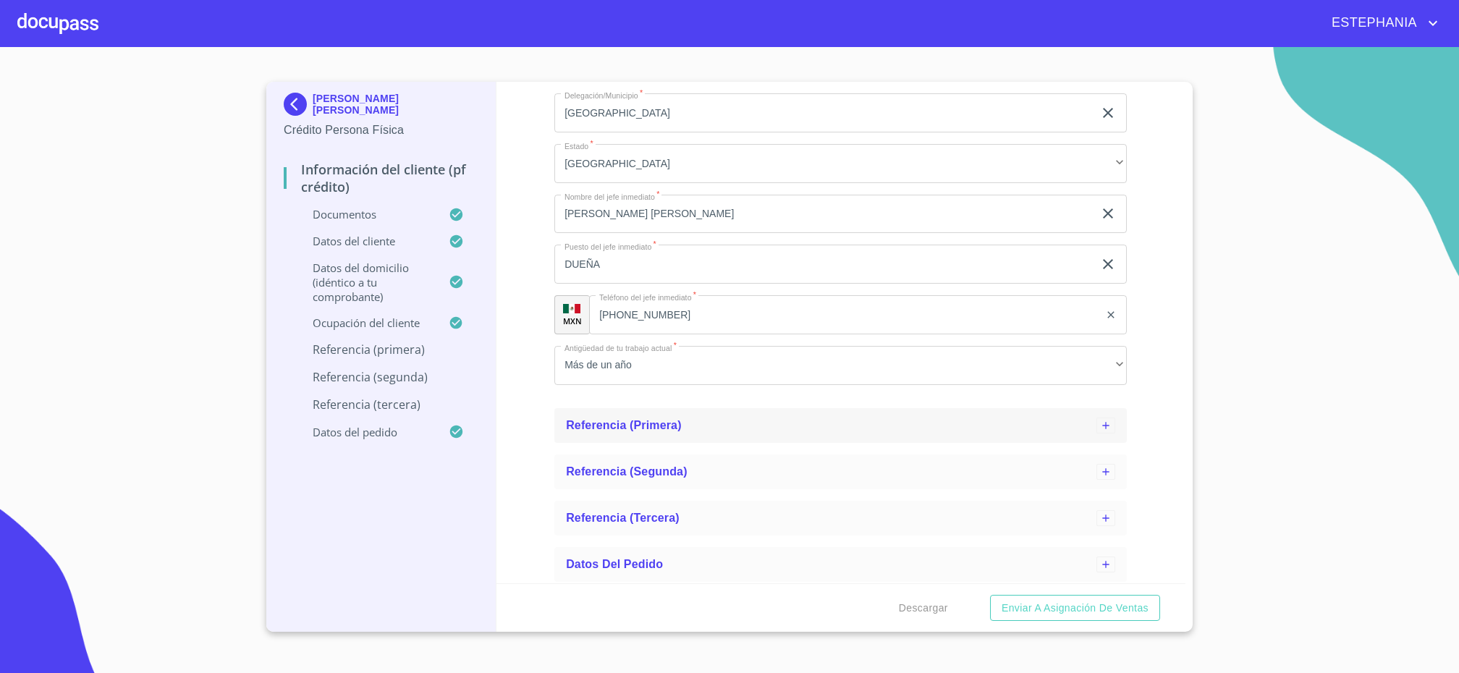
scroll to position [1107, 0]
click at [403, 330] on p "Ocupación del Cliente" at bounding box center [366, 323] width 165 height 14
click at [409, 279] on p "Datos del domicilio (idéntico a tu comprobante)" at bounding box center [366, 282] width 165 height 43
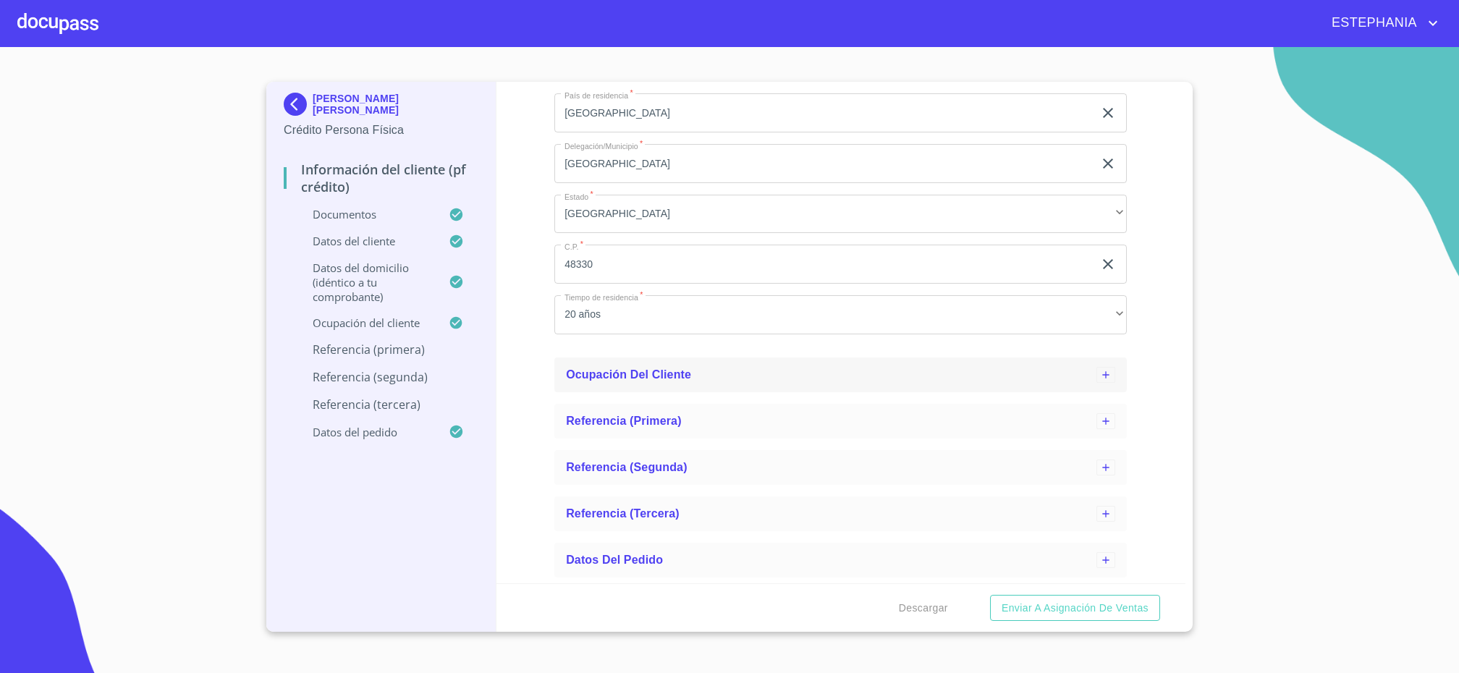
scroll to position [602, 0]
click at [370, 353] on p "Referencia (primera)" at bounding box center [381, 350] width 195 height 16
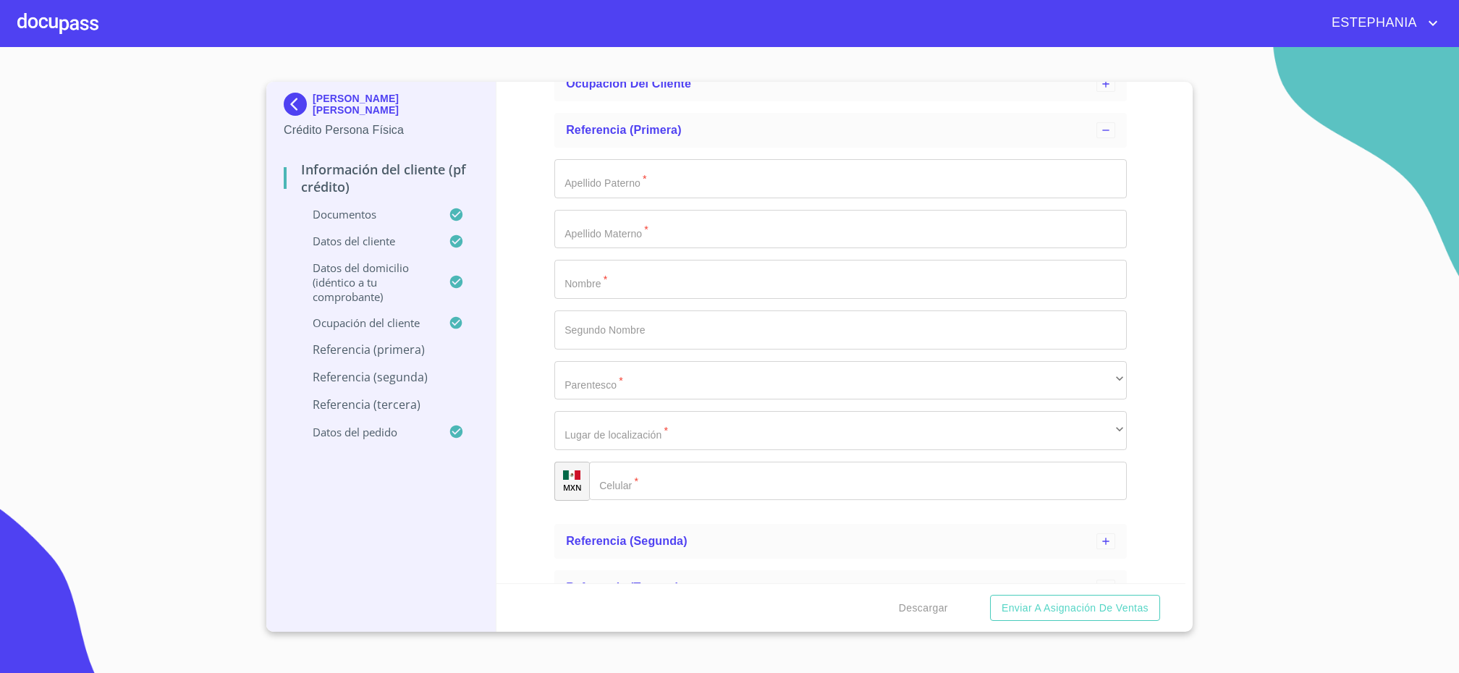
scroll to position [274, 0]
click at [693, 192] on input "Apellido Paterno   *" at bounding box center [840, 181] width 573 height 39
type input "L"
type input "MEDINA"
type input "[PERSON_NAME]"
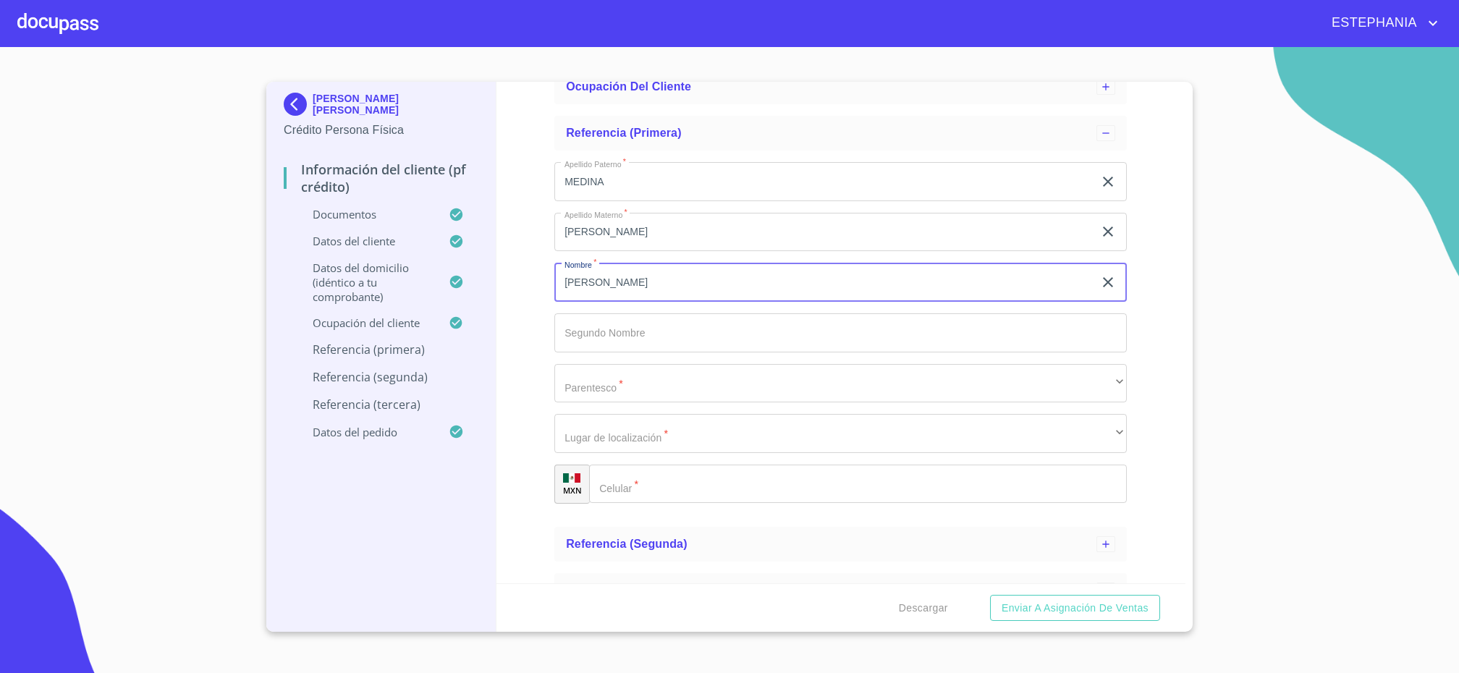
type input "[PERSON_NAME]"
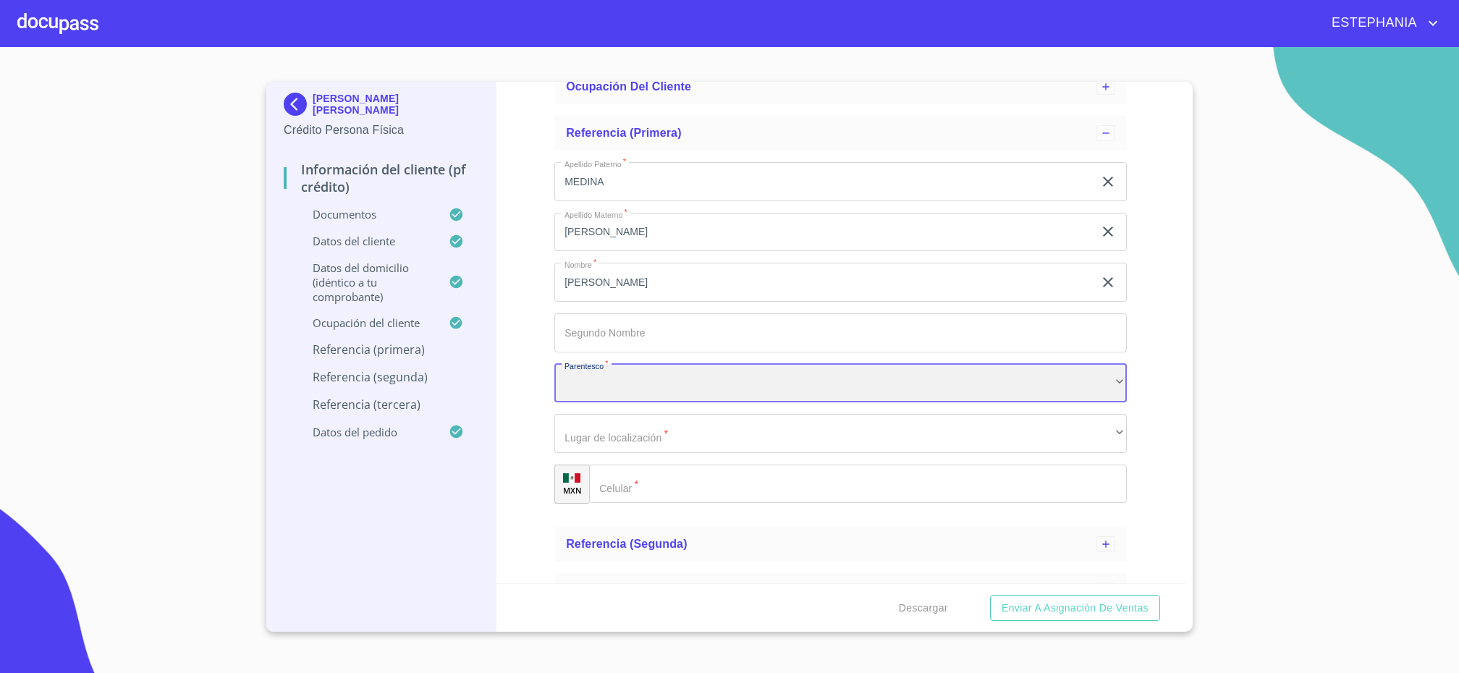
click at [945, 377] on div "​" at bounding box center [840, 383] width 573 height 39
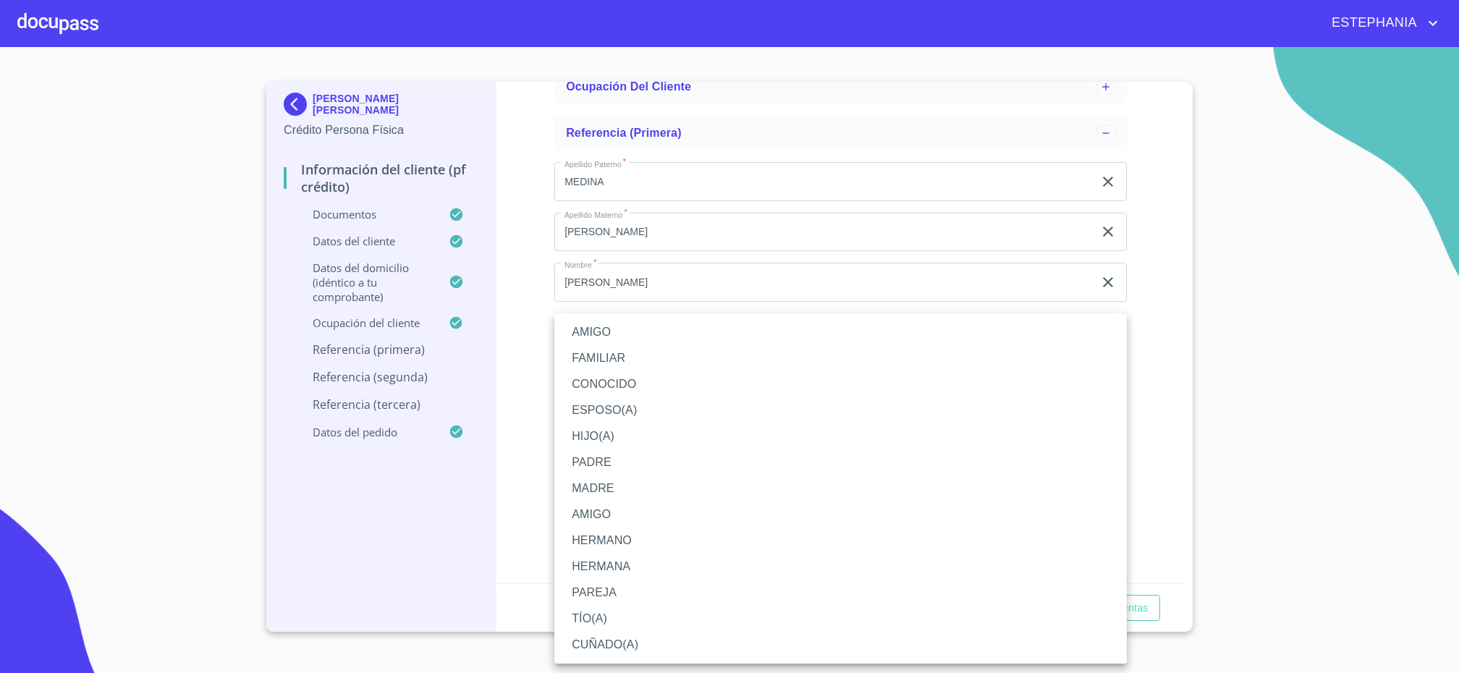
click at [605, 502] on li "PAREJA" at bounding box center [840, 593] width 573 height 26
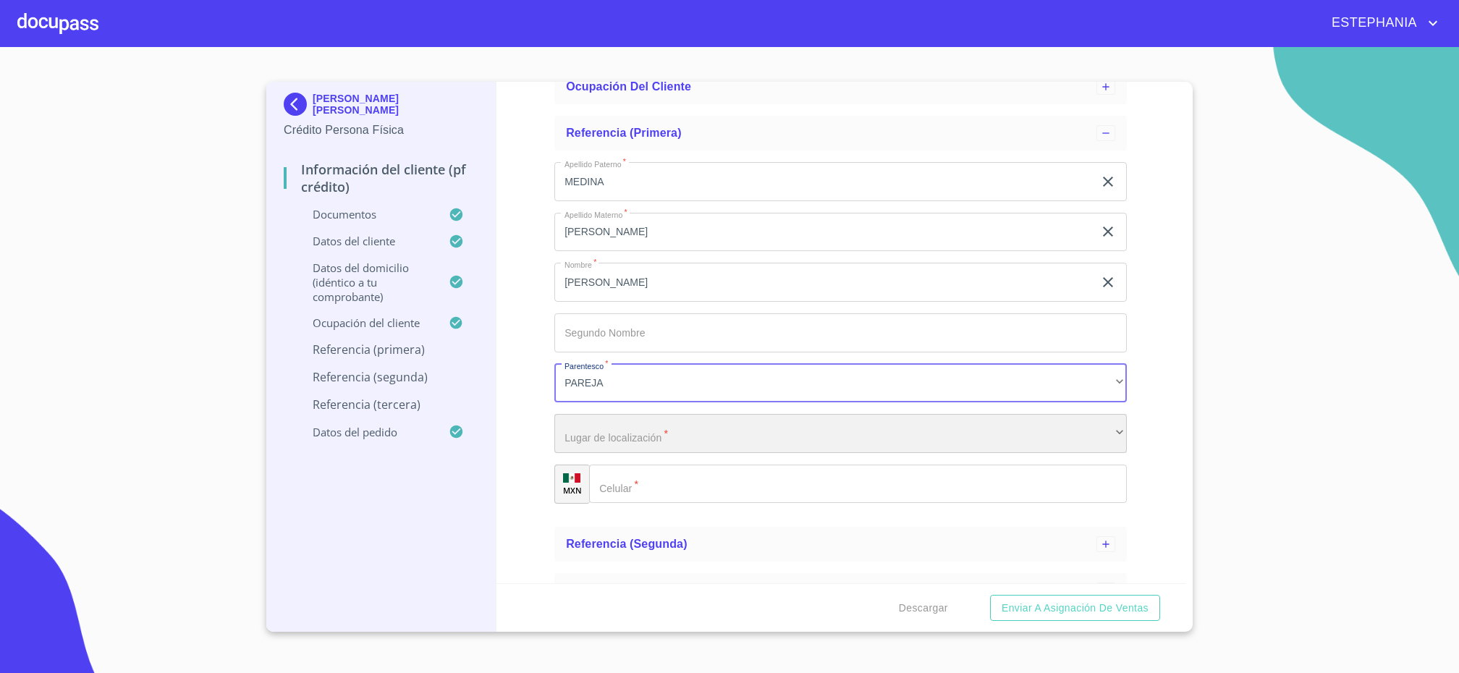
click at [648, 434] on div "​" at bounding box center [840, 433] width 573 height 39
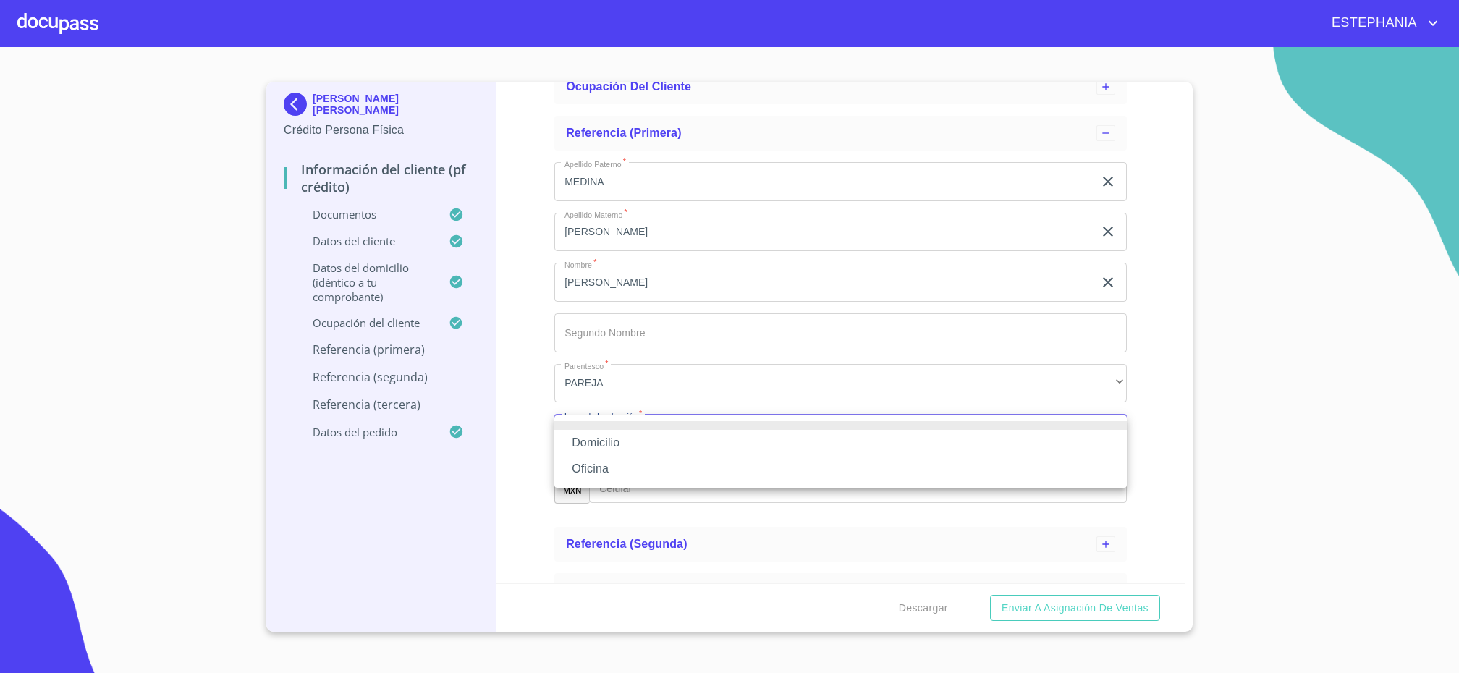
click at [586, 447] on li "Domicilio" at bounding box center [840, 443] width 573 height 26
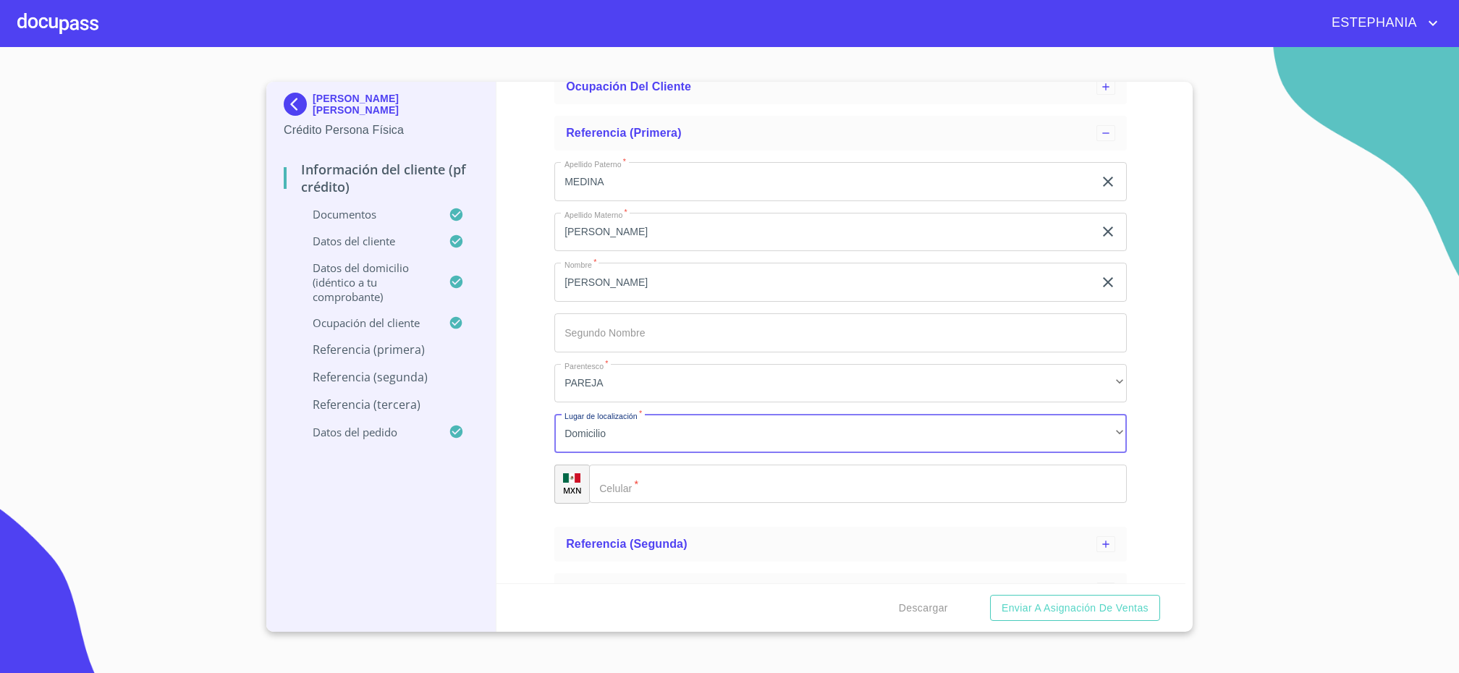
click at [649, 482] on input "Apellido Paterno   *" at bounding box center [858, 484] width 538 height 39
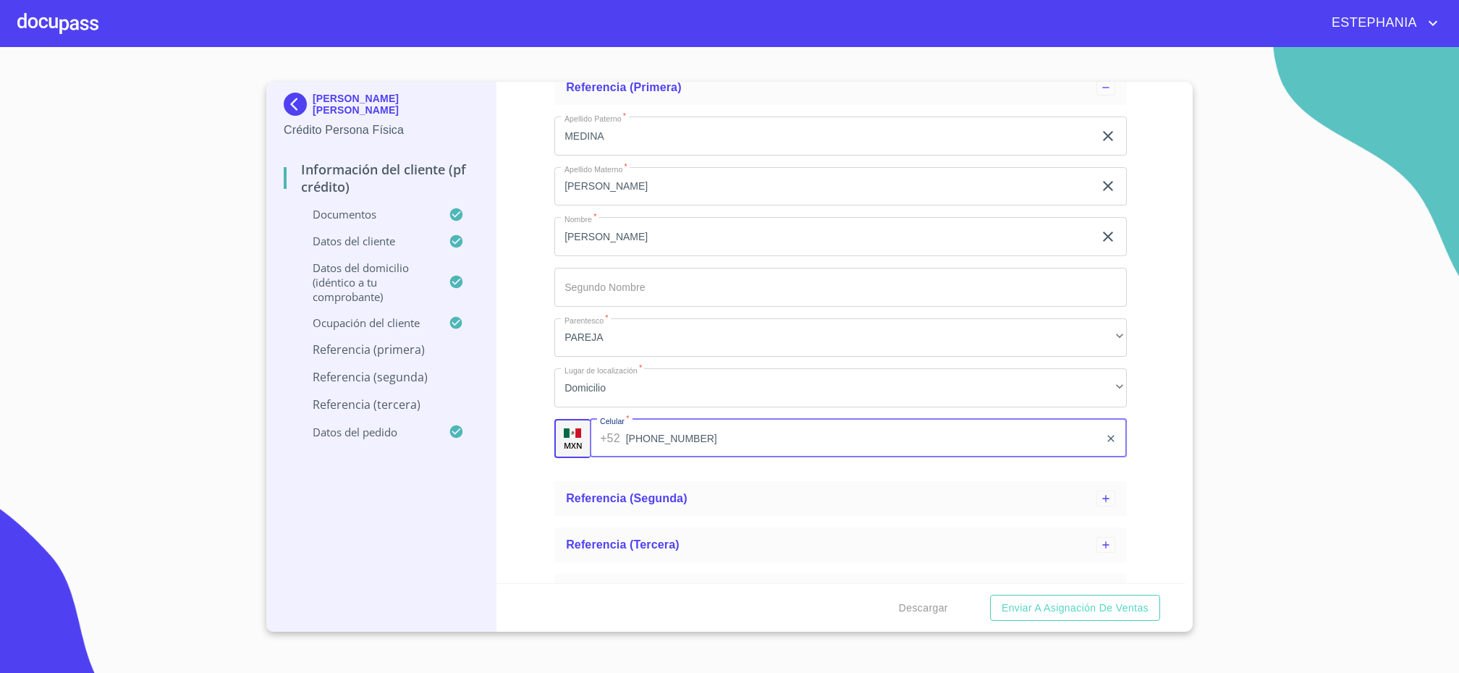
scroll to position [350, 0]
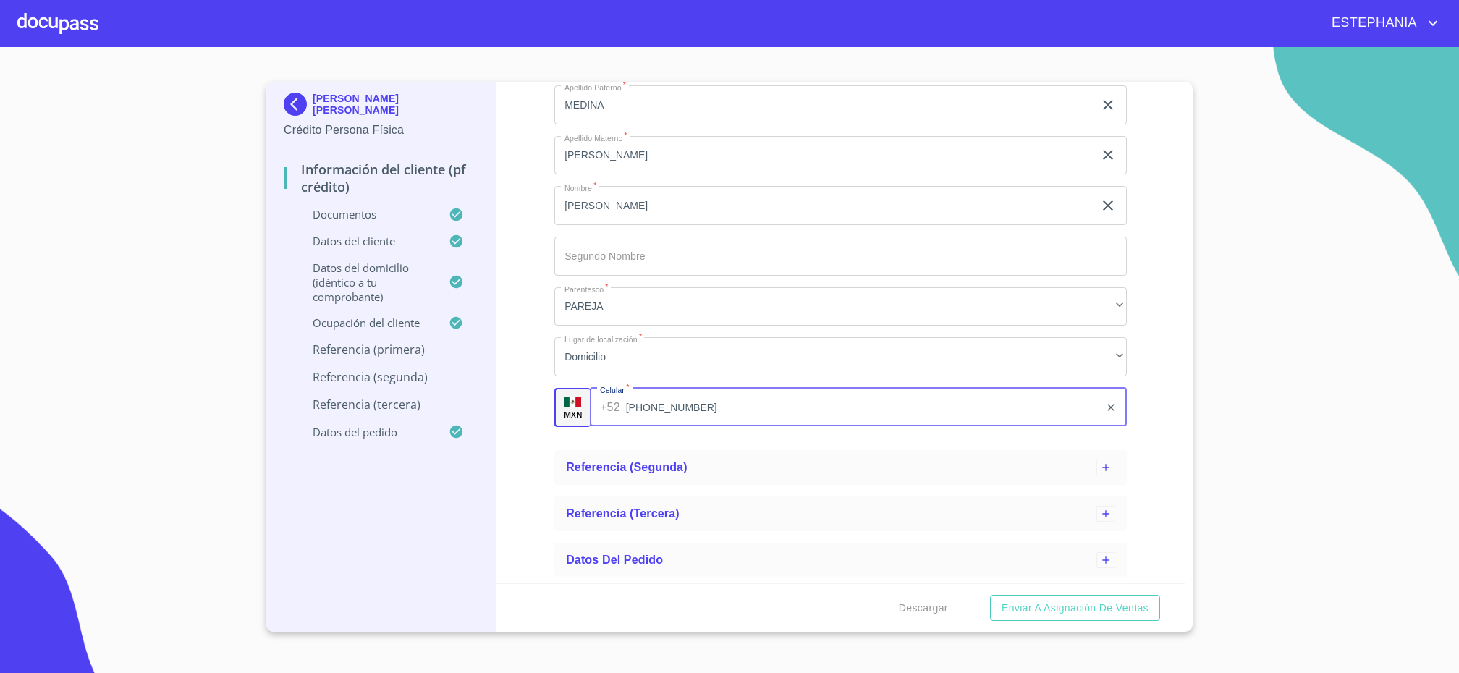
type input "[PHONE_NUMBER]"
click at [533, 430] on div "Información del cliente (PF crédito) Documentos Datos del cliente Estado Civil …" at bounding box center [842, 333] width 690 height 502
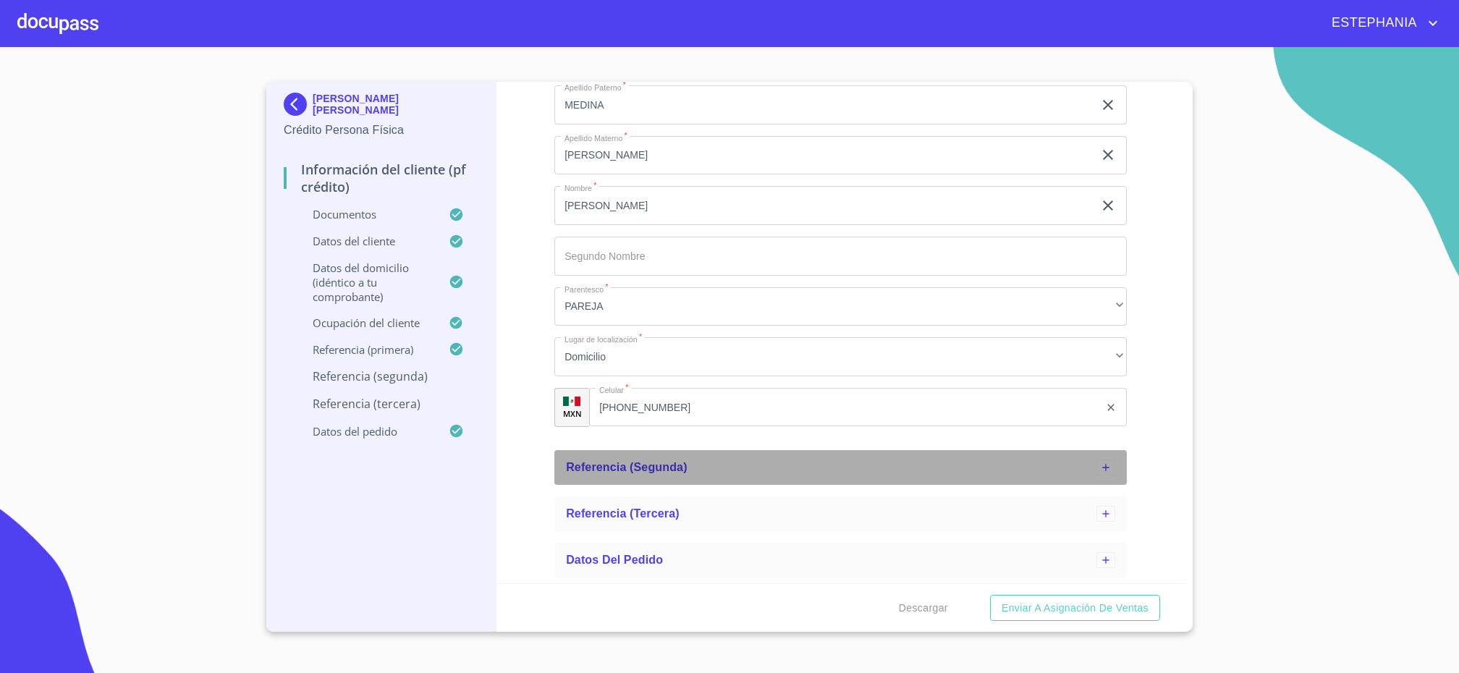
click at [864, 473] on div "Referencia (segunda)" at bounding box center [831, 467] width 531 height 17
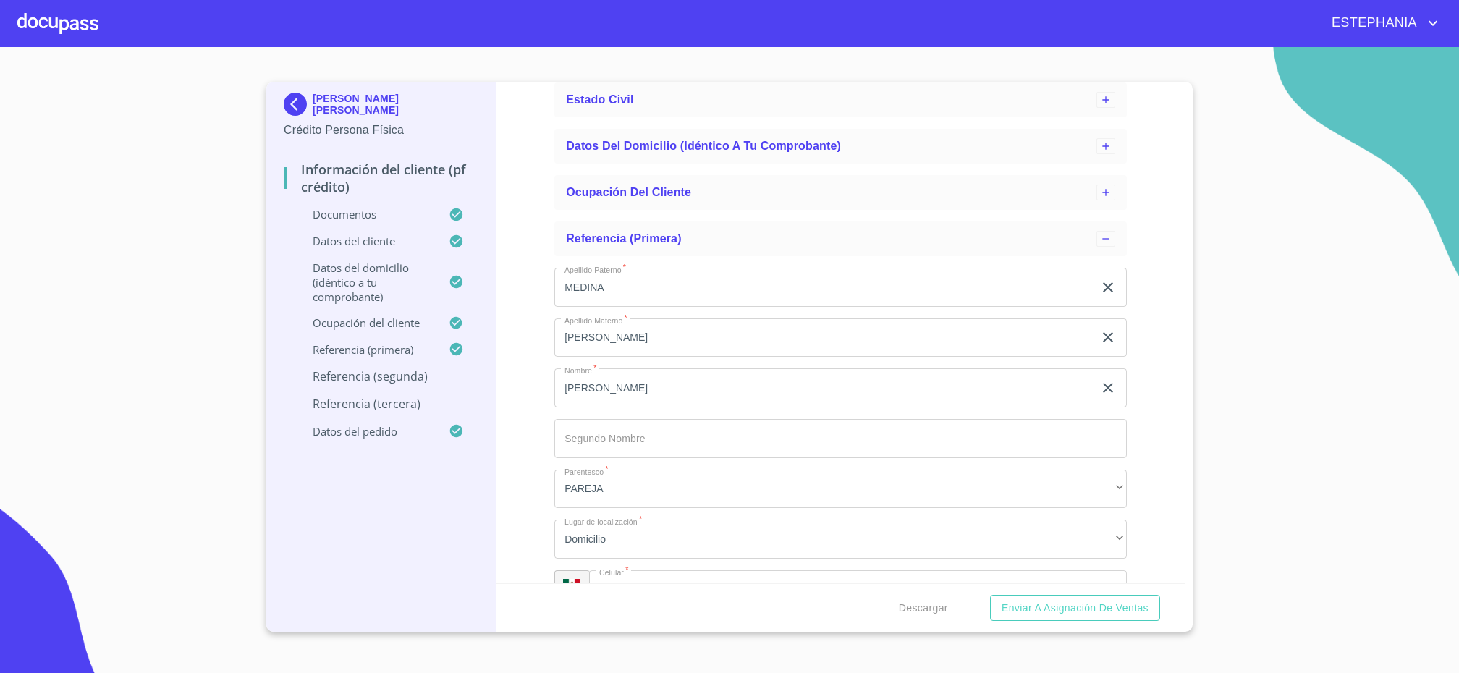
scroll to position [77, 0]
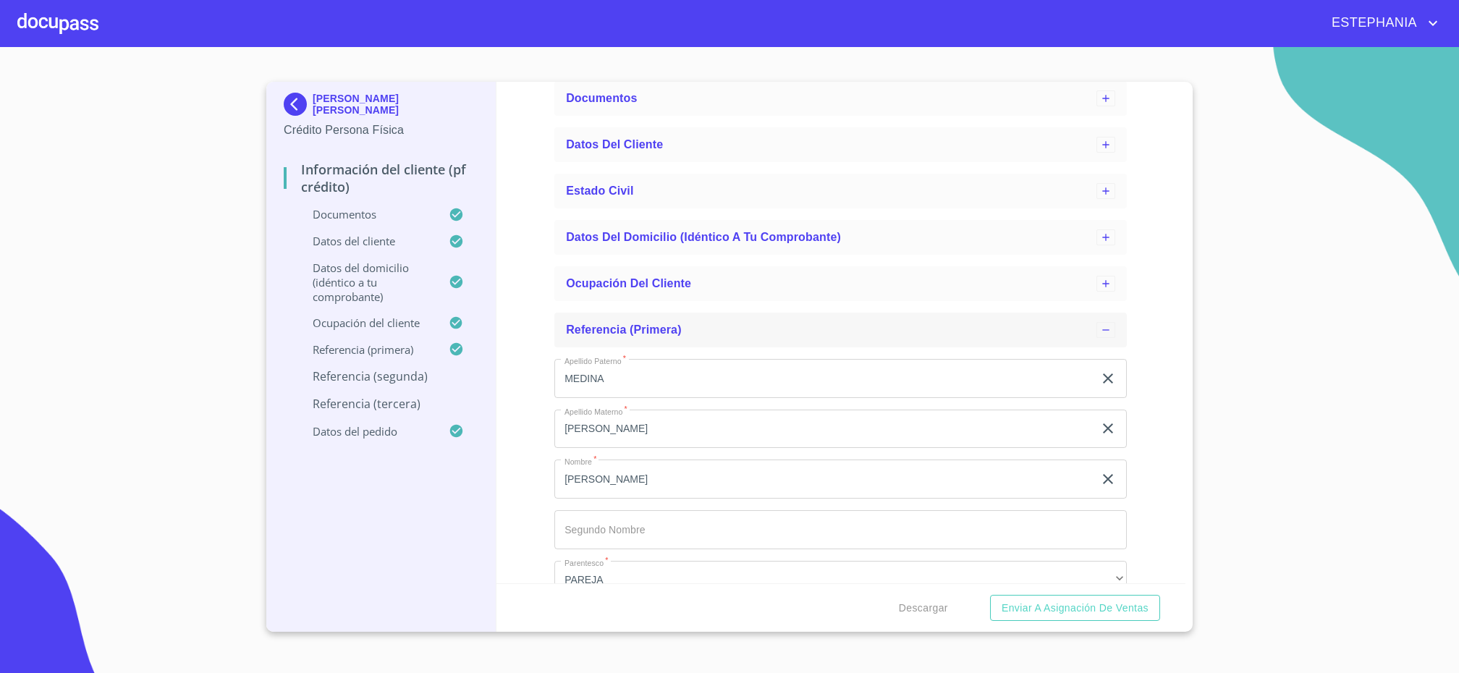
click at [870, 327] on div "Referencia (primera)" at bounding box center [831, 329] width 531 height 17
click at [744, 426] on input "Apellido Paterno   *" at bounding box center [840, 424] width 573 height 39
type input "[PERSON_NAME]"
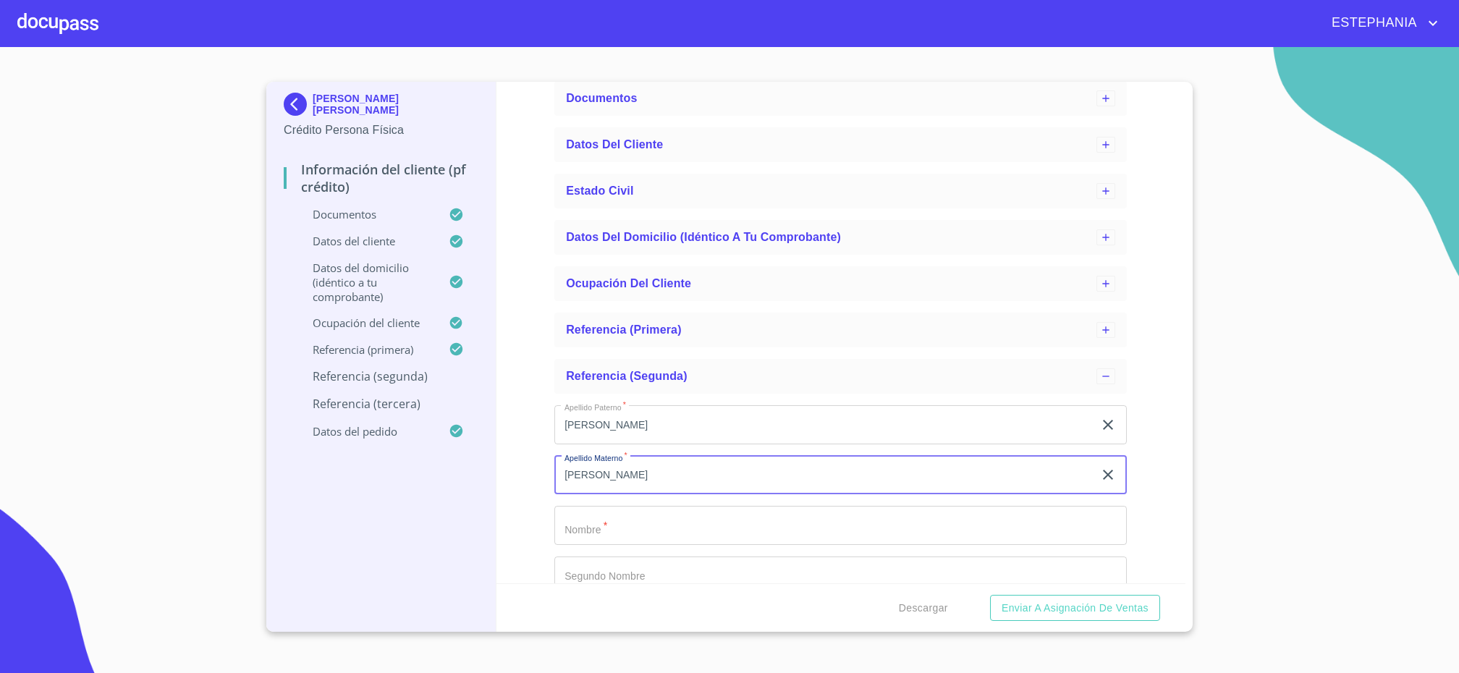
type input "[PERSON_NAME]"
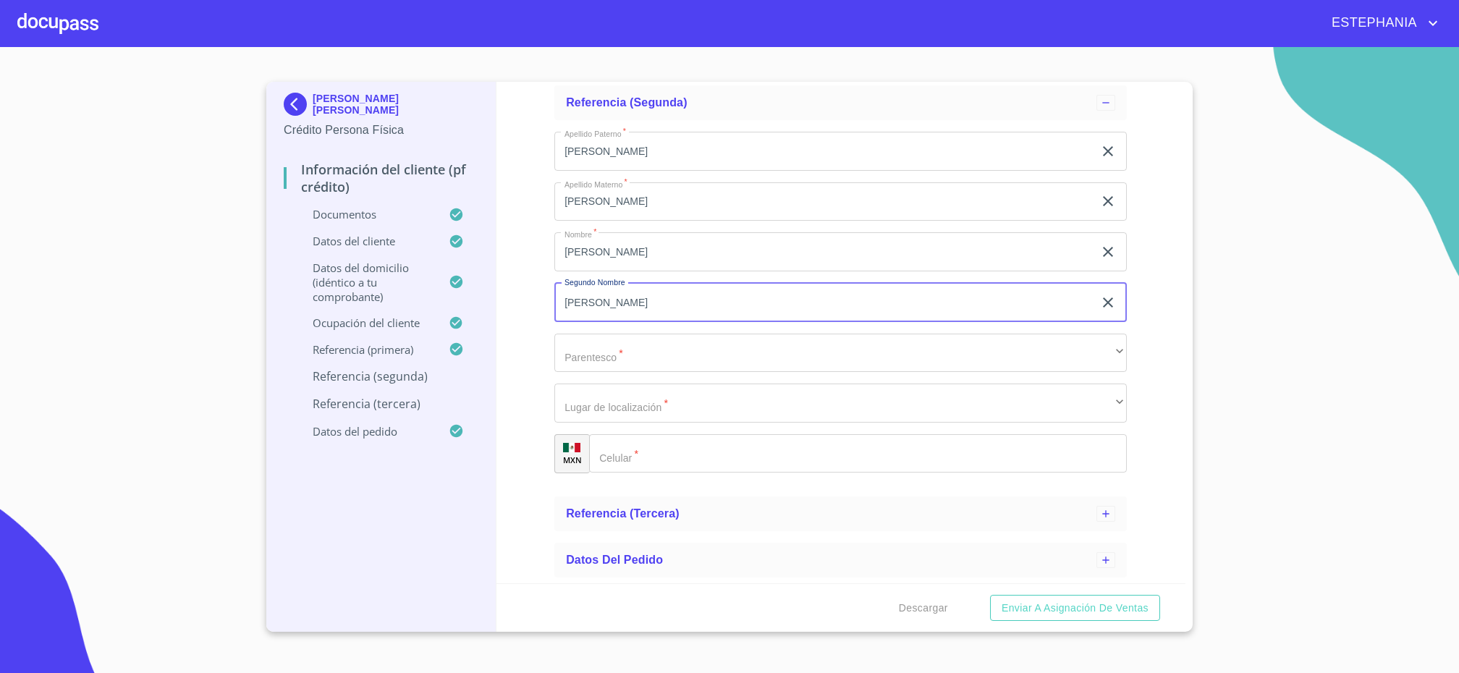
type input "[PERSON_NAME]"
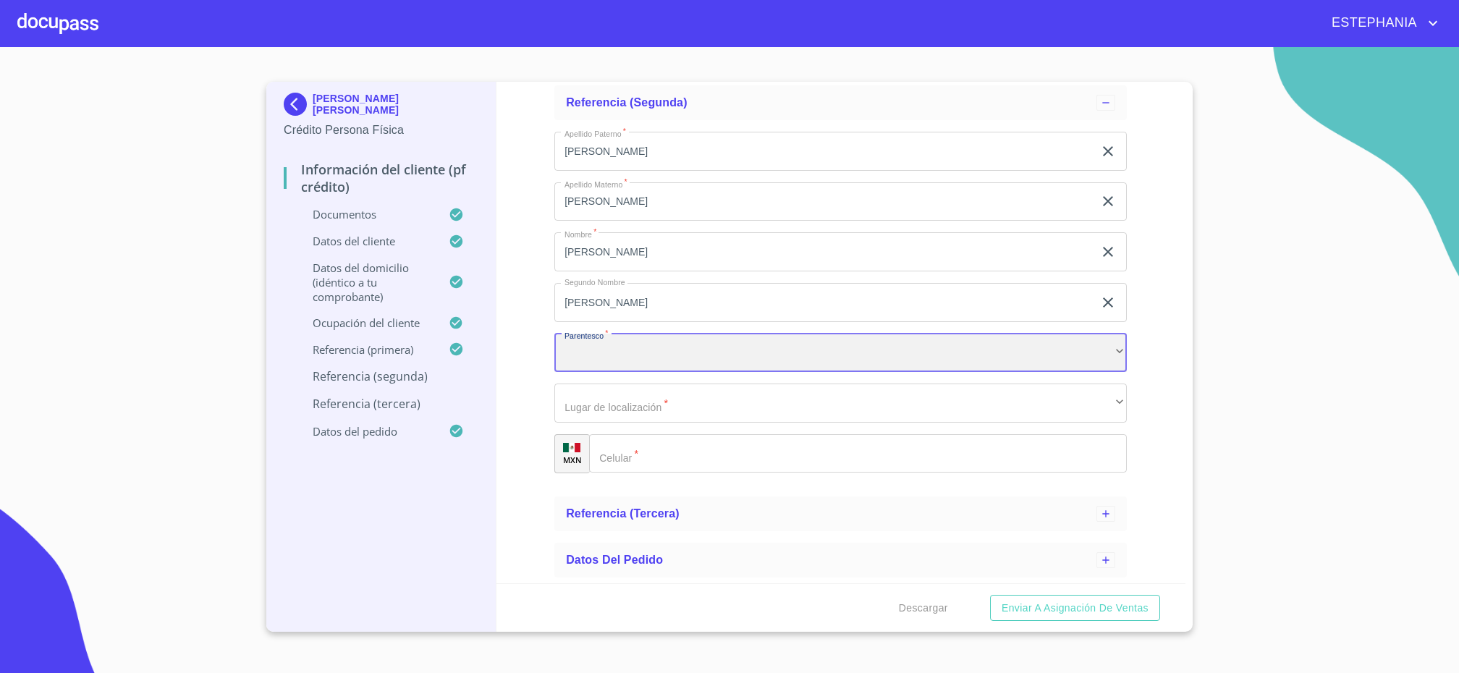
click at [633, 364] on div "​" at bounding box center [840, 353] width 573 height 39
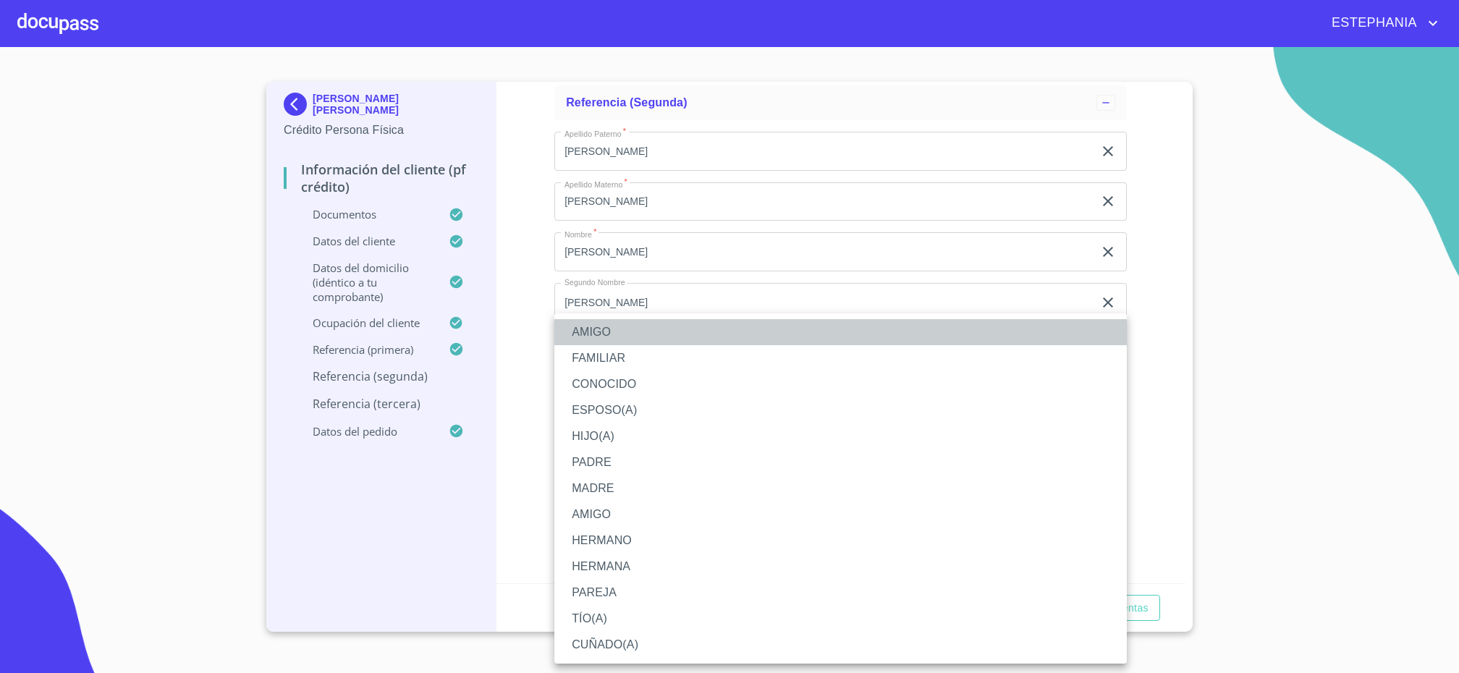
click at [620, 335] on li "AMIGO" at bounding box center [840, 332] width 573 height 26
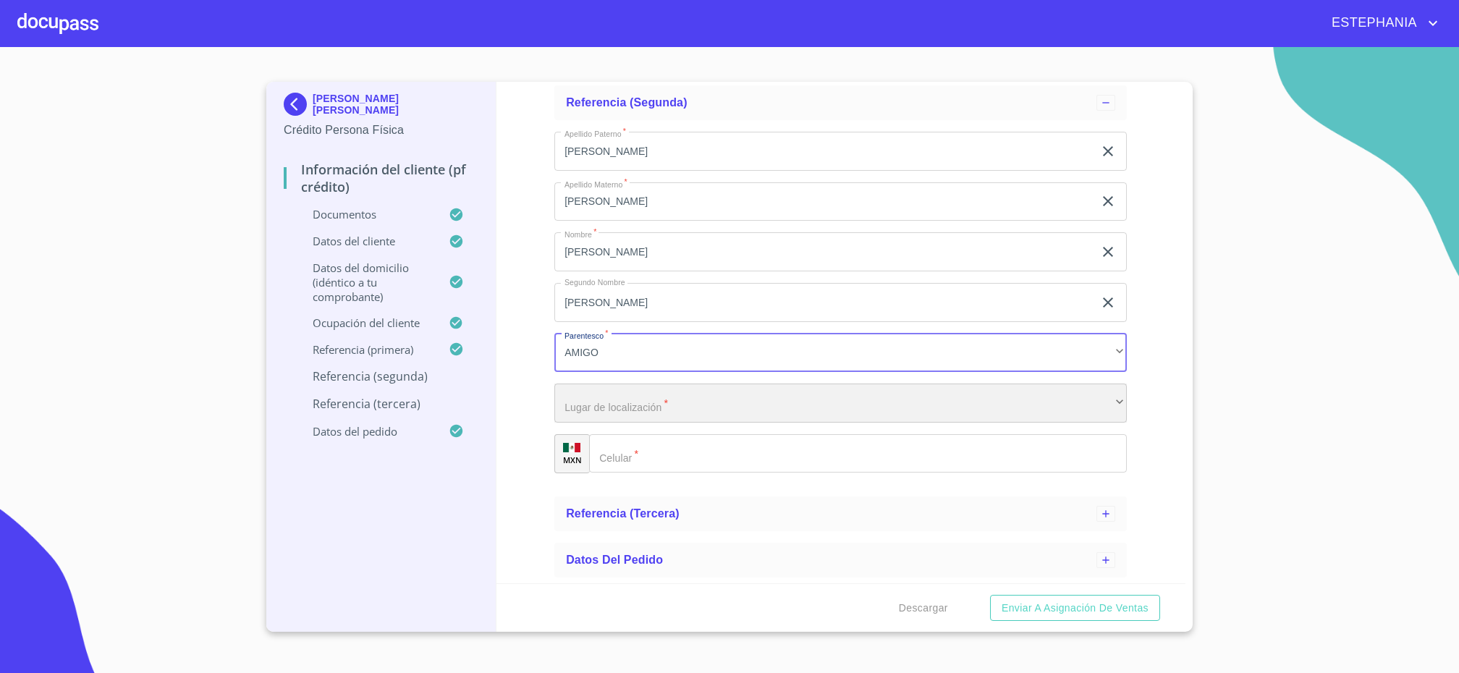
click at [669, 406] on div "​" at bounding box center [840, 403] width 573 height 39
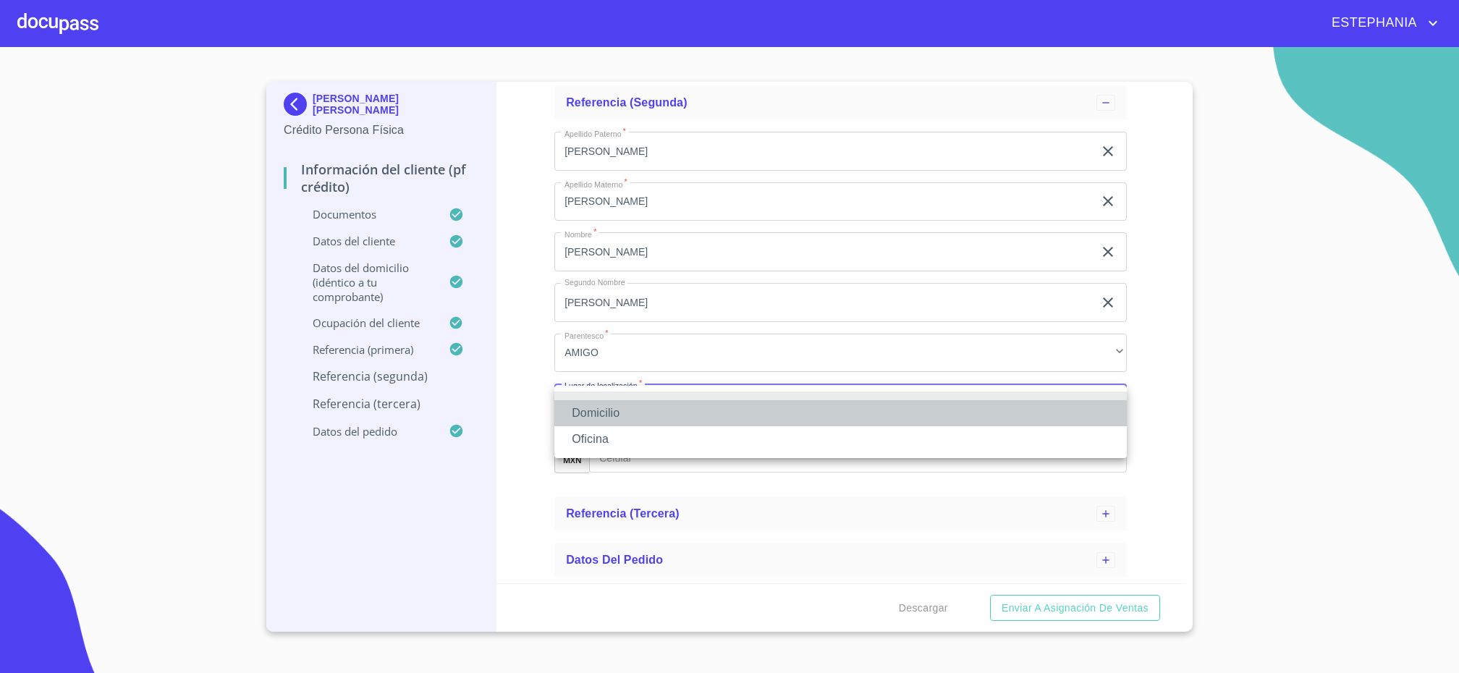
click at [615, 410] on li "Domicilio" at bounding box center [840, 413] width 573 height 26
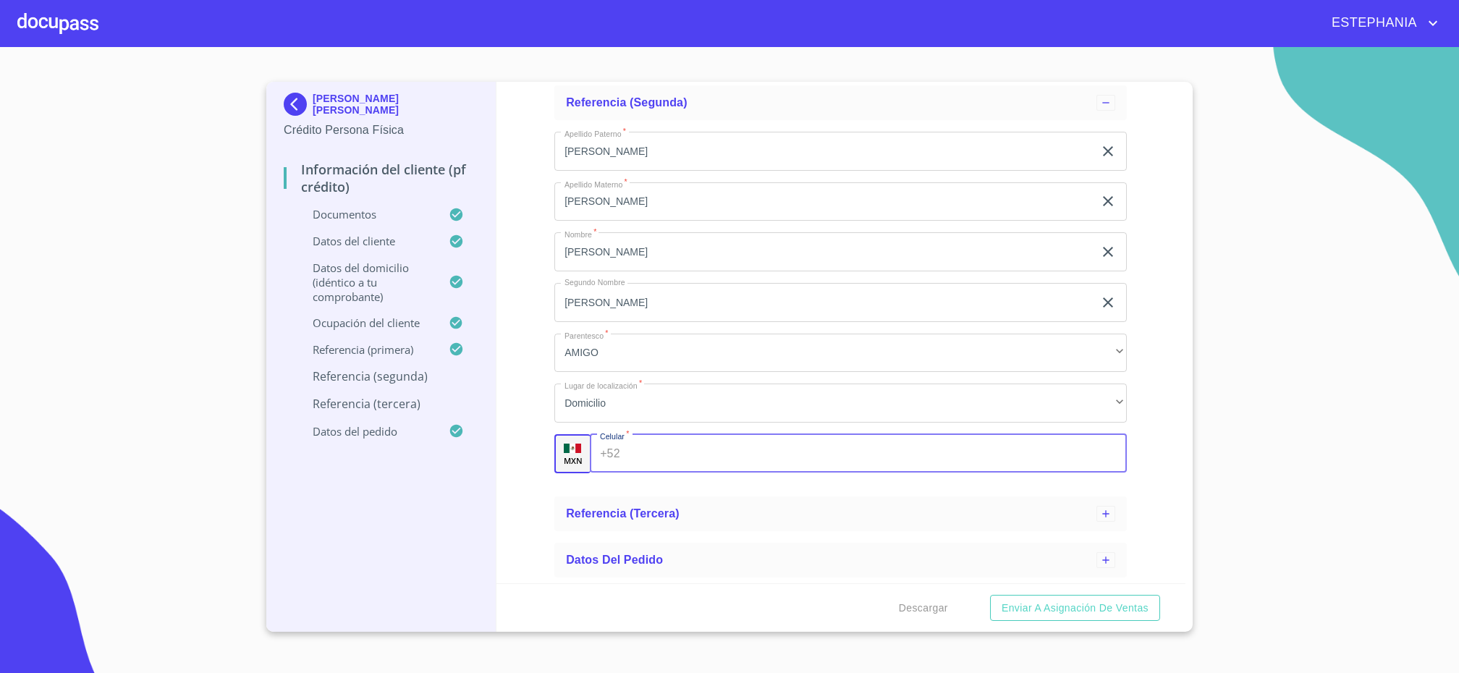
click at [654, 456] on input "Apellido Paterno   *" at bounding box center [877, 453] width 502 height 39
type input "[PHONE_NUMBER]"
click at [528, 494] on div "Información del cliente (PF crédito) Documentos Datos del cliente Estado Civil …" at bounding box center [842, 333] width 690 height 502
click at [651, 502] on span "Referencia (tercera)" at bounding box center [623, 513] width 114 height 12
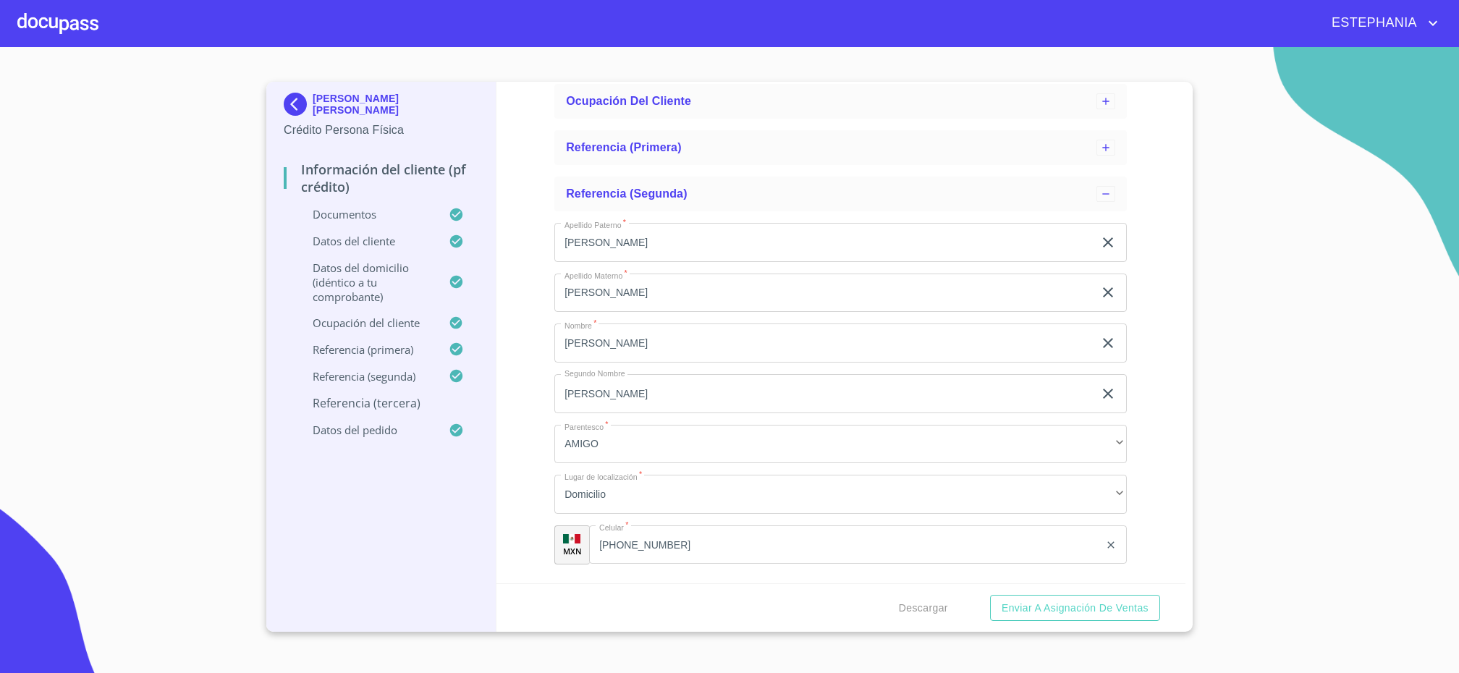
click at [408, 421] on div "Referencia (tercera)" at bounding box center [381, 409] width 195 height 28
click at [410, 408] on p "Referencia (tercera)" at bounding box center [381, 403] width 195 height 16
click at [400, 371] on p "Referencia (segunda)" at bounding box center [366, 376] width 165 height 14
click at [392, 400] on p "Referencia (tercera)" at bounding box center [381, 403] width 195 height 16
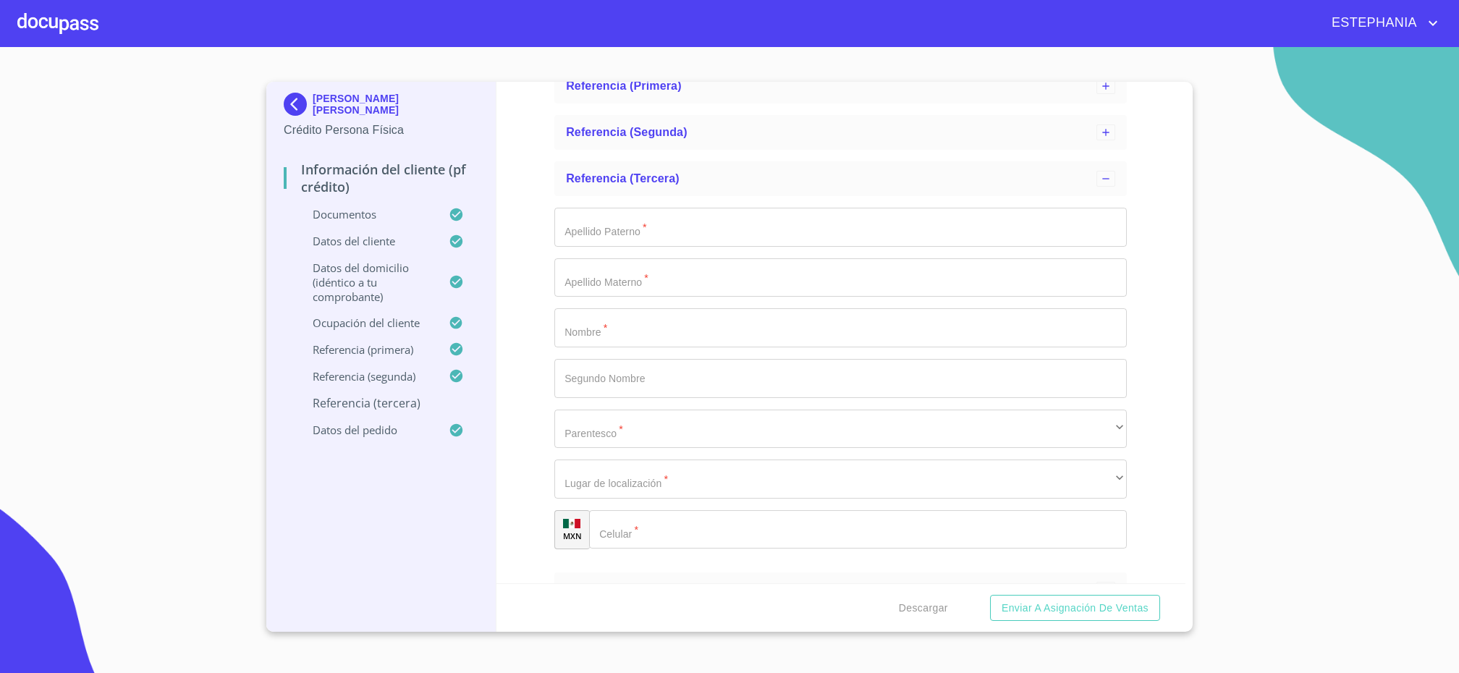
scroll to position [350, 0]
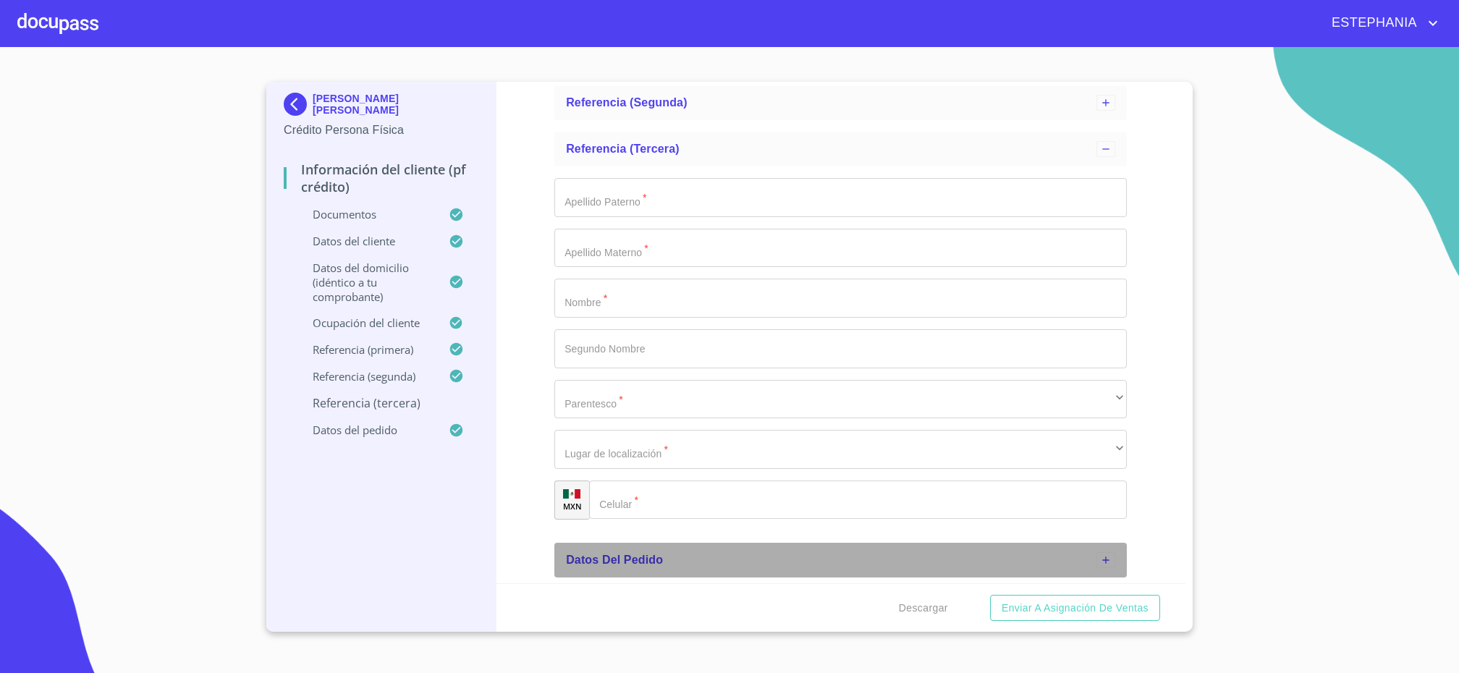
click at [607, 502] on div "Datos del pedido" at bounding box center [840, 560] width 573 height 35
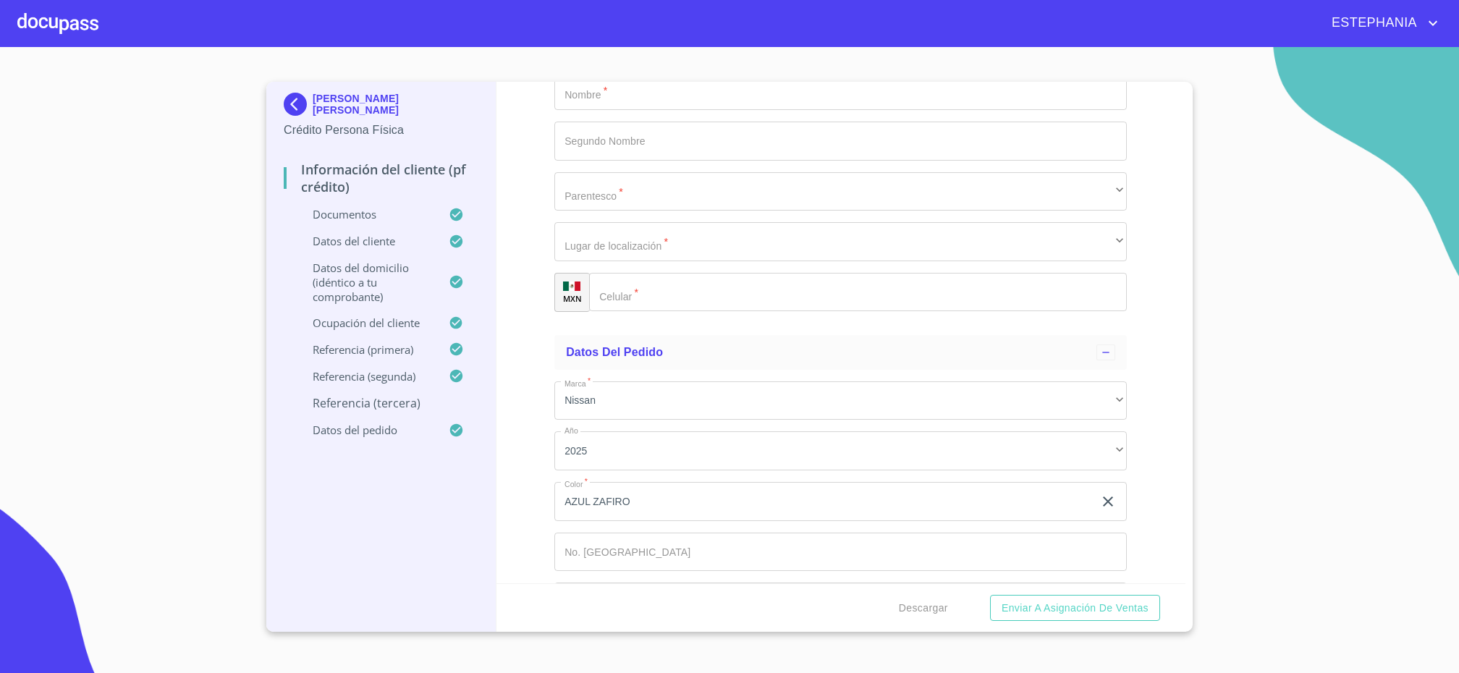
scroll to position [614, 0]
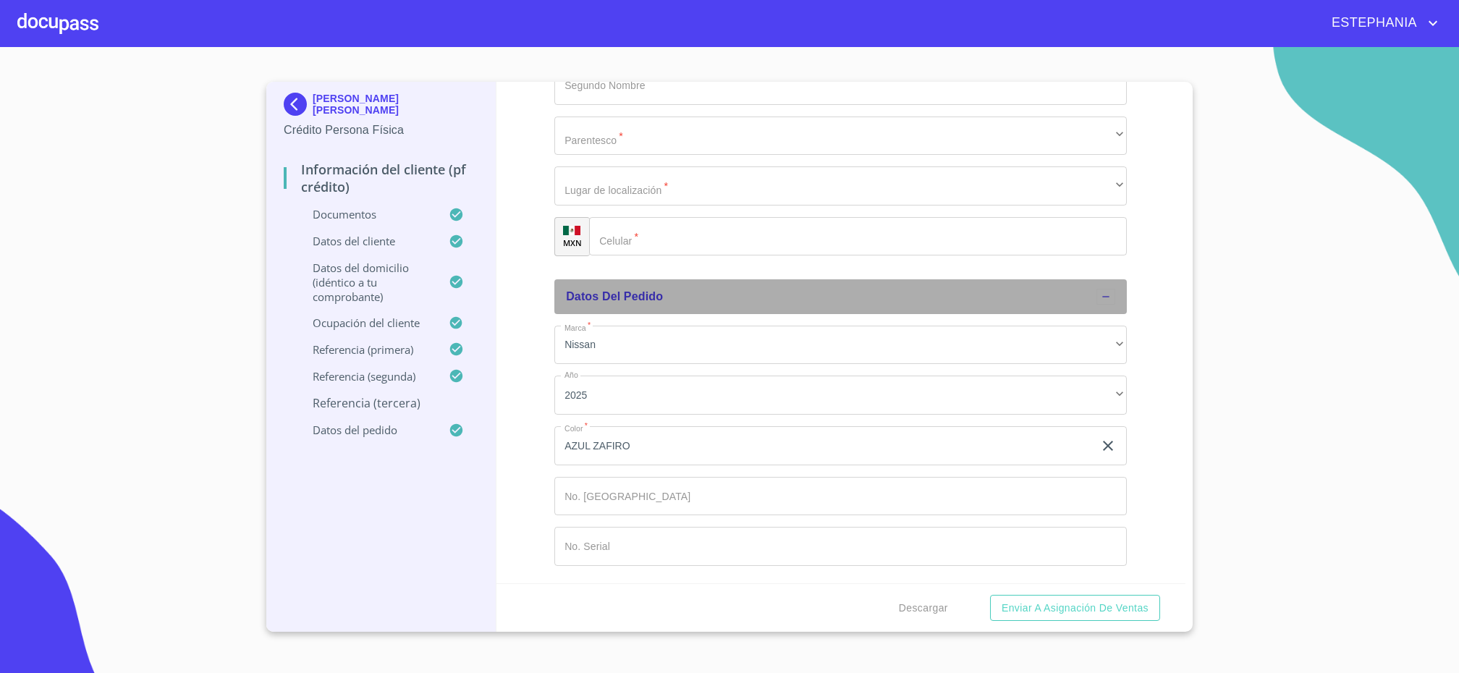
click at [1017, 299] on div "Datos del pedido" at bounding box center [831, 296] width 531 height 17
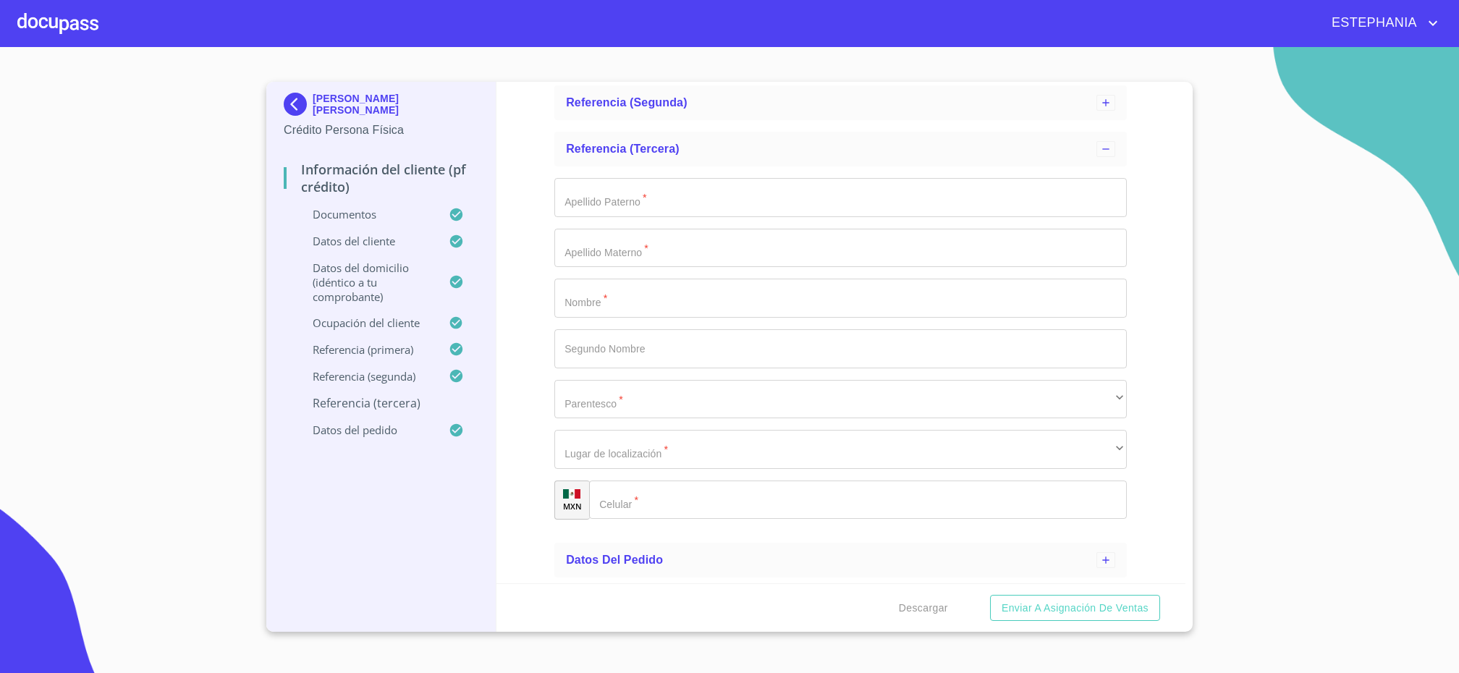
scroll to position [350, 0]
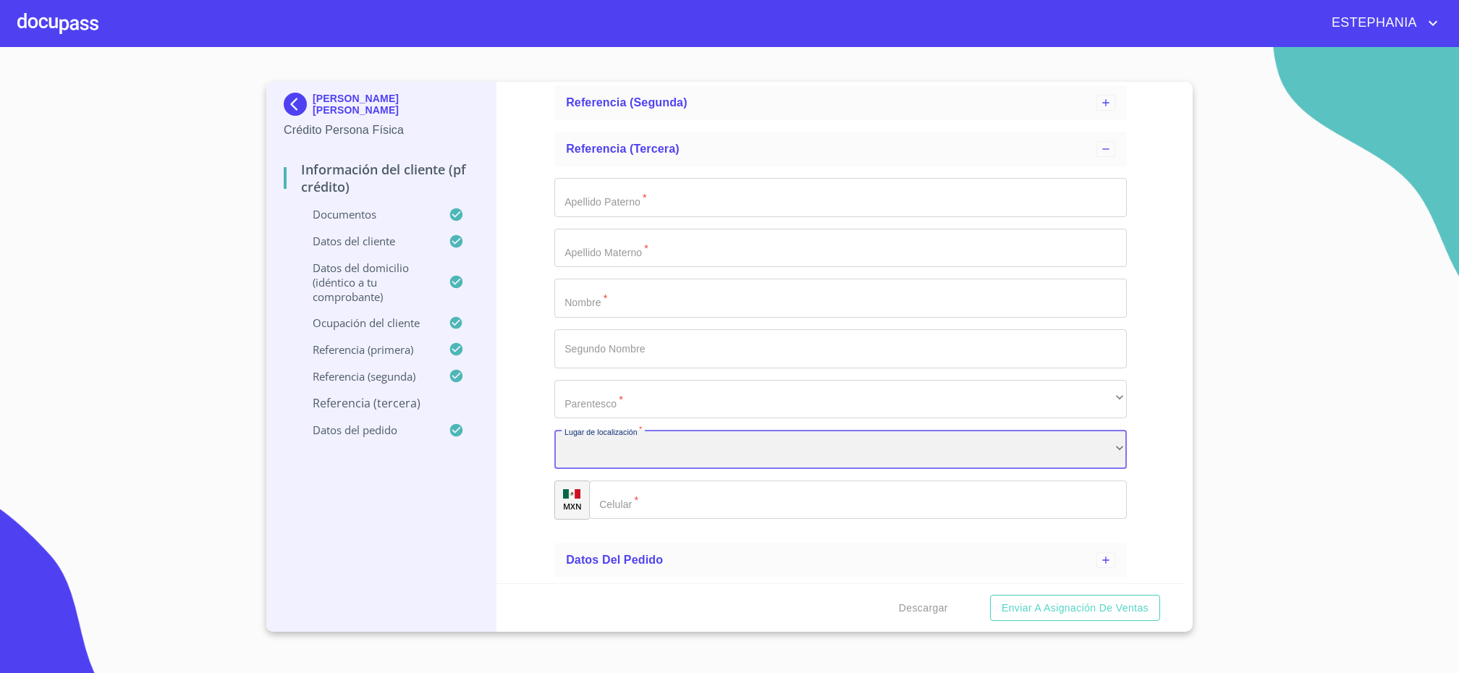
click at [681, 447] on div "​" at bounding box center [840, 449] width 573 height 39
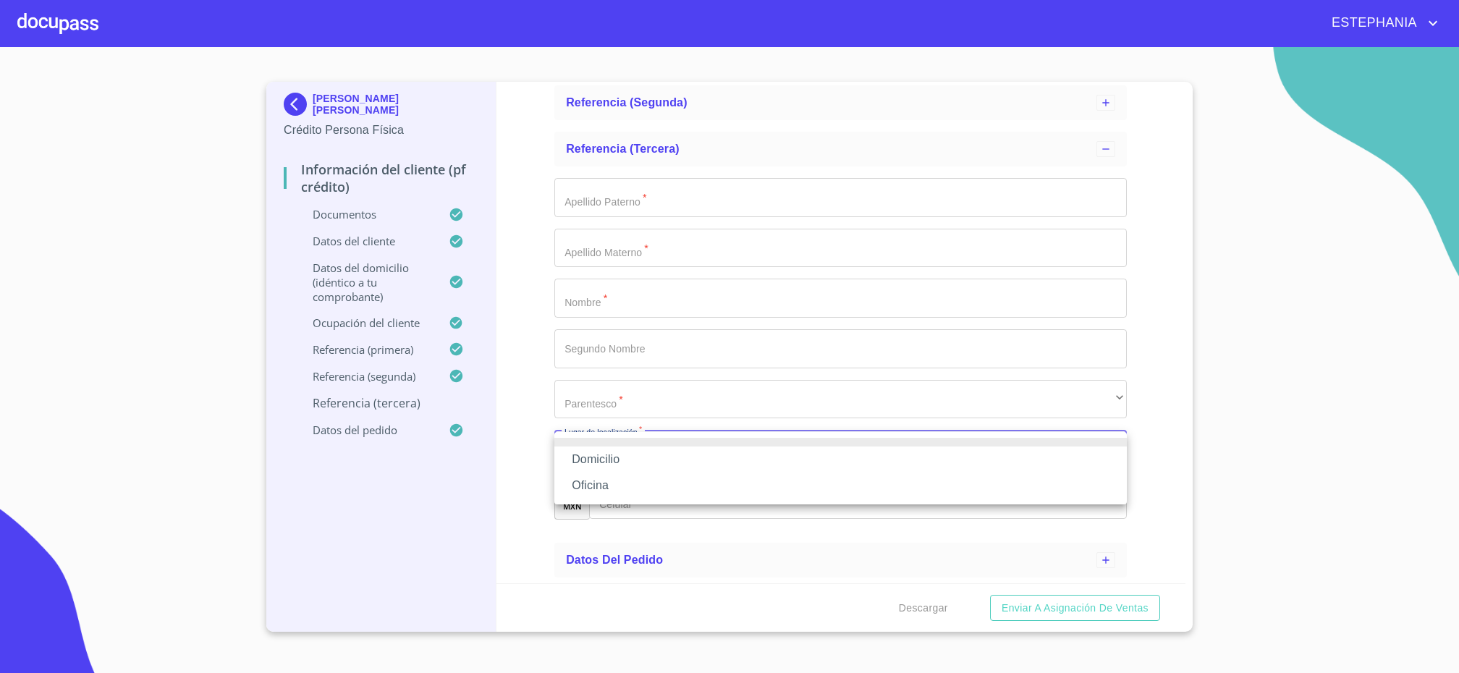
click at [623, 468] on li "Domicilio" at bounding box center [840, 460] width 573 height 26
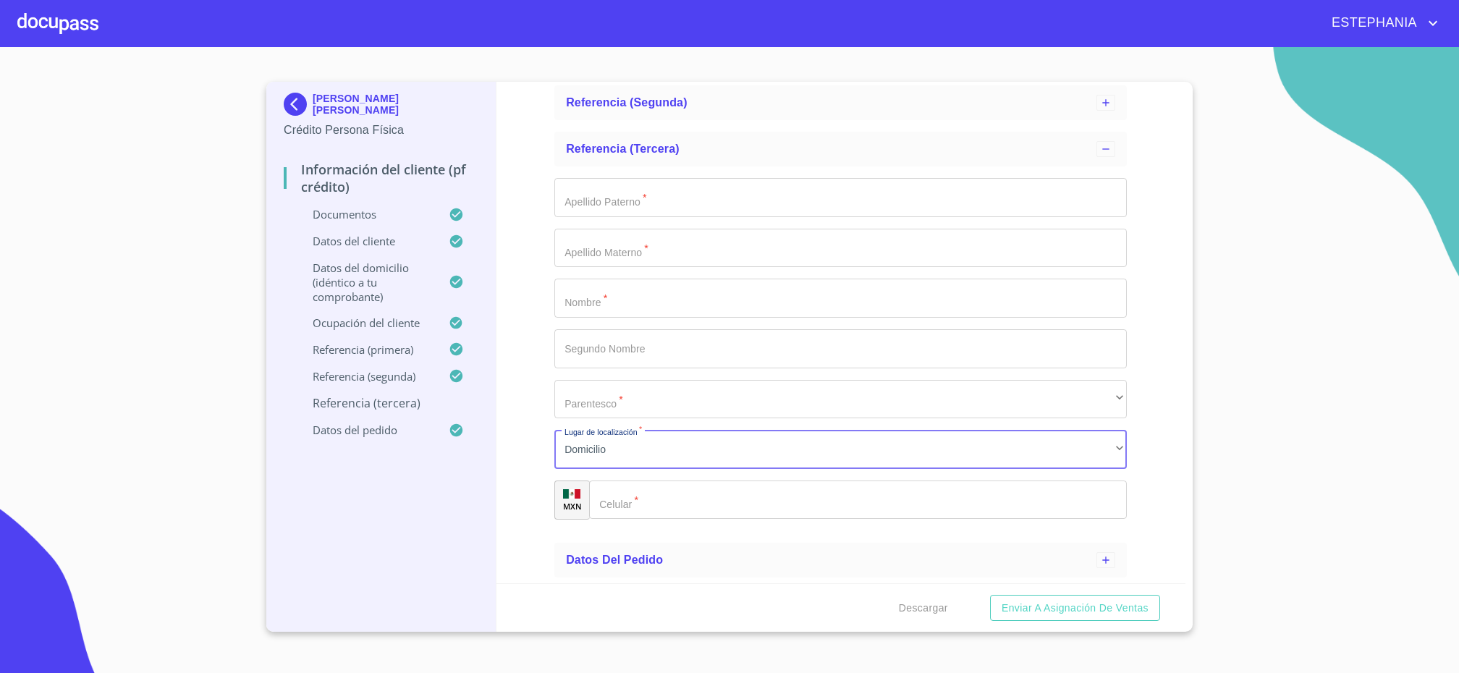
click at [531, 427] on div "Información del cliente (PF crédito) Documentos Datos del cliente Estado Civil …" at bounding box center [842, 333] width 690 height 502
click at [74, 304] on section "[PERSON_NAME] [PERSON_NAME] Crédito Persona Física Información del cliente (PF …" at bounding box center [729, 360] width 1459 height 626
click at [619, 193] on input "Apellido Paterno   *" at bounding box center [840, 197] width 573 height 39
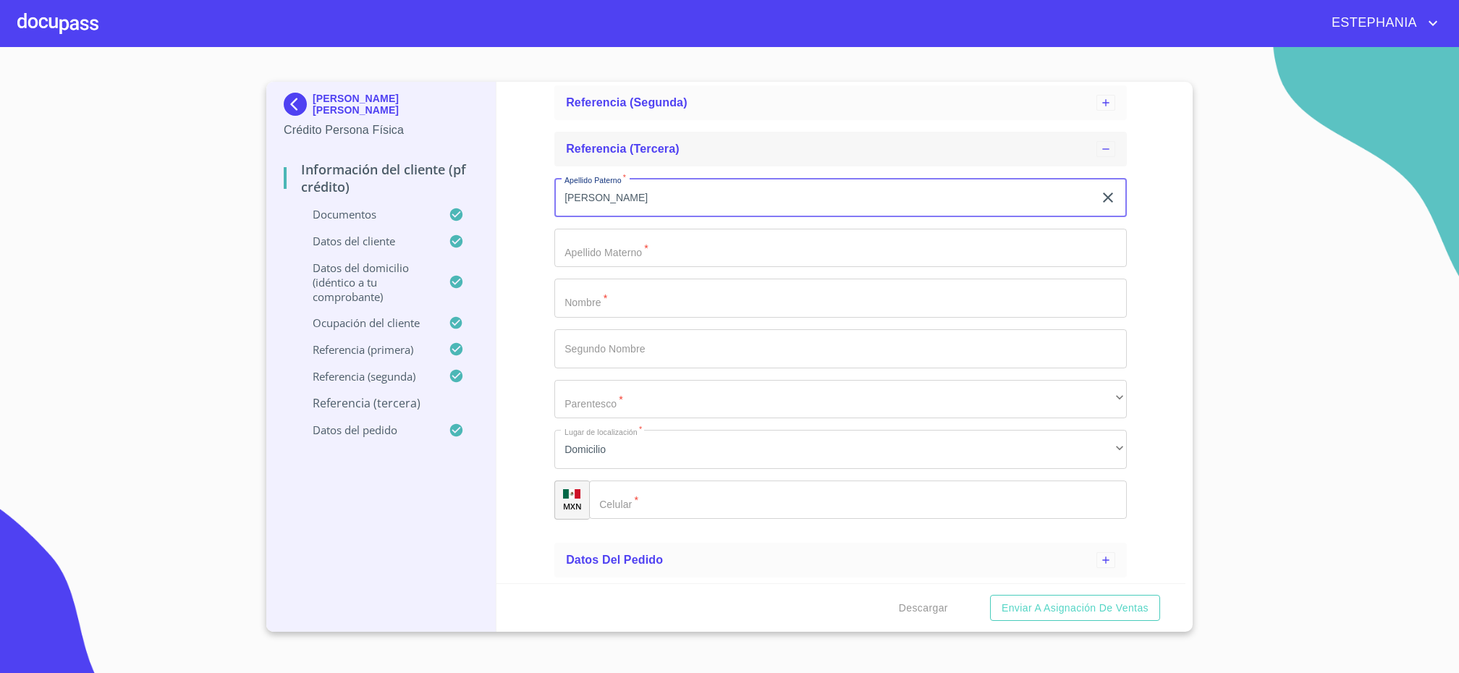
type input "[PERSON_NAME]"
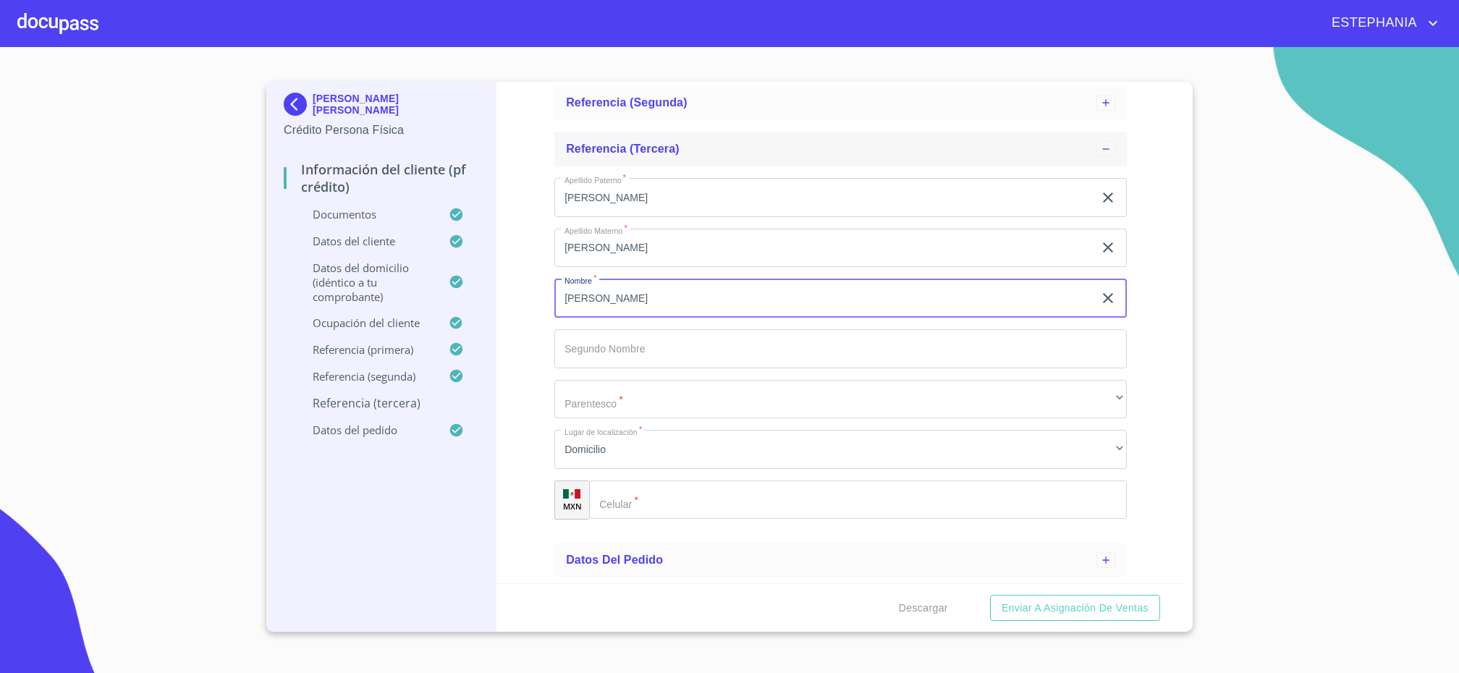
type input "[PERSON_NAME]"
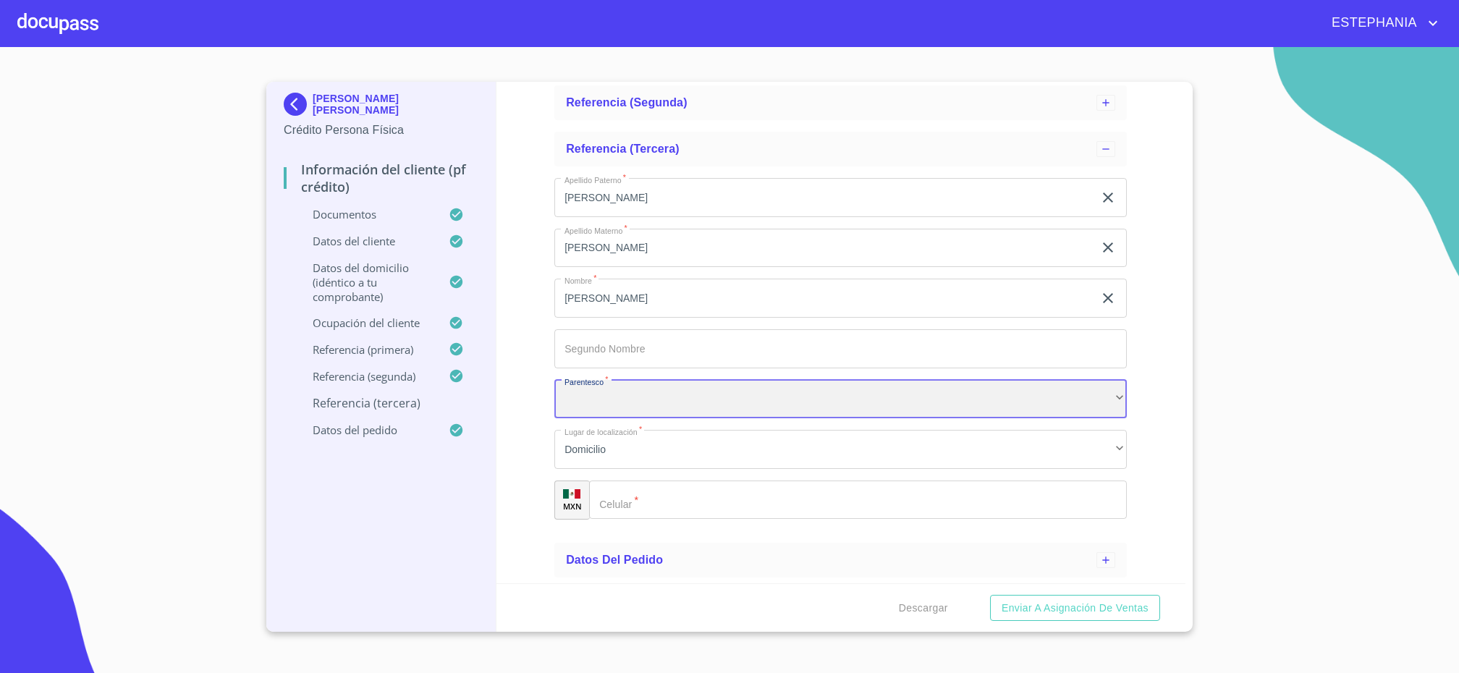
click at [634, 401] on div "​" at bounding box center [840, 399] width 573 height 39
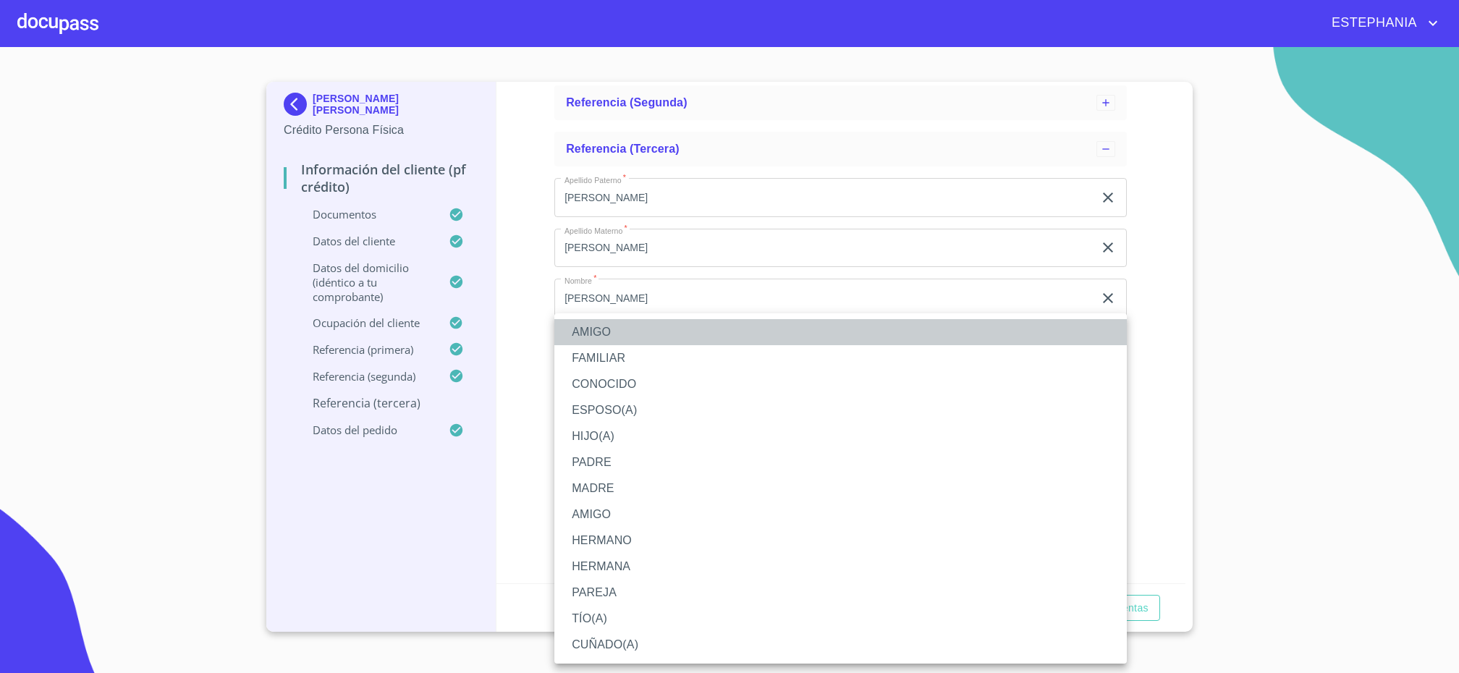
click at [604, 332] on li "AMIGO" at bounding box center [840, 332] width 573 height 26
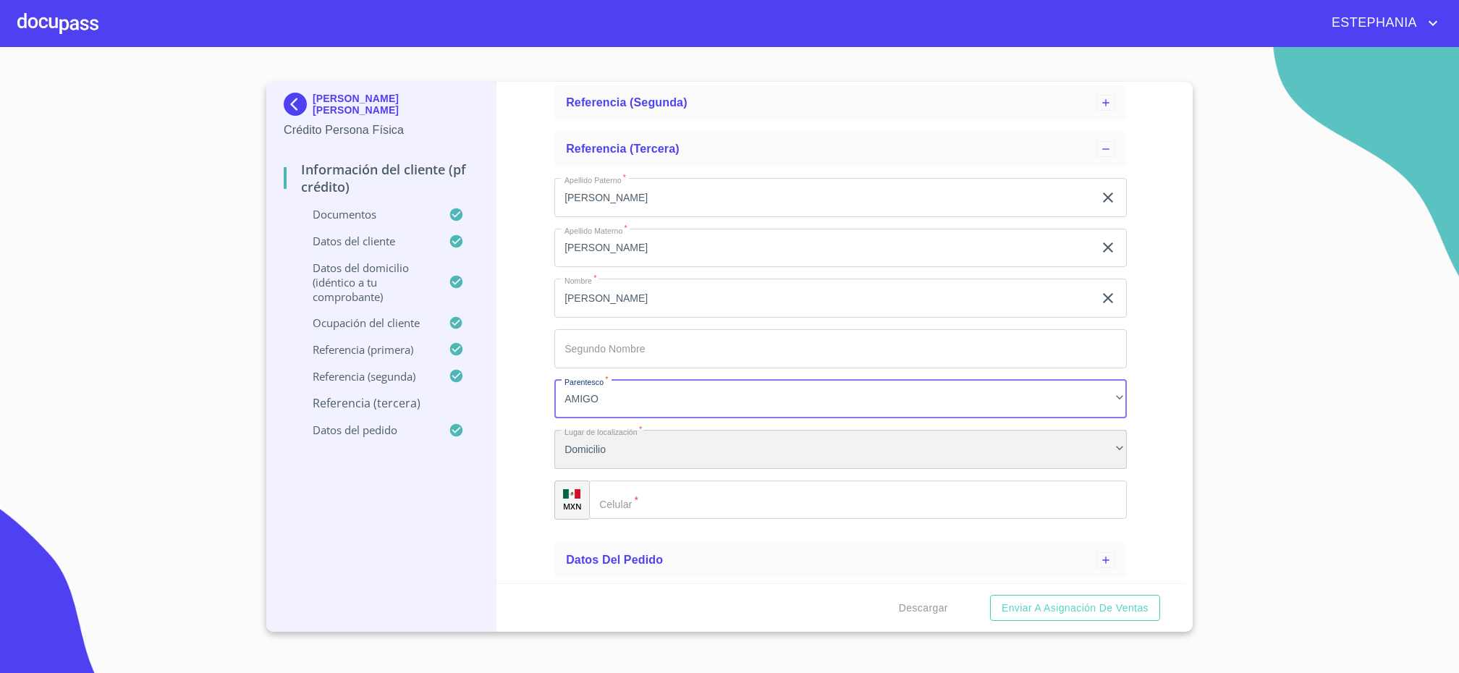
click at [700, 451] on div "Domicilio" at bounding box center [840, 449] width 573 height 39
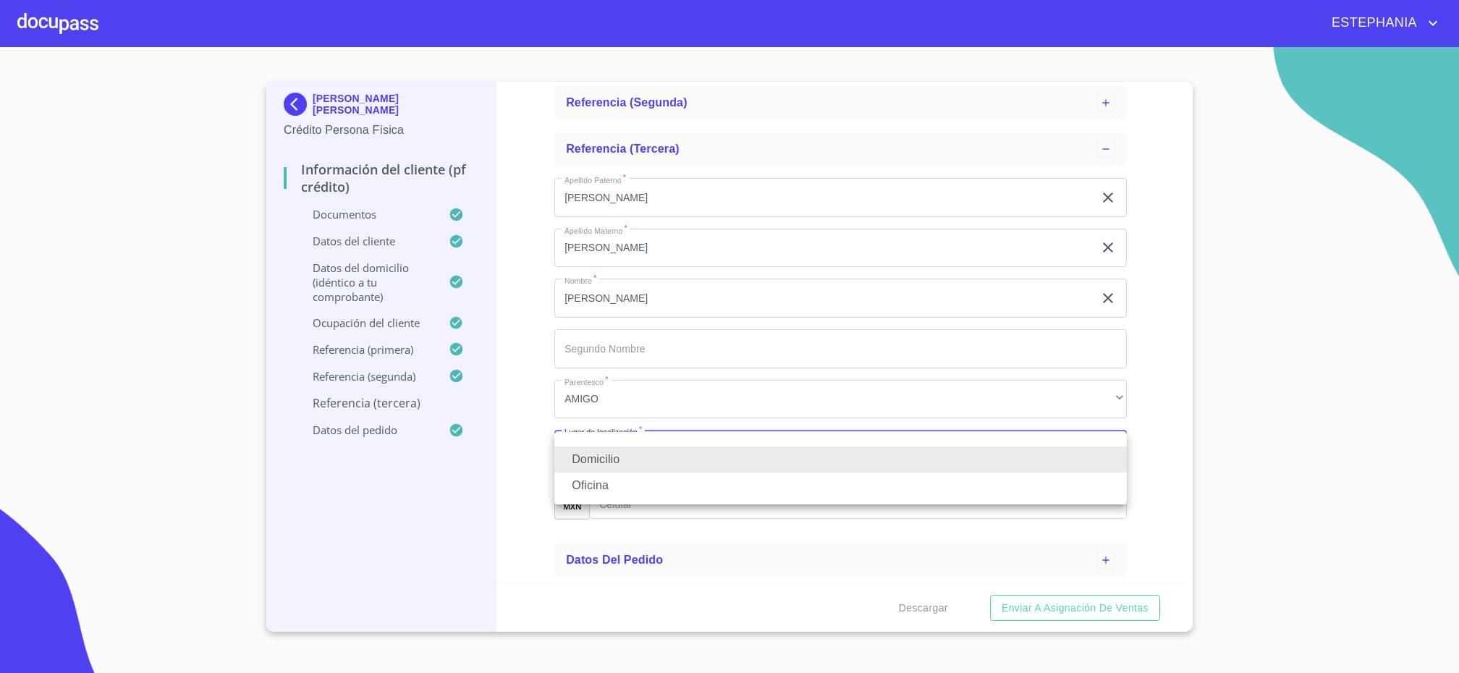
click at [672, 468] on li "Domicilio" at bounding box center [840, 460] width 573 height 26
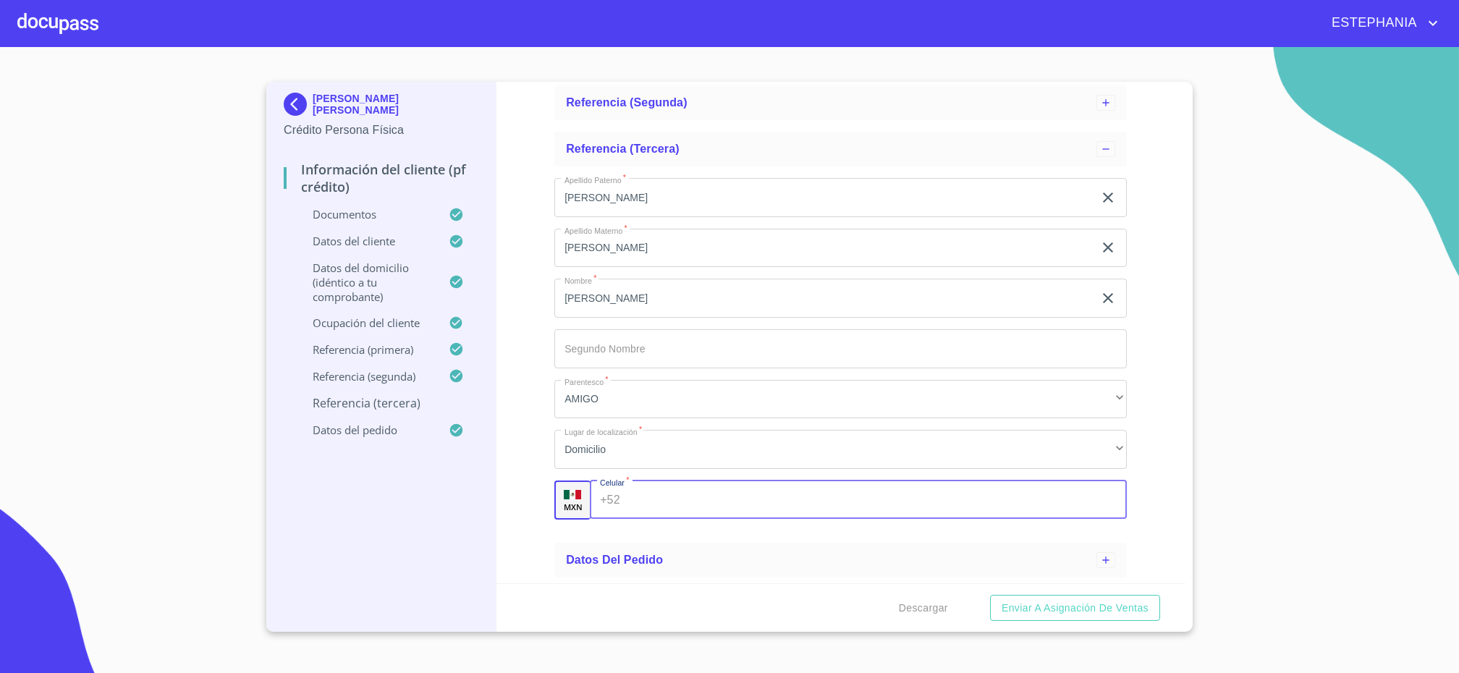
click at [662, 496] on input "Apellido Paterno   *" at bounding box center [877, 500] width 502 height 39
drag, startPoint x: 715, startPoint y: 499, endPoint x: 561, endPoint y: 497, distance: 154.2
click at [626, 497] on input "[PHONE_NUMBER]" at bounding box center [863, 500] width 474 height 39
type input "[PHONE_NUMBER]"
click at [1088, 413] on div "Información del cliente (PF crédito) Documentos Datos del cliente Estado Civil …" at bounding box center [842, 333] width 690 height 502
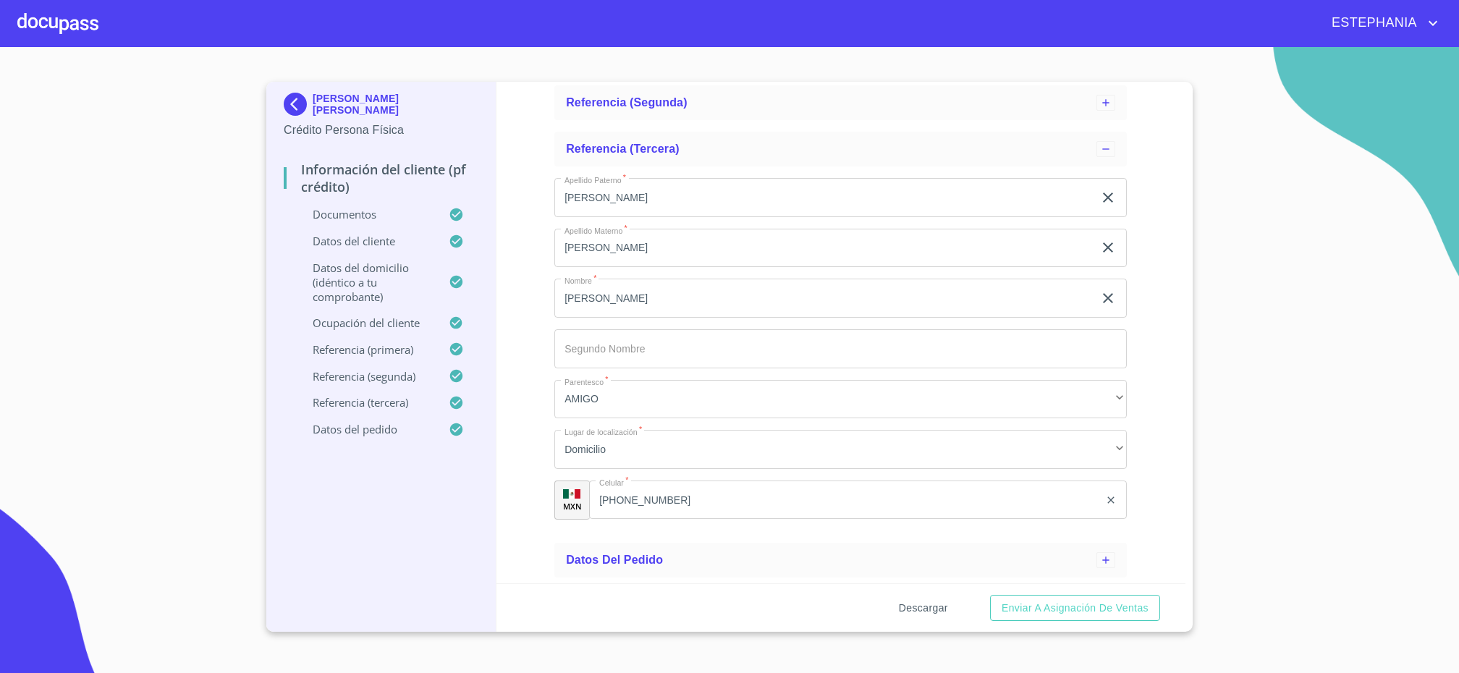
click at [921, 502] on span "Descargar" at bounding box center [923, 608] width 49 height 18
click at [959, 27] on div "ESTEPHANIA" at bounding box center [769, 23] width 1343 height 23
